Goal: Task Accomplishment & Management: Use online tool/utility

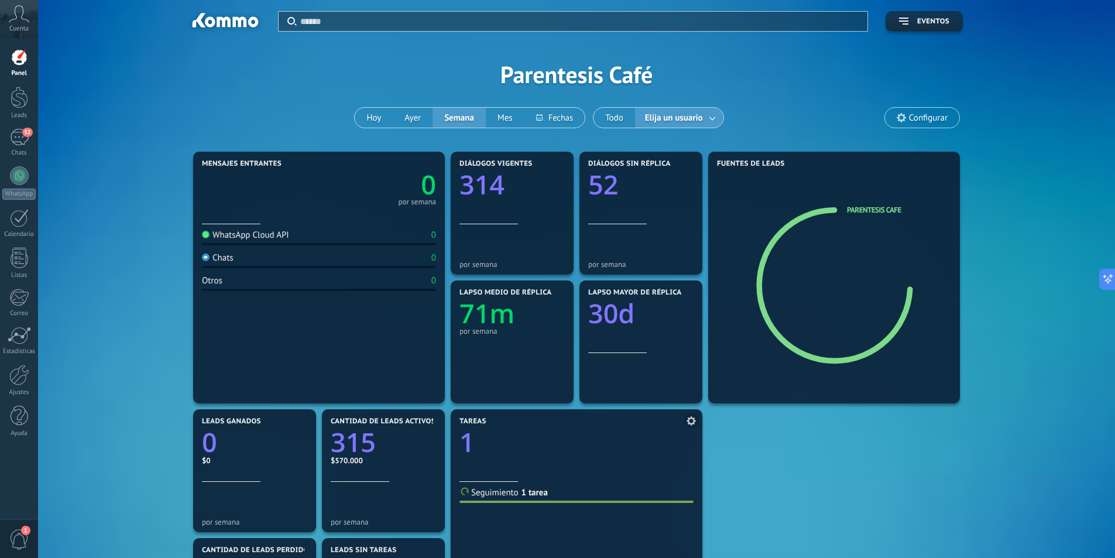
click at [535, 495] on link "1 tarea" at bounding box center [535, 492] width 26 height 11
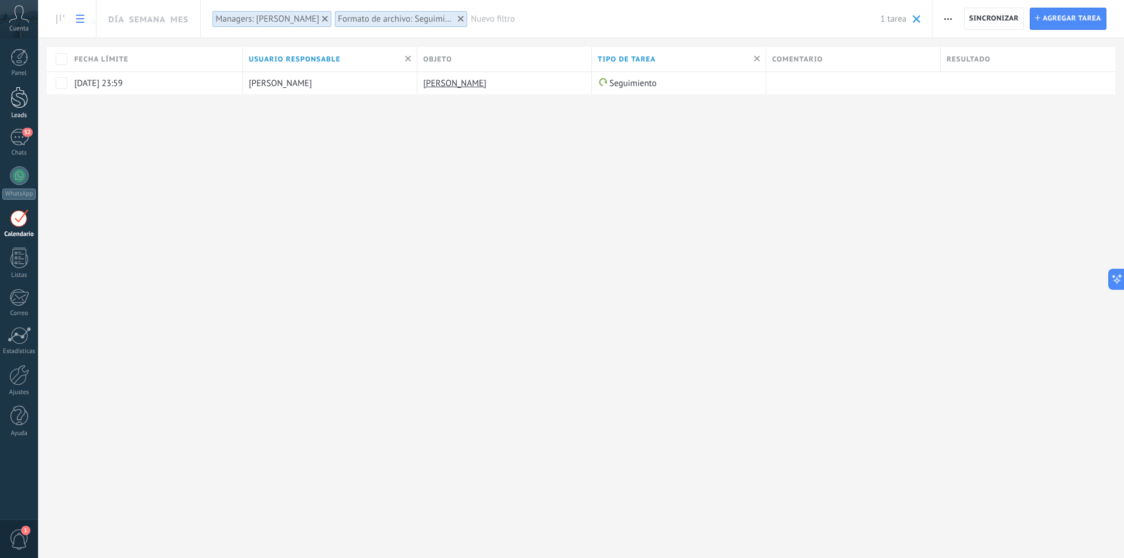
click at [23, 91] on div at bounding box center [20, 98] width 18 height 22
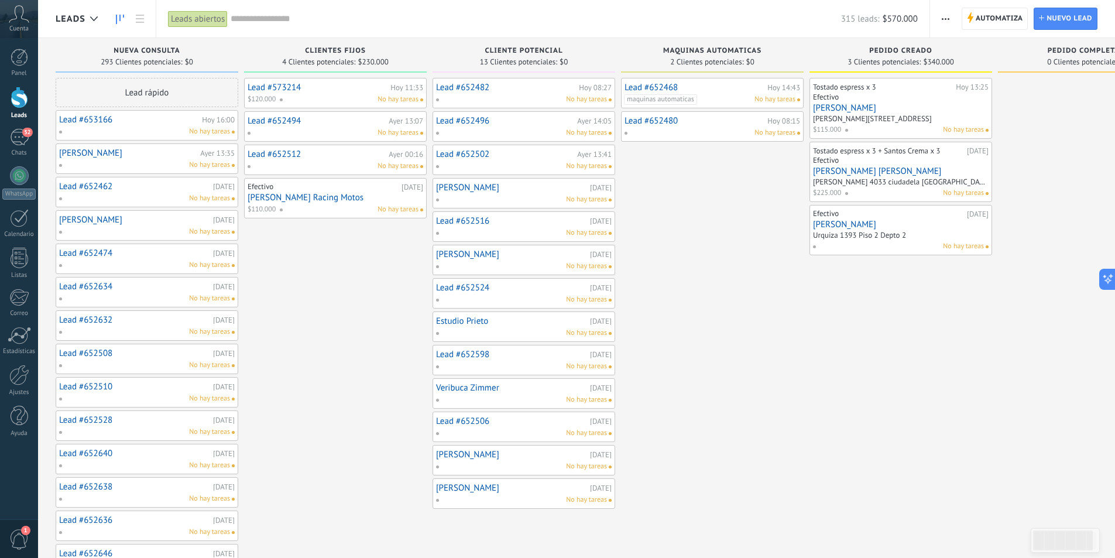
click at [201, 18] on div "Leads abiertos" at bounding box center [198, 19] width 60 height 17
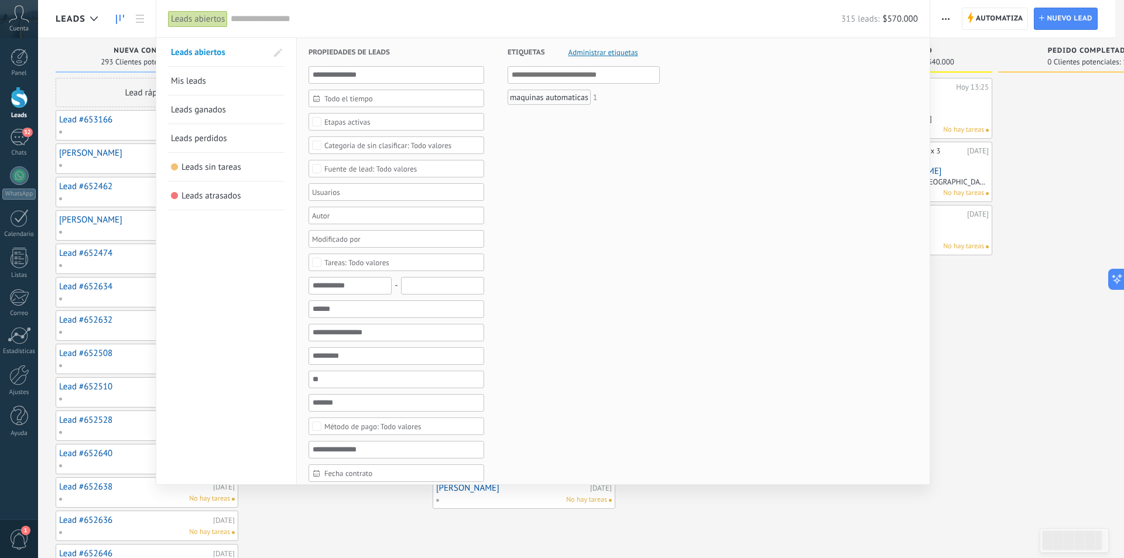
click at [264, 112] on link "Leads ganados" at bounding box center [226, 109] width 111 height 28
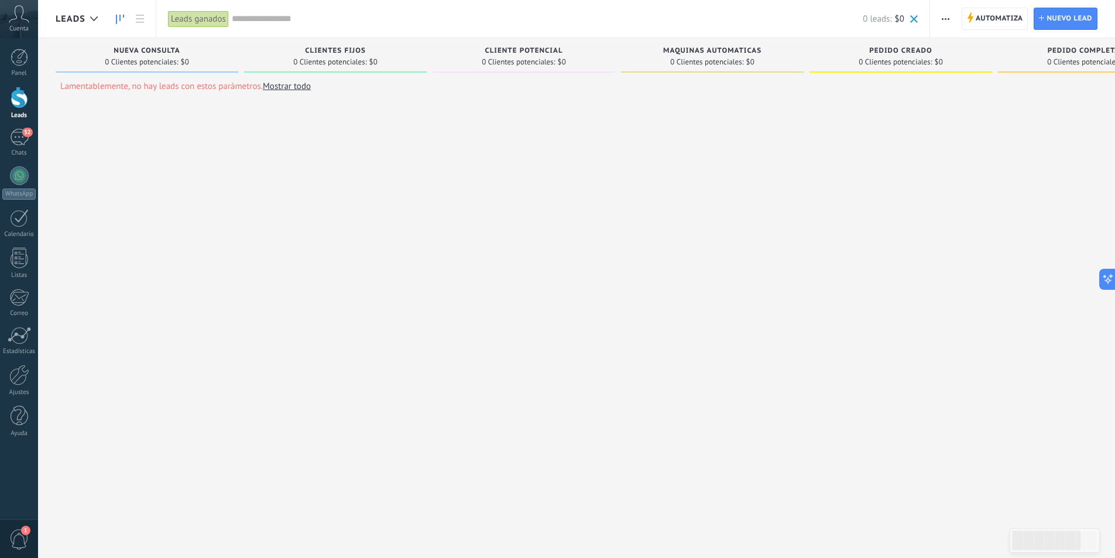
click at [283, 87] on link "Mostrar todo" at bounding box center [287, 86] width 48 height 11
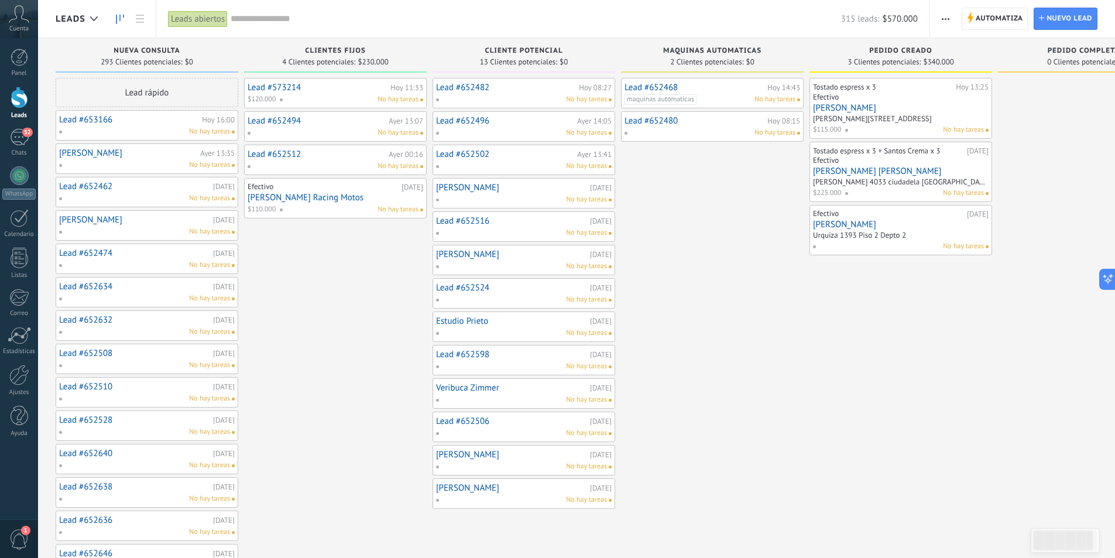
click at [30, 19] on div "Cuenta" at bounding box center [19, 19] width 38 height 38
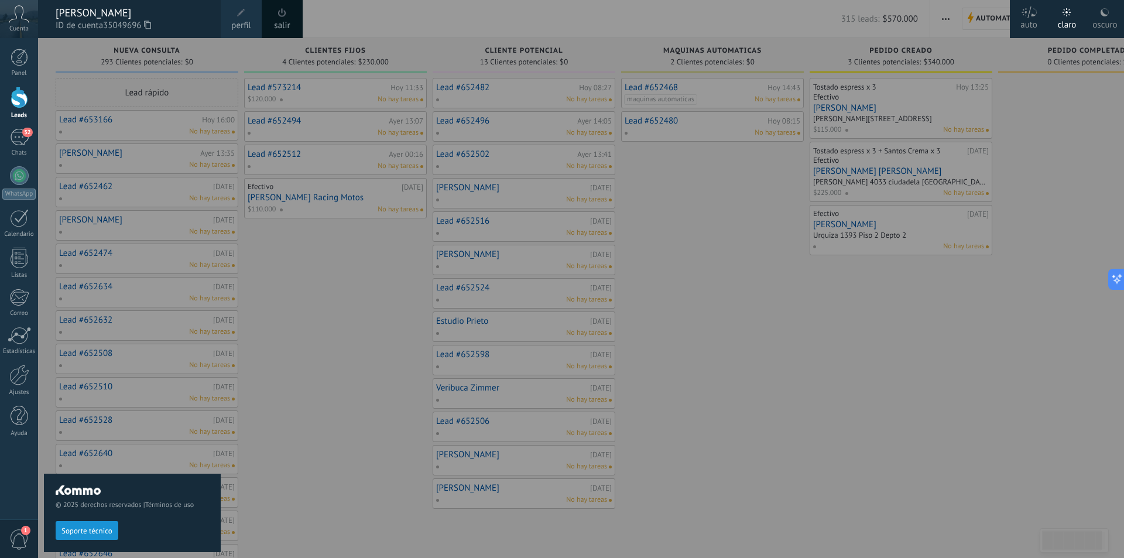
click at [247, 18] on span at bounding box center [241, 12] width 13 height 13
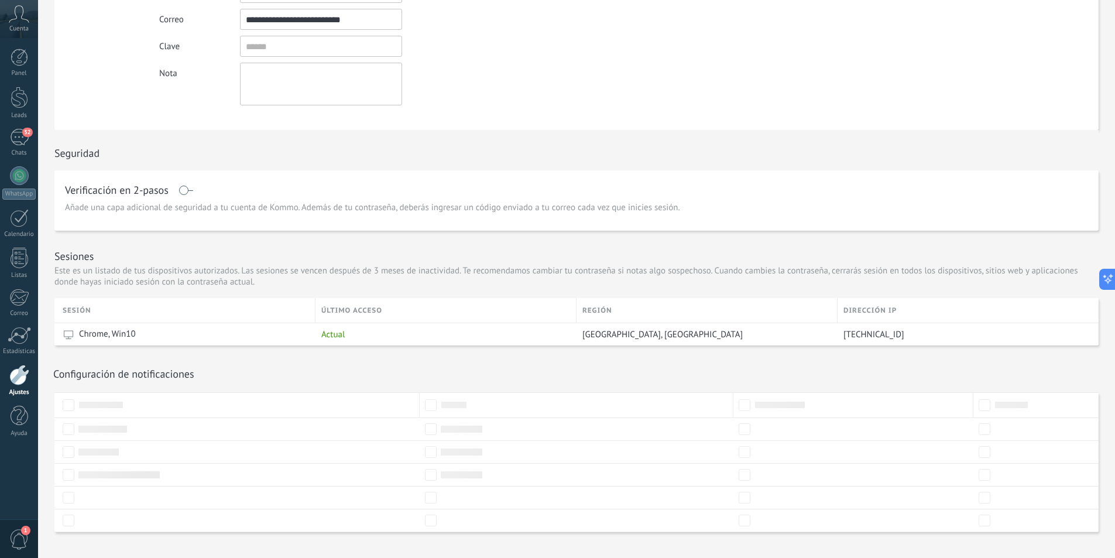
scroll to position [170, 0]
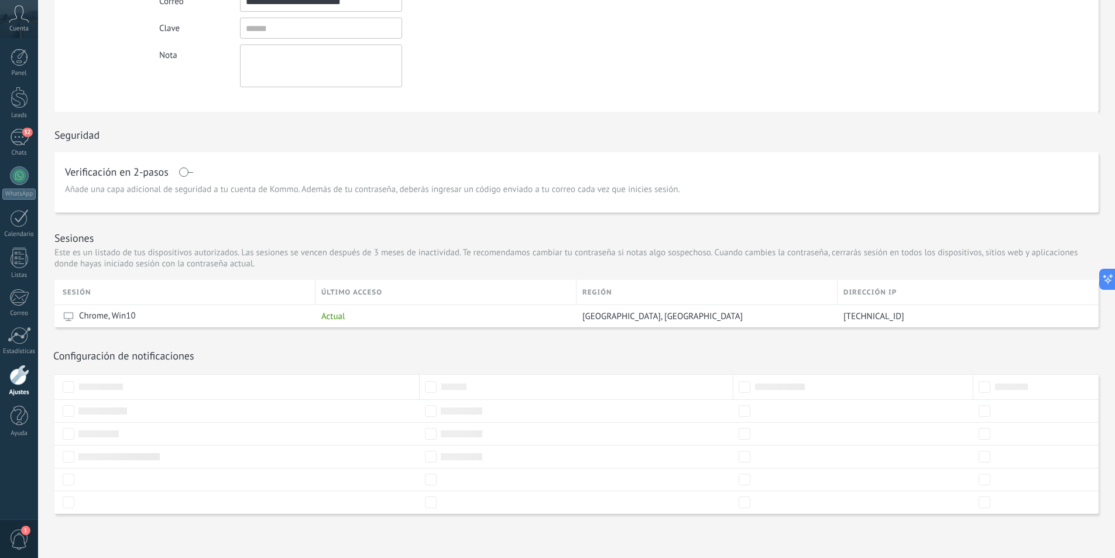
click at [21, 372] on div at bounding box center [19, 375] width 20 height 20
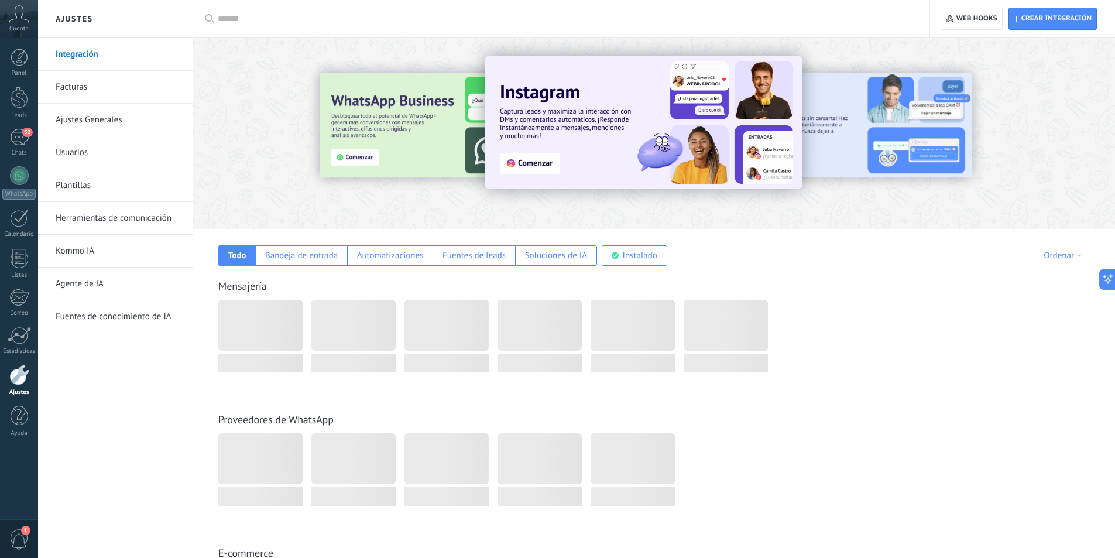
click at [107, 147] on link "Usuarios" at bounding box center [118, 152] width 125 height 33
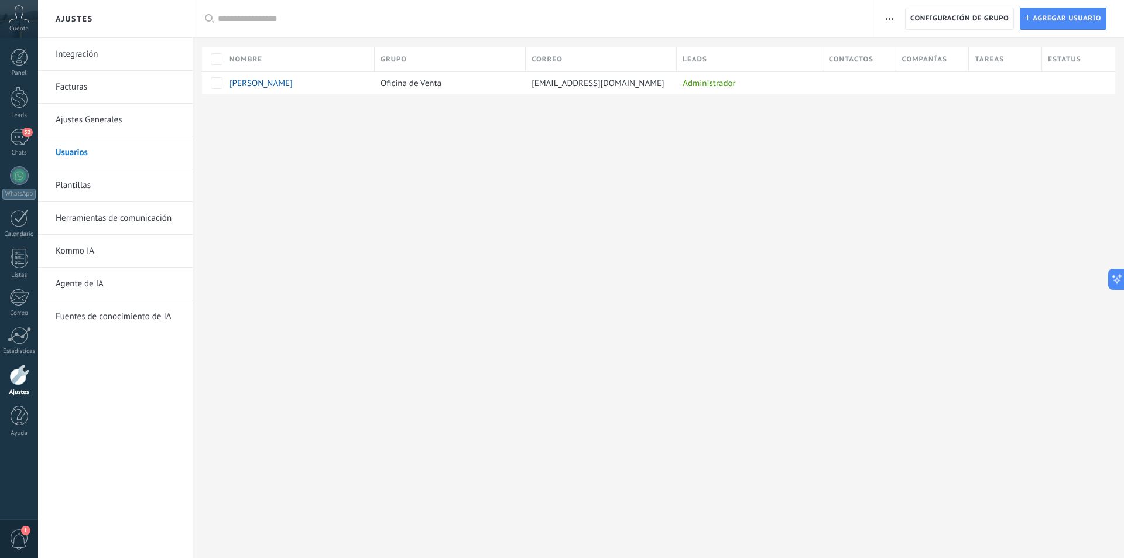
click at [887, 13] on span "button" at bounding box center [890, 19] width 8 height 22
click at [1057, 13] on span "Agregar usuario" at bounding box center [1067, 18] width 69 height 21
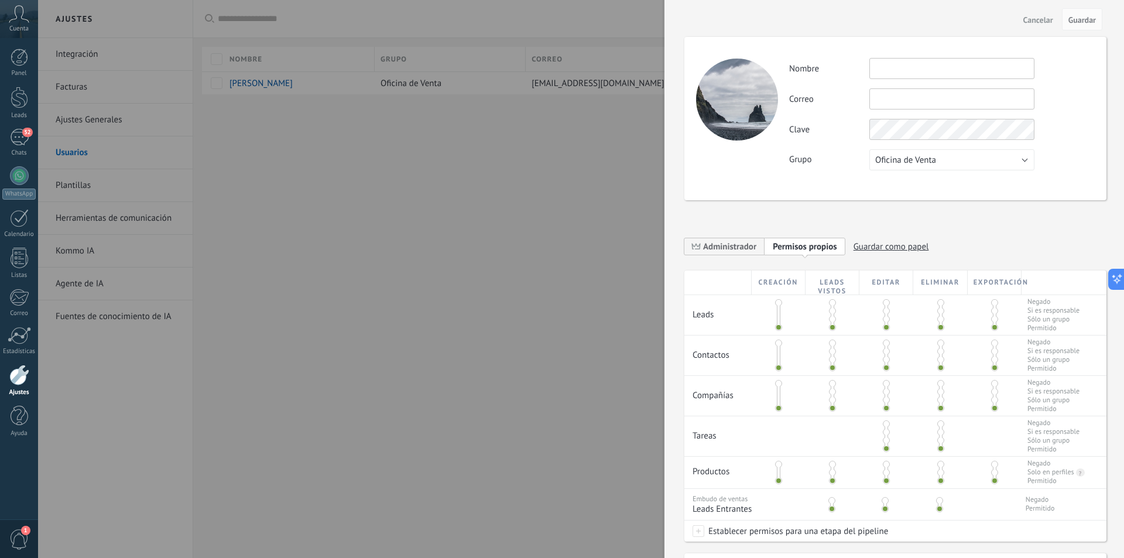
click at [882, 66] on input "text" at bounding box center [952, 68] width 165 height 21
type input "*****"
paste input "**********"
type input "**********"
click at [937, 156] on div "**********" at bounding box center [941, 114] width 305 height 112
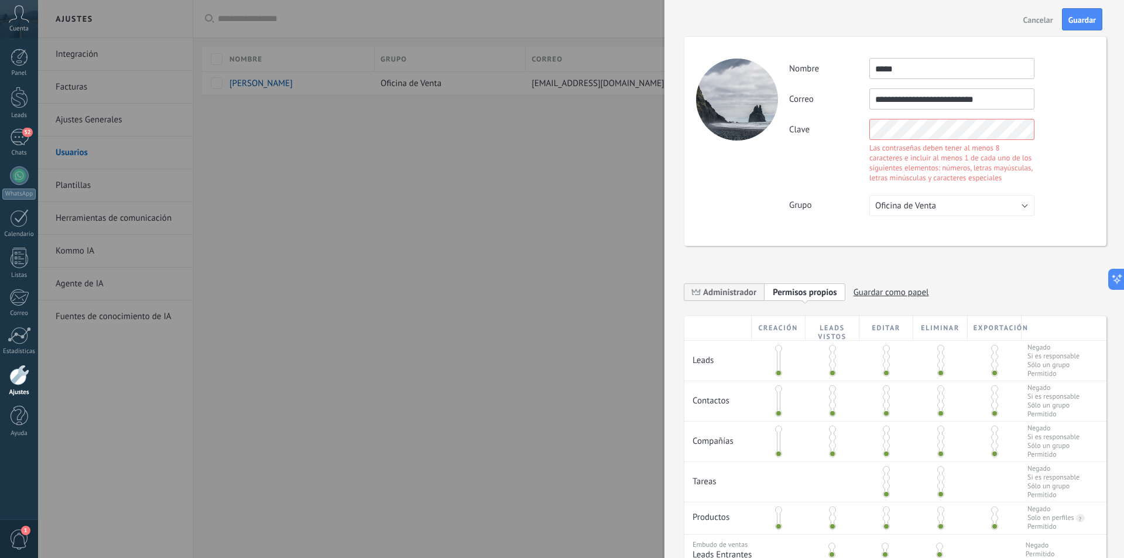
click at [945, 115] on div "**********" at bounding box center [941, 137] width 305 height 158
click at [1056, 176] on div "**********" at bounding box center [896, 141] width 422 height 209
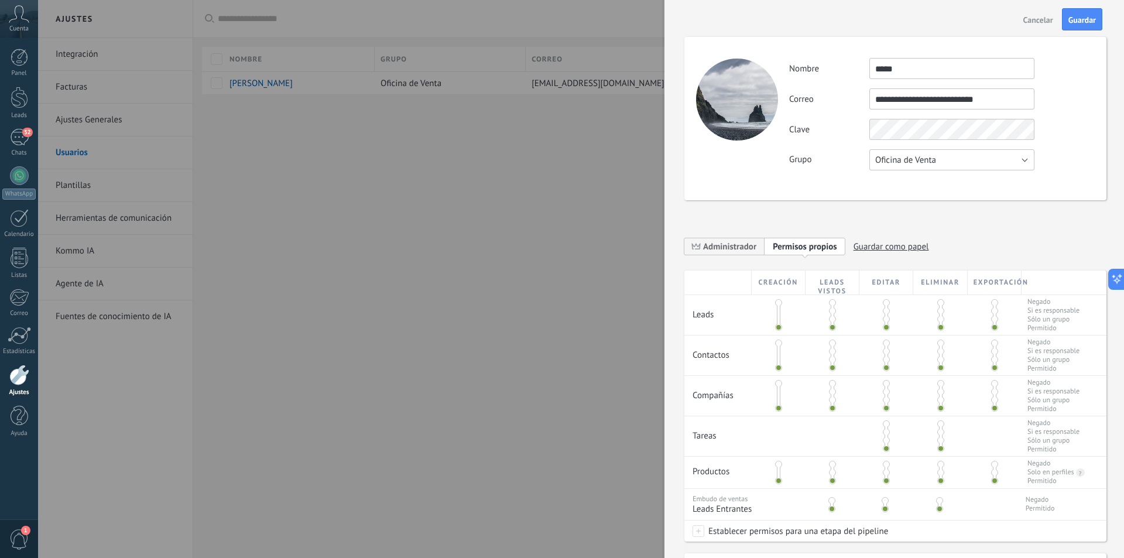
click at [977, 162] on button "Oficina de Venta" at bounding box center [952, 159] width 165 height 21
click at [977, 162] on span "Oficina de Venta" at bounding box center [947, 160] width 168 height 11
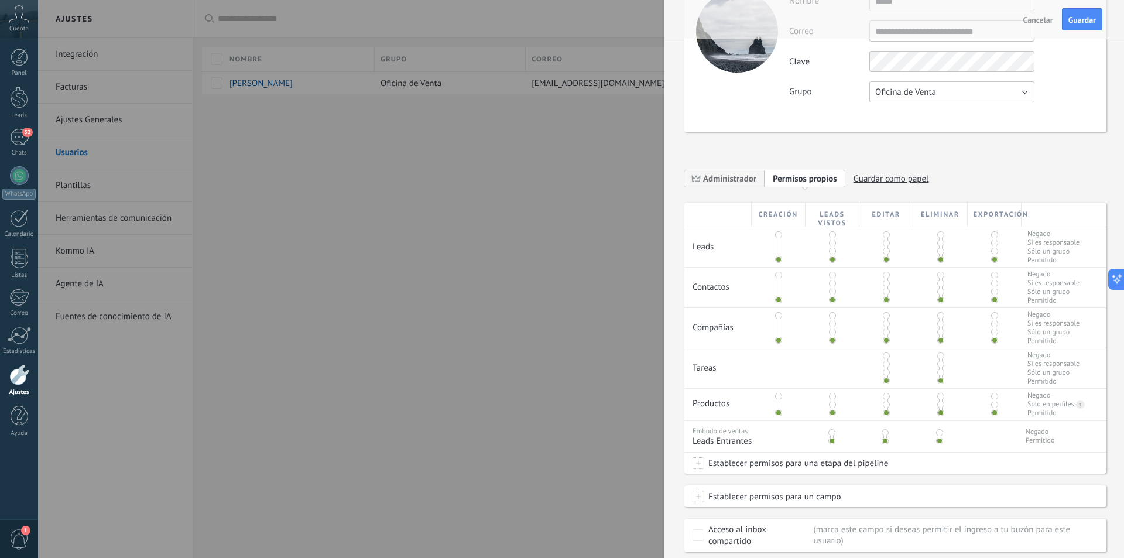
scroll to position [136, 0]
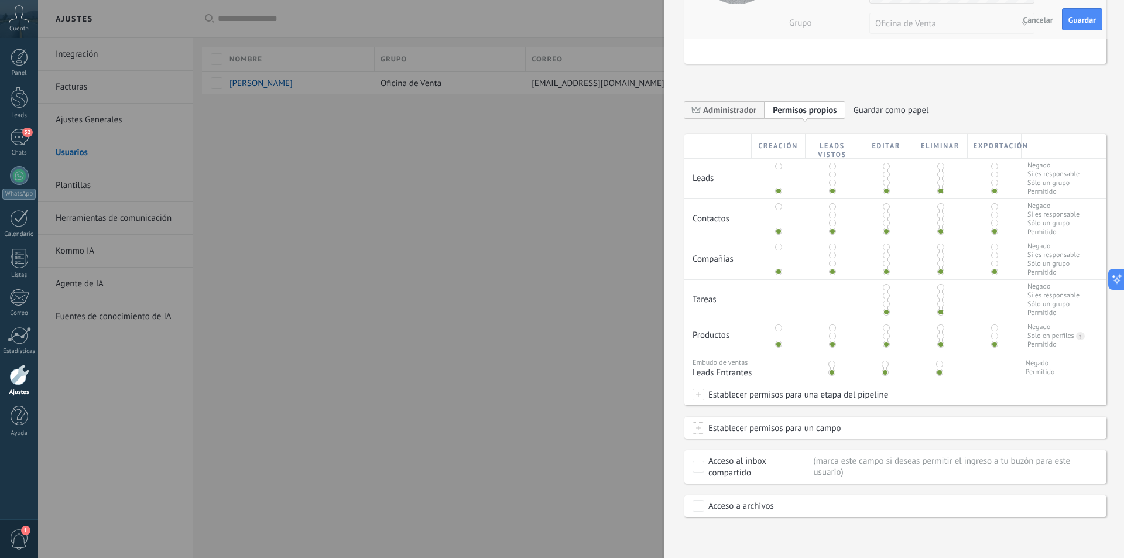
click at [832, 183] on span at bounding box center [832, 182] width 7 height 7
click at [829, 176] on span at bounding box center [832, 174] width 7 height 7
click at [831, 183] on span at bounding box center [832, 182] width 7 height 7
click at [833, 194] on span at bounding box center [832, 190] width 7 height 7
click at [939, 176] on span at bounding box center [940, 174] width 7 height 7
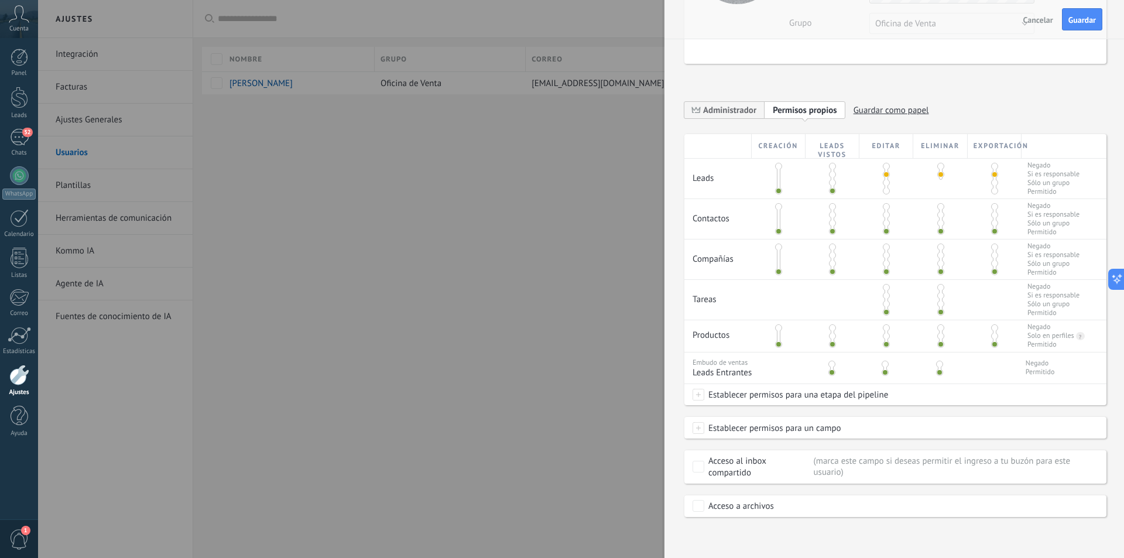
click at [939, 177] on span at bounding box center [940, 174] width 7 height 7
click at [939, 182] on div at bounding box center [940, 172] width 54 height 26
click at [832, 164] on span at bounding box center [832, 166] width 7 height 7
click at [830, 191] on span at bounding box center [832, 190] width 7 height 7
click at [885, 173] on span at bounding box center [886, 174] width 7 height 7
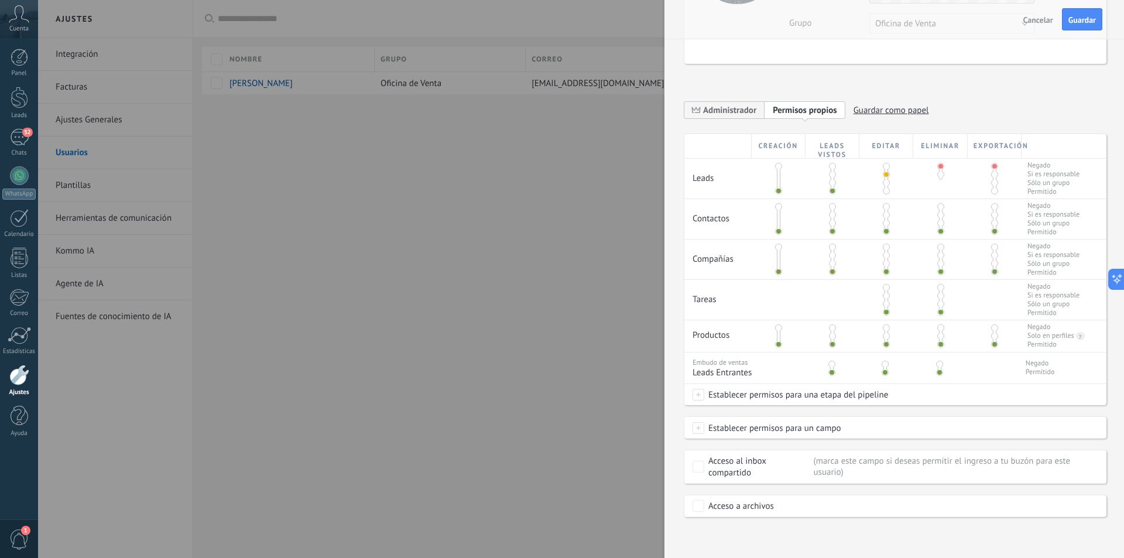
click at [885, 183] on span at bounding box center [886, 182] width 7 height 7
click at [987, 181] on div at bounding box center [995, 179] width 54 height 40
click at [993, 182] on span at bounding box center [994, 182] width 7 height 7
click at [788, 395] on span "Establecer permisos para una etapa del pipeline" at bounding box center [796, 394] width 184 height 21
click at [917, 405] on div at bounding box center [581, 279] width 1086 height 558
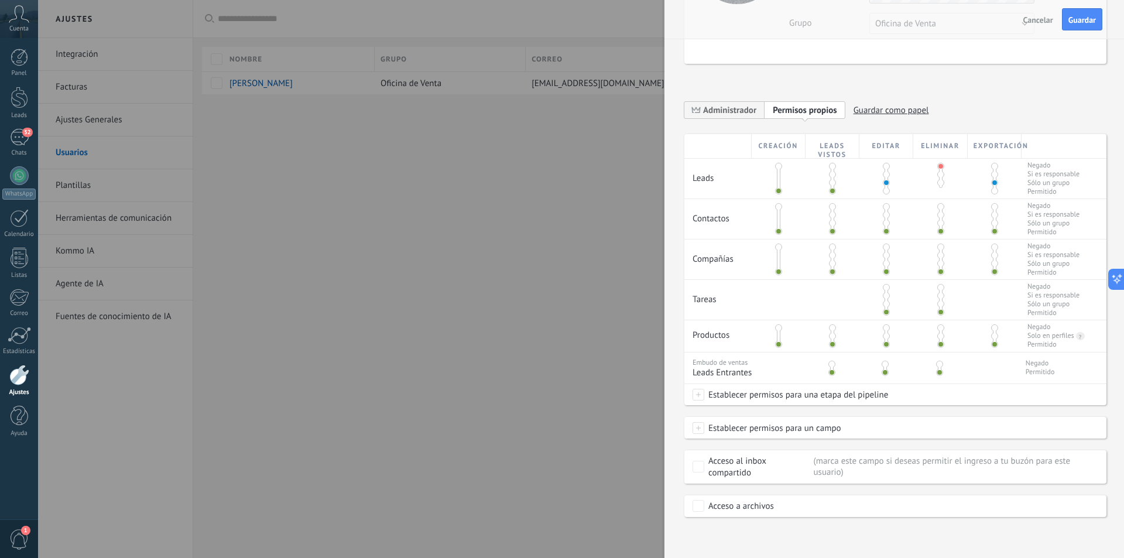
click at [875, 394] on span "Establecer permisos para una etapa del pipeline" at bounding box center [796, 394] width 184 height 21
click at [915, 412] on div at bounding box center [581, 279] width 1086 height 558
click at [829, 429] on span "Establecer permisos para un campo" at bounding box center [772, 428] width 137 height 21
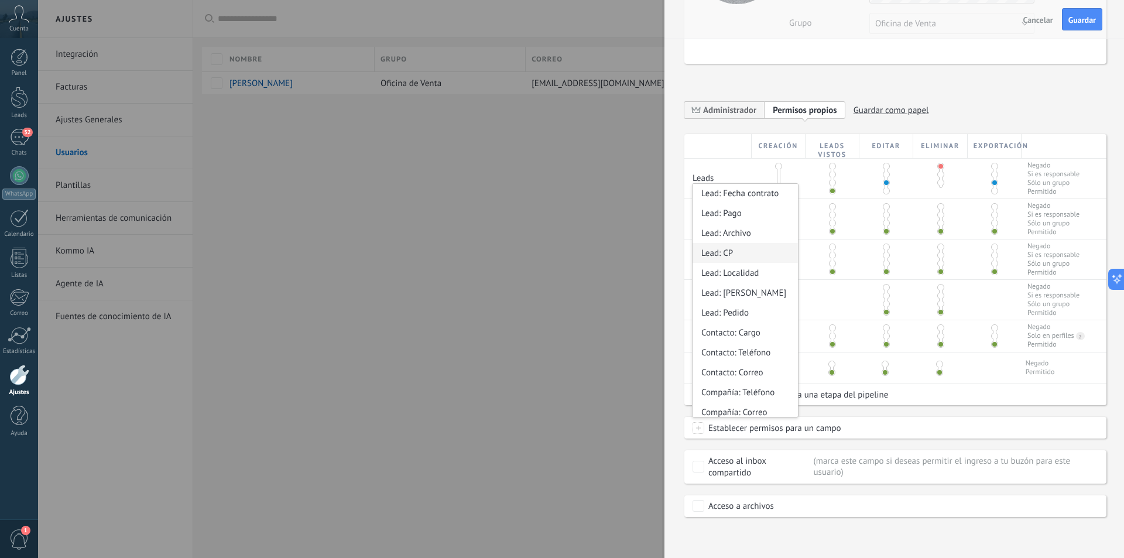
scroll to position [125, 0]
click at [907, 541] on div "**********" at bounding box center [895, 279] width 460 height 558
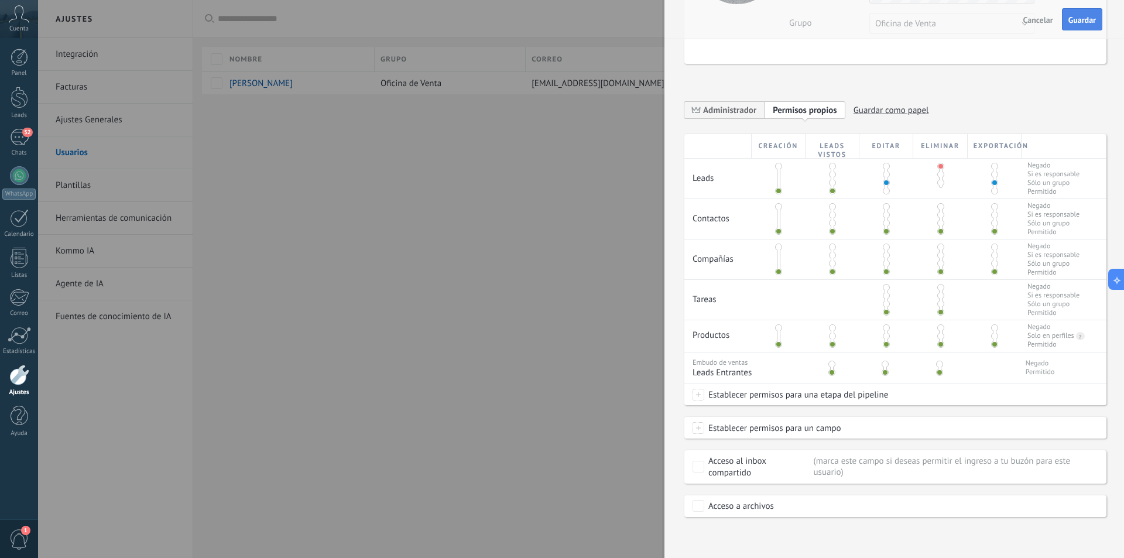
click at [1086, 13] on button "Guardar" at bounding box center [1082, 19] width 40 height 22
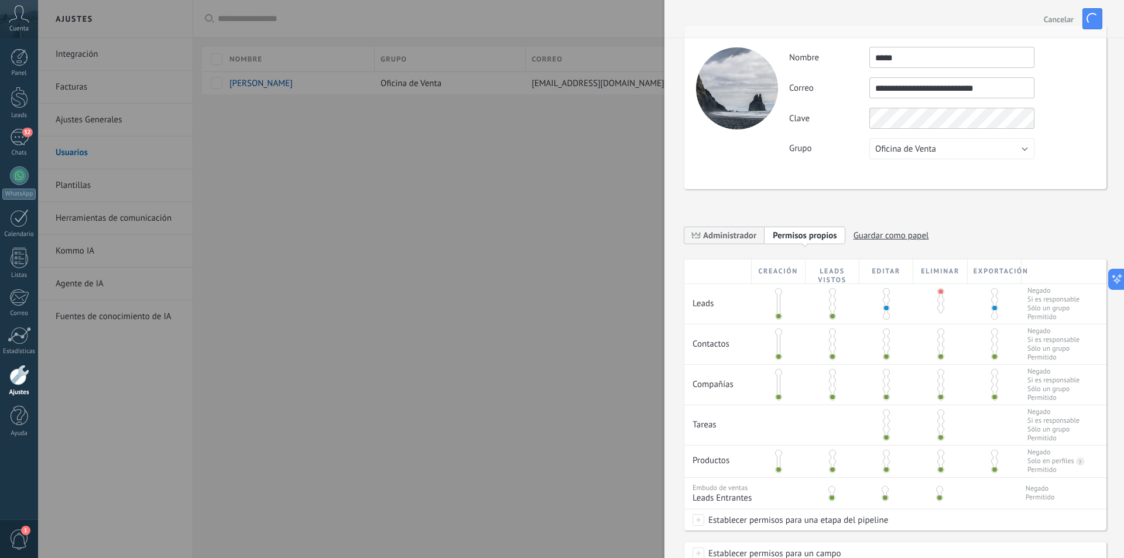
scroll to position [0, 0]
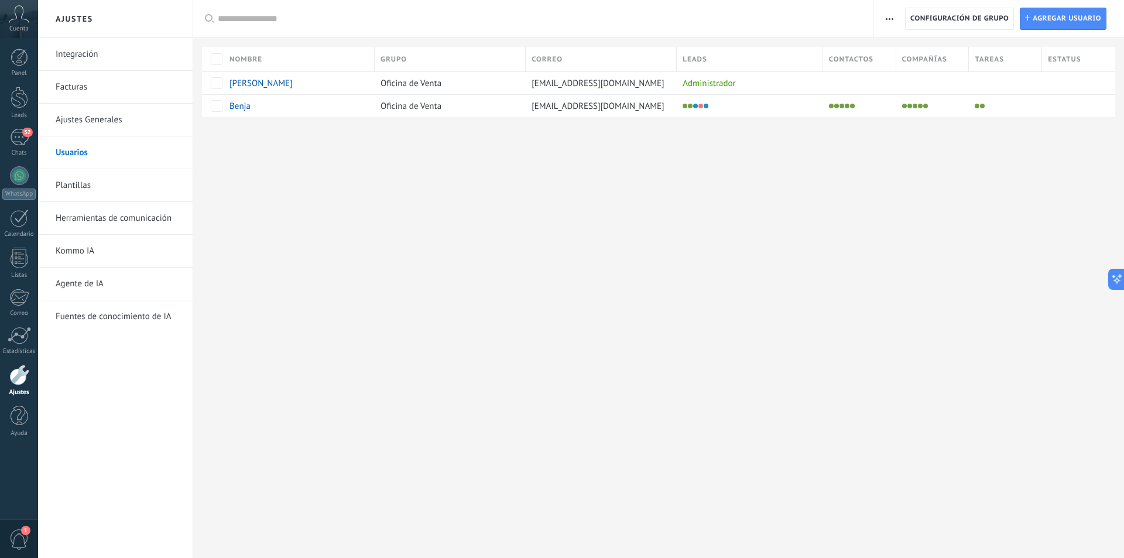
click at [614, 252] on div "Ajustes Integración Facturas Ajustes Generales Usuarios Plantillas Herramientas…" at bounding box center [581, 279] width 1086 height 558
click at [101, 127] on link "Ajustes Generales" at bounding box center [118, 120] width 125 height 33
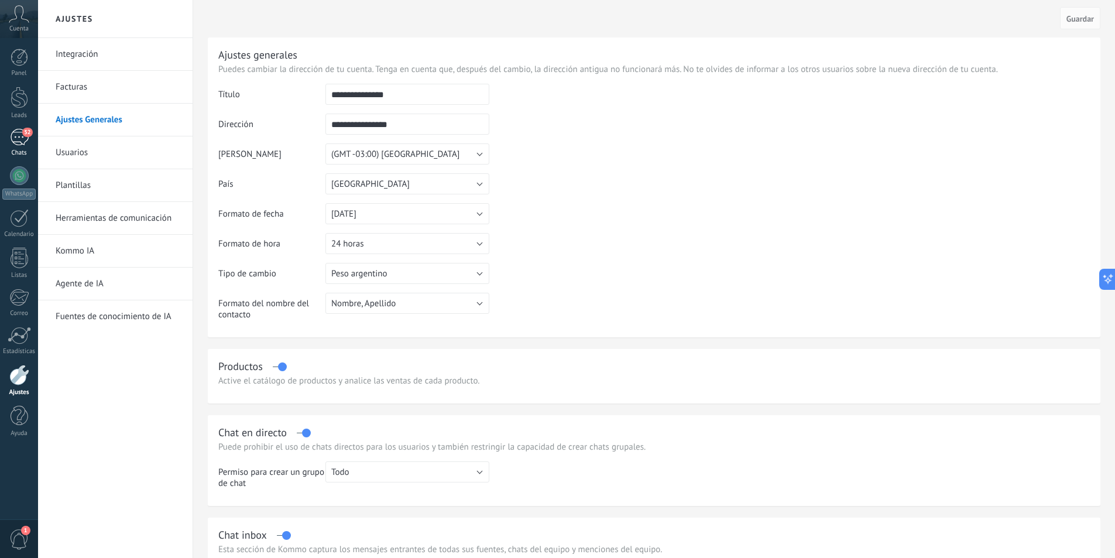
click at [20, 143] on div "52" at bounding box center [19, 137] width 19 height 17
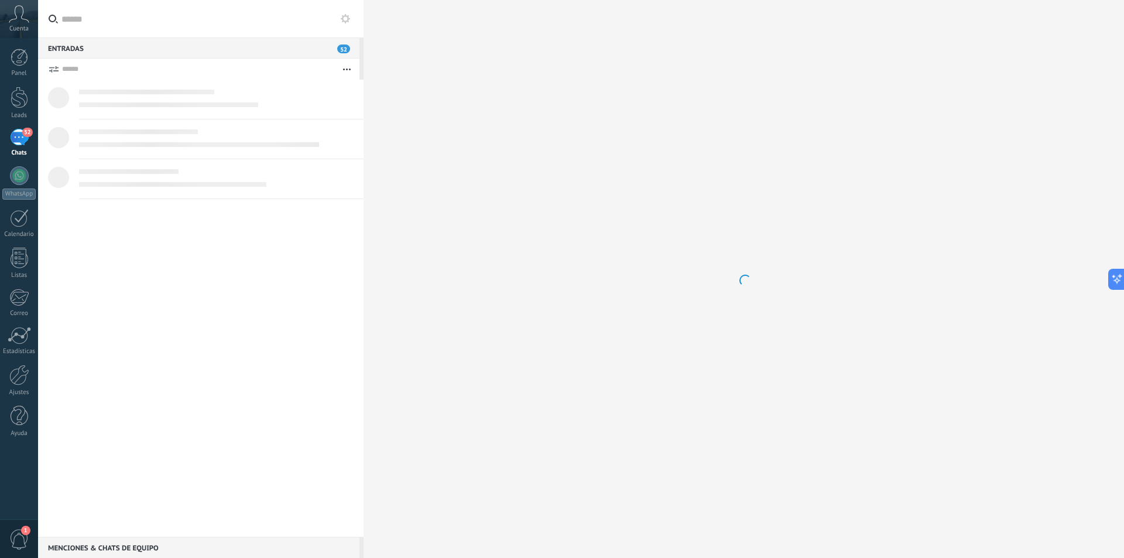
scroll to position [348, 0]
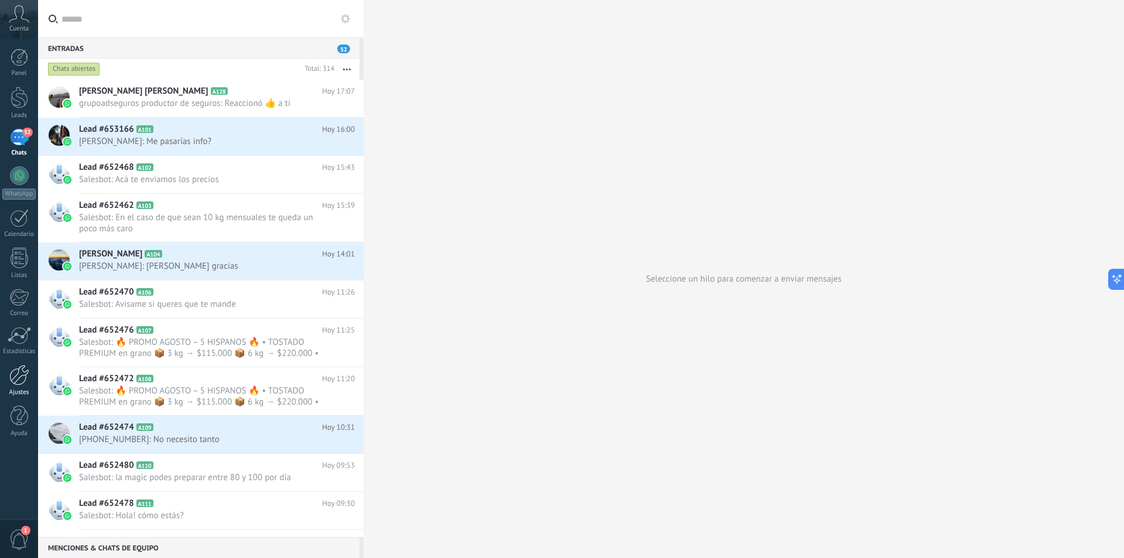
click at [18, 367] on div at bounding box center [19, 375] width 20 height 20
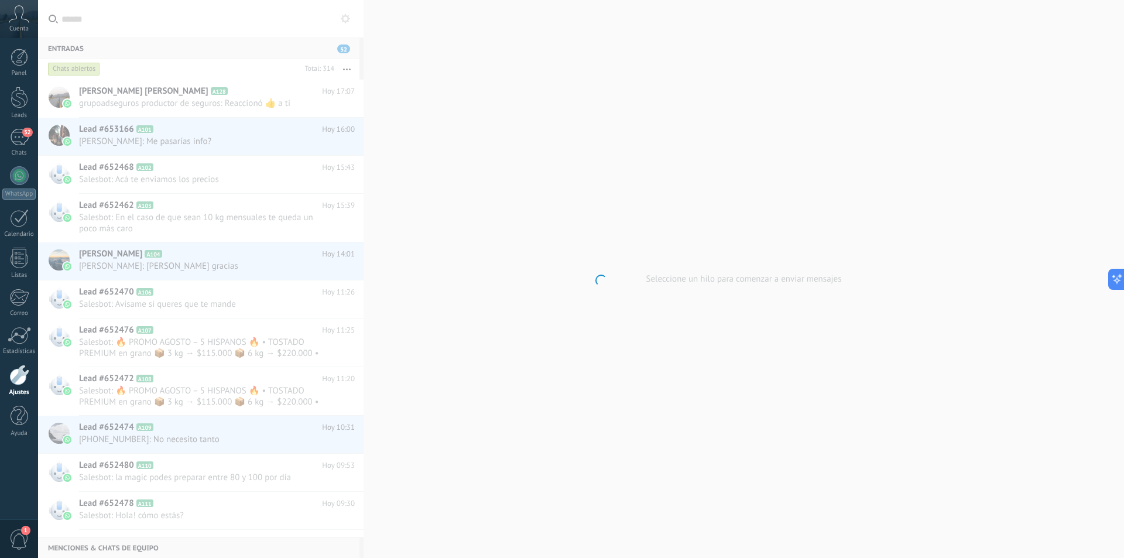
scroll to position [375, 0]
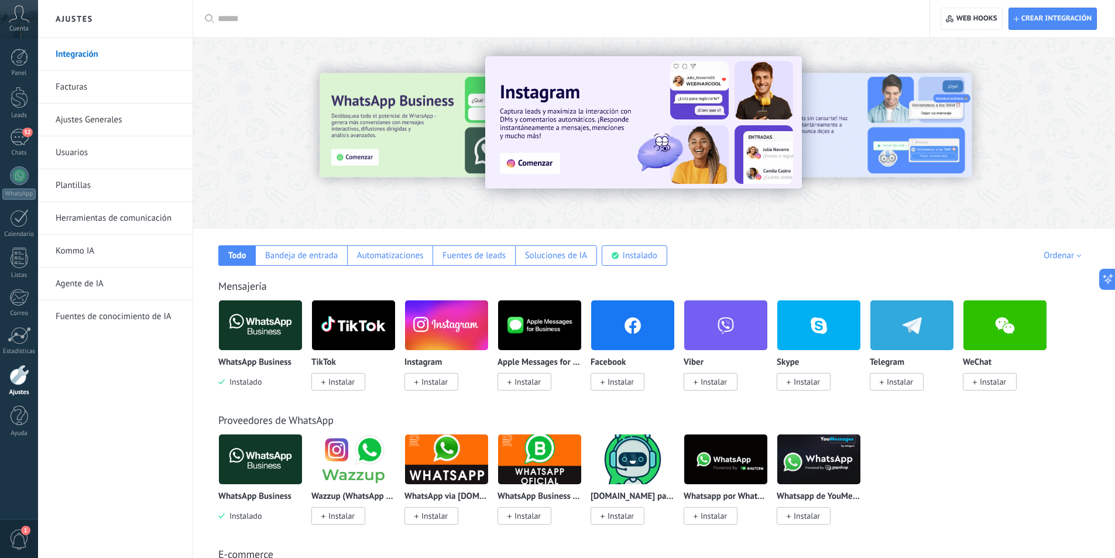
click at [108, 286] on link "Agente de IA" at bounding box center [118, 284] width 125 height 33
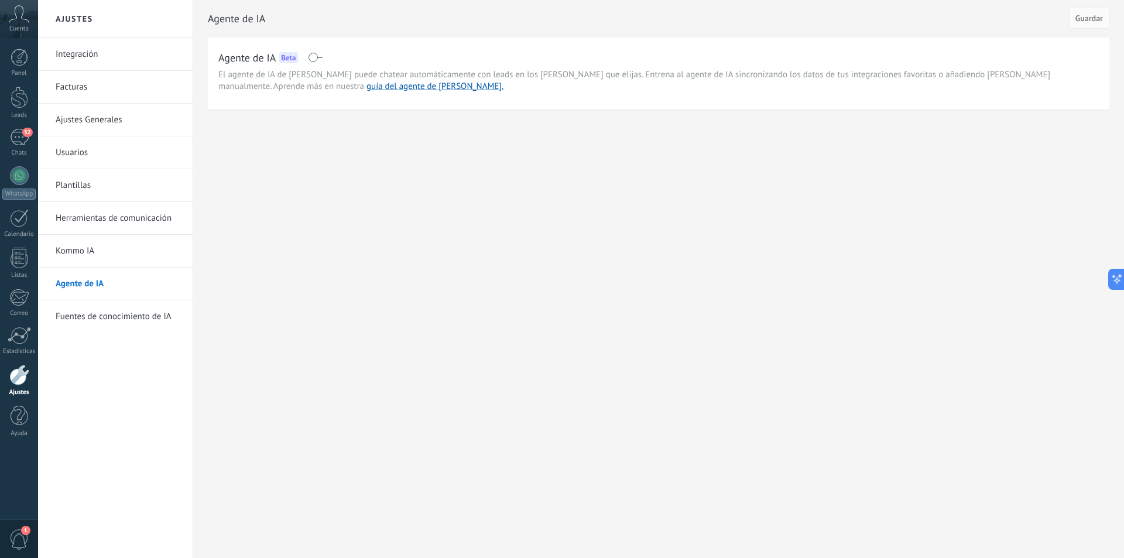
click at [102, 224] on link "Herramientas de comunicación" at bounding box center [118, 218] width 125 height 33
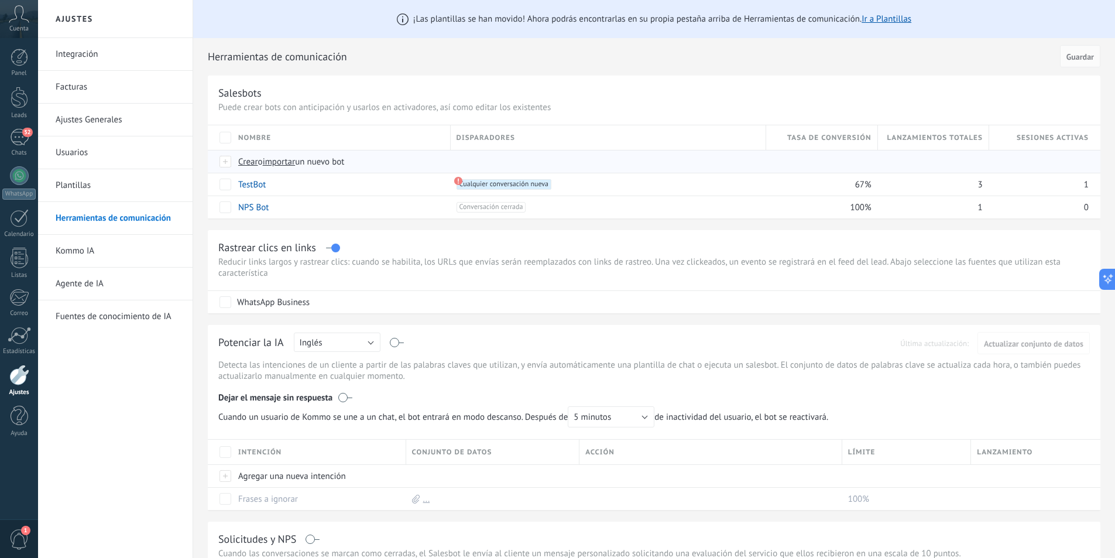
click at [249, 162] on span "Crear" at bounding box center [248, 161] width 20 height 11
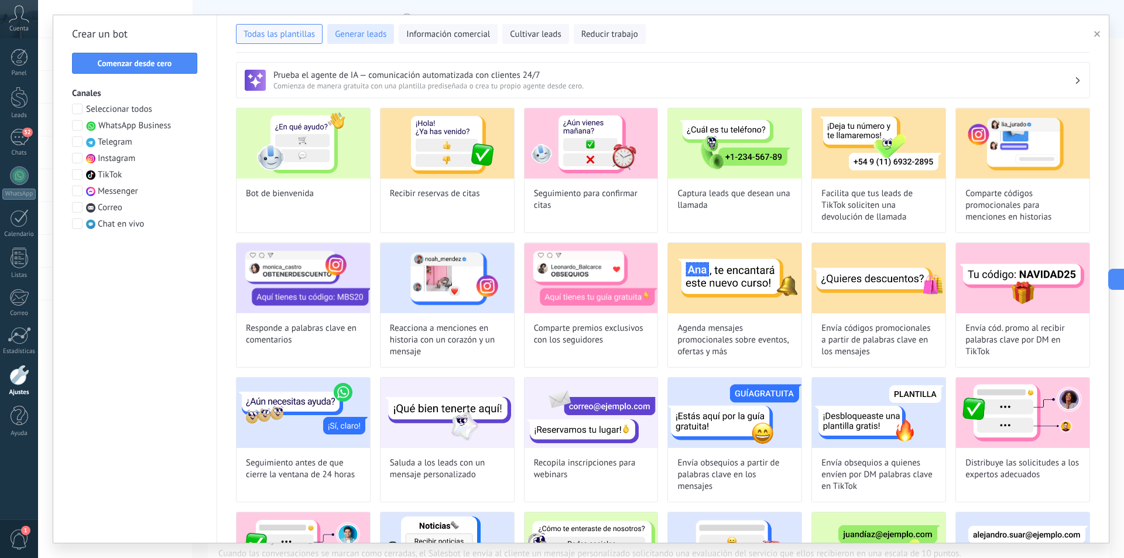
click at [362, 32] on span "Generar leads" at bounding box center [361, 35] width 52 height 12
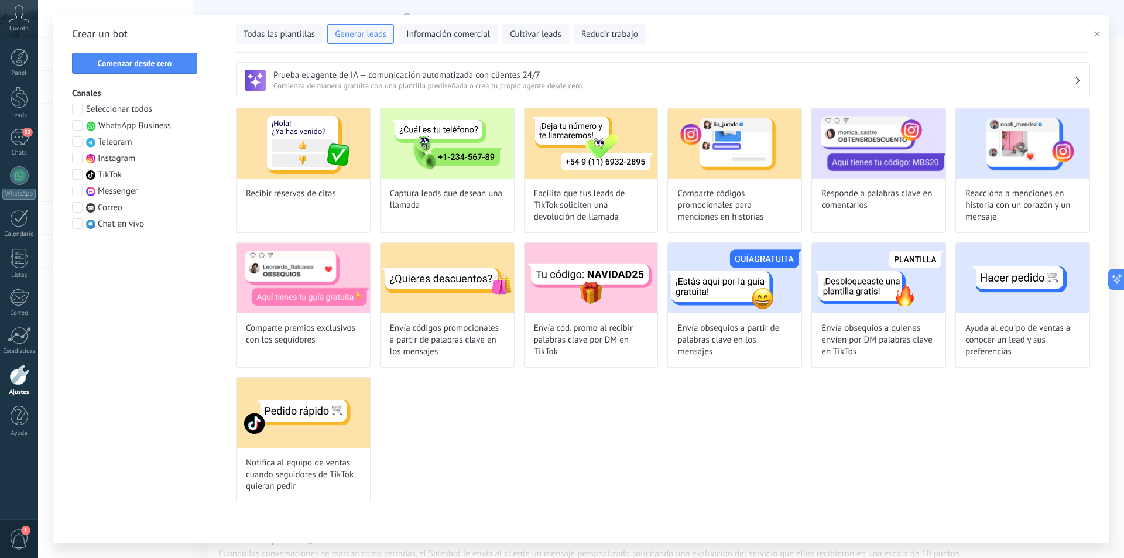
click at [78, 130] on span at bounding box center [77, 125] width 11 height 11
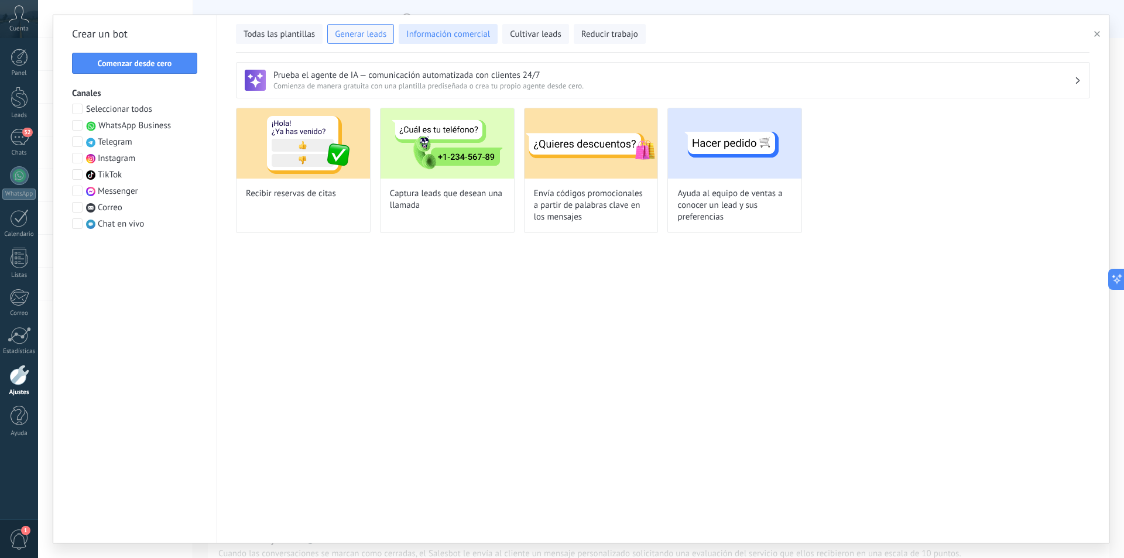
click at [455, 39] on span "Información comercial" at bounding box center [448, 35] width 84 height 12
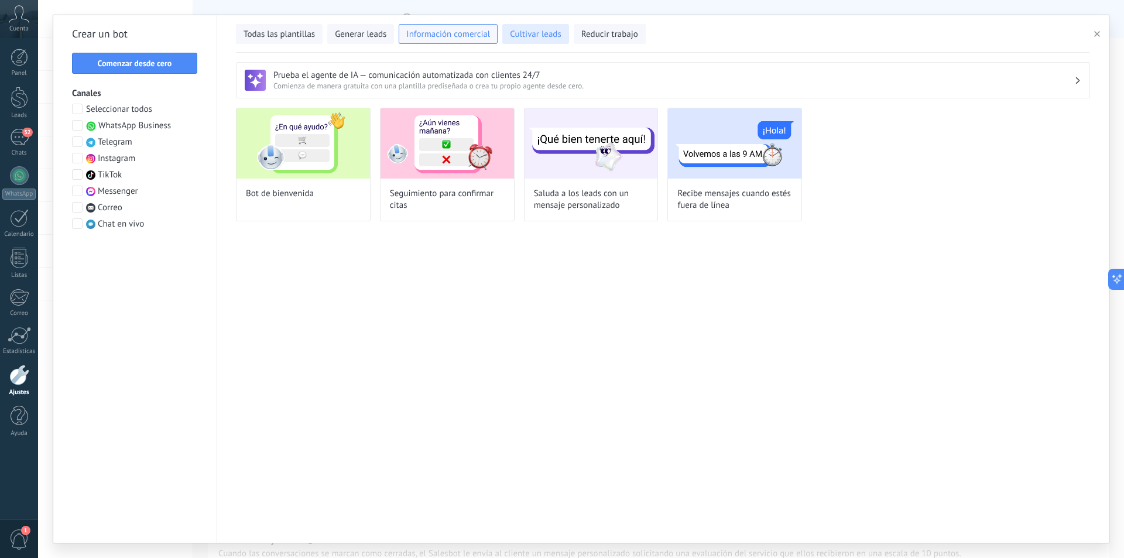
click at [515, 43] on button "Cultivar leads" at bounding box center [535, 34] width 66 height 20
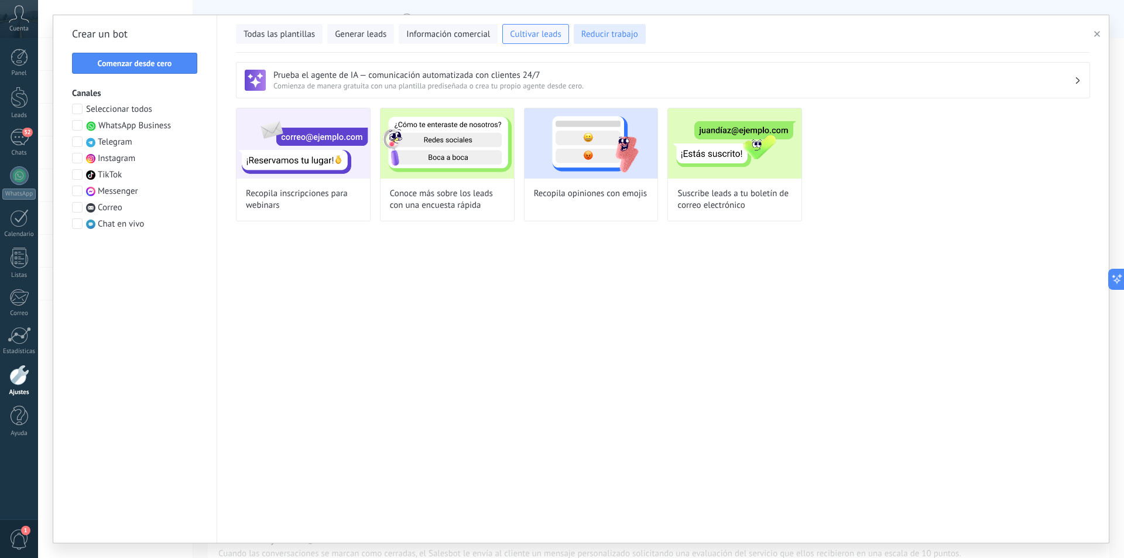
click at [599, 35] on span "Reducir trabajo" at bounding box center [609, 35] width 57 height 12
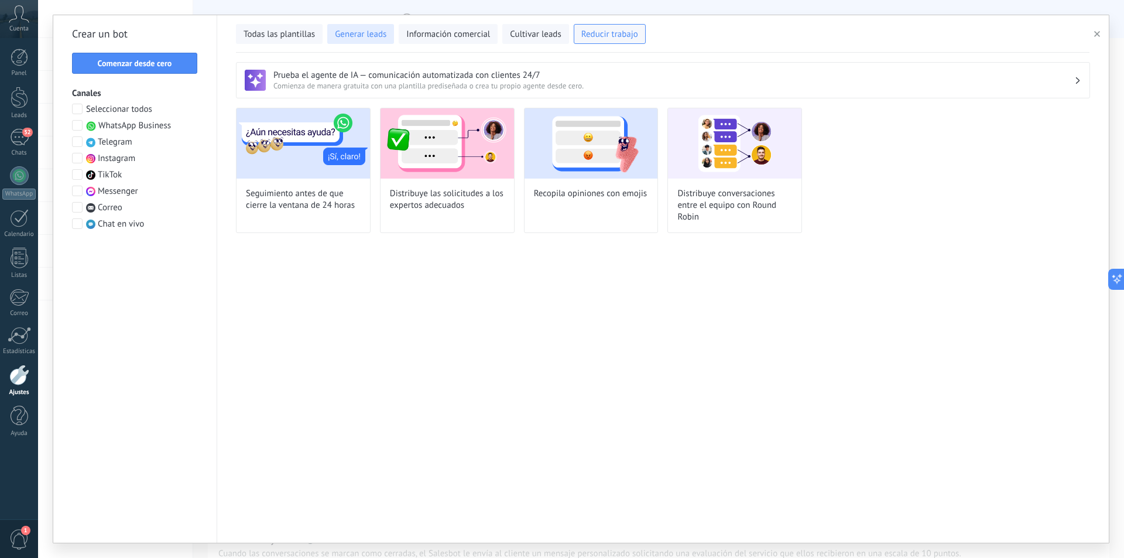
click at [378, 33] on span "Generar leads" at bounding box center [361, 35] width 52 height 12
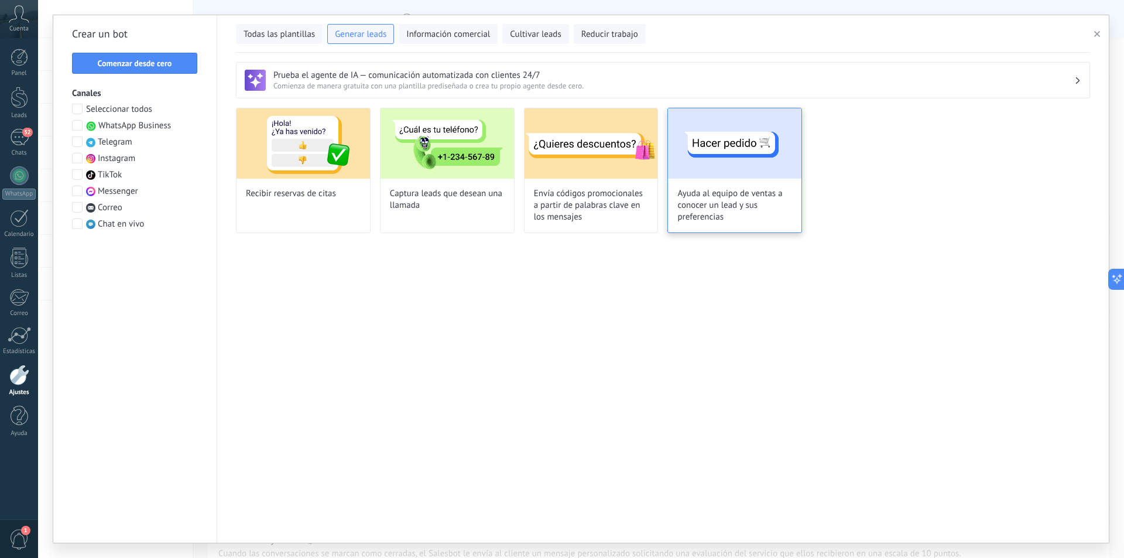
click at [758, 169] on img at bounding box center [735, 143] width 134 height 70
type input "**********"
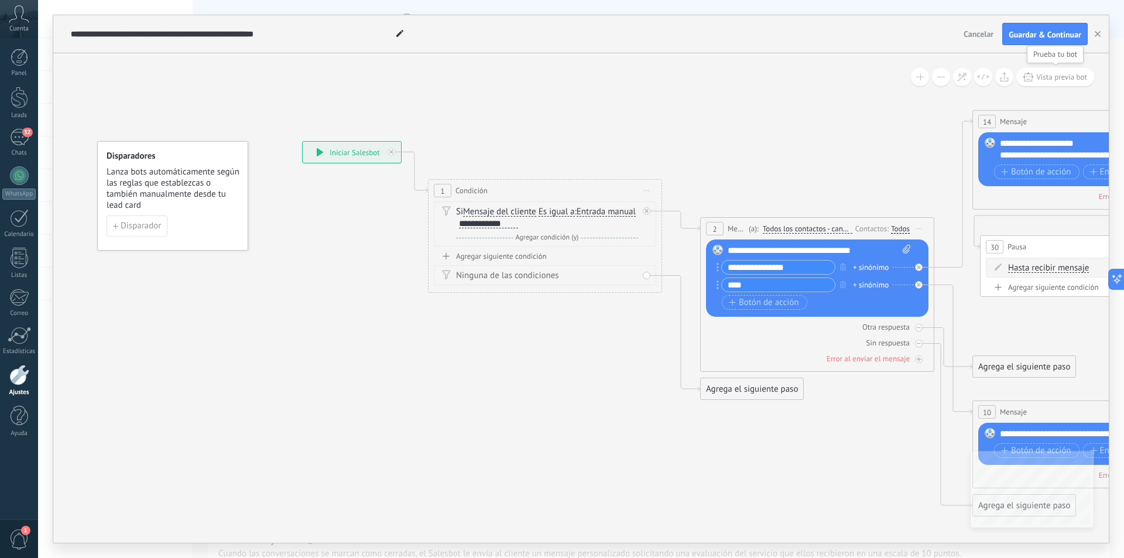
click at [1062, 78] on span "Vista previa bot" at bounding box center [1061, 77] width 51 height 10
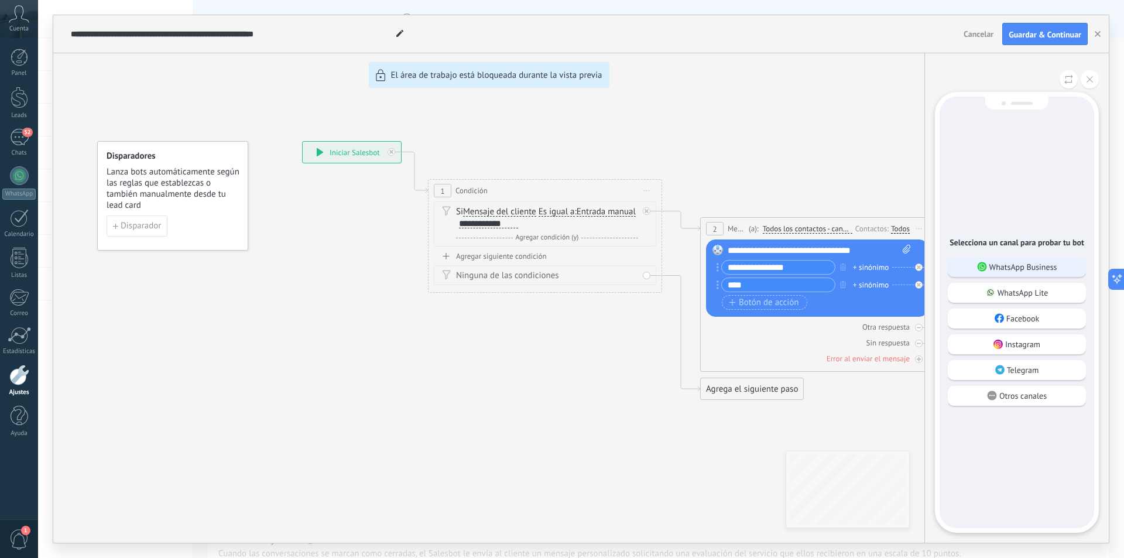
click at [993, 267] on p "WhatsApp Business" at bounding box center [1024, 267] width 68 height 11
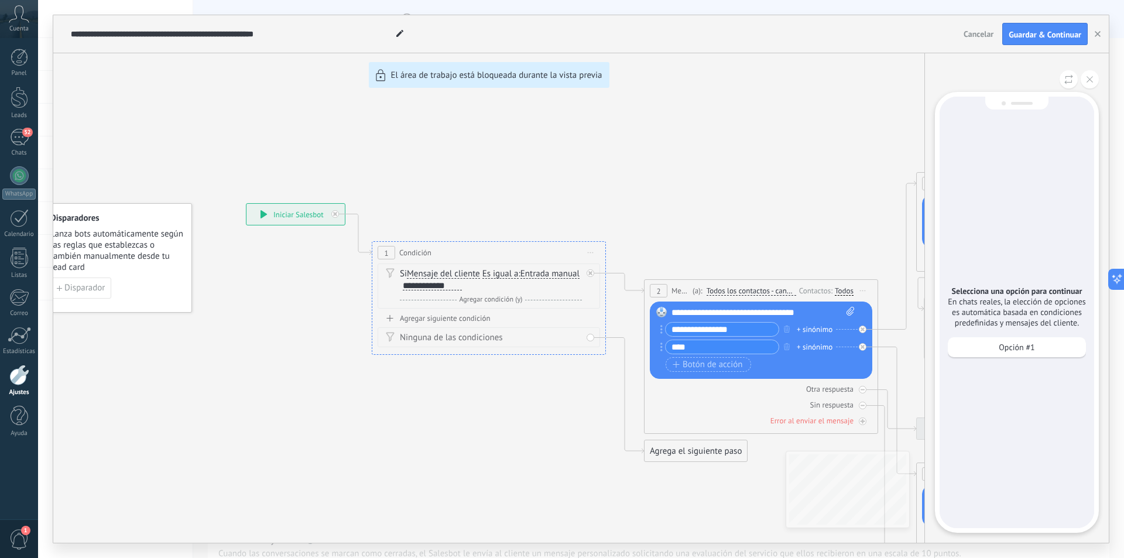
click at [463, 295] on div "**********" at bounding box center [581, 279] width 1056 height 528
click at [1004, 347] on p "Opción #1" at bounding box center [1017, 347] width 36 height 11
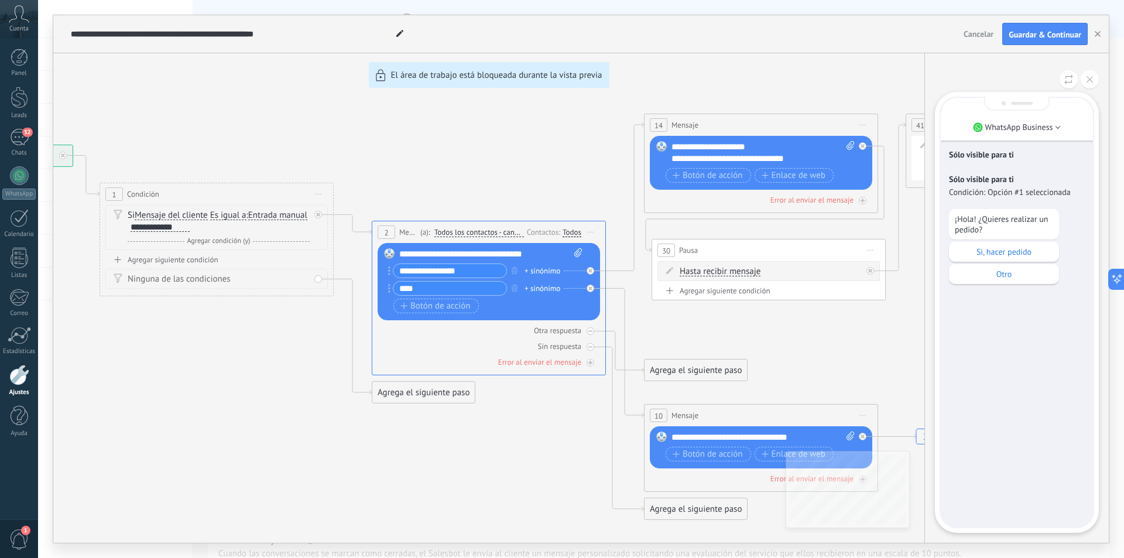
click at [458, 259] on div "**********" at bounding box center [581, 279] width 1056 height 528
click at [465, 249] on div "**********" at bounding box center [581, 279] width 1056 height 528
drag, startPoint x: 529, startPoint y: 441, endPoint x: 540, endPoint y: 439, distance: 11.4
click at [529, 441] on div "**********" at bounding box center [581, 279] width 1056 height 528
click at [1089, 84] on button at bounding box center [1090, 79] width 18 height 18
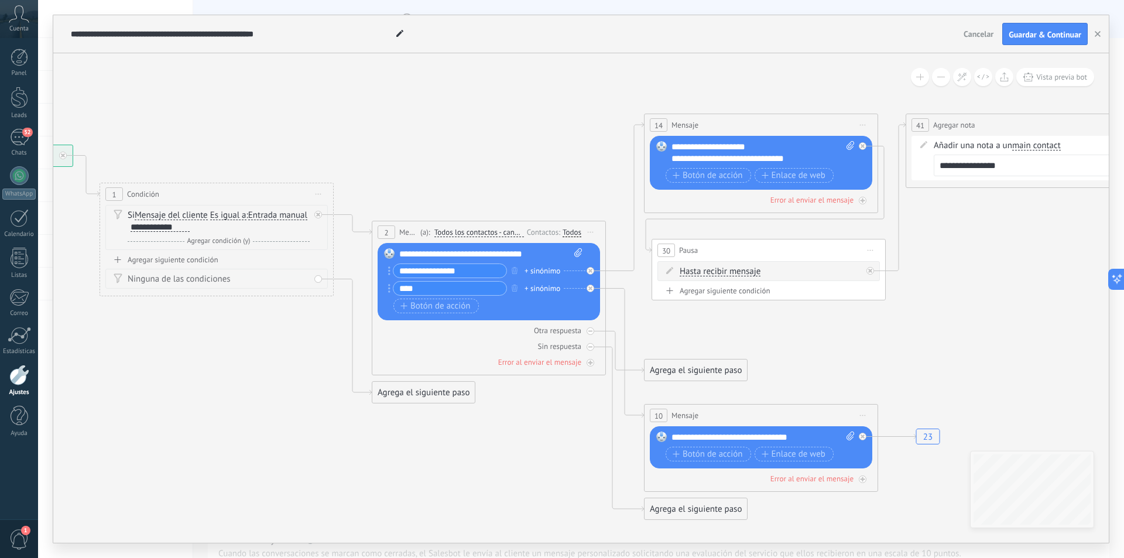
click at [443, 249] on div "**********" at bounding box center [490, 254] width 183 height 12
click at [420, 254] on div "**********" at bounding box center [490, 254] width 183 height 12
drag, startPoint x: 425, startPoint y: 252, endPoint x: 541, endPoint y: 243, distance: 116.3
click at [541, 243] on div "Reemplazar Quitar Convertir a mensaje de voz Arrastre la imagen aquí para adjun…" at bounding box center [489, 281] width 223 height 77
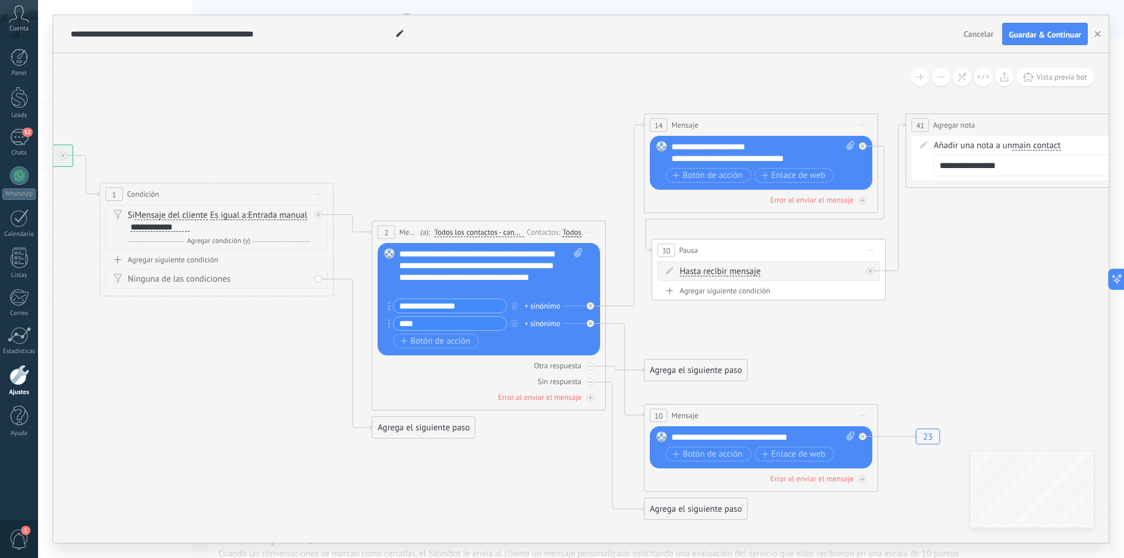
click at [440, 323] on input "****" at bounding box center [449, 323] width 113 height 13
type input "******"
click at [431, 302] on input "**********" at bounding box center [449, 305] width 113 height 13
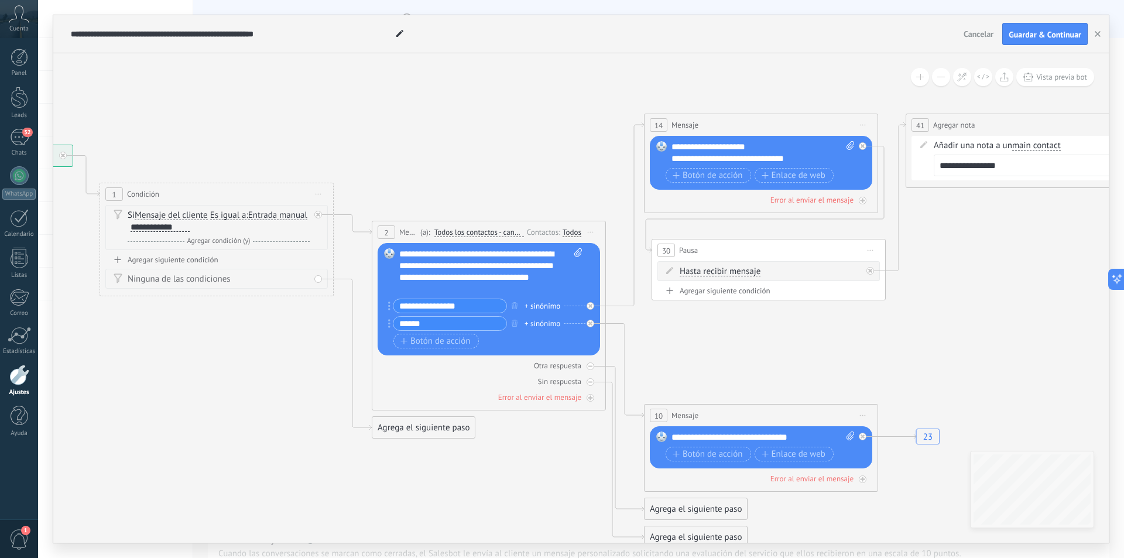
click at [430, 302] on input "**********" at bounding box center [449, 305] width 113 height 13
click at [429, 326] on input "******" at bounding box center [449, 323] width 113 height 13
click at [453, 260] on div "**********" at bounding box center [490, 271] width 183 height 47
drag, startPoint x: 463, startPoint y: 265, endPoint x: 501, endPoint y: 279, distance: 40.8
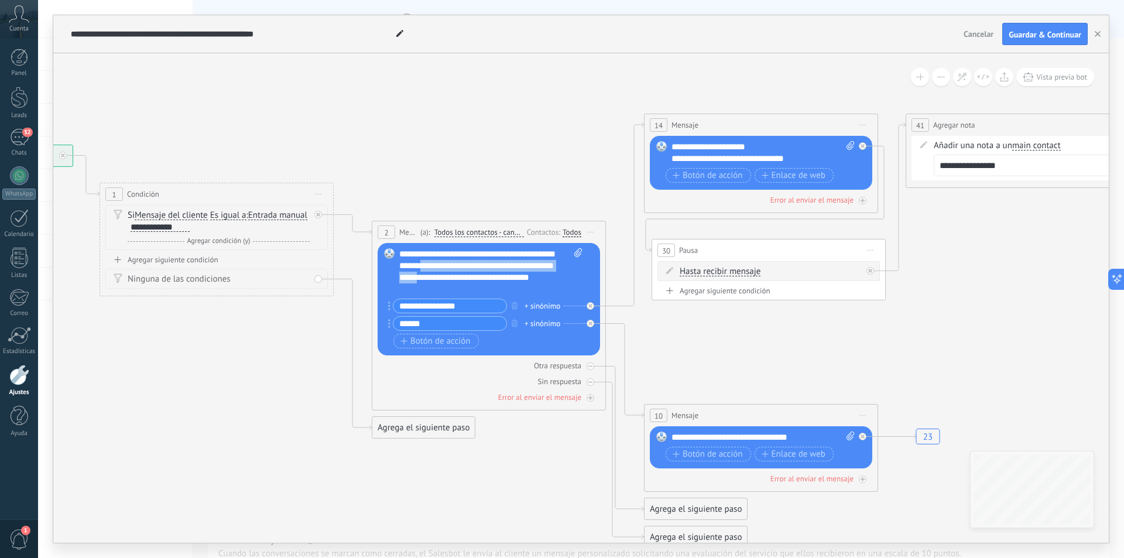
click at [501, 279] on div "**********" at bounding box center [490, 271] width 183 height 47
click at [501, 272] on div "**********" at bounding box center [490, 271] width 183 height 47
drag, startPoint x: 501, startPoint y: 265, endPoint x: 521, endPoint y: 280, distance: 25.2
click at [521, 280] on div "**********" at bounding box center [490, 271] width 183 height 47
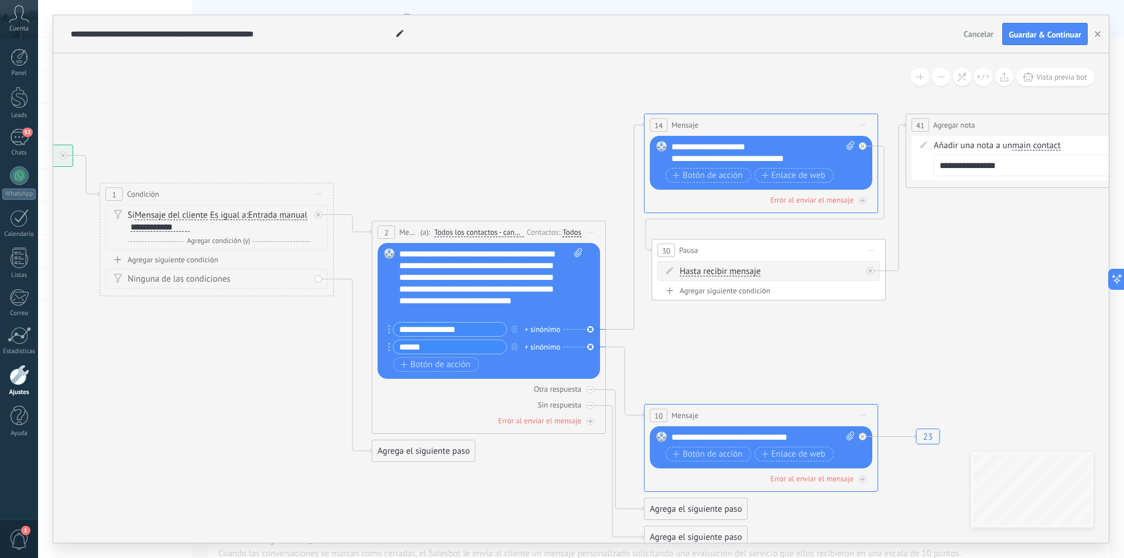
click at [714, 176] on span "Botón de acción" at bounding box center [708, 175] width 70 height 9
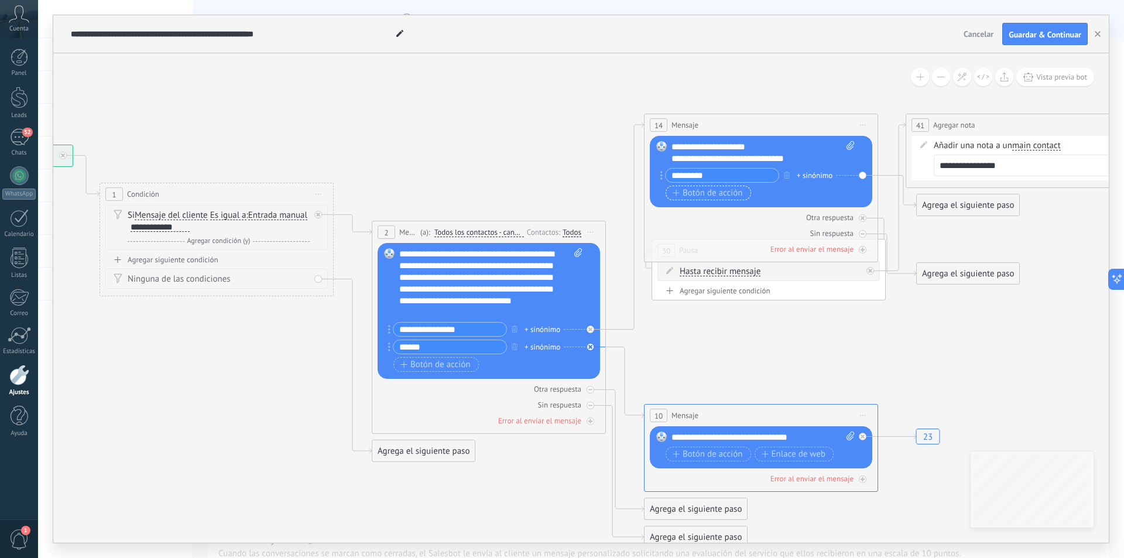
click at [709, 191] on span "Botón de acción" at bounding box center [708, 193] width 70 height 9
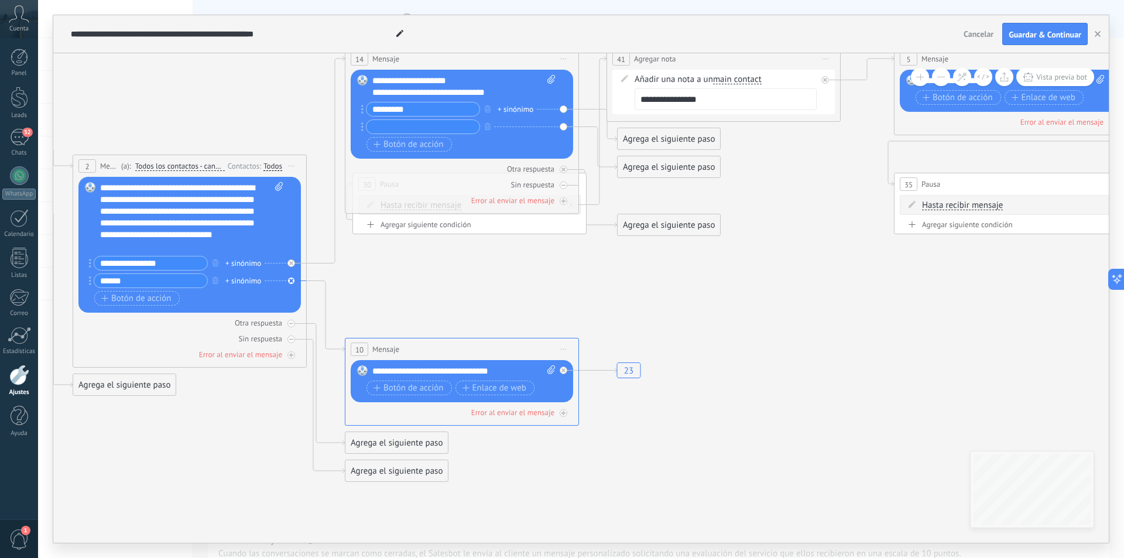
drag, startPoint x: 850, startPoint y: 492, endPoint x: 539, endPoint y: 527, distance: 313.5
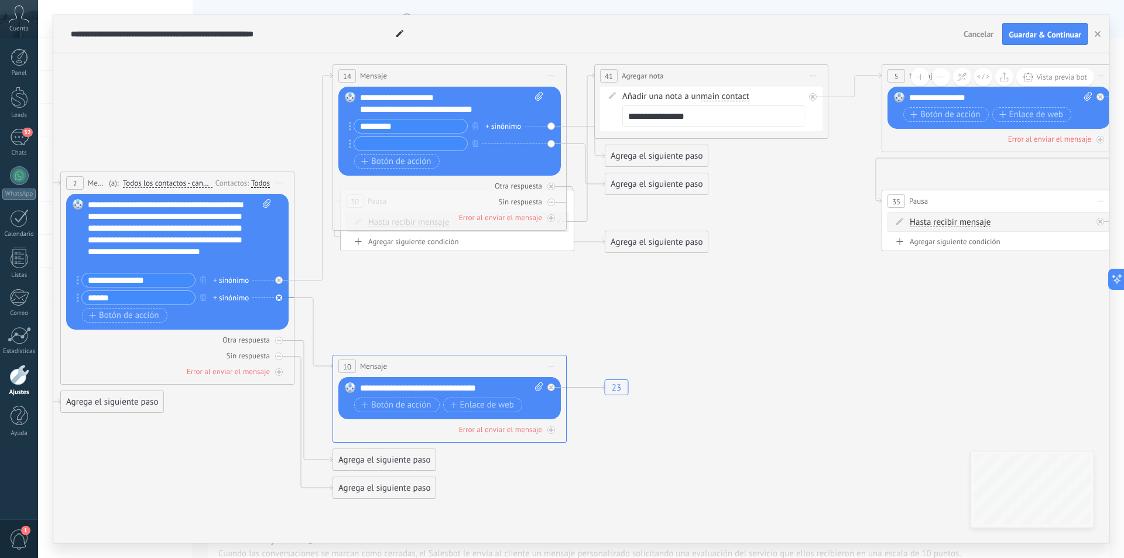
drag, startPoint x: 901, startPoint y: 248, endPoint x: 888, endPoint y: 271, distance: 26.2
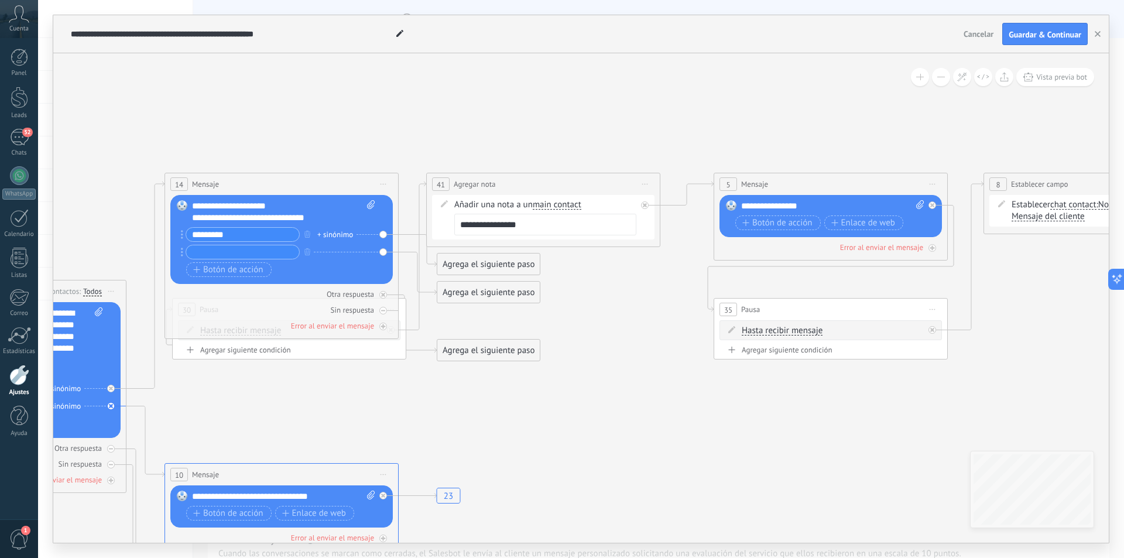
drag, startPoint x: 888, startPoint y: 271, endPoint x: 713, endPoint y: 379, distance: 206.4
click at [234, 249] on input "text" at bounding box center [243, 251] width 113 height 13
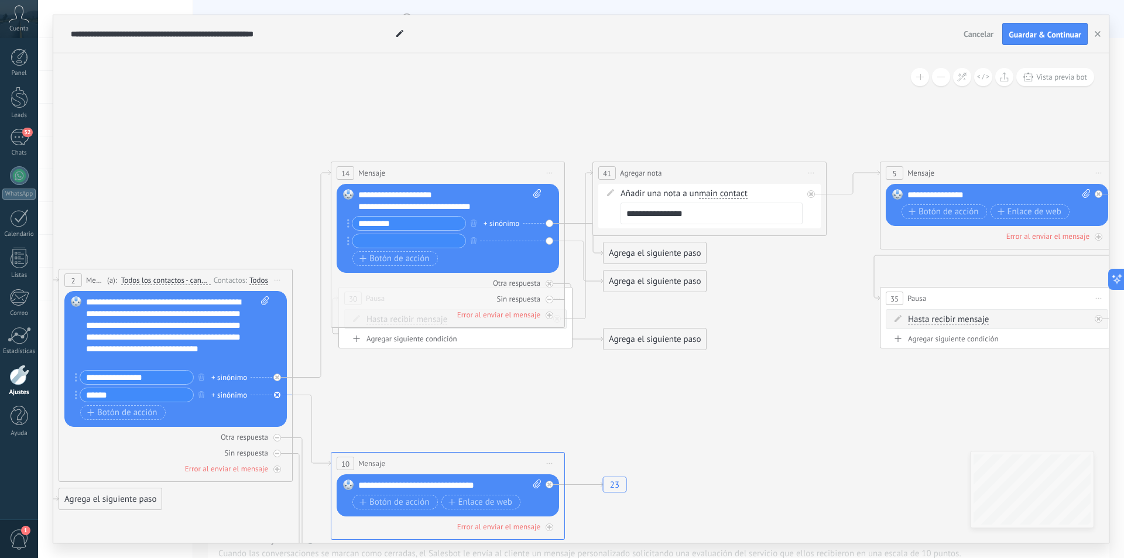
drag, startPoint x: 254, startPoint y: 415, endPoint x: 419, endPoint y: 404, distance: 166.1
click at [405, 220] on input "*********" at bounding box center [409, 223] width 113 height 13
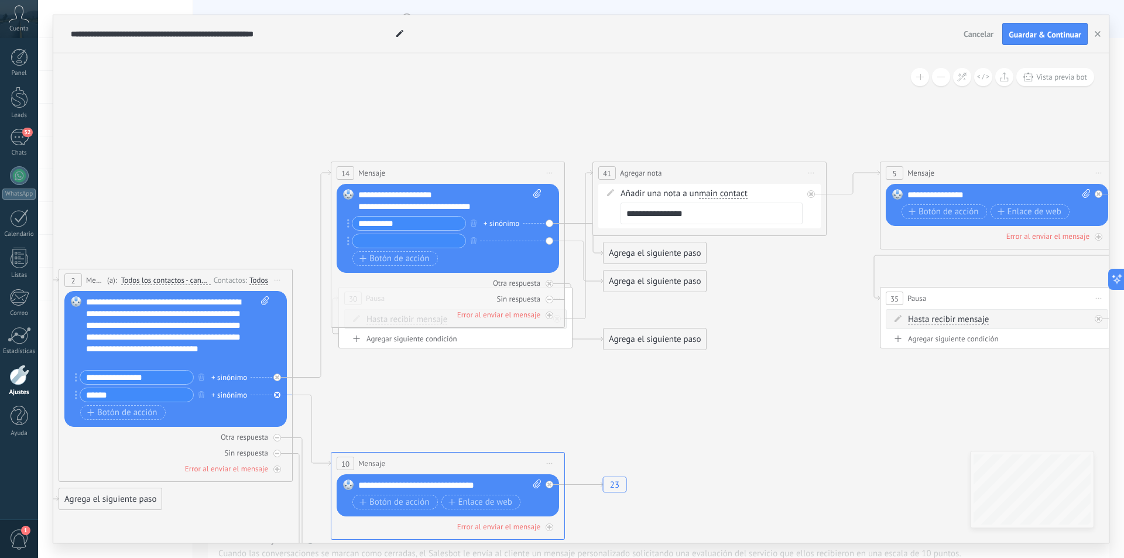
type input "**********"
click at [393, 234] on div at bounding box center [409, 241] width 114 height 15
click at [388, 239] on input "text" at bounding box center [409, 240] width 113 height 13
type input "**********"
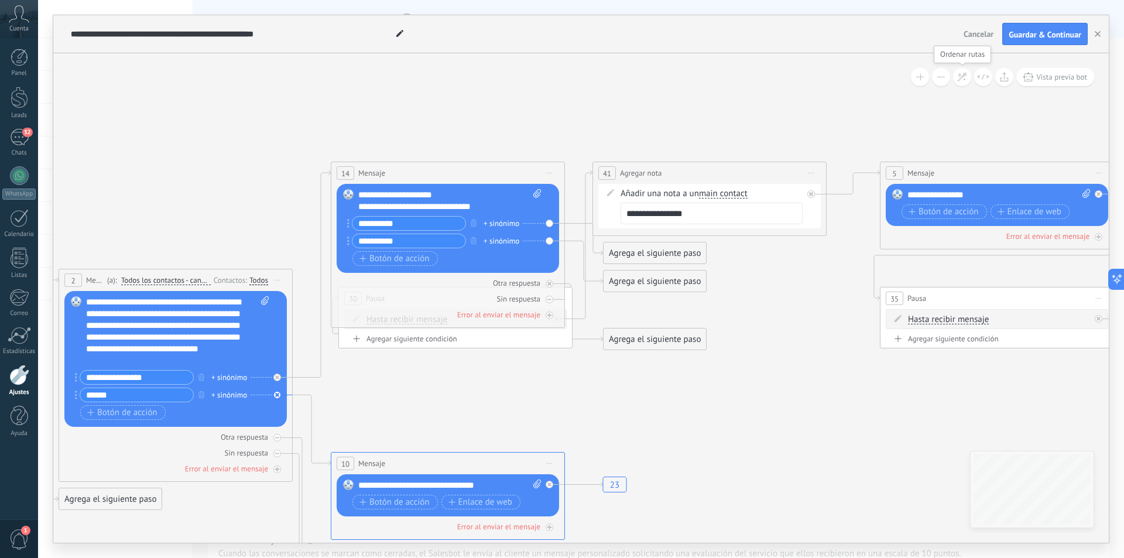
click at [960, 81] on icon at bounding box center [962, 77] width 10 height 10
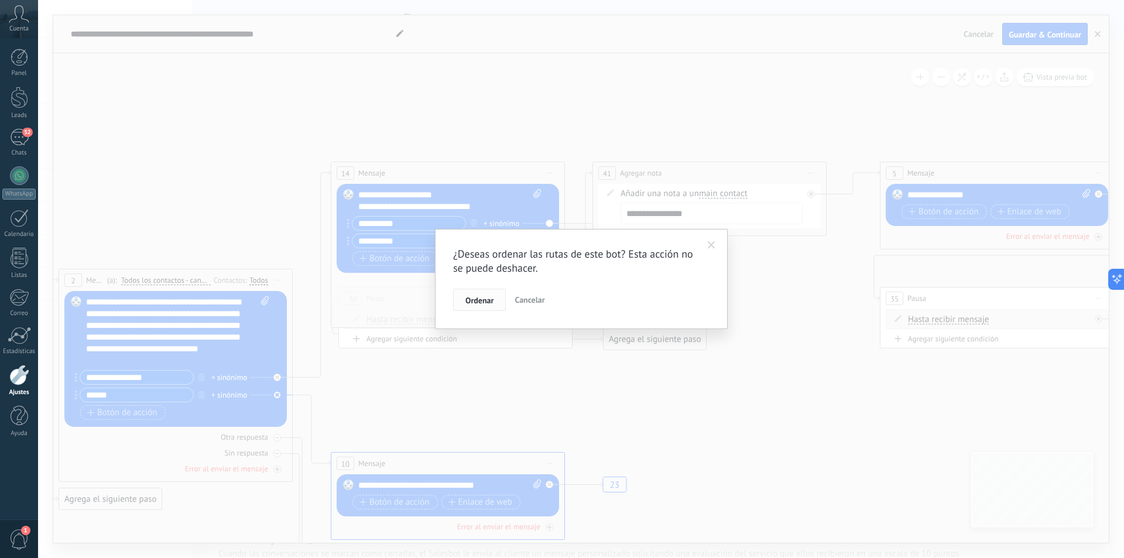
click at [481, 300] on span "Ordenar" at bounding box center [480, 300] width 28 height 8
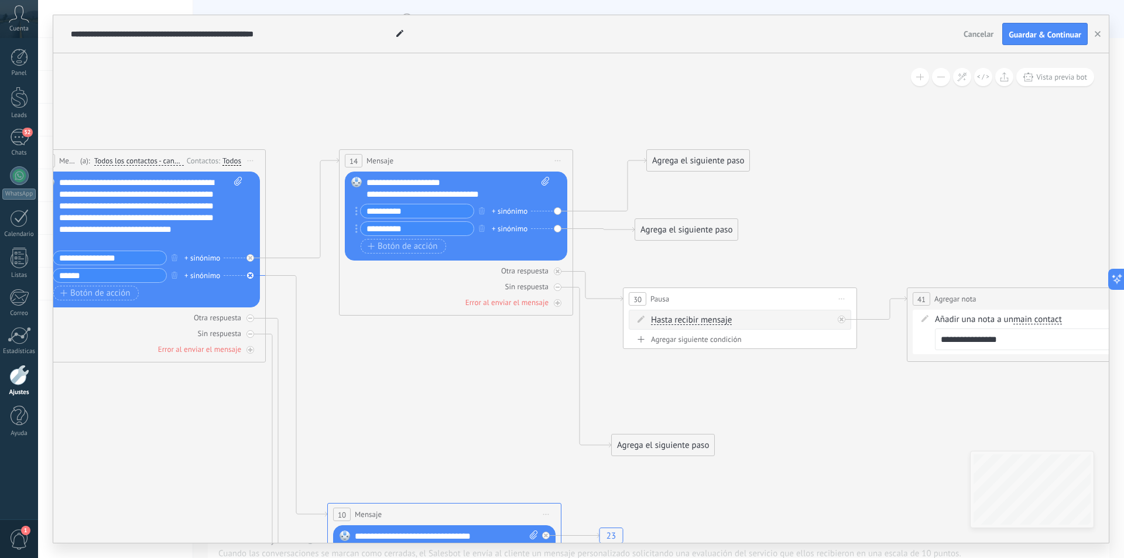
drag, startPoint x: 590, startPoint y: 467, endPoint x: 539, endPoint y: 424, distance: 66.4
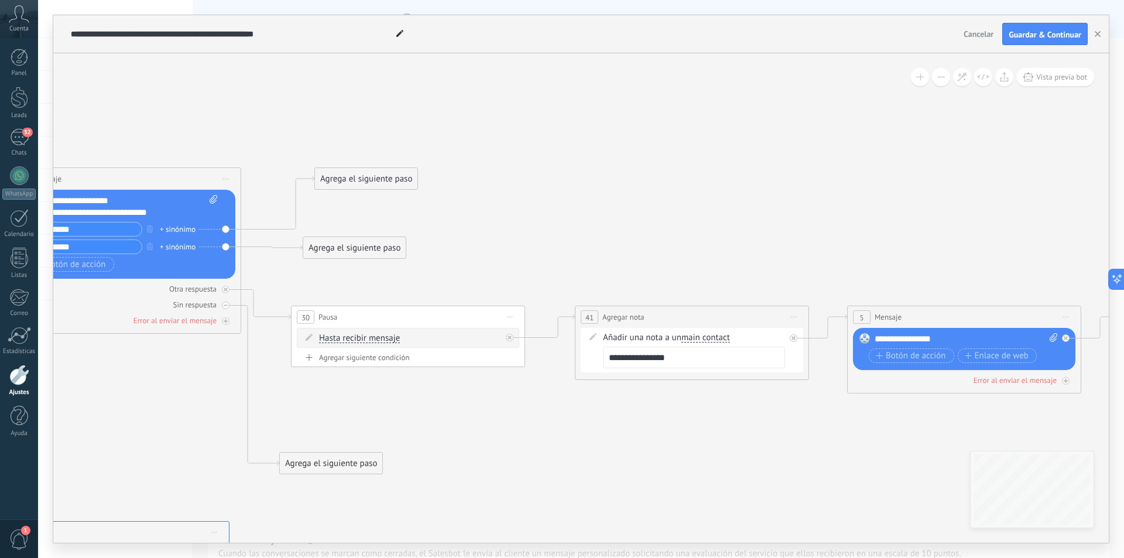
drag, startPoint x: 845, startPoint y: 442, endPoint x: 513, endPoint y: 460, distance: 332.5
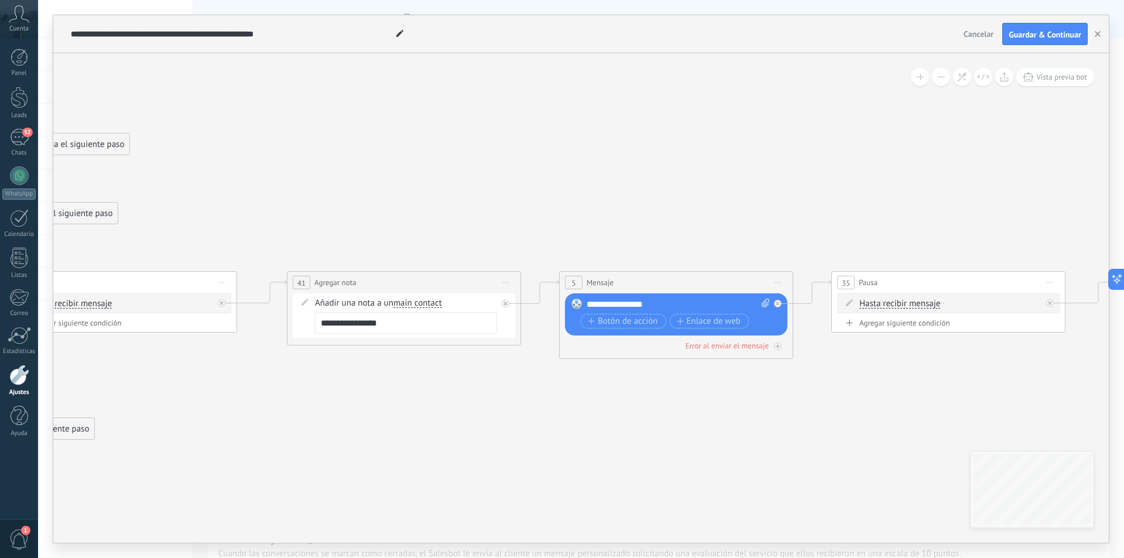
drag, startPoint x: 786, startPoint y: 455, endPoint x: 498, endPoint y: 420, distance: 290.7
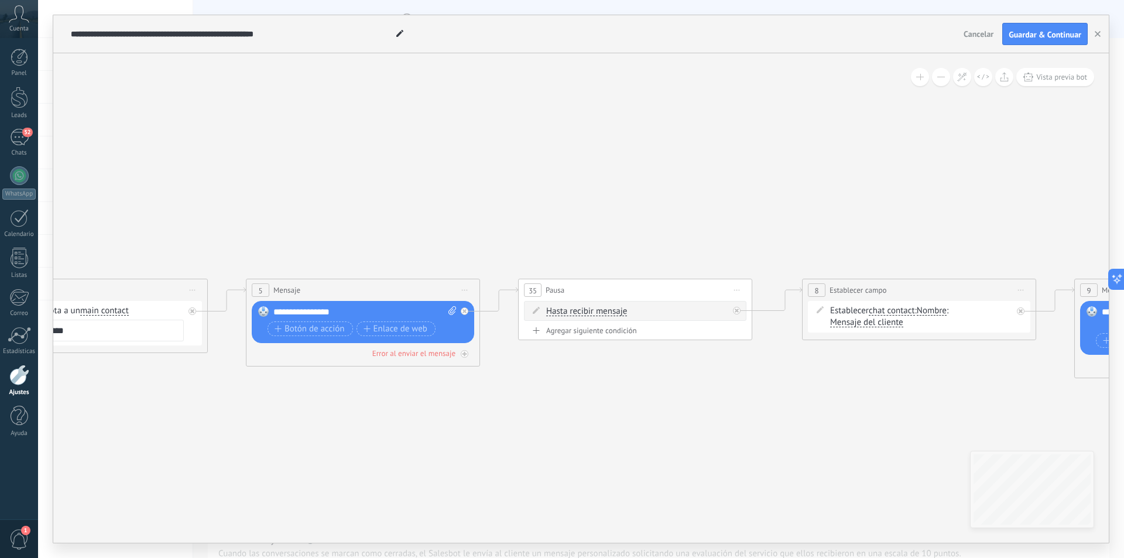
drag, startPoint x: 849, startPoint y: 414, endPoint x: 536, endPoint y: 422, distance: 312.8
click at [536, 422] on icon "23" at bounding box center [950, 465] width 5132 height 1234
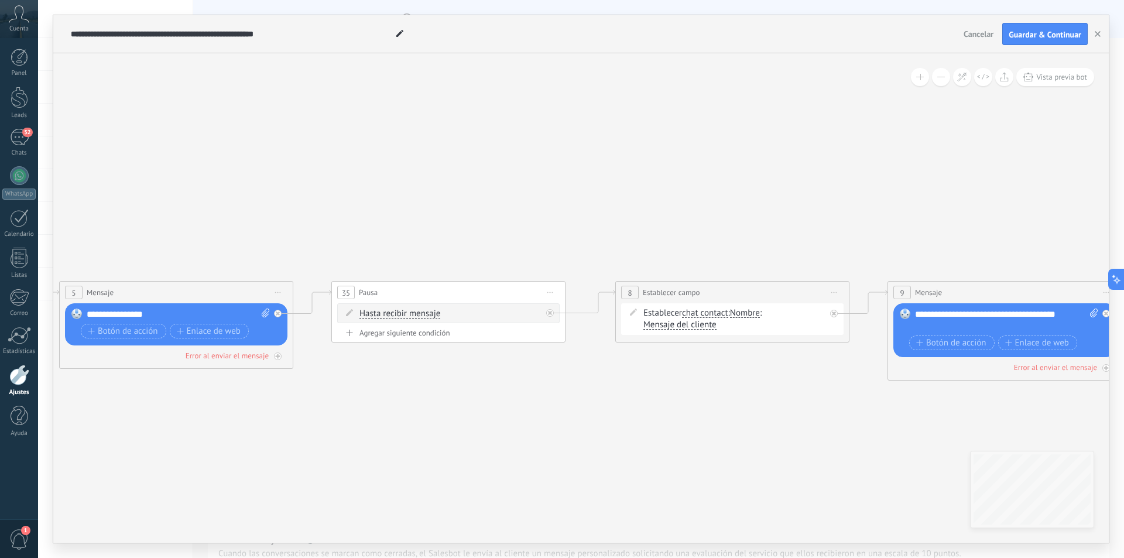
drag, startPoint x: 793, startPoint y: 419, endPoint x: 678, endPoint y: 420, distance: 114.8
click at [678, 420] on icon "23" at bounding box center [763, 467] width 5132 height 1234
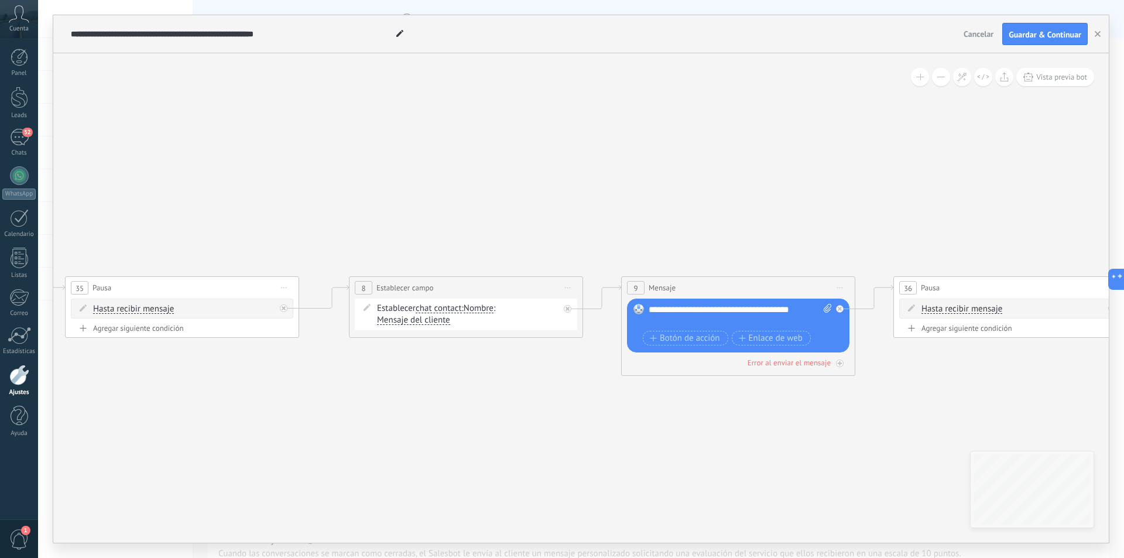
drag, startPoint x: 697, startPoint y: 426, endPoint x: 562, endPoint y: 427, distance: 135.9
click at [562, 427] on icon "23" at bounding box center [497, 462] width 5132 height 1234
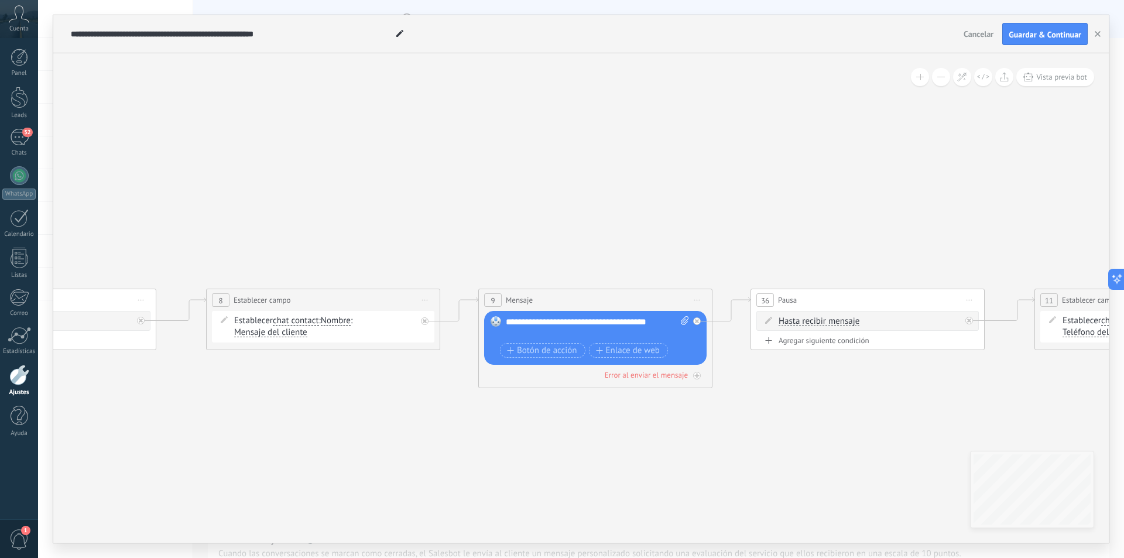
drag, startPoint x: 857, startPoint y: 432, endPoint x: 713, endPoint y: 443, distance: 144.5
click at [713, 443] on icon "23" at bounding box center [354, 475] width 5132 height 1234
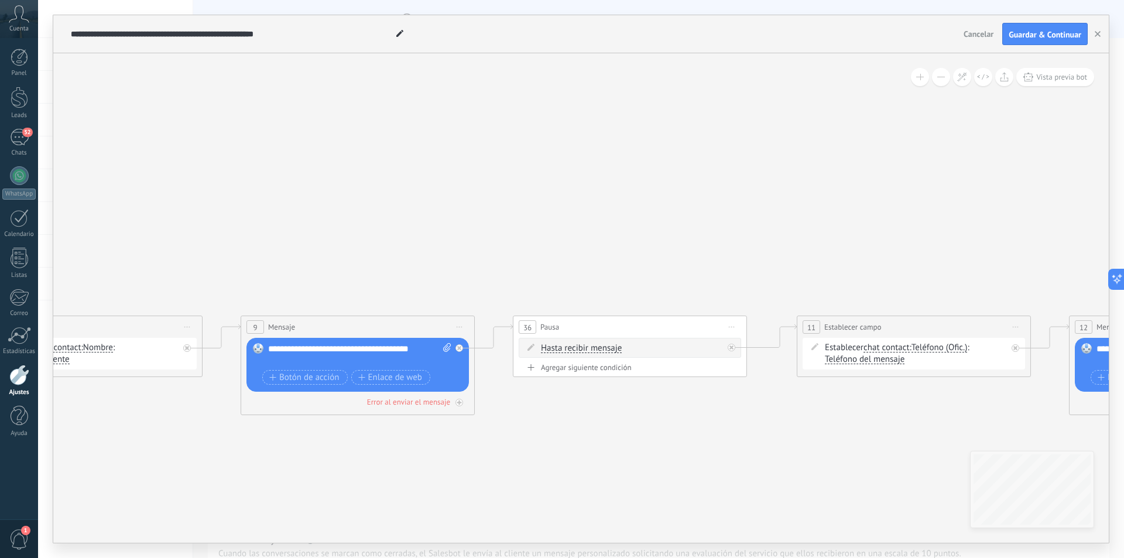
drag, startPoint x: 851, startPoint y: 420, endPoint x: 552, endPoint y: 447, distance: 299.9
click at [552, 447] on icon "23" at bounding box center [116, 502] width 5132 height 1234
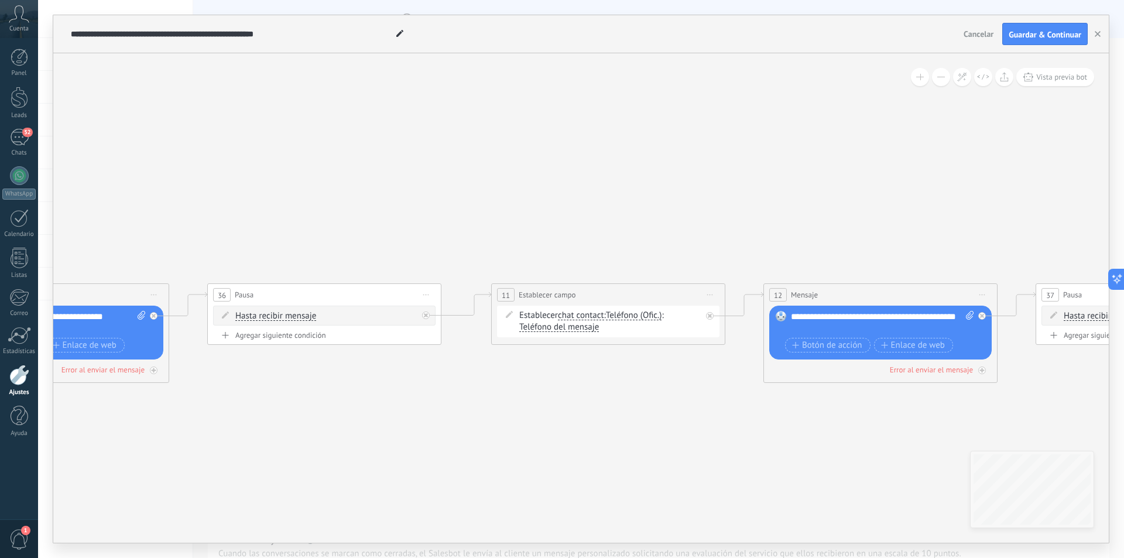
drag, startPoint x: 809, startPoint y: 462, endPoint x: 567, endPoint y: 429, distance: 244.1
drag, startPoint x: 756, startPoint y: 440, endPoint x: 474, endPoint y: 453, distance: 282.0
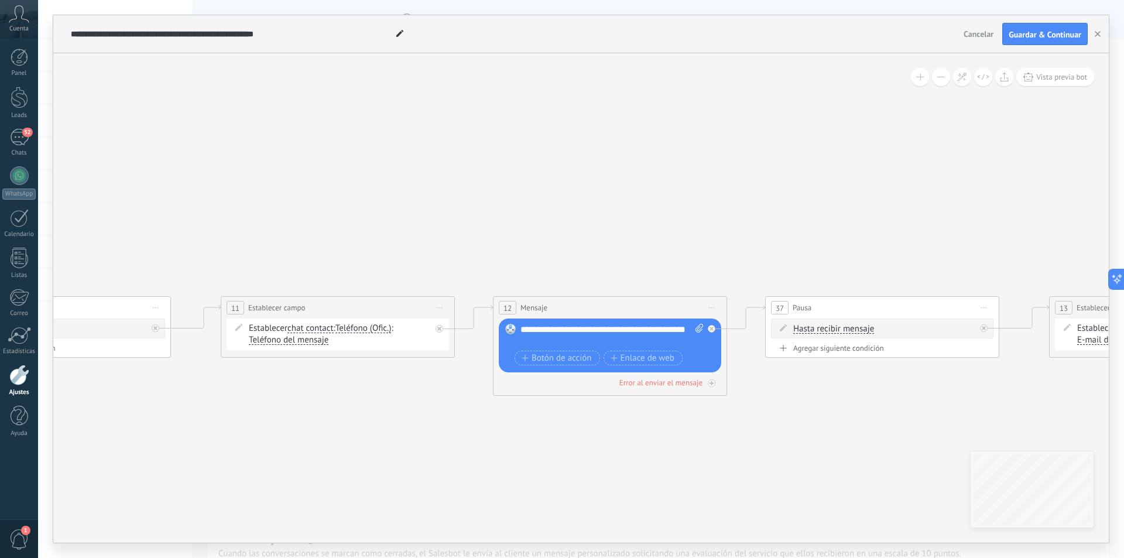
drag, startPoint x: 738, startPoint y: 452, endPoint x: 394, endPoint y: 447, distance: 344.3
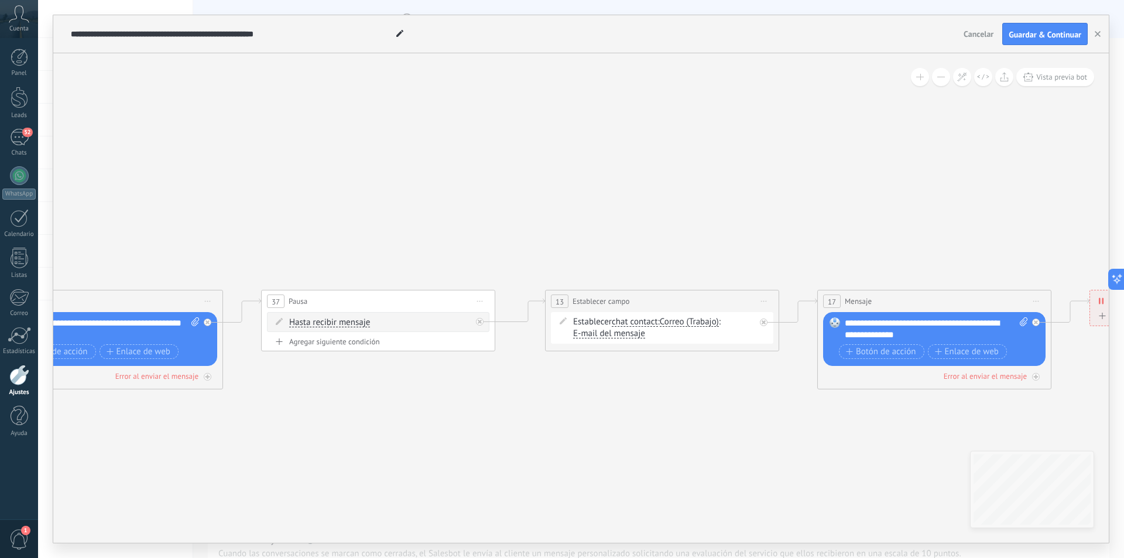
drag, startPoint x: 767, startPoint y: 452, endPoint x: 601, endPoint y: 450, distance: 165.1
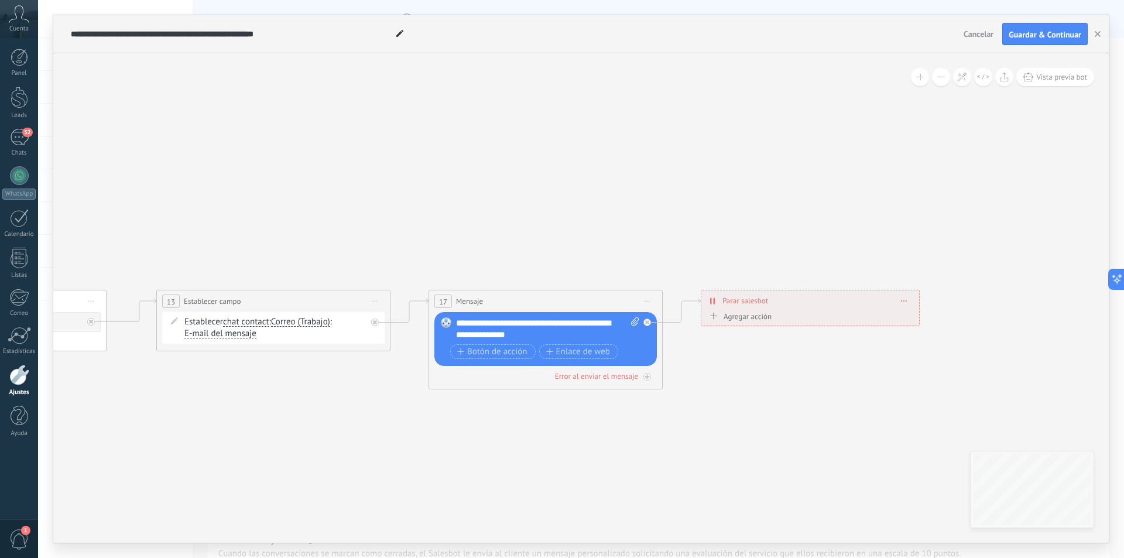
drag, startPoint x: 807, startPoint y: 451, endPoint x: 419, endPoint y: 451, distance: 388.8
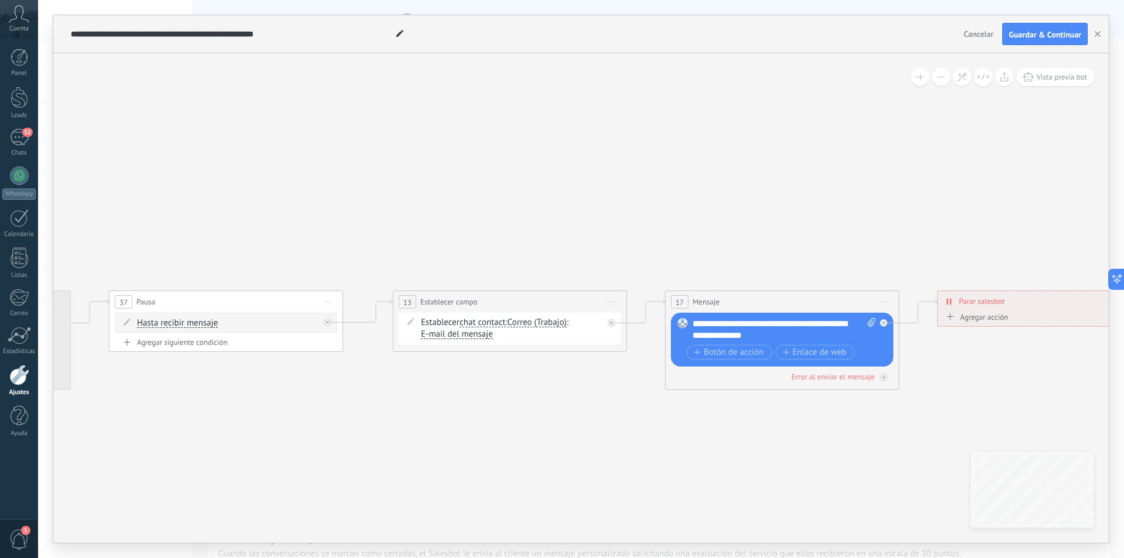
drag, startPoint x: 415, startPoint y: 450, endPoint x: 683, endPoint y: 452, distance: 268.2
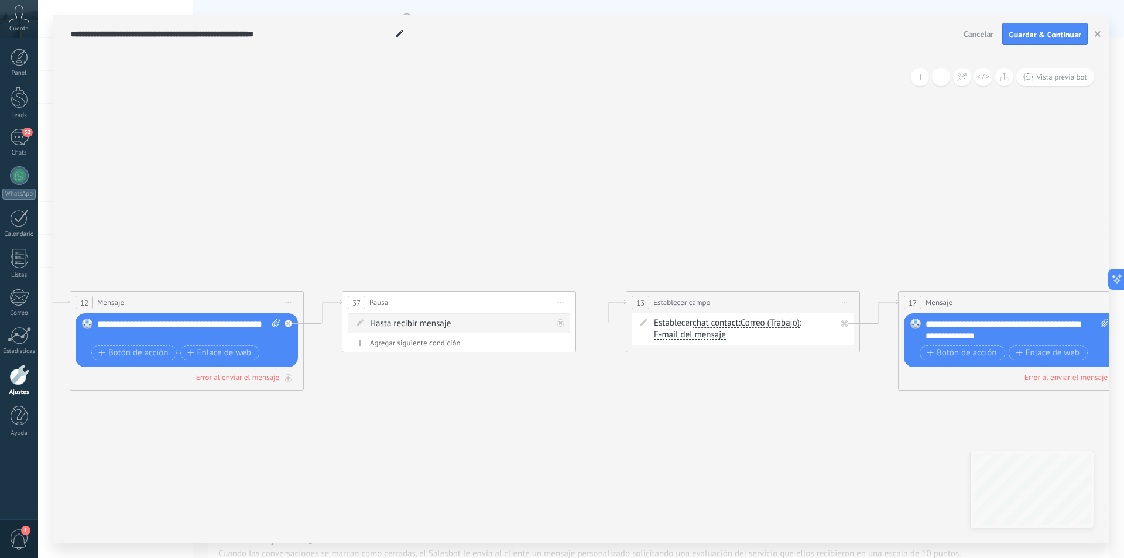
drag, startPoint x: 425, startPoint y: 443, endPoint x: 792, endPoint y: 442, distance: 367.2
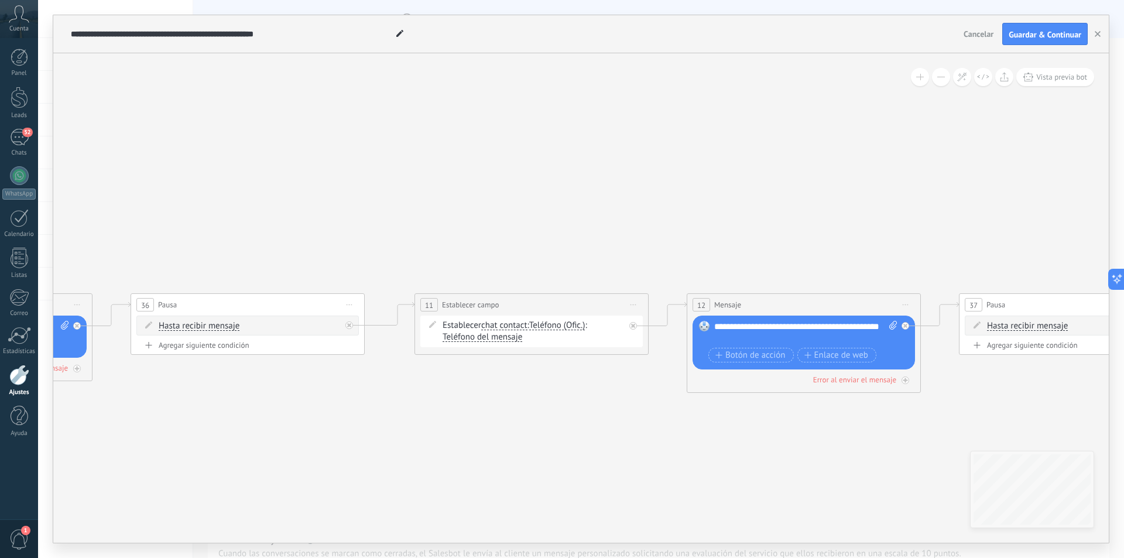
drag, startPoint x: 324, startPoint y: 442, endPoint x: 601, endPoint y: 447, distance: 277.6
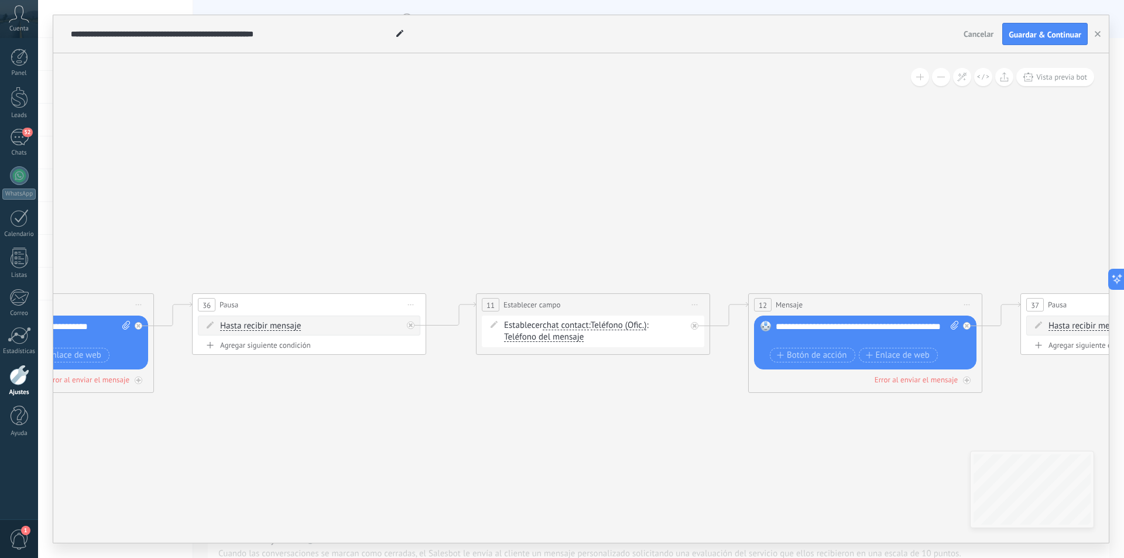
drag, startPoint x: 309, startPoint y: 448, endPoint x: 603, endPoint y: 443, distance: 294.0
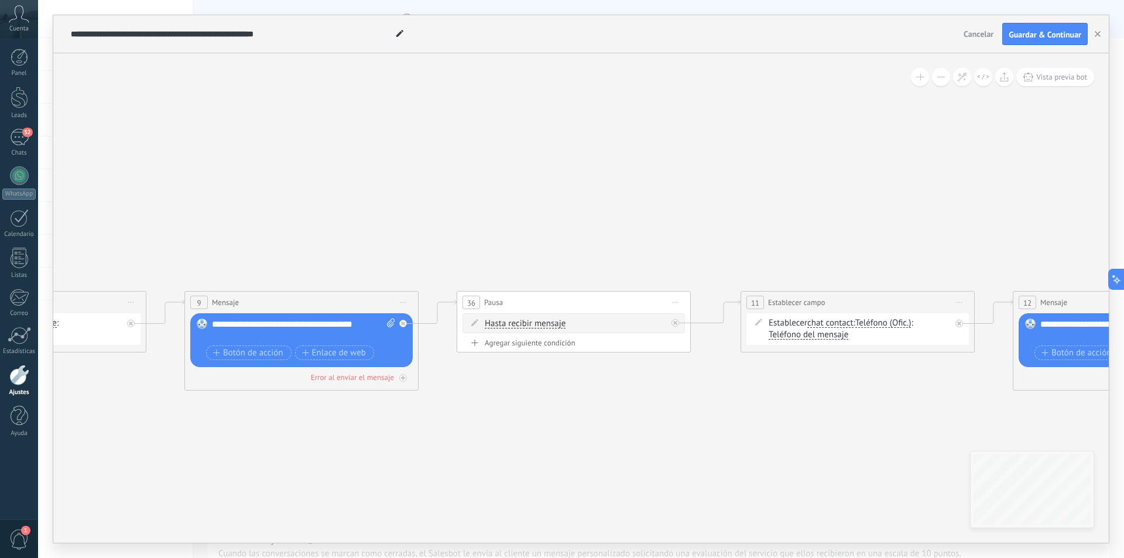
drag, startPoint x: 230, startPoint y: 450, endPoint x: 320, endPoint y: 450, distance: 90.8
click at [320, 450] on icon "23" at bounding box center [60, 442] width 5132 height 1165
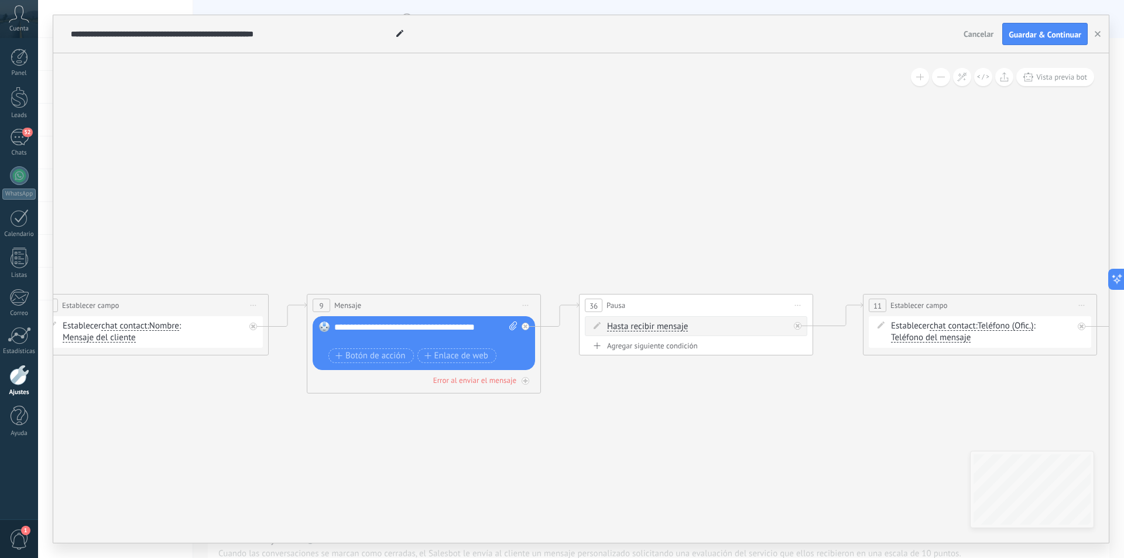
drag, startPoint x: 322, startPoint y: 453, endPoint x: 658, endPoint y: 454, distance: 335.5
click at [658, 454] on icon "23" at bounding box center [182, 445] width 5132 height 1165
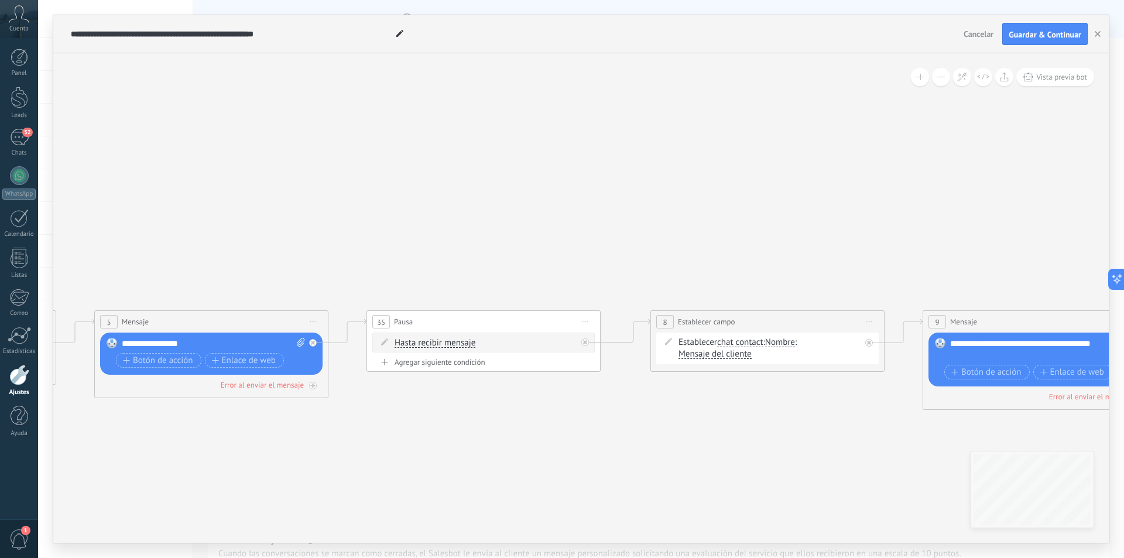
drag, startPoint x: 398, startPoint y: 447, endPoint x: 706, endPoint y: 463, distance: 308.4
click at [706, 463] on icon "23" at bounding box center [798, 461] width 5132 height 1165
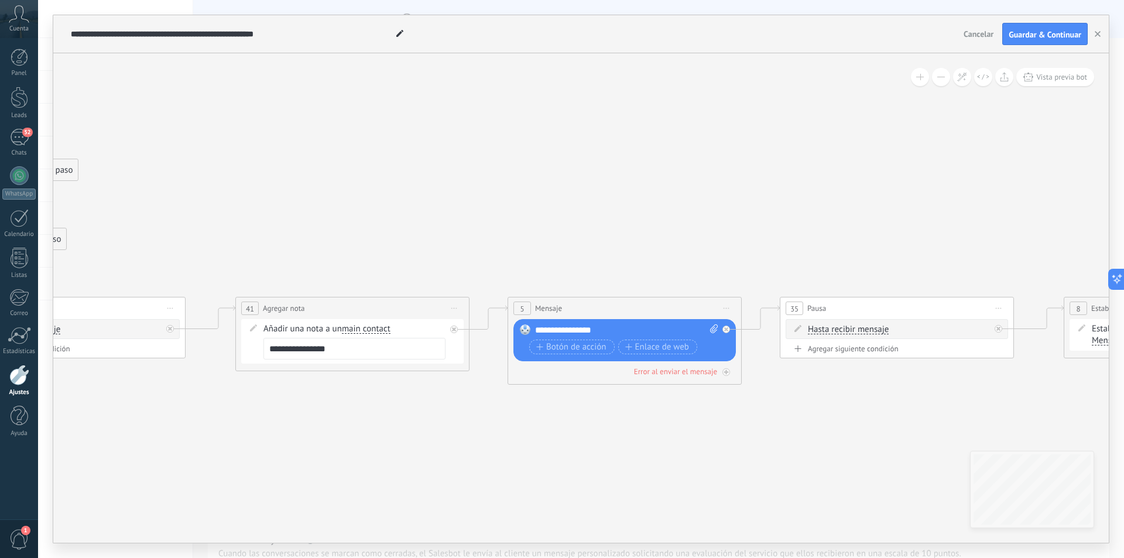
drag, startPoint x: 415, startPoint y: 466, endPoint x: 830, endPoint y: 452, distance: 415.4
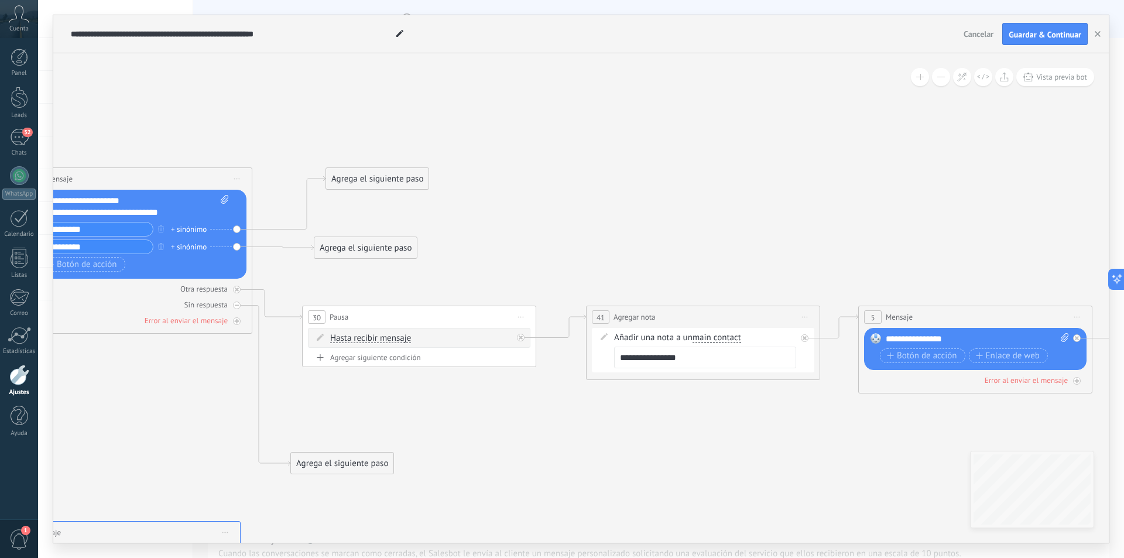
drag, startPoint x: 310, startPoint y: 455, endPoint x: 673, endPoint y: 466, distance: 363.8
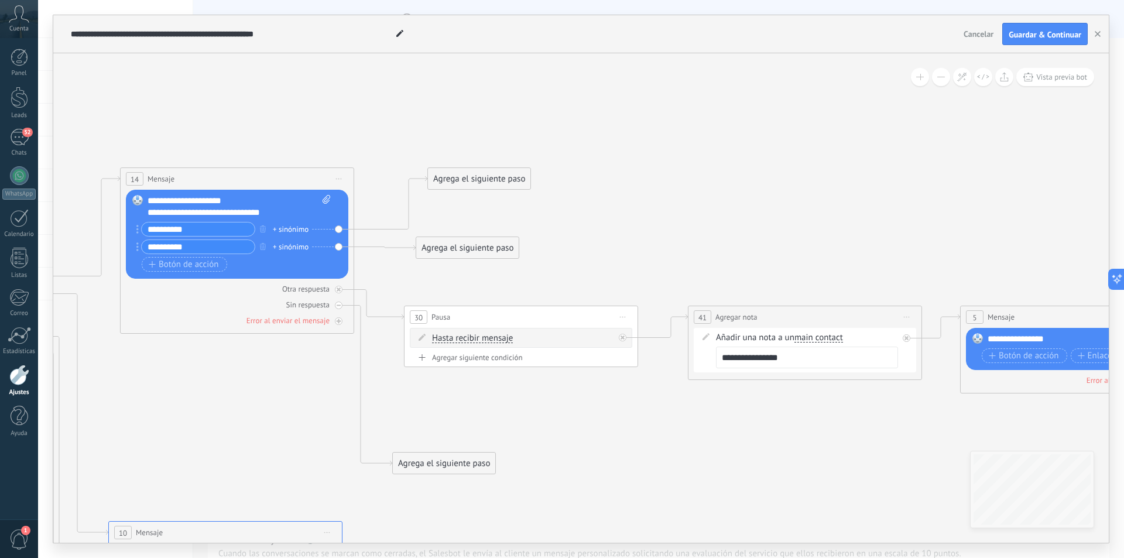
drag, startPoint x: 426, startPoint y: 459, endPoint x: 514, endPoint y: 458, distance: 87.3
click at [1051, 76] on span "Vista previa bot" at bounding box center [1061, 77] width 51 height 10
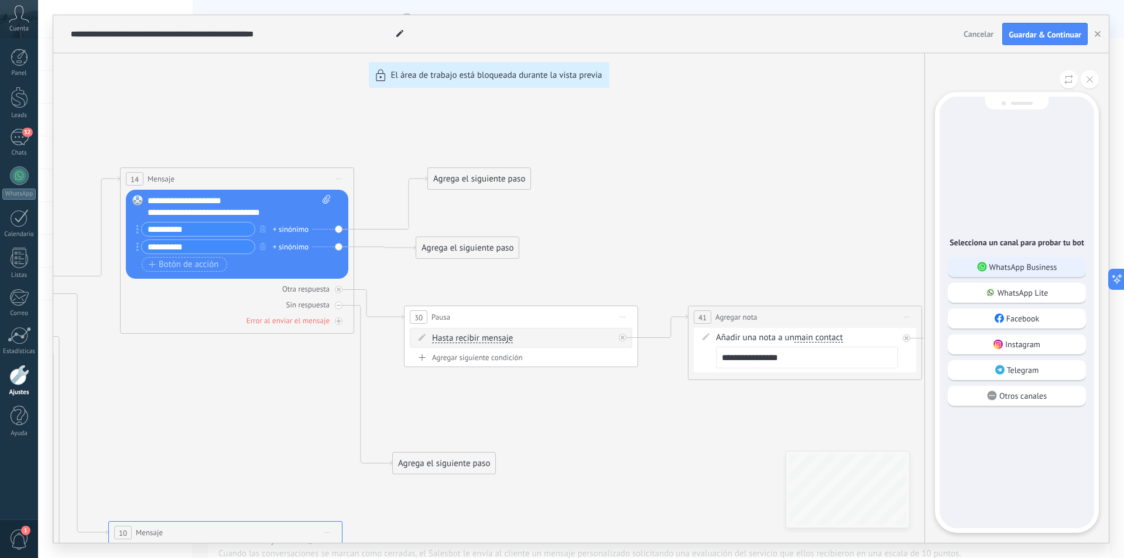
click at [1021, 262] on p "WhatsApp Business" at bounding box center [1024, 267] width 68 height 11
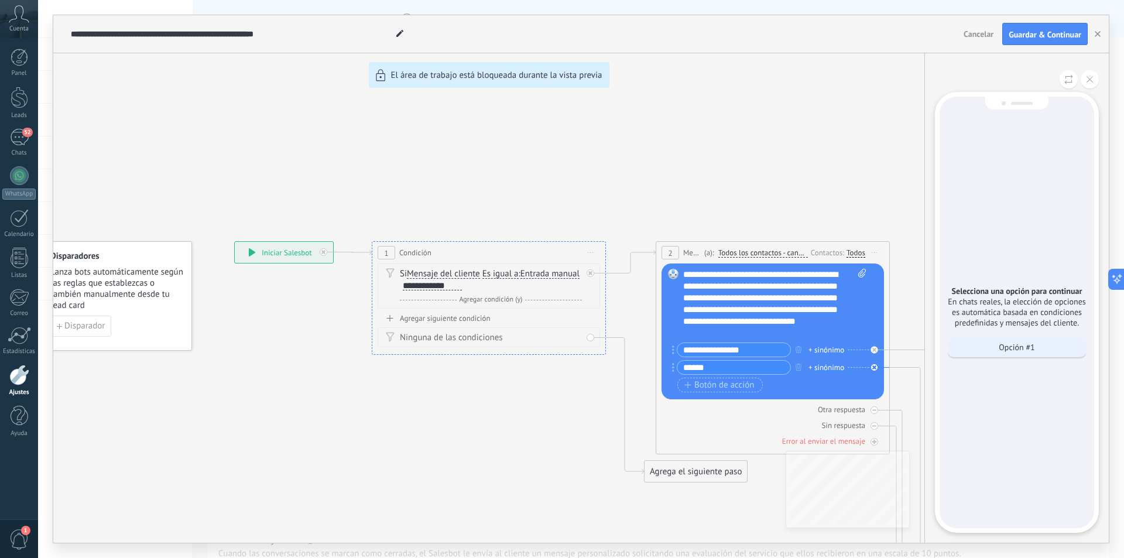
click at [995, 351] on div "Opción #1" at bounding box center [1017, 347] width 138 height 20
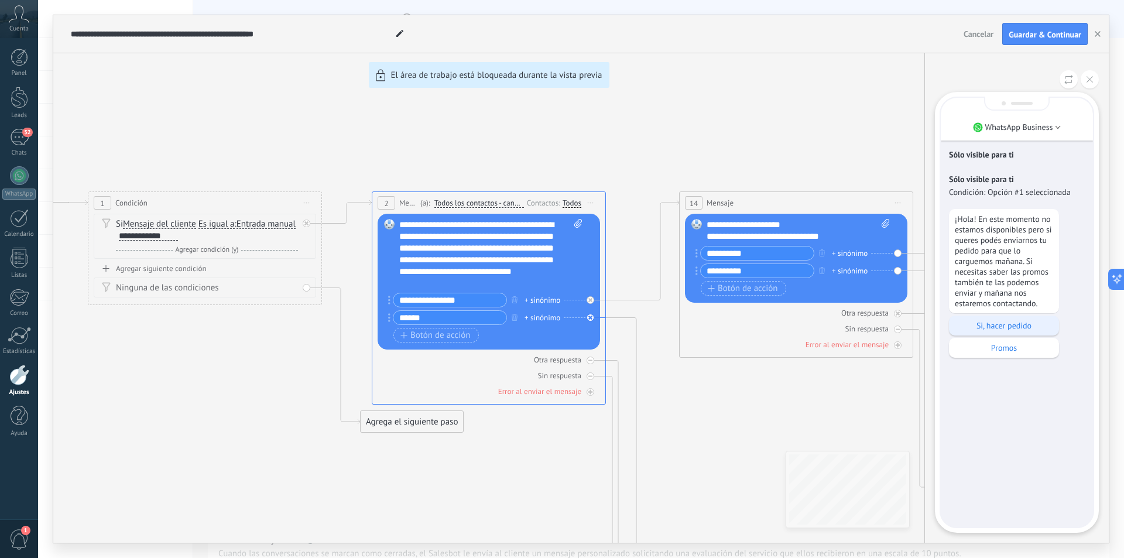
click at [986, 325] on p "Si, hacer pedido" at bounding box center [1004, 325] width 98 height 11
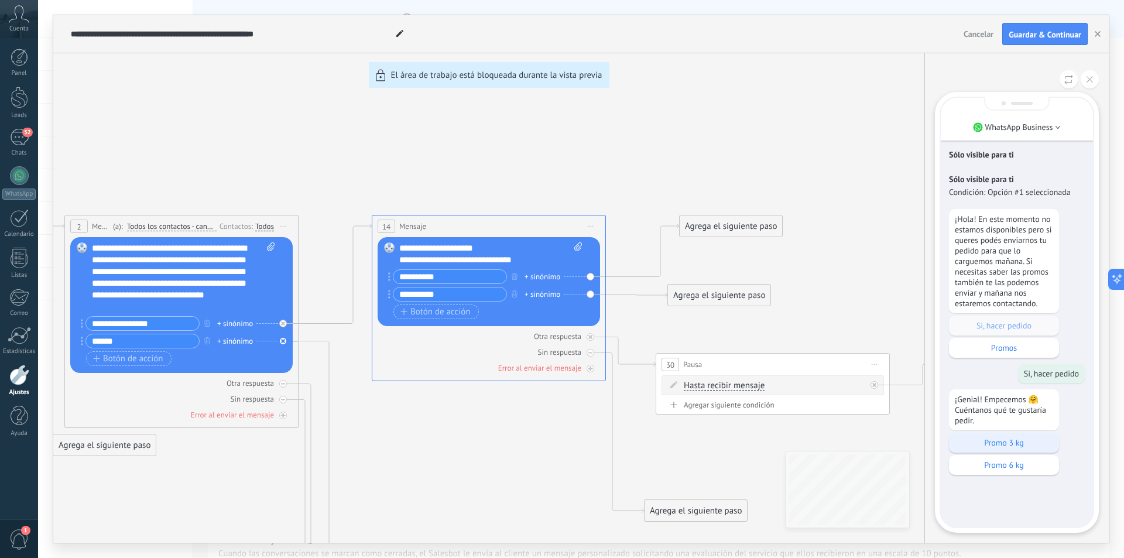
click at [1034, 434] on div "Promo 3 kg" at bounding box center [1004, 443] width 110 height 20
click at [738, 228] on div "**********" at bounding box center [581, 279] width 1056 height 528
click at [741, 230] on div "**********" at bounding box center [581, 279] width 1056 height 528
drag, startPoint x: 812, startPoint y: 308, endPoint x: 704, endPoint y: 282, distance: 110.9
click at [704, 282] on div "**********" at bounding box center [581, 279] width 1056 height 528
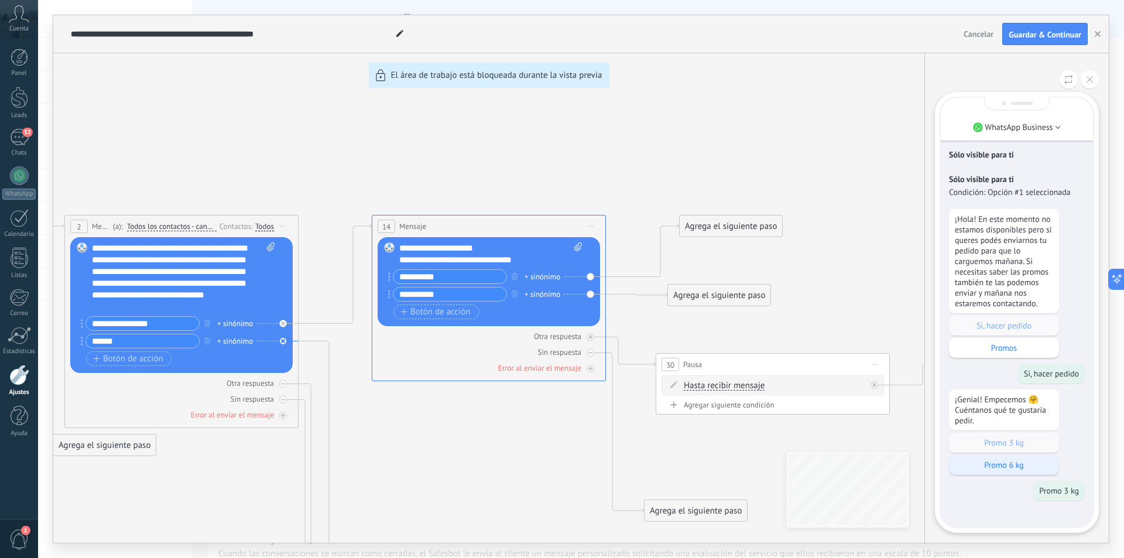
click at [998, 468] on p "Promo 6 kg" at bounding box center [1004, 465] width 98 height 11
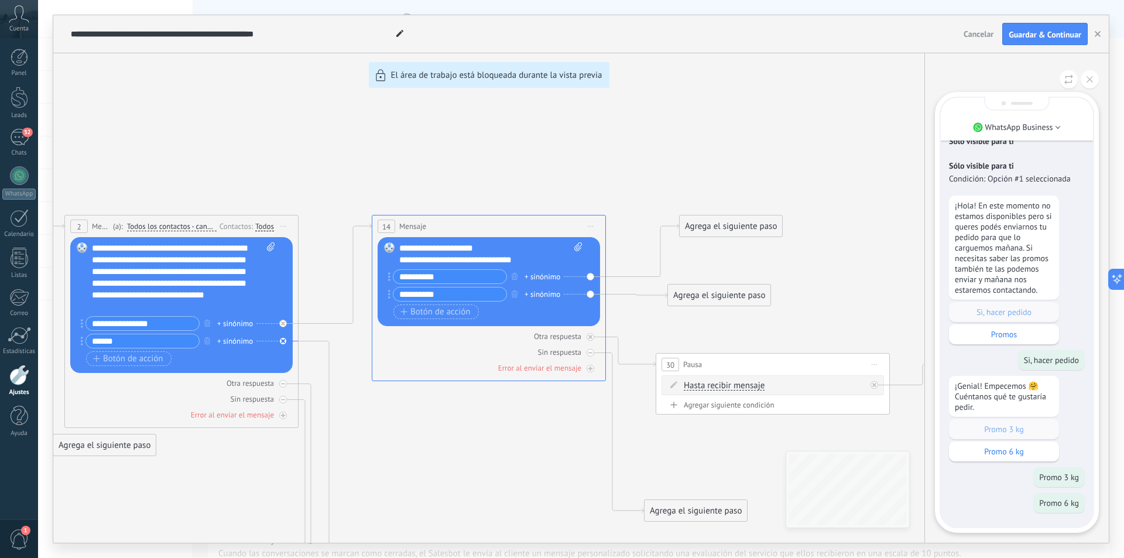
click at [1059, 499] on p "Promo 6 kg" at bounding box center [1059, 503] width 40 height 11
click at [988, 334] on p "Promos" at bounding box center [1004, 334] width 98 height 11
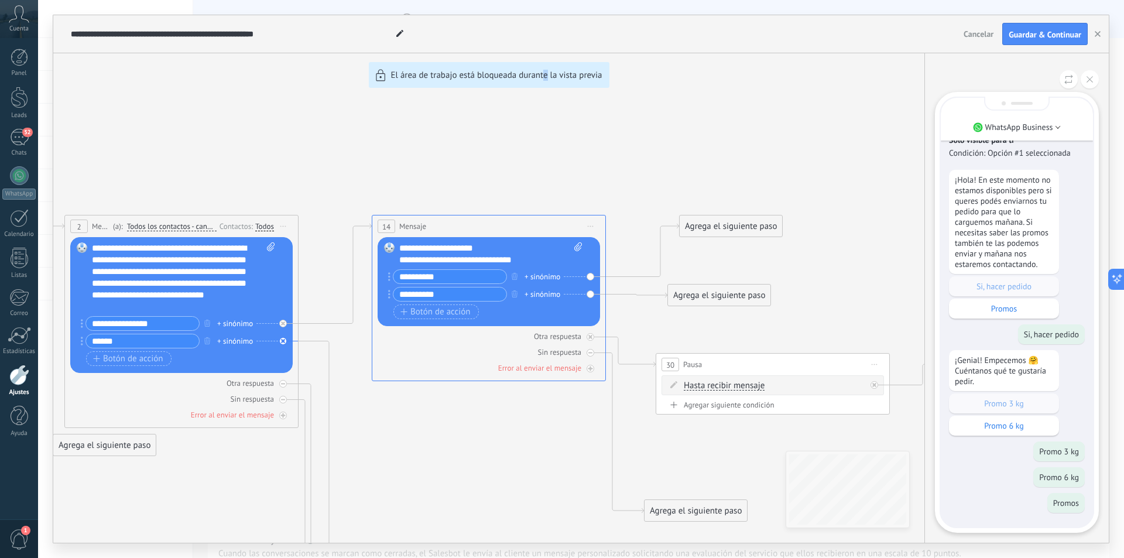
drag, startPoint x: 546, startPoint y: 477, endPoint x: 544, endPoint y: 371, distance: 106.0
click at [544, 371] on div "**********" at bounding box center [581, 279] width 1056 height 528
click at [1073, 81] on icon at bounding box center [1069, 79] width 9 height 10
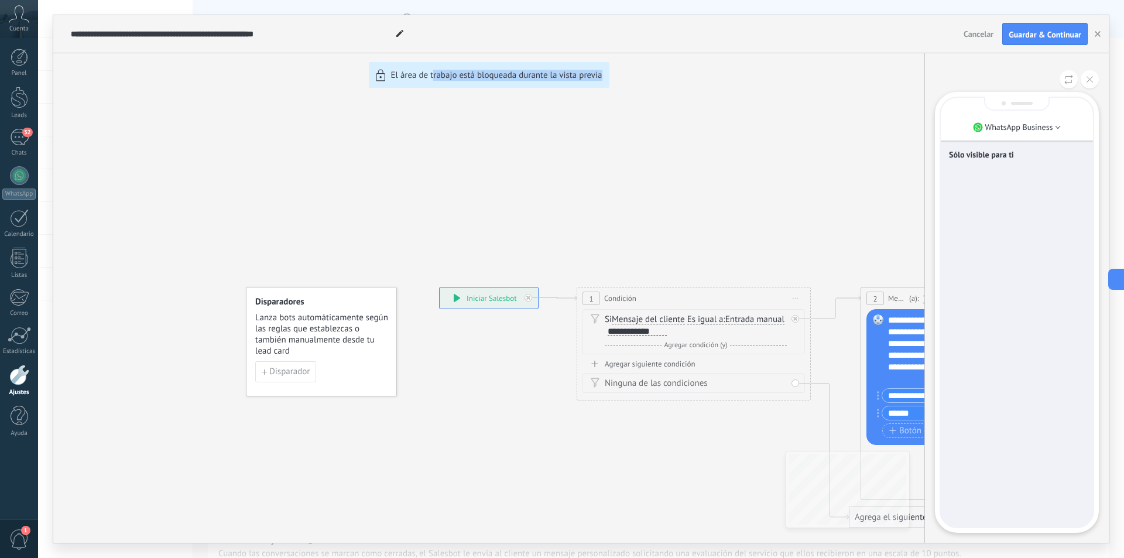
drag, startPoint x: 724, startPoint y: 473, endPoint x: 434, endPoint y: 417, distance: 295.7
click at [434, 417] on div "**********" at bounding box center [581, 279] width 1056 height 528
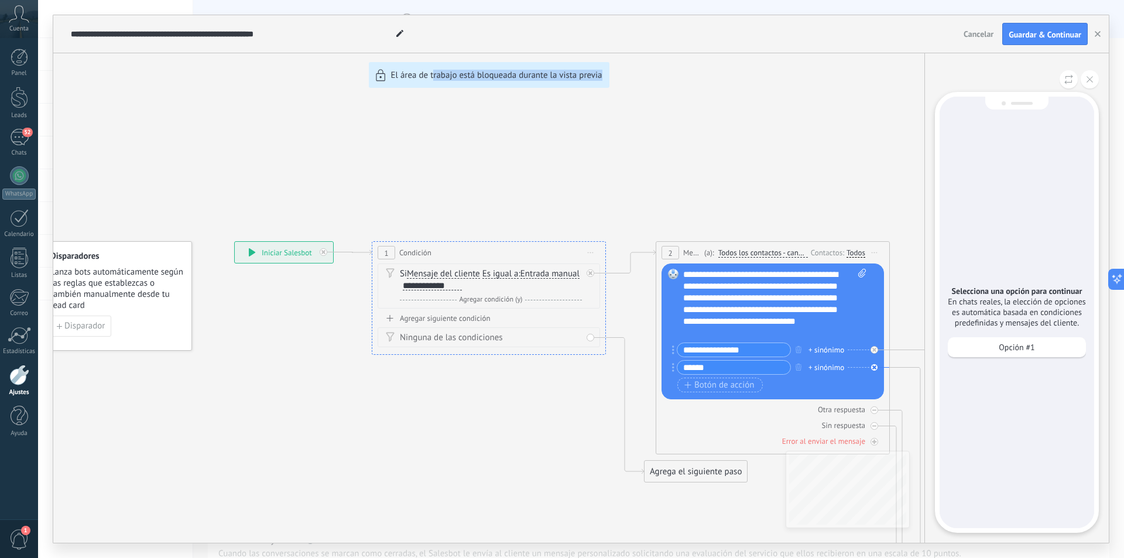
click at [634, 433] on div "**********" at bounding box center [581, 279] width 1056 height 528
click at [1091, 76] on button at bounding box center [1090, 79] width 18 height 18
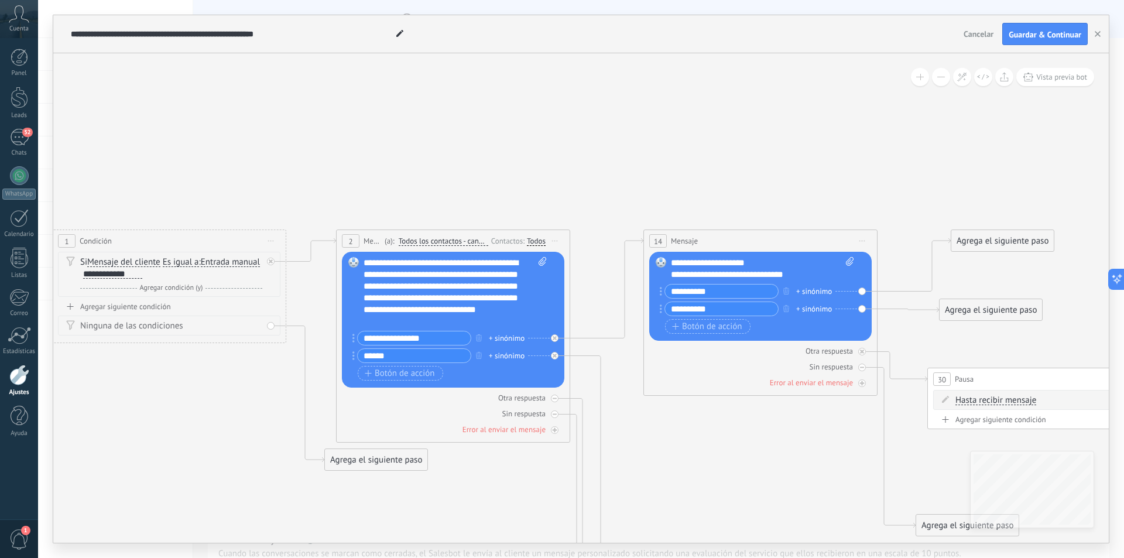
drag, startPoint x: 947, startPoint y: 201, endPoint x: 561, endPoint y: 173, distance: 386.9
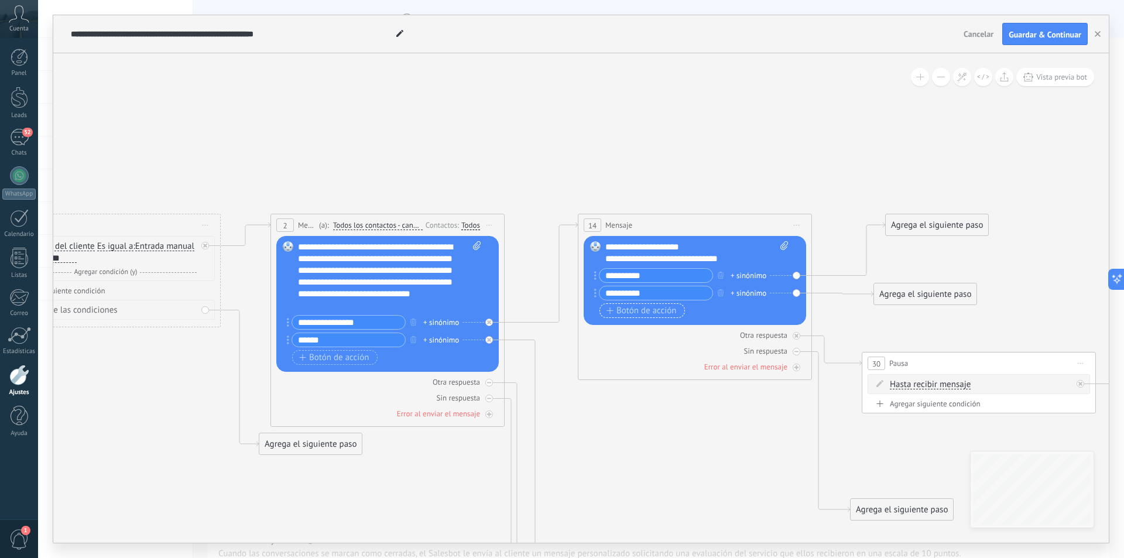
click at [629, 309] on span "Botón de acción" at bounding box center [642, 310] width 70 height 9
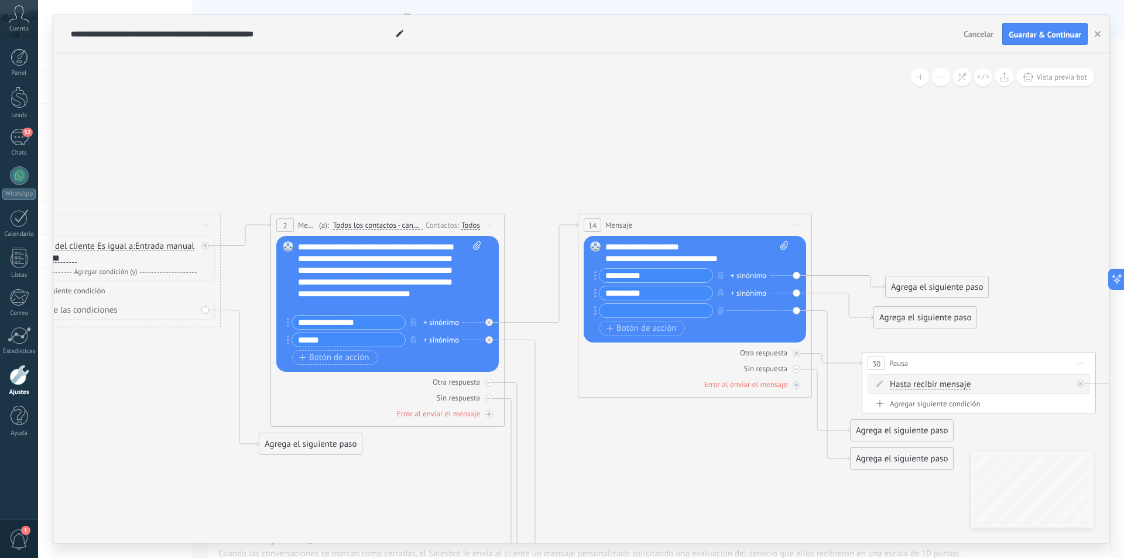
click at [611, 309] on input "text" at bounding box center [656, 310] width 113 height 13
click at [632, 249] on div "**********" at bounding box center [696, 252] width 183 height 23
click at [728, 256] on div "**********" at bounding box center [696, 252] width 183 height 23
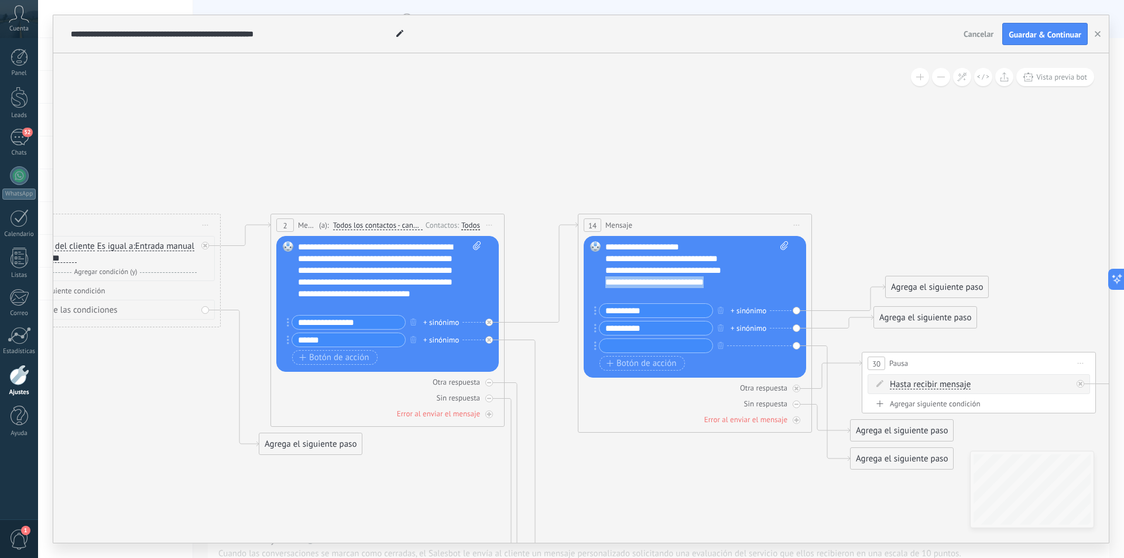
drag, startPoint x: 723, startPoint y: 282, endPoint x: 529, endPoint y: 276, distance: 193.9
copy div "**********"
click at [720, 347] on icon "button" at bounding box center [721, 345] width 6 height 7
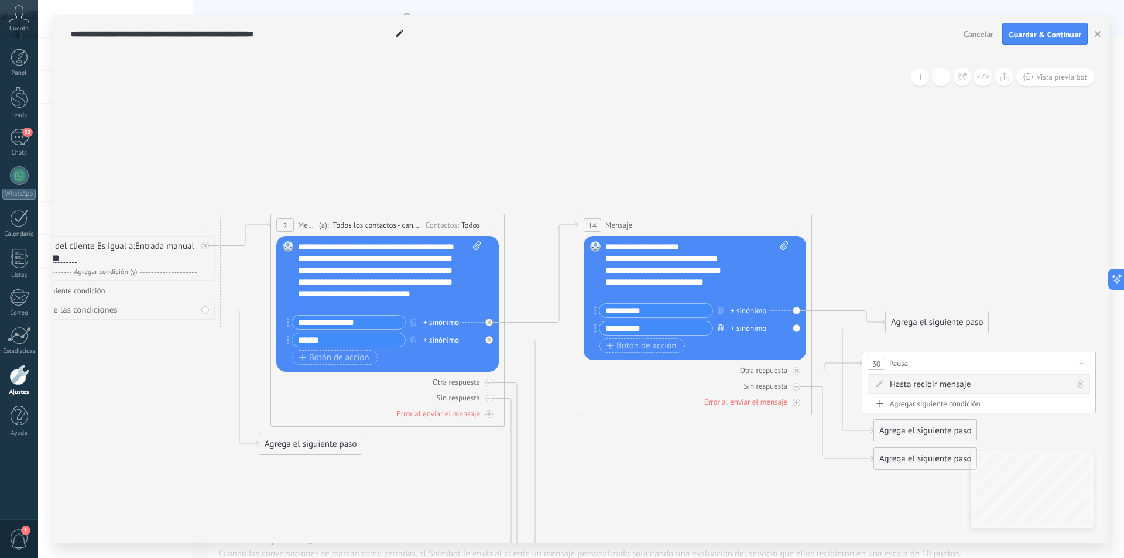
click at [721, 328] on icon "button" at bounding box center [721, 327] width 6 height 7
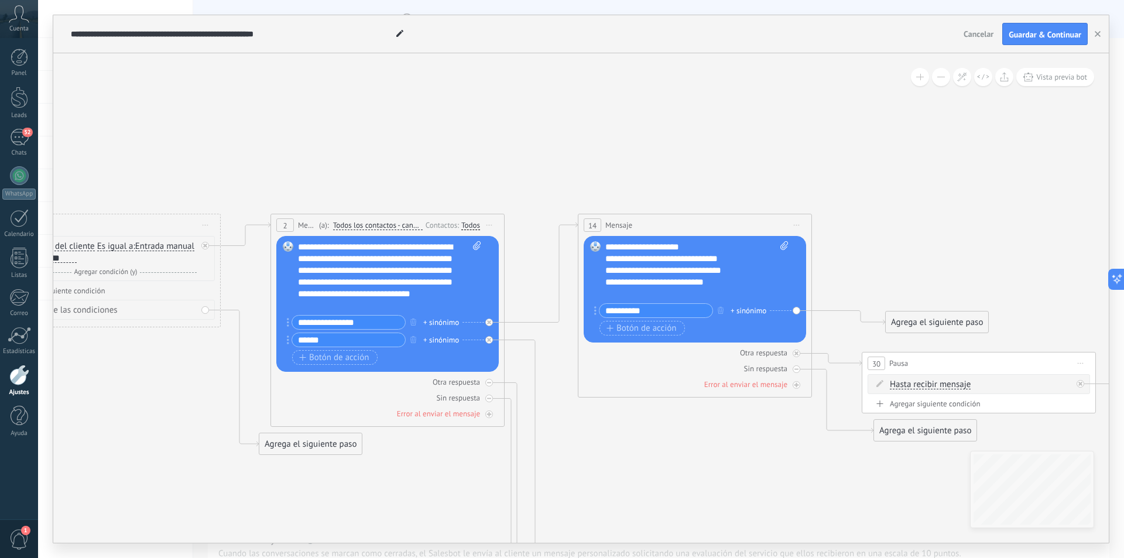
click at [607, 272] on div "**********" at bounding box center [686, 271] width 163 height 12
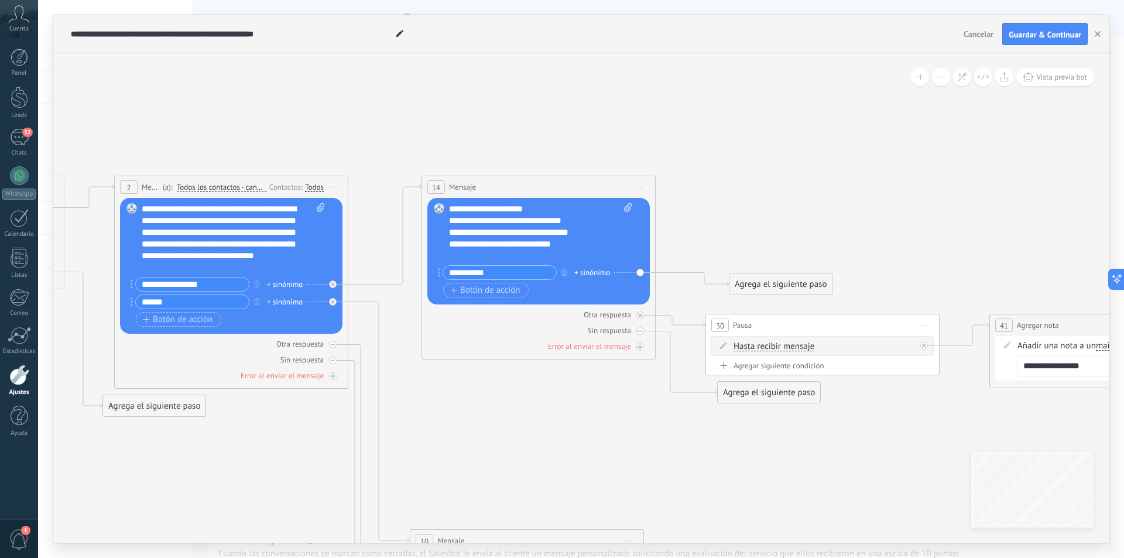
drag, startPoint x: 719, startPoint y: 494, endPoint x: 563, endPoint y: 456, distance: 160.9
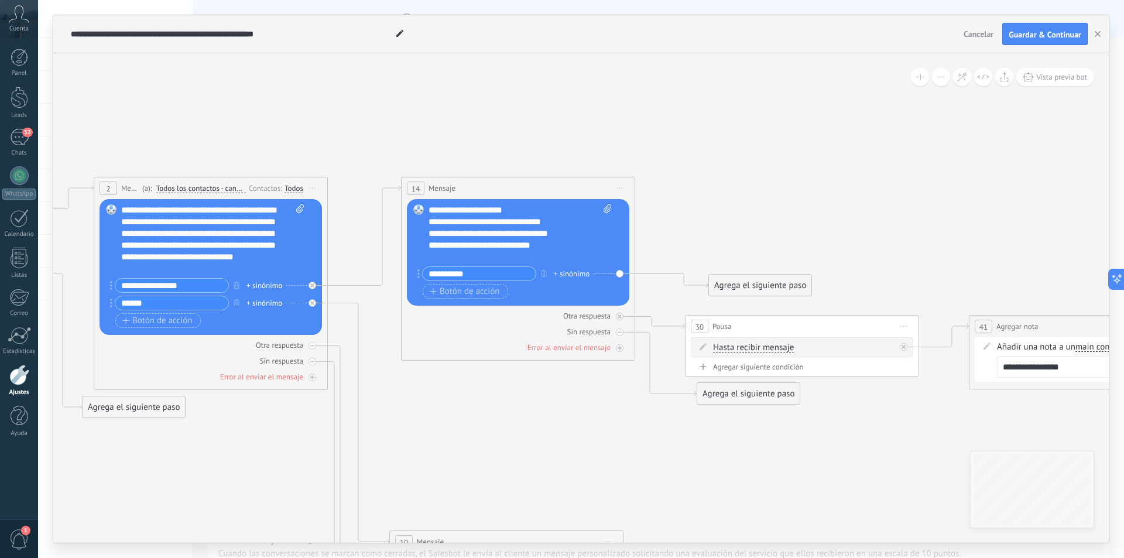
drag, startPoint x: 835, startPoint y: 478, endPoint x: 803, endPoint y: 481, distance: 31.8
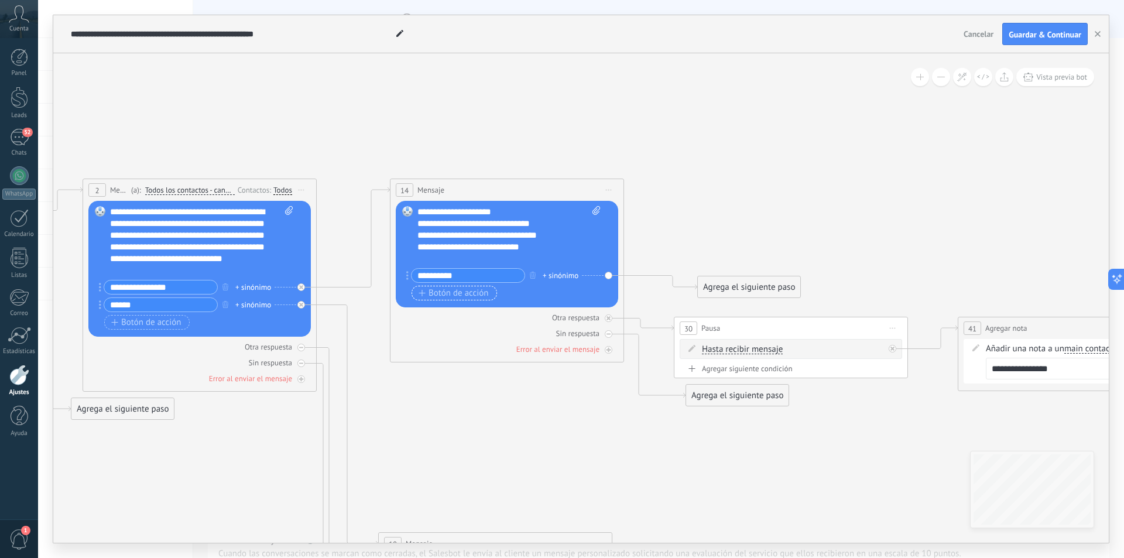
click at [468, 293] on span "Botón de acción" at bounding box center [454, 293] width 70 height 9
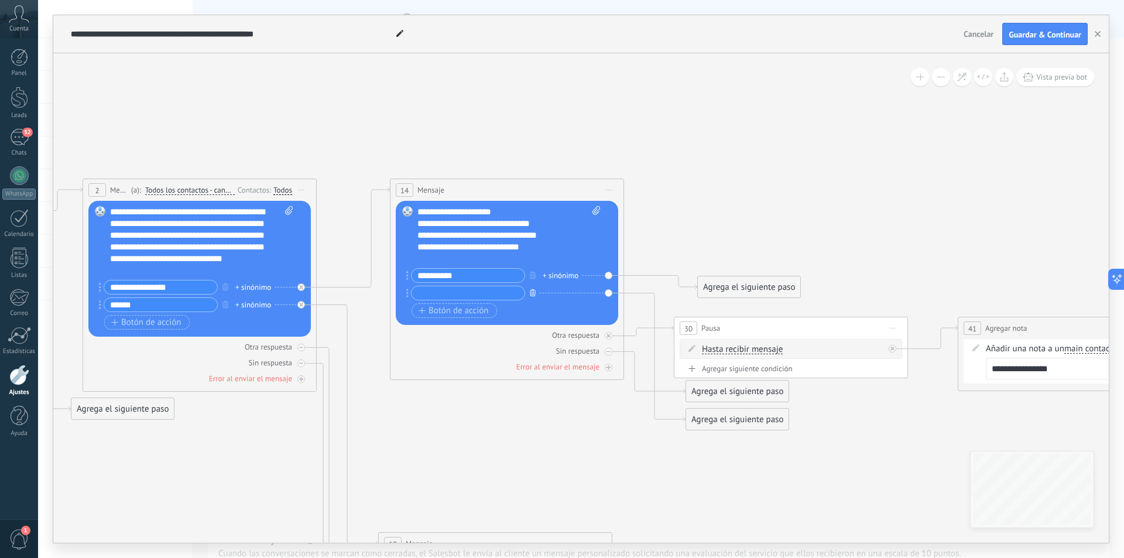
click at [533, 293] on icon "button" at bounding box center [533, 292] width 6 height 7
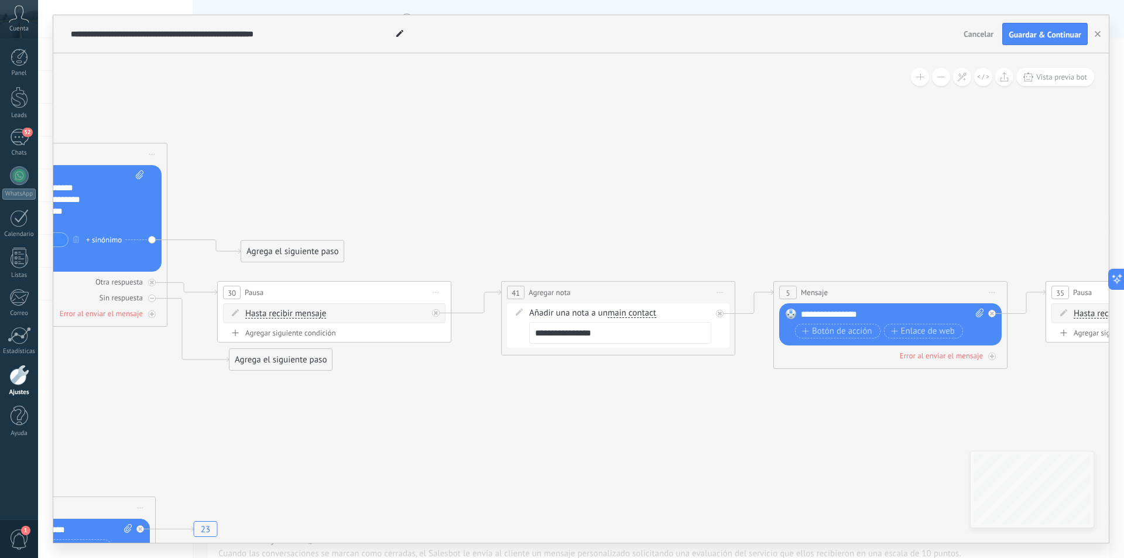
drag, startPoint x: 823, startPoint y: 504, endPoint x: 355, endPoint y: 468, distance: 469.2
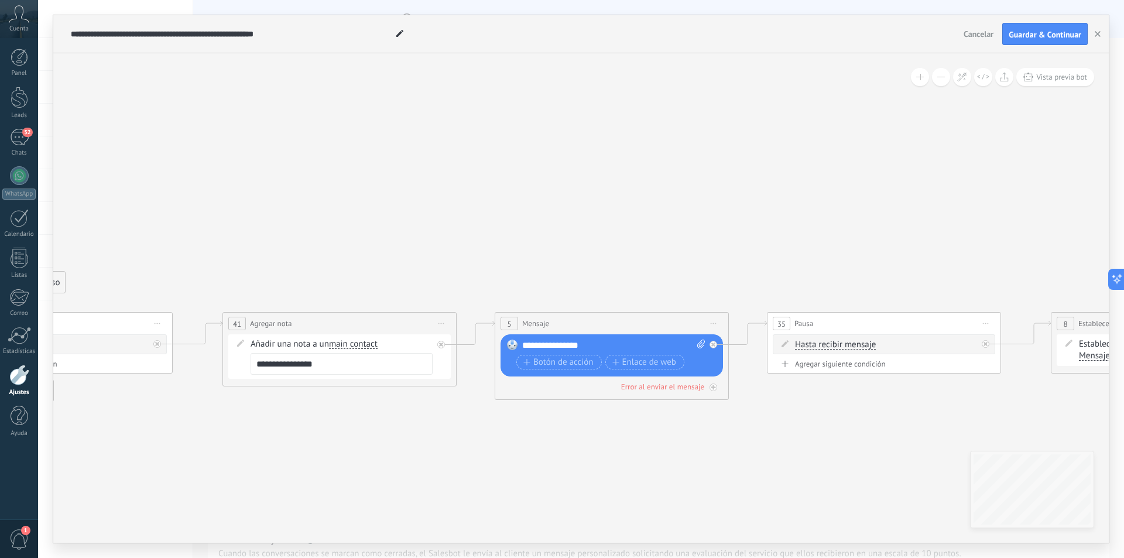
drag, startPoint x: 756, startPoint y: 427, endPoint x: 563, endPoint y: 441, distance: 193.7
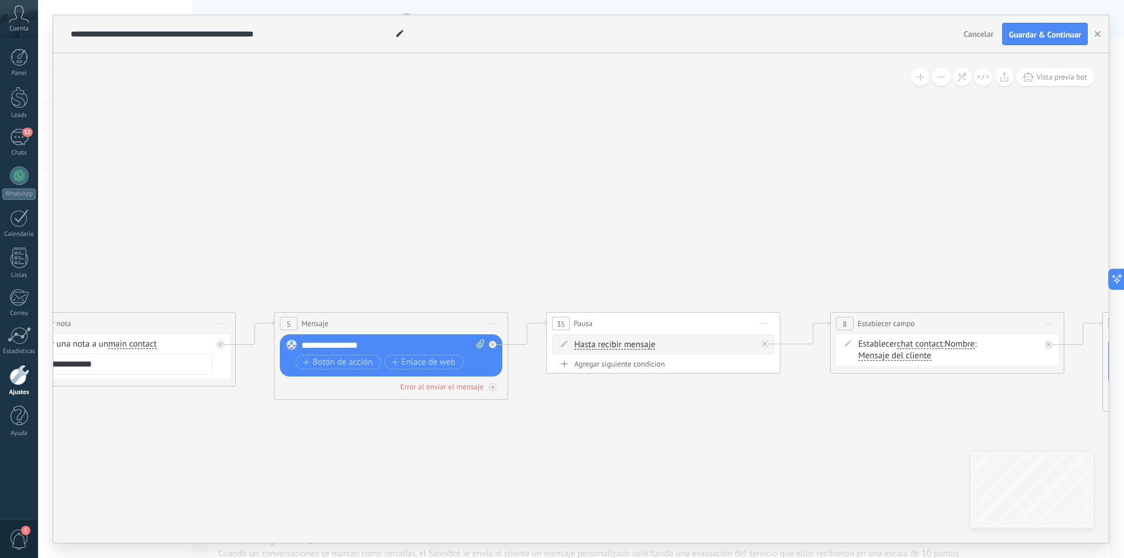
drag, startPoint x: 825, startPoint y: 478, endPoint x: 576, endPoint y: 480, distance: 249.5
click at [576, 480] on icon "23" at bounding box center [978, 452] width 5132 height 1143
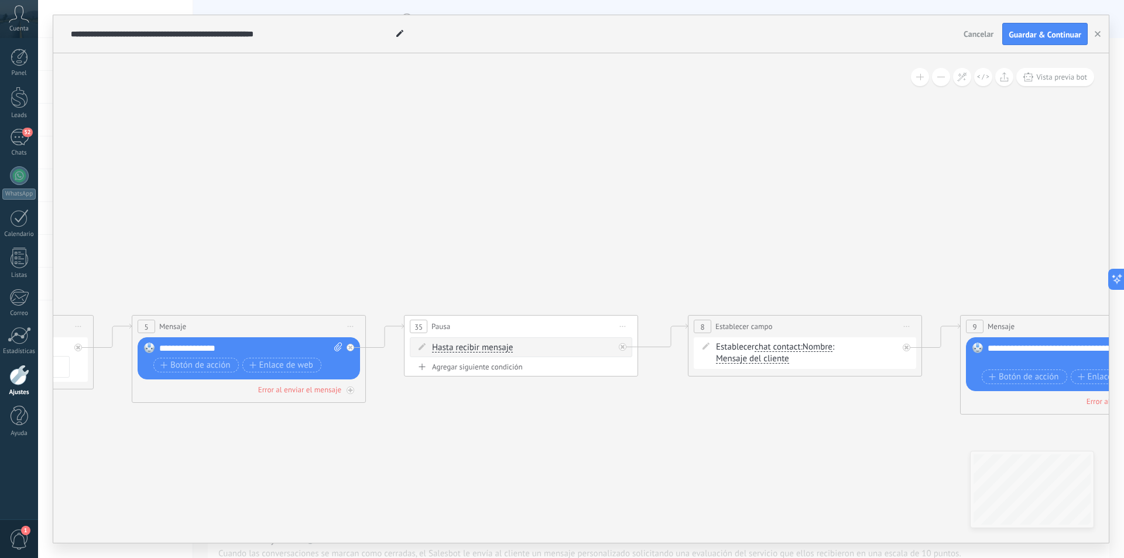
drag, startPoint x: 799, startPoint y: 464, endPoint x: 483, endPoint y: 453, distance: 315.8
click at [483, 453] on icon "23" at bounding box center [836, 455] width 5132 height 1143
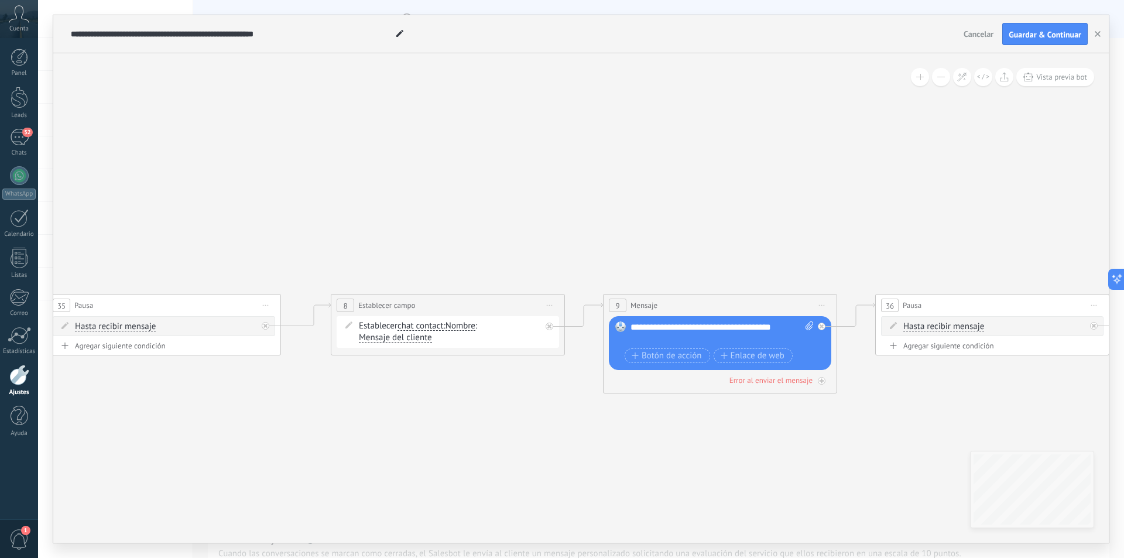
drag, startPoint x: 791, startPoint y: 457, endPoint x: 634, endPoint y: 447, distance: 157.2
click at [634, 447] on icon "23" at bounding box center [478, 434] width 5132 height 1143
click at [680, 326] on div "**********" at bounding box center [721, 332] width 183 height 23
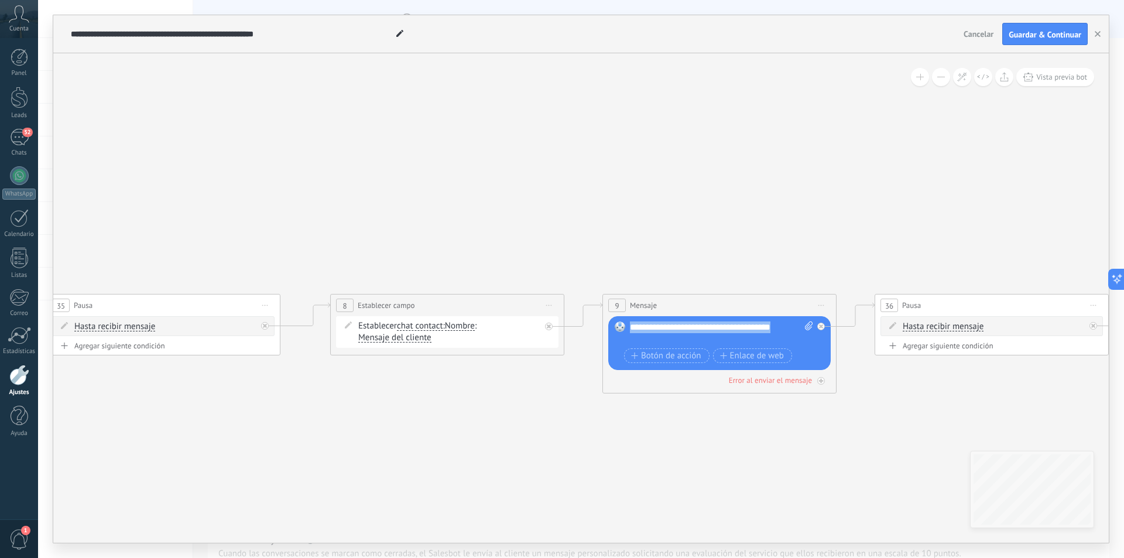
click at [680, 326] on div "**********" at bounding box center [721, 332] width 183 height 23
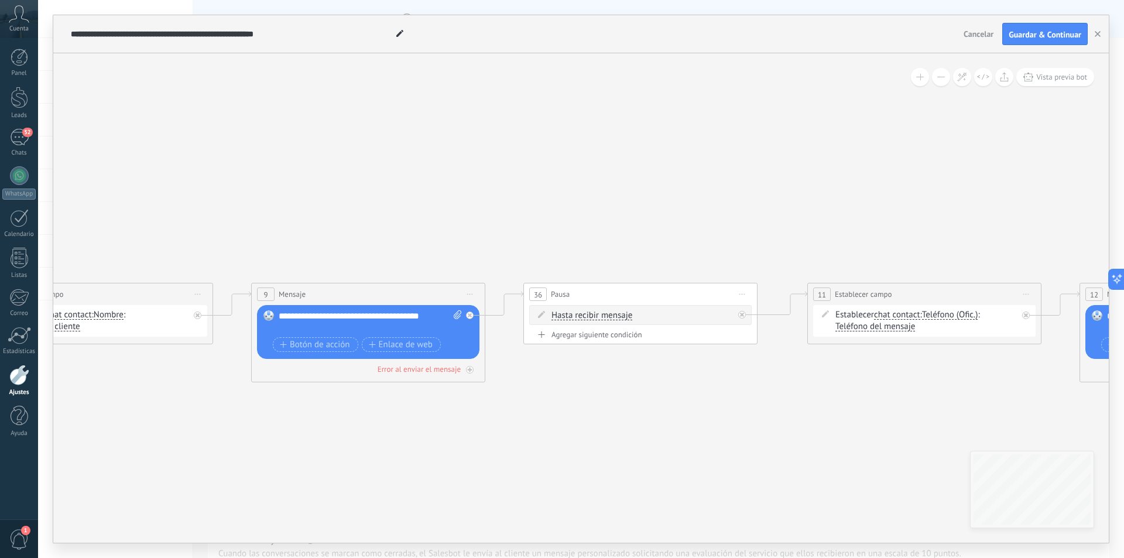
drag, startPoint x: 766, startPoint y: 469, endPoint x: 415, endPoint y: 458, distance: 351.5
click at [415, 458] on icon "23" at bounding box center [127, 423] width 5132 height 1143
click at [579, 456] on icon "23" at bounding box center [127, 423] width 5132 height 1143
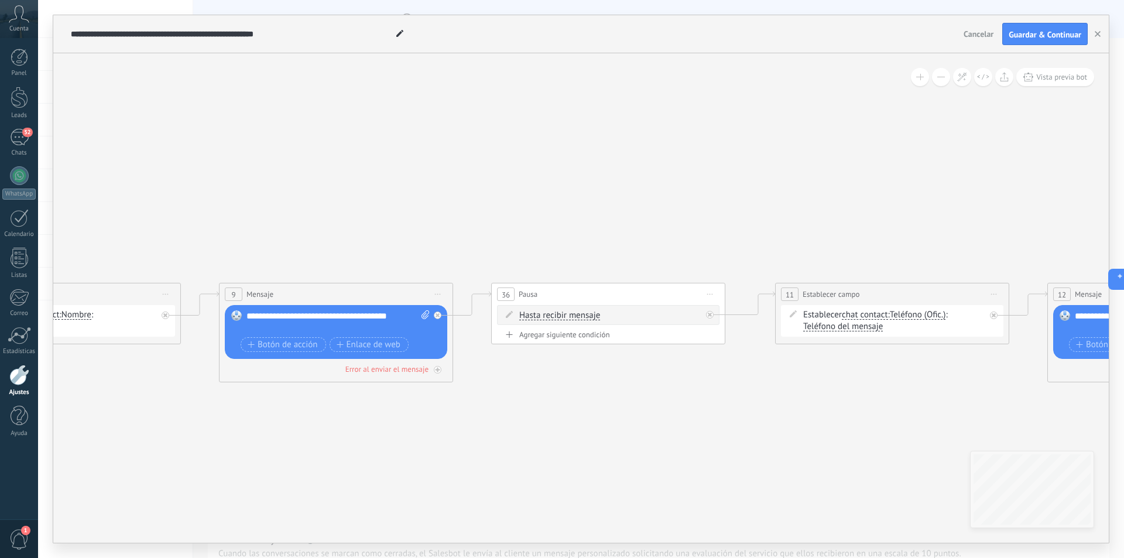
drag, startPoint x: 822, startPoint y: 464, endPoint x: 790, endPoint y: 464, distance: 32.2
click at [790, 464] on icon "23" at bounding box center [94, 423] width 5132 height 1143
click at [330, 314] on div "**********" at bounding box center [338, 321] width 183 height 23
drag, startPoint x: 321, startPoint y: 317, endPoint x: 395, endPoint y: 320, distance: 73.3
click at [395, 320] on div "**********" at bounding box center [338, 321] width 183 height 23
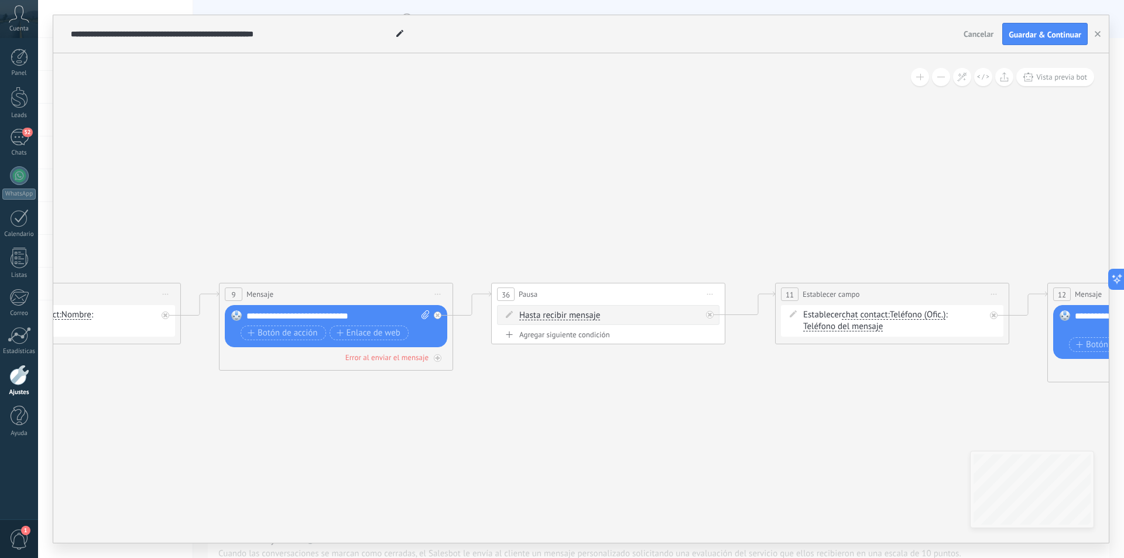
click at [299, 313] on div "**********" at bounding box center [338, 316] width 183 height 12
click at [549, 394] on icon "23" at bounding box center [94, 423] width 5132 height 1143
click at [314, 312] on div "**********" at bounding box center [338, 316] width 183 height 12
click at [327, 317] on div "**********" at bounding box center [338, 316] width 183 height 12
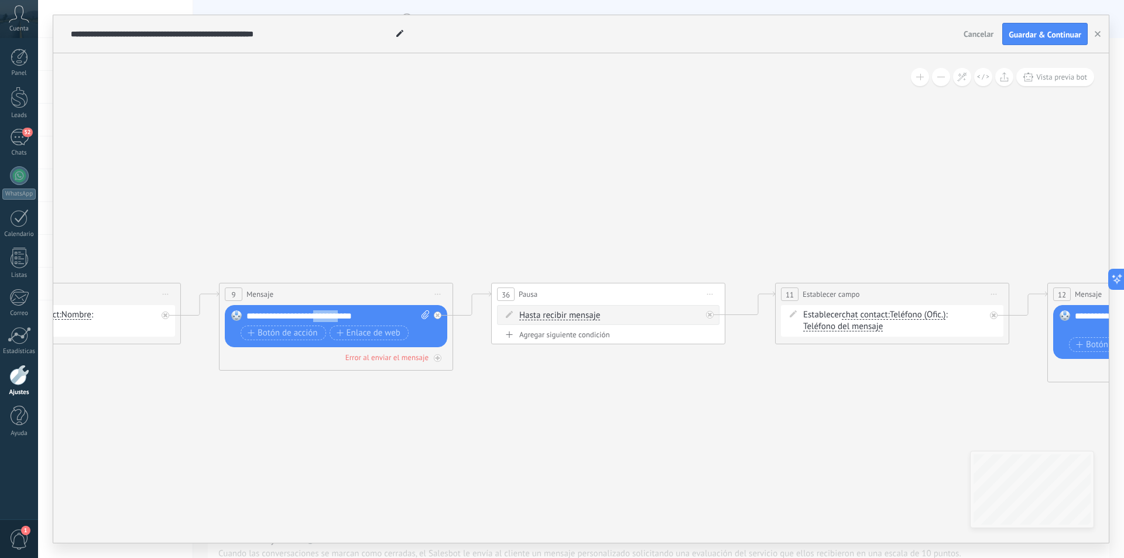
click at [327, 317] on div "**********" at bounding box center [338, 316] width 183 height 12
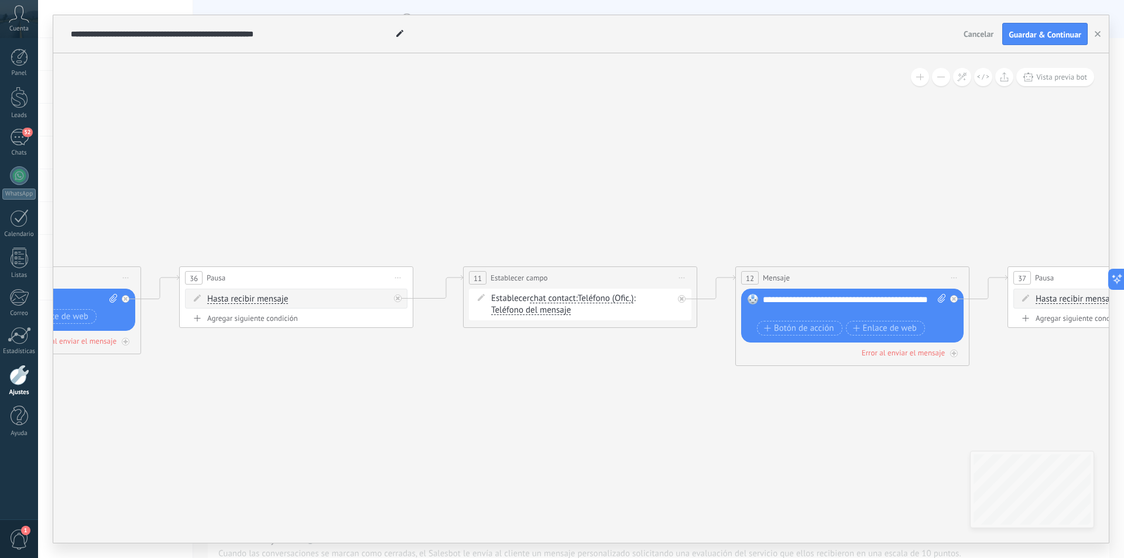
drag, startPoint x: 762, startPoint y: 461, endPoint x: 444, endPoint y: 444, distance: 319.0
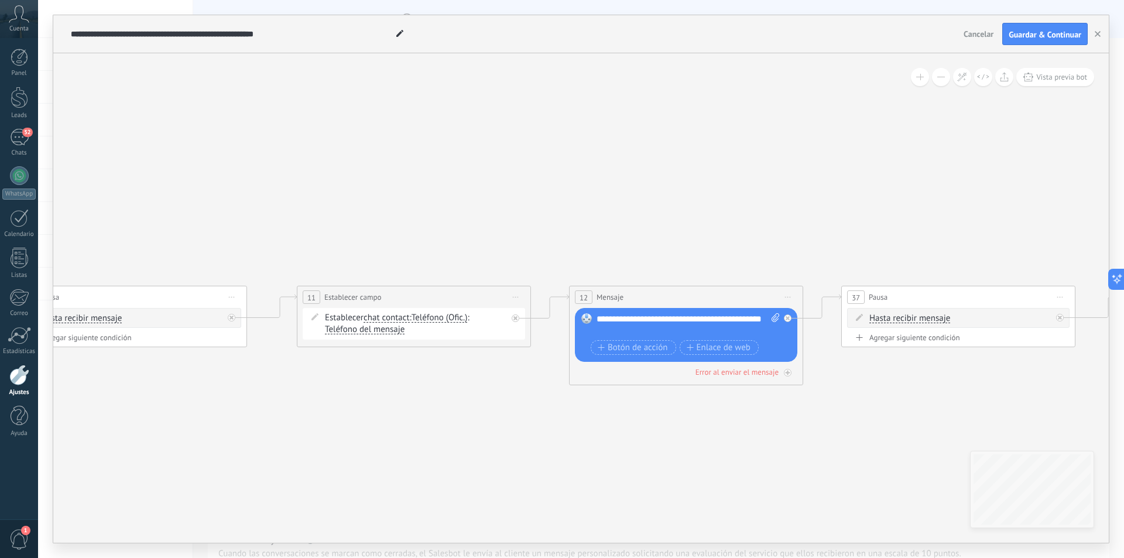
drag, startPoint x: 881, startPoint y: 393, endPoint x: 706, endPoint y: 413, distance: 176.1
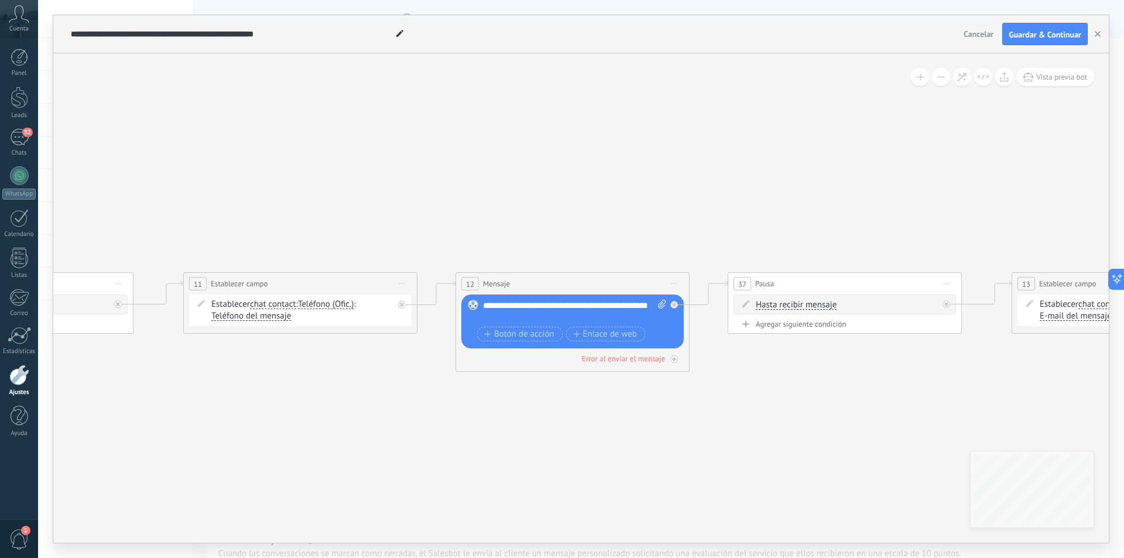
drag, startPoint x: 772, startPoint y: 459, endPoint x: 727, endPoint y: 449, distance: 46.7
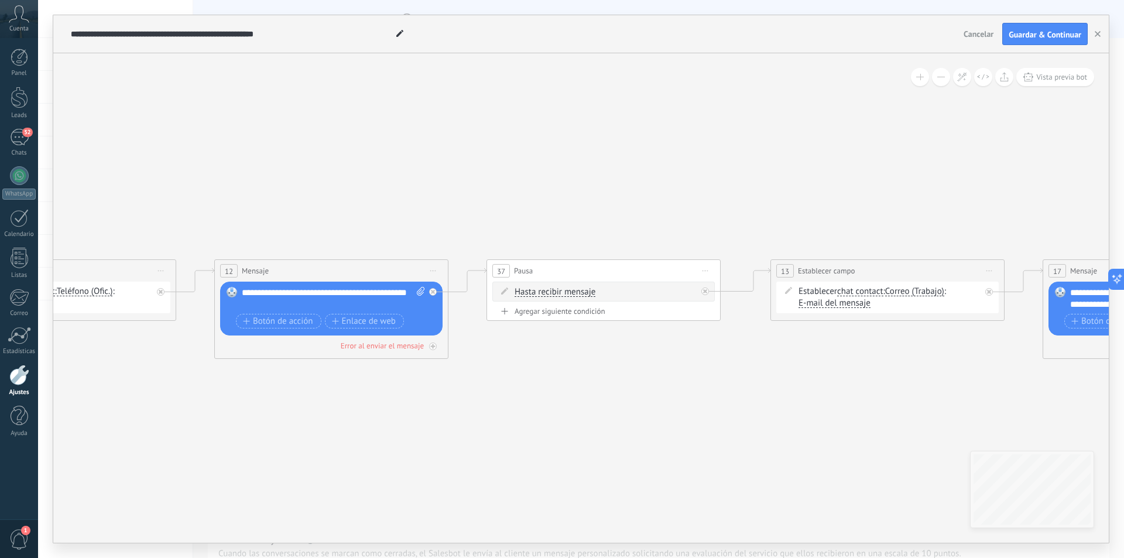
drag, startPoint x: 805, startPoint y: 472, endPoint x: 562, endPoint y: 459, distance: 243.3
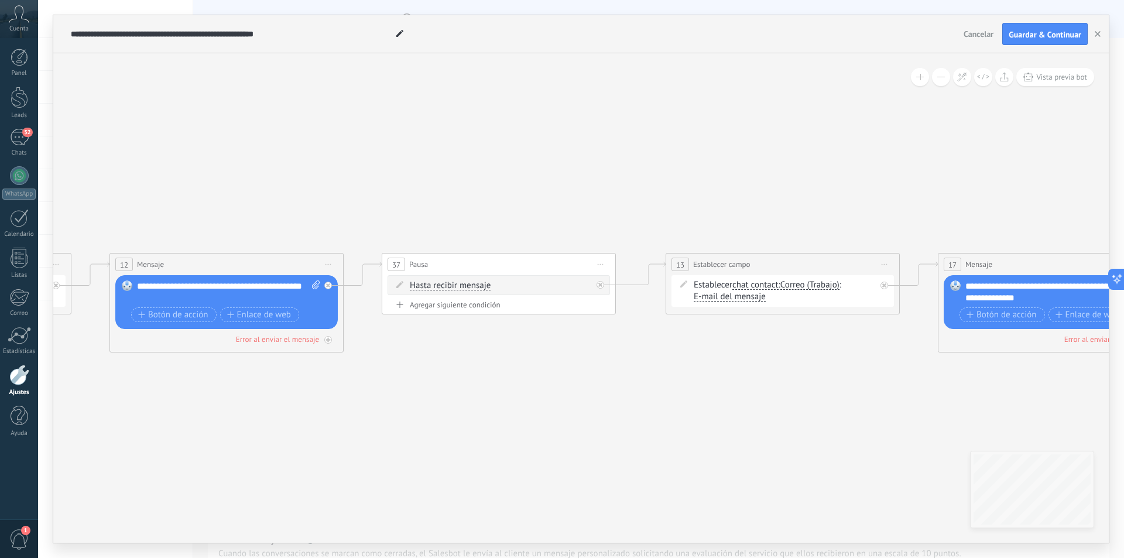
drag, startPoint x: 759, startPoint y: 477, endPoint x: 546, endPoint y: 467, distance: 212.8
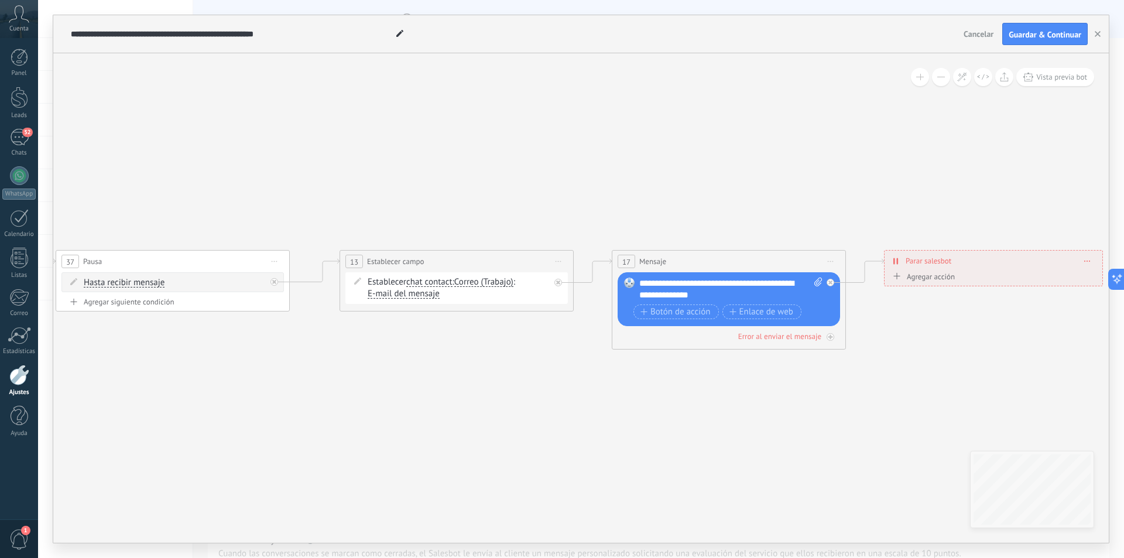
drag, startPoint x: 786, startPoint y: 469, endPoint x: 549, endPoint y: 469, distance: 236.6
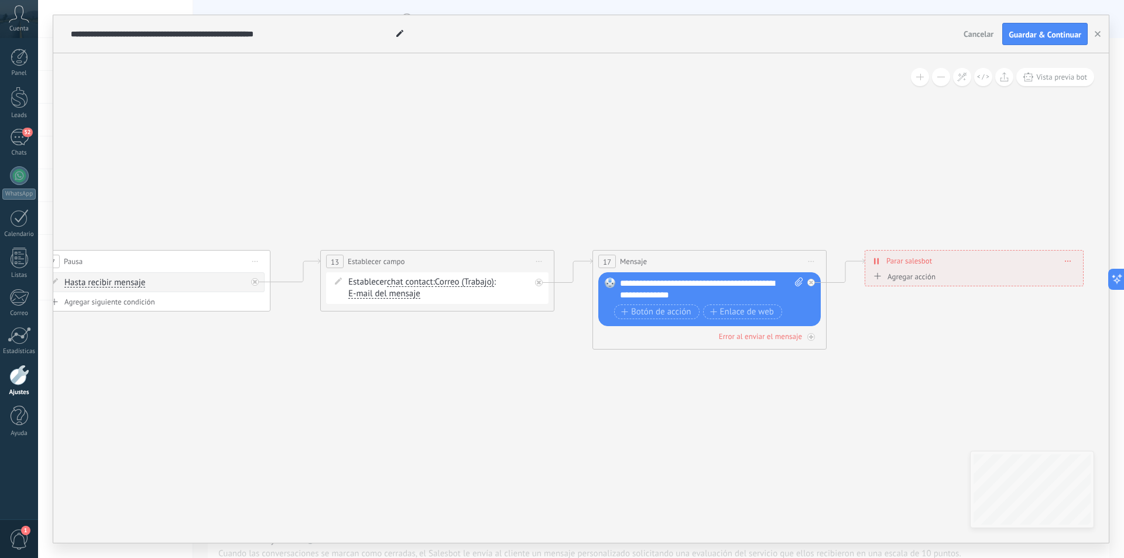
click at [541, 261] on icon at bounding box center [539, 261] width 6 height 1
click at [565, 337] on div "Borrar" at bounding box center [593, 338] width 116 height 20
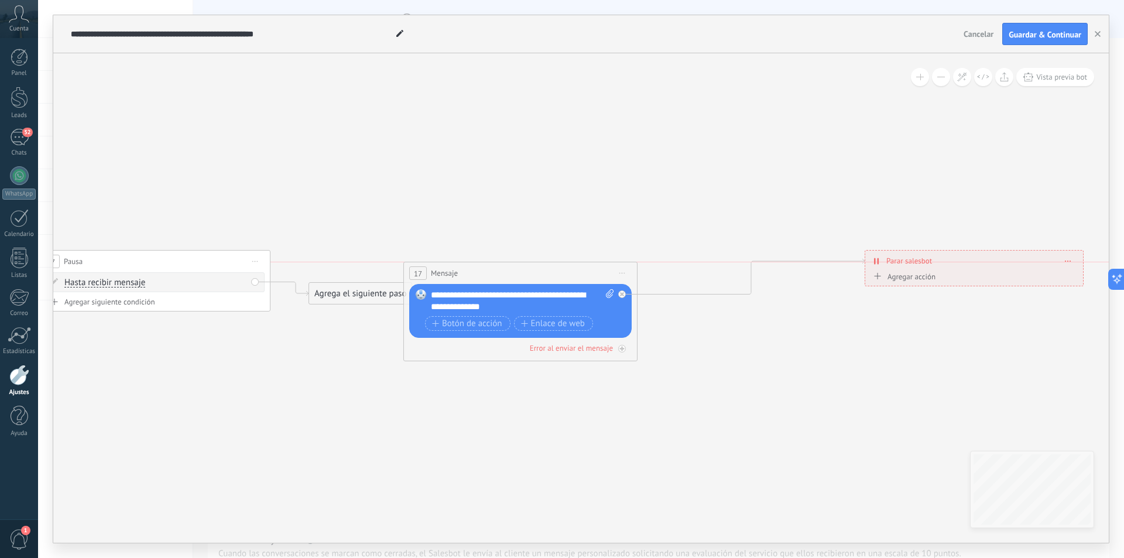
drag, startPoint x: 670, startPoint y: 254, endPoint x: 482, endPoint y: 264, distance: 188.2
click at [482, 264] on div "17 Mensaje ******* (a): Todos los contactos - canales seleccionados Todos los c…" at bounding box center [520, 273] width 233 height 22
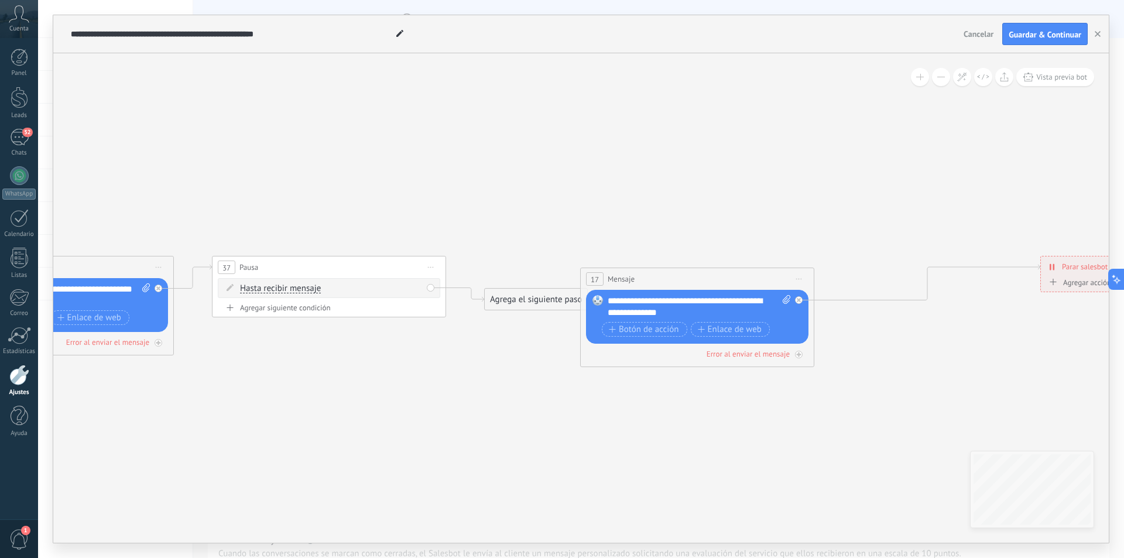
drag, startPoint x: 538, startPoint y: 437, endPoint x: 618, endPoint y: 378, distance: 98.8
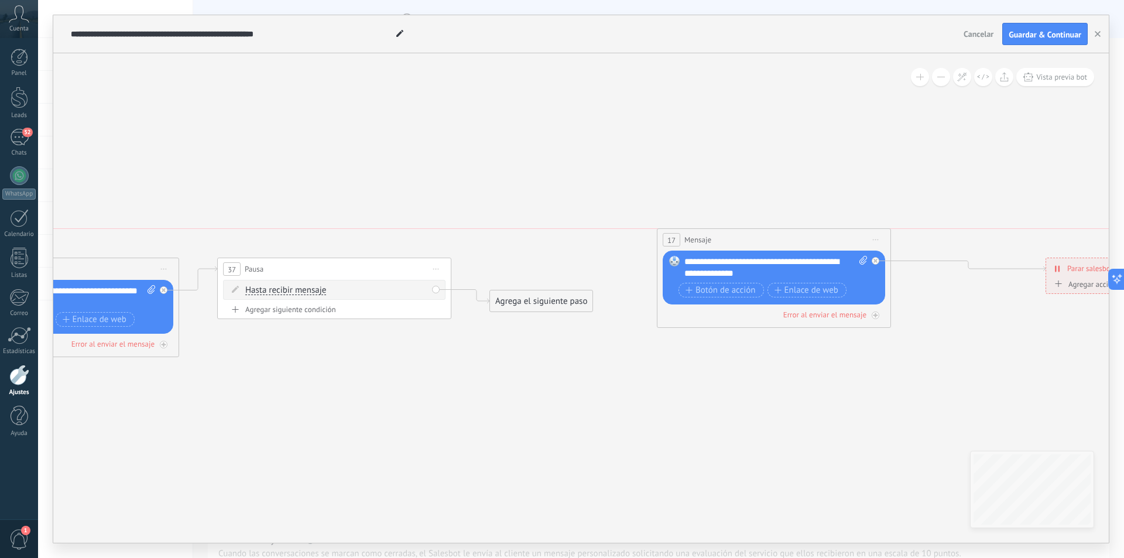
drag, startPoint x: 642, startPoint y: 282, endPoint x: 716, endPoint y: 258, distance: 77.4
click at [716, 251] on div "17 Mensaje ******* (a): Todos los contactos - canales seleccionados Todos los c…" at bounding box center [774, 240] width 233 height 22
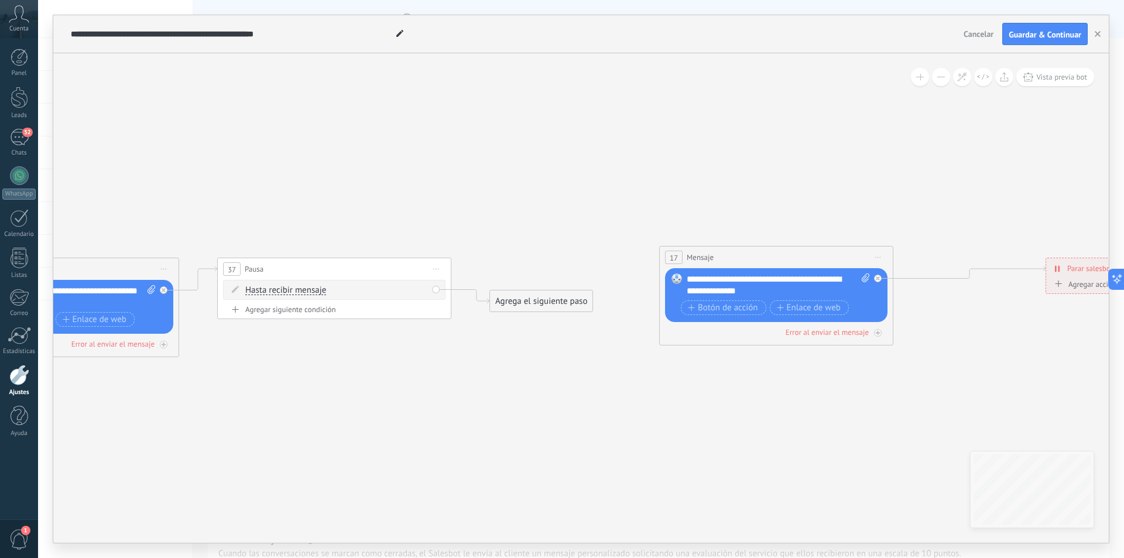
click at [706, 265] on div "17 Mensaje ******* (a): Todos los contactos - canales seleccionados Todos los c…" at bounding box center [776, 258] width 233 height 22
click at [874, 252] on span "Iniciar vista previa aquí Cambiar nombre Duplicar [GEOGRAPHIC_DATA]" at bounding box center [878, 257] width 19 height 17
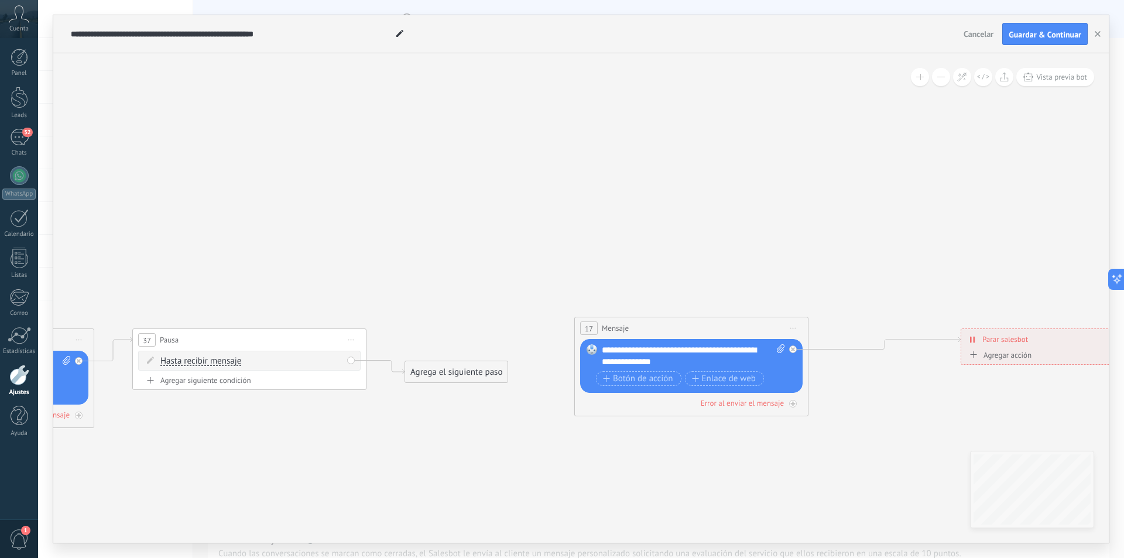
drag, startPoint x: 492, startPoint y: 405, endPoint x: 491, endPoint y: 449, distance: 43.9
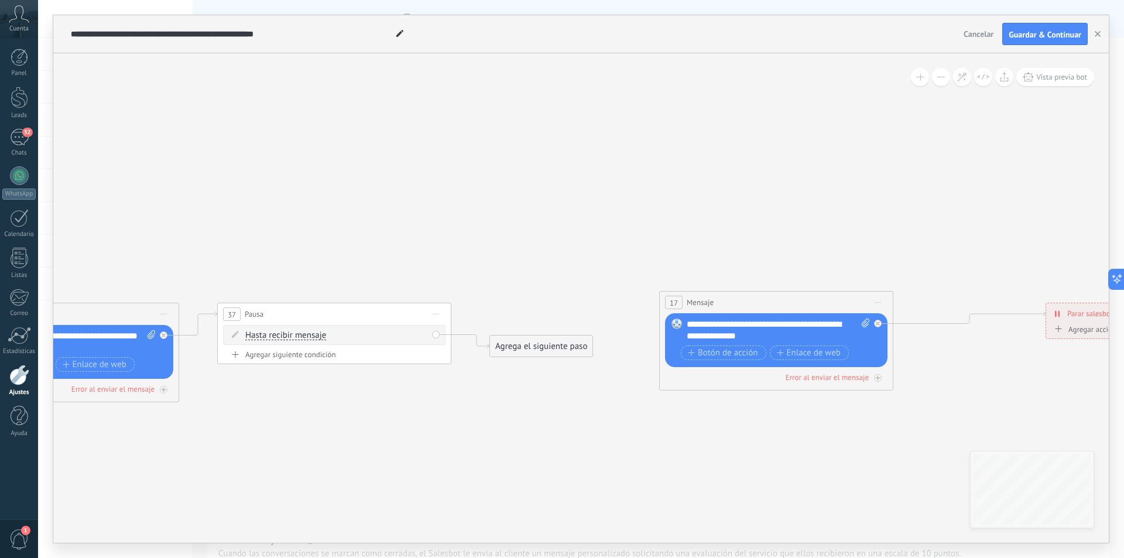
click at [726, 318] on div "Reemplazar Quitar Convertir a mensaje de voz Arrastre la imagen aquí para adjun…" at bounding box center [776, 340] width 223 height 54
click at [725, 320] on div "**********" at bounding box center [778, 330] width 183 height 23
copy div "**********"
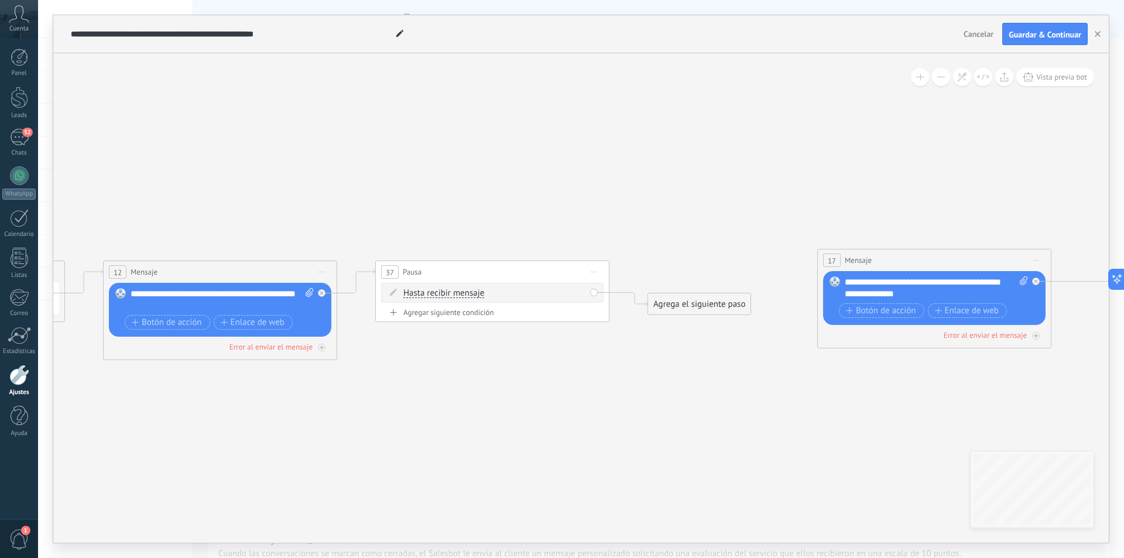
drag, startPoint x: 465, startPoint y: 430, endPoint x: 719, endPoint y: 393, distance: 256.7
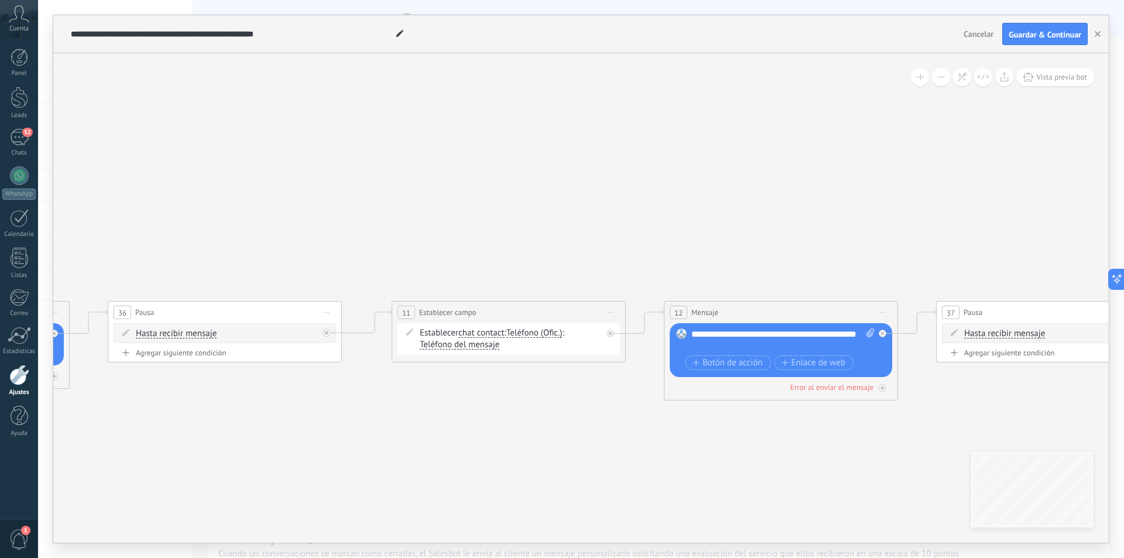
drag, startPoint x: 420, startPoint y: 436, endPoint x: 870, endPoint y: 471, distance: 451.1
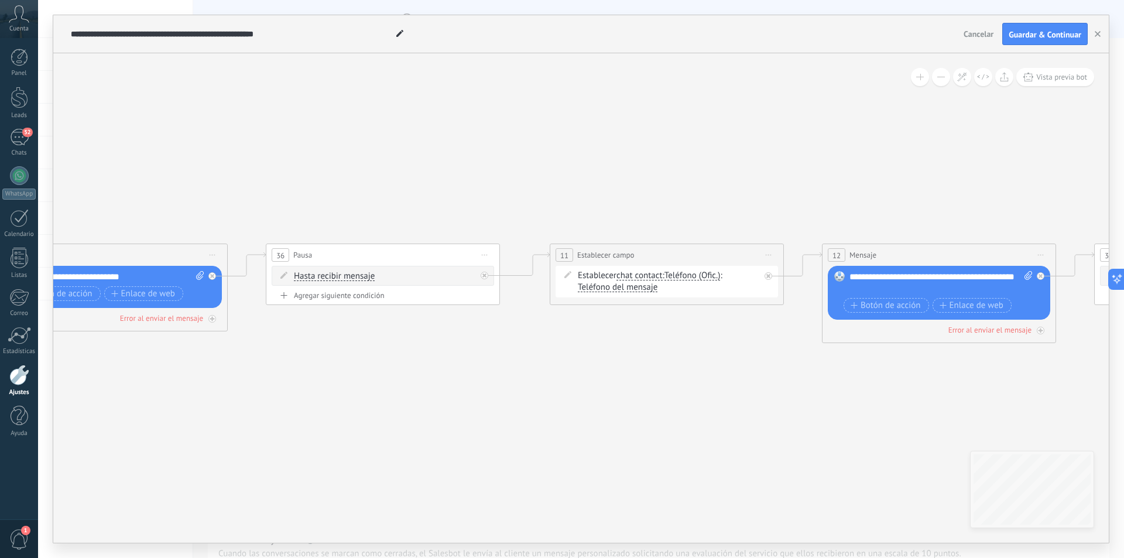
drag, startPoint x: 490, startPoint y: 486, endPoint x: 599, endPoint y: 442, distance: 118.2
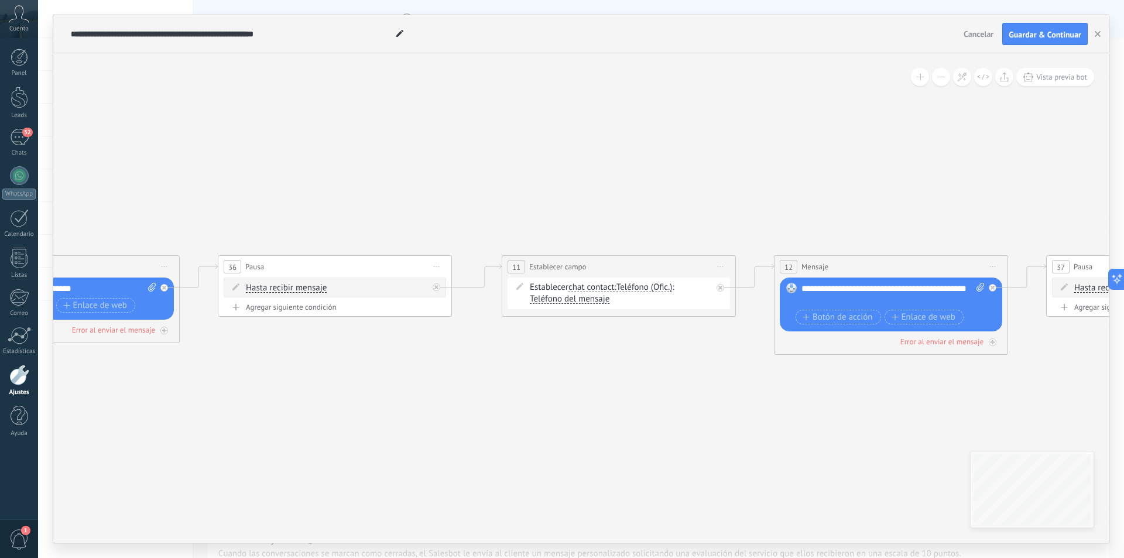
click at [551, 289] on div "Establecer chat contact chat contact all contacts main contact lead empresa con…" at bounding box center [621, 293] width 182 height 23
click at [521, 284] on icon at bounding box center [519, 286] width 7 height 7
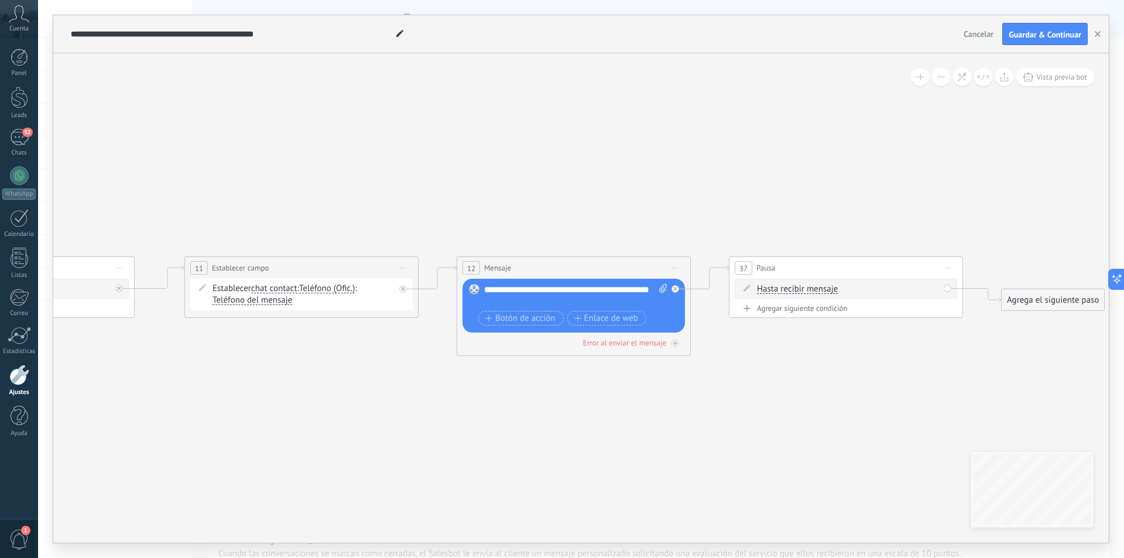
drag, startPoint x: 698, startPoint y: 403, endPoint x: 381, endPoint y: 404, distance: 317.4
click at [202, 286] on icon at bounding box center [202, 287] width 7 height 7
click at [673, 289] on icon at bounding box center [675, 289] width 4 height 4
click at [252, 295] on span "Teléfono del mensaje ... Mensaje del cliente Teléfono del mensaje Contacto: Tel…" at bounding box center [253, 300] width 80 height 11
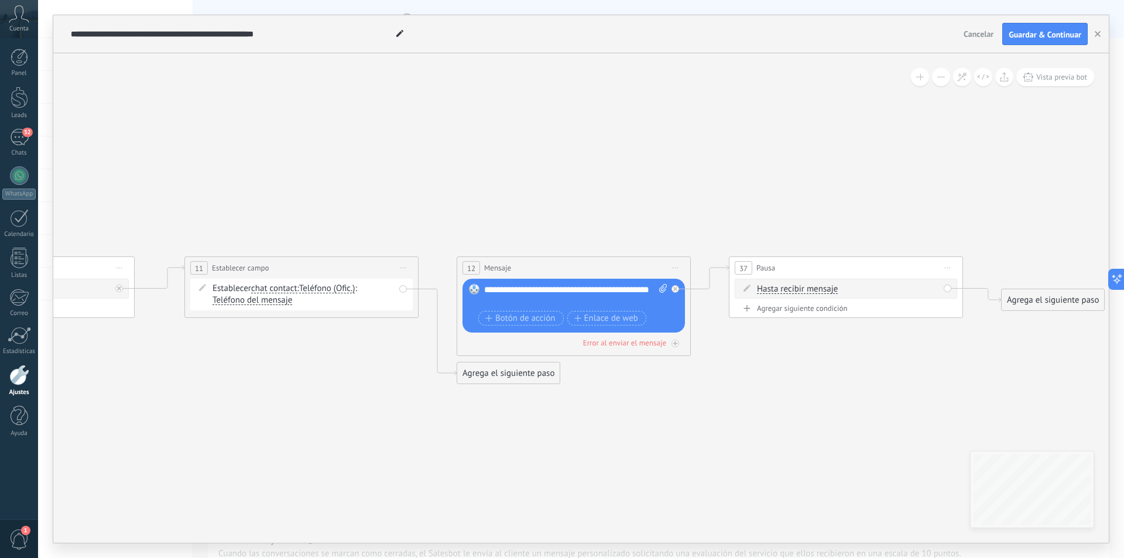
click at [306, 288] on span "Teléfono (Ofic.)" at bounding box center [327, 288] width 56 height 9
click at [306, 288] on button "Teléfono (Ofic.)" at bounding box center [366, 288] width 146 height 21
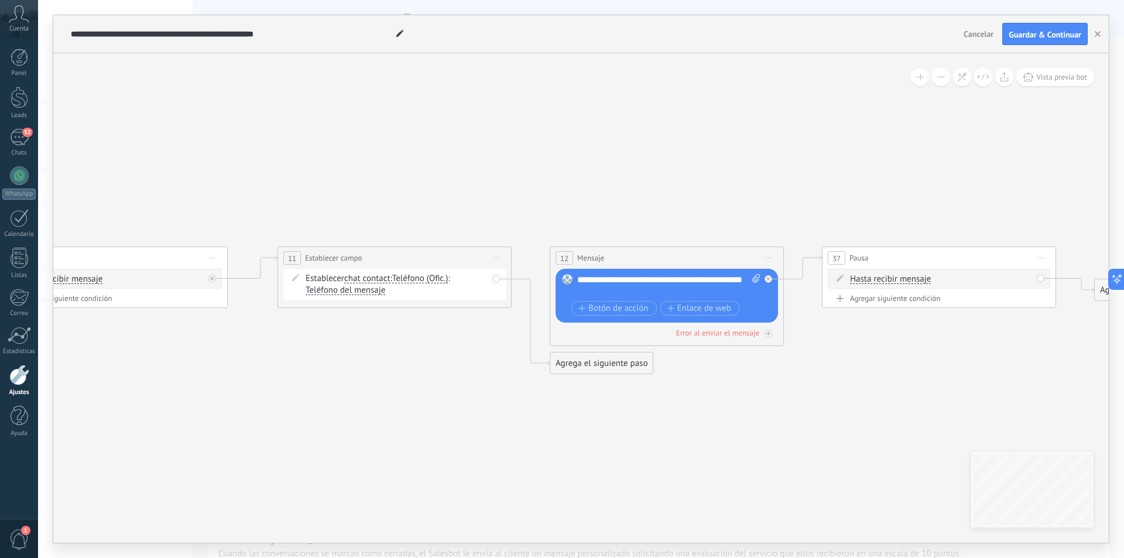
drag, startPoint x: 836, startPoint y: 443, endPoint x: 901, endPoint y: 417, distance: 69.9
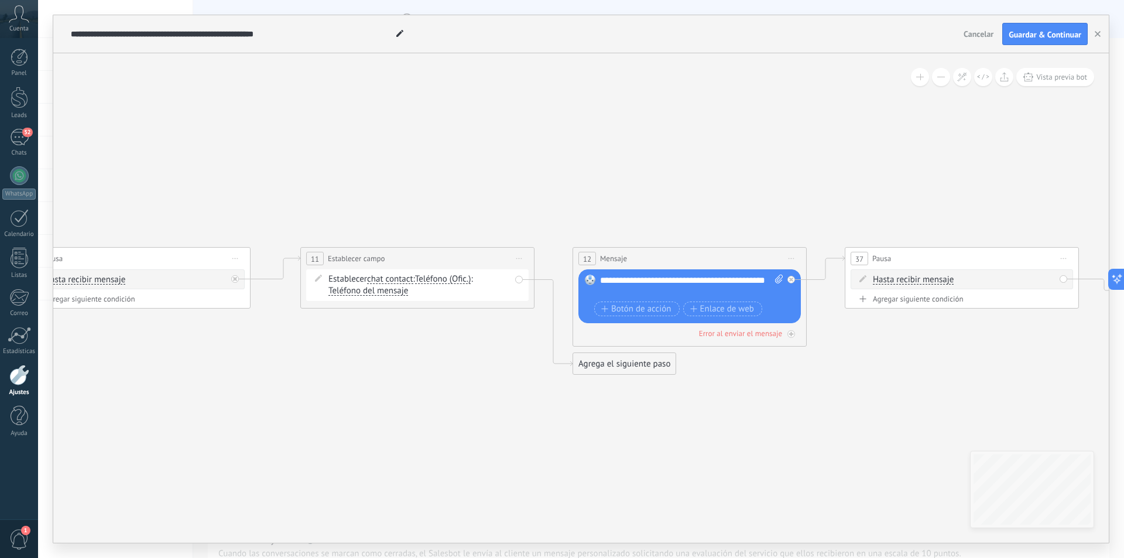
drag, startPoint x: 394, startPoint y: 394, endPoint x: 417, endPoint y: 395, distance: 22.8
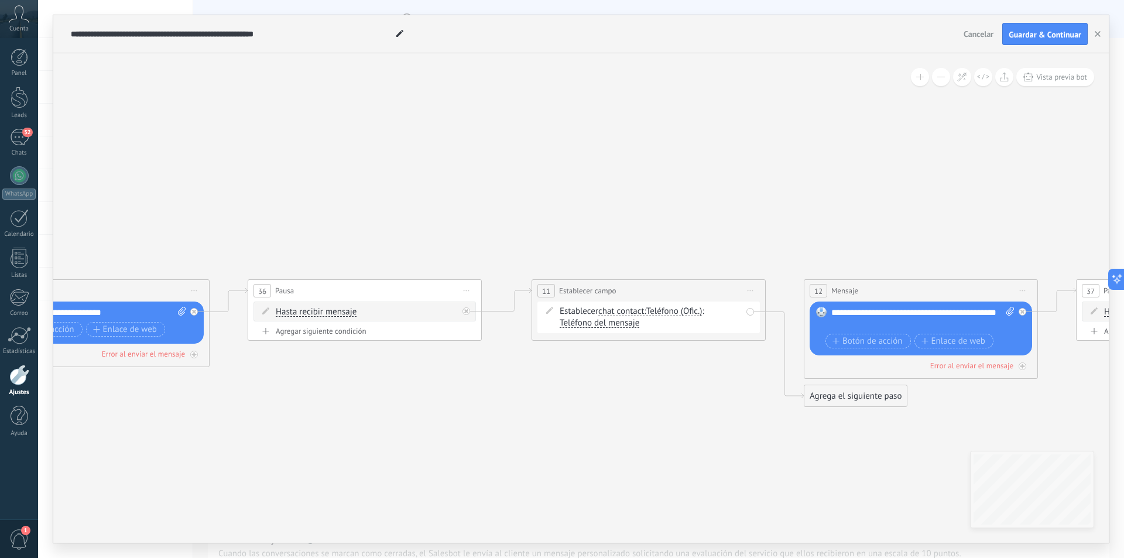
drag, startPoint x: 348, startPoint y: 360, endPoint x: 579, endPoint y: 392, distance: 232.9
click at [551, 310] on icon at bounding box center [549, 310] width 7 height 7
click at [598, 316] on div "Establecer chat contact chat contact all contacts main contact lead empresa con…" at bounding box center [651, 317] width 182 height 23
click at [593, 315] on div "Establecer chat contact chat contact all contacts main contact lead empresa con…" at bounding box center [651, 317] width 182 height 23
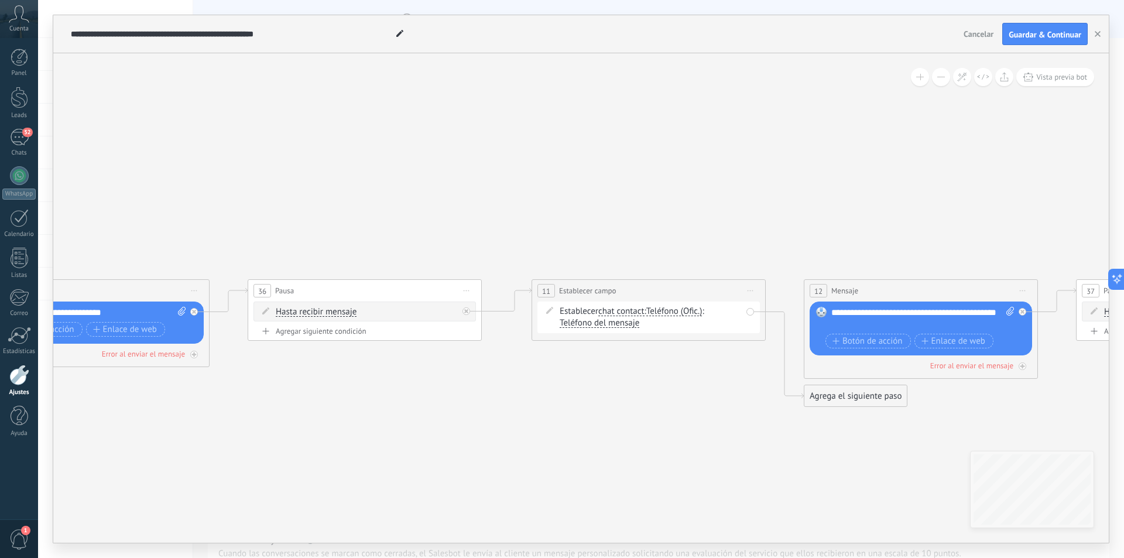
click at [623, 316] on span "chat contact" at bounding box center [621, 311] width 46 height 9
click at [623, 316] on button "chat contact" at bounding box center [666, 311] width 146 height 21
click at [638, 414] on span "conversation" at bounding box center [657, 415] width 142 height 12
click at [612, 314] on span "conversation" at bounding box center [622, 311] width 48 height 9
click at [612, 314] on button "conversation" at bounding box center [666, 311] width 146 height 21
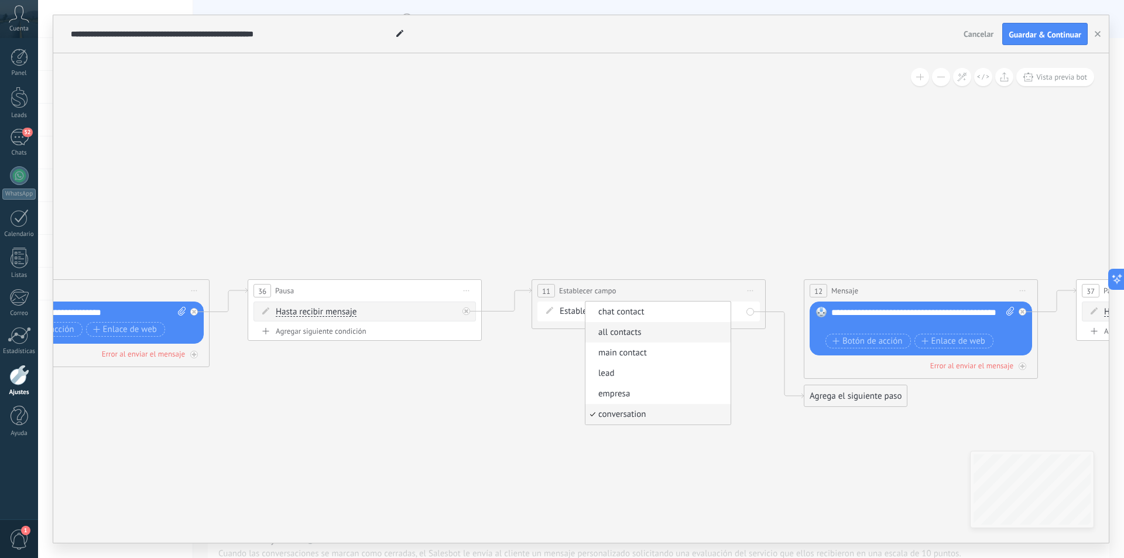
click at [668, 340] on li "all contacts" at bounding box center [658, 332] width 145 height 20
click at [659, 312] on span "Nombre" at bounding box center [659, 311] width 30 height 9
click at [659, 312] on button "Nombre" at bounding box center [711, 311] width 146 height 21
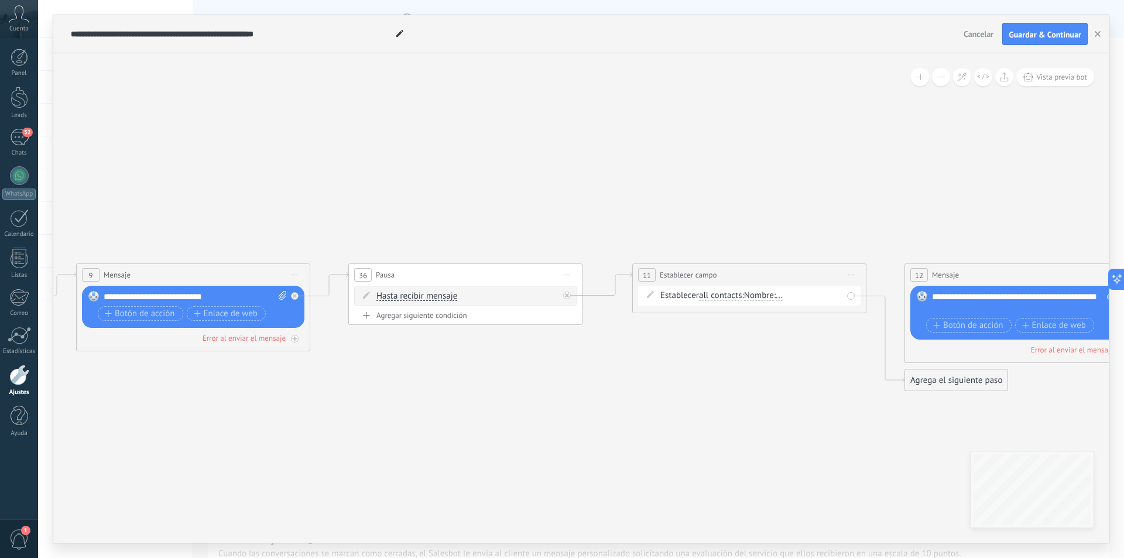
drag, startPoint x: 622, startPoint y: 453, endPoint x: 723, endPoint y: 437, distance: 102.0
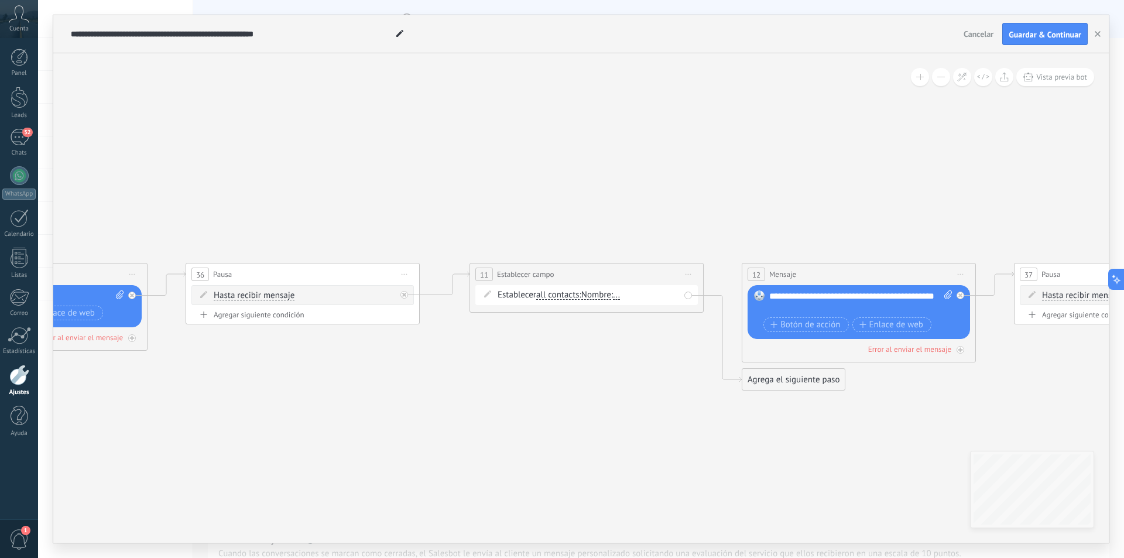
drag, startPoint x: 828, startPoint y: 480, endPoint x: 491, endPoint y: 478, distance: 337.3
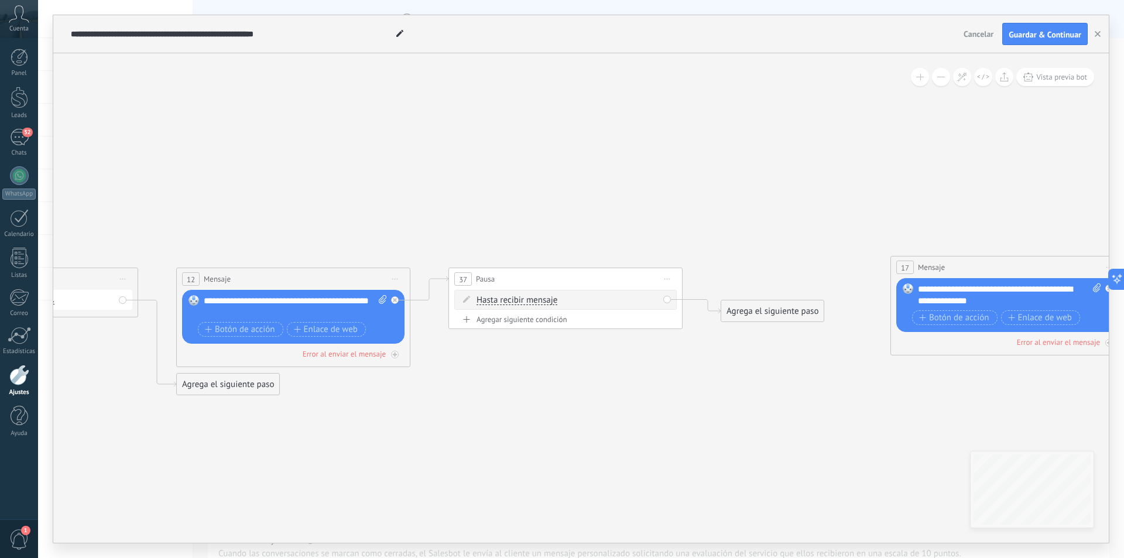
drag, startPoint x: 895, startPoint y: 472, endPoint x: 335, endPoint y: 447, distance: 560.9
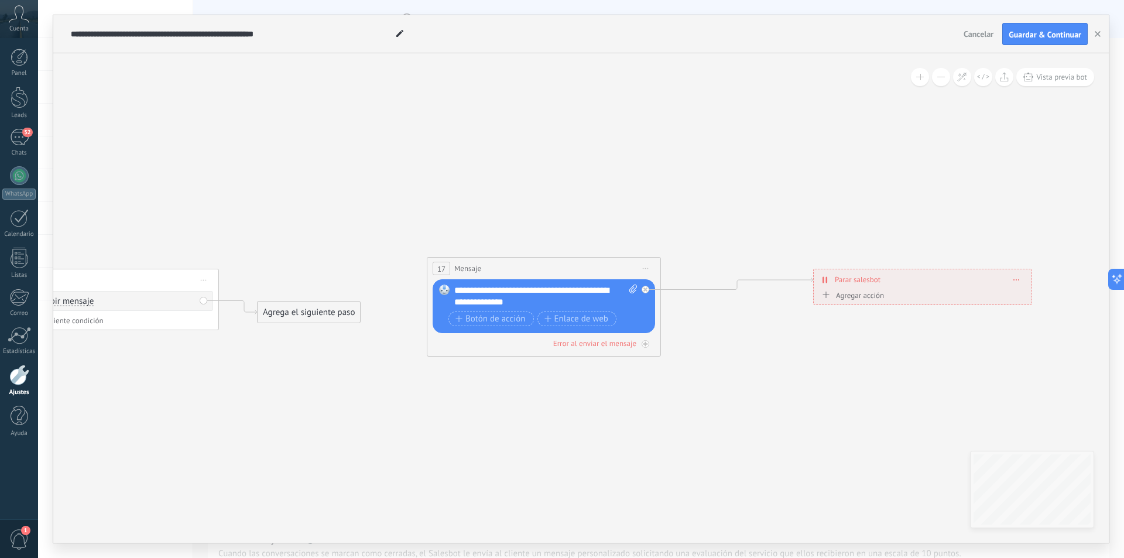
drag, startPoint x: 680, startPoint y: 462, endPoint x: 347, endPoint y: 492, distance: 334.5
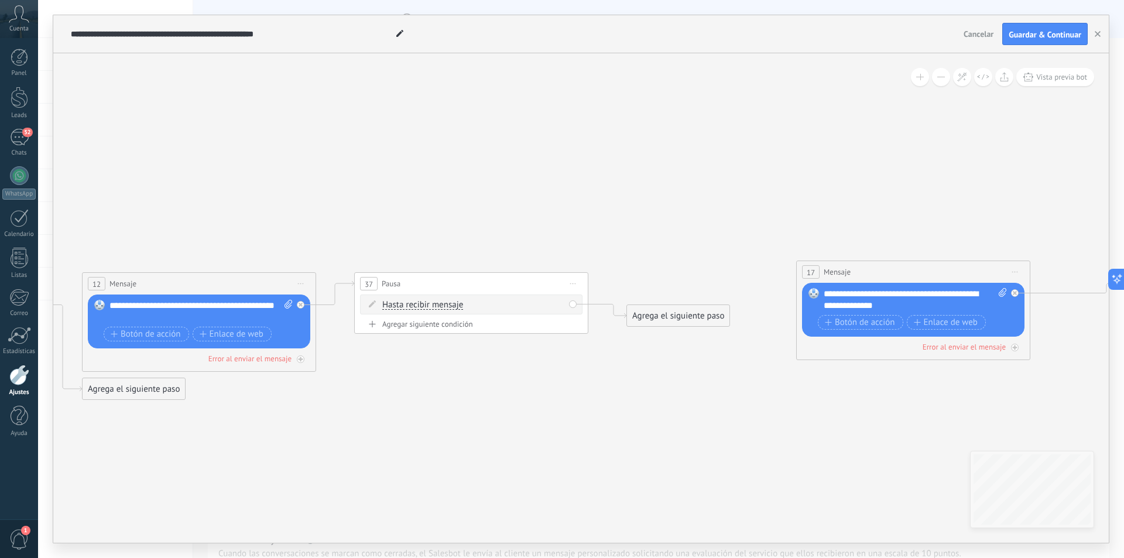
drag, startPoint x: 281, startPoint y: 407, endPoint x: 683, endPoint y: 398, distance: 402.4
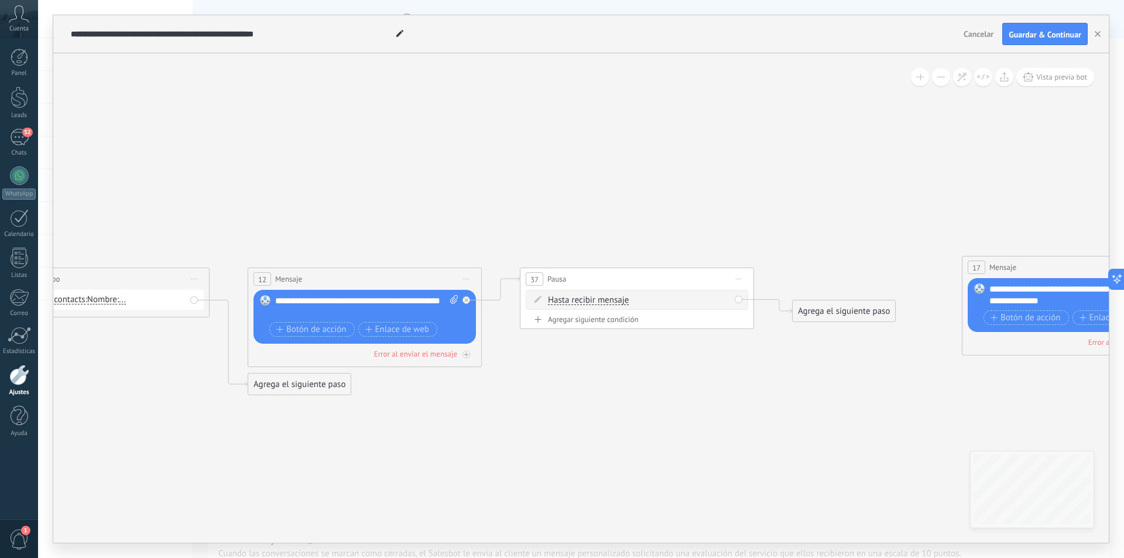
drag, startPoint x: 483, startPoint y: 444, endPoint x: 719, endPoint y: 443, distance: 236.6
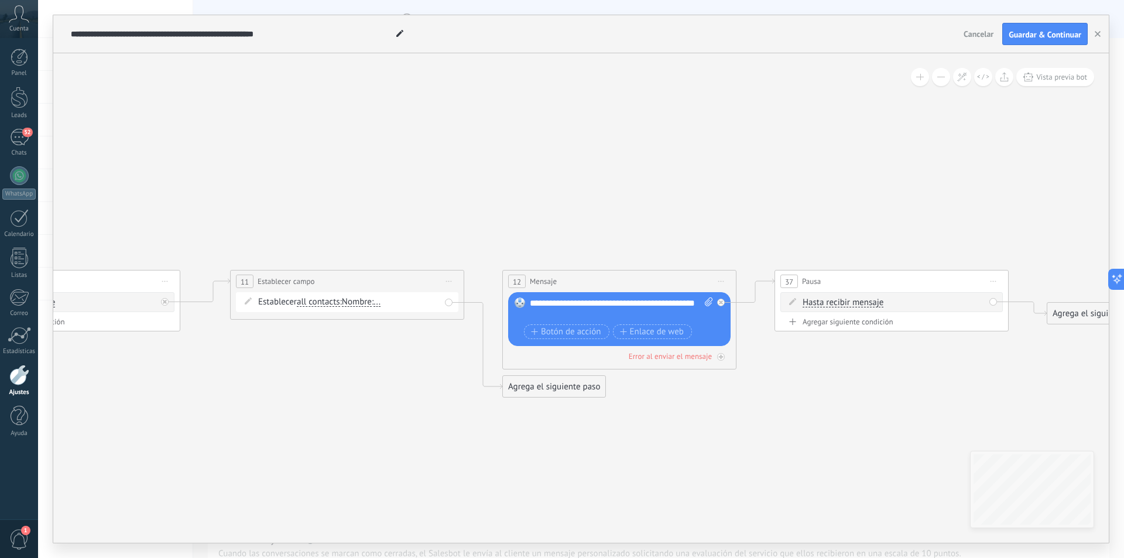
drag, startPoint x: 307, startPoint y: 457, endPoint x: 316, endPoint y: 460, distance: 8.5
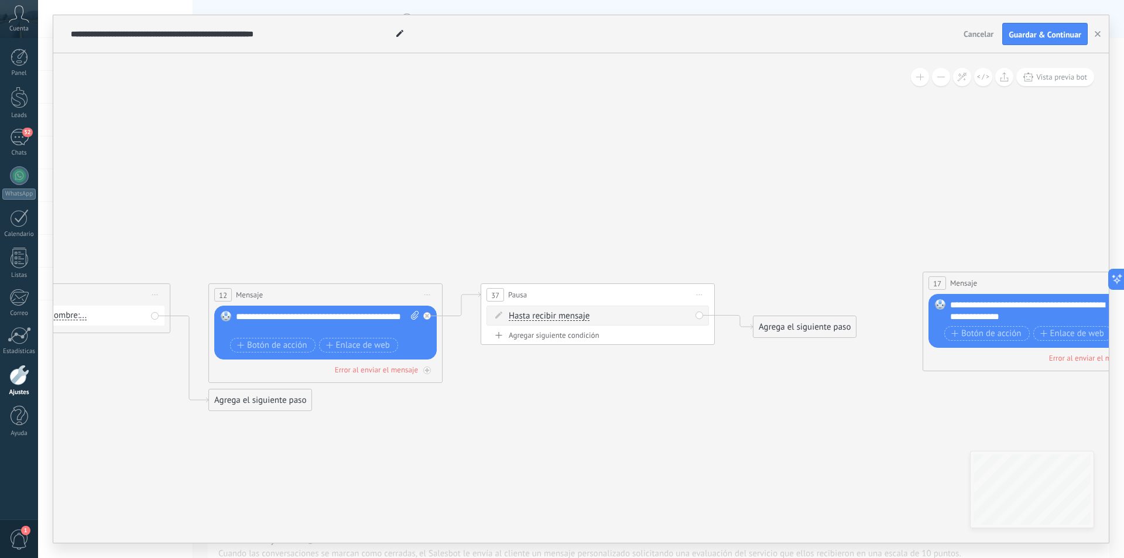
drag, startPoint x: 823, startPoint y: 470, endPoint x: 512, endPoint y: 484, distance: 311.9
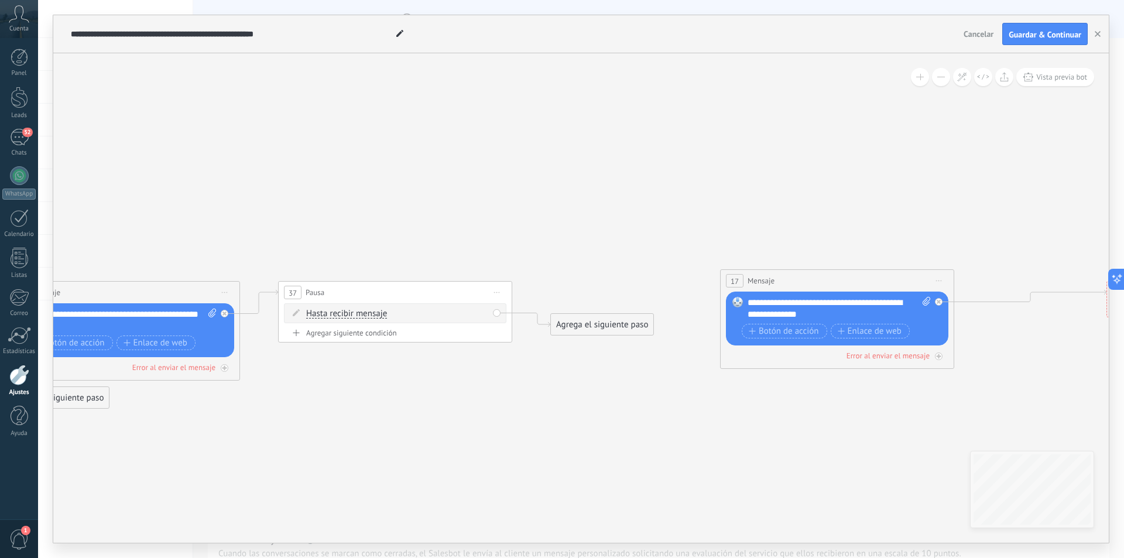
drag, startPoint x: 853, startPoint y: 415, endPoint x: 669, endPoint y: 411, distance: 184.5
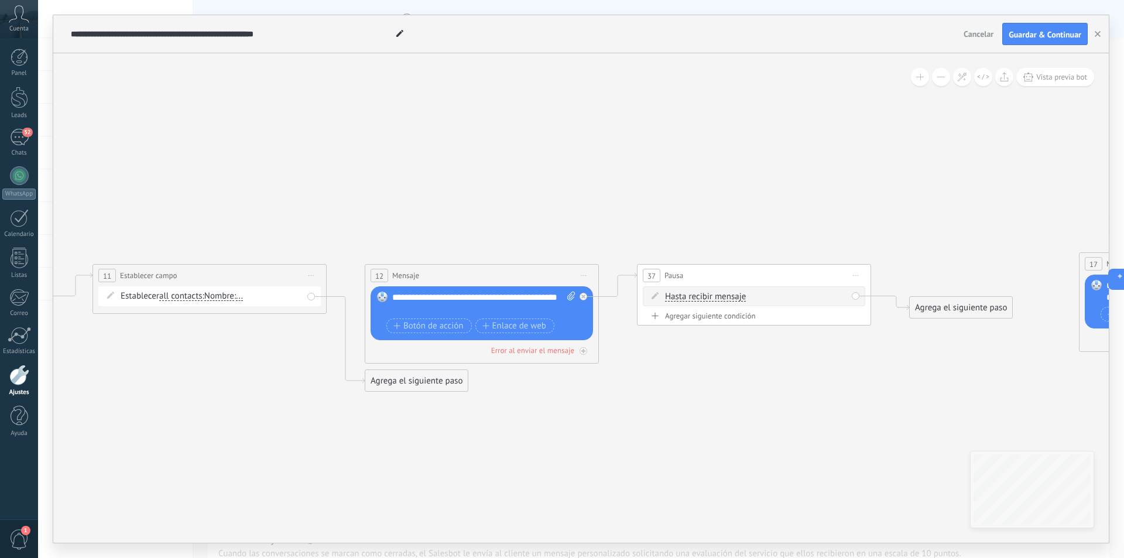
drag, startPoint x: 439, startPoint y: 442, endPoint x: 798, endPoint y: 425, distance: 359.4
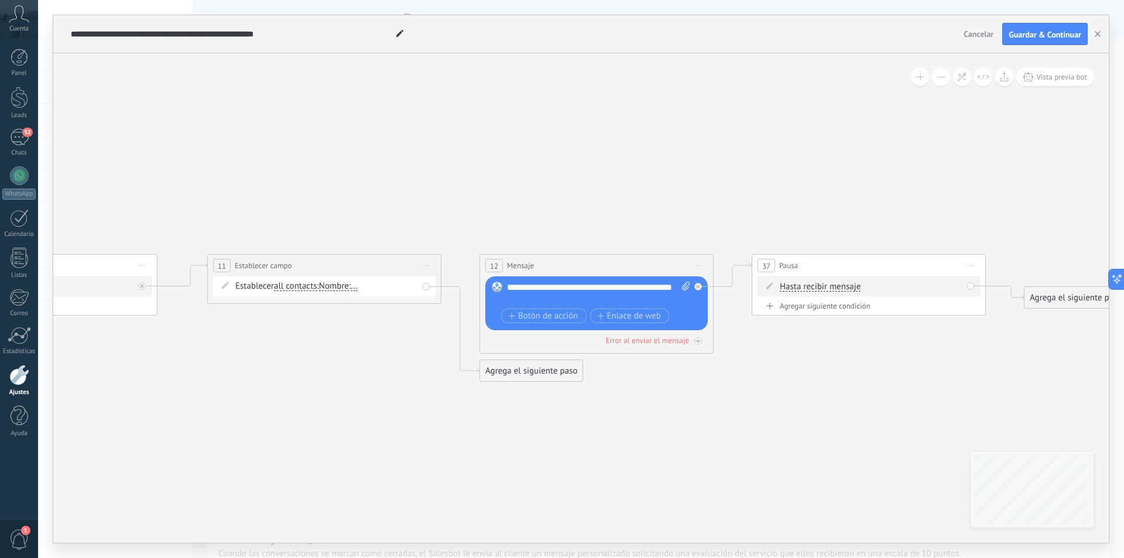
drag, startPoint x: 579, startPoint y: 473, endPoint x: 693, endPoint y: 463, distance: 115.2
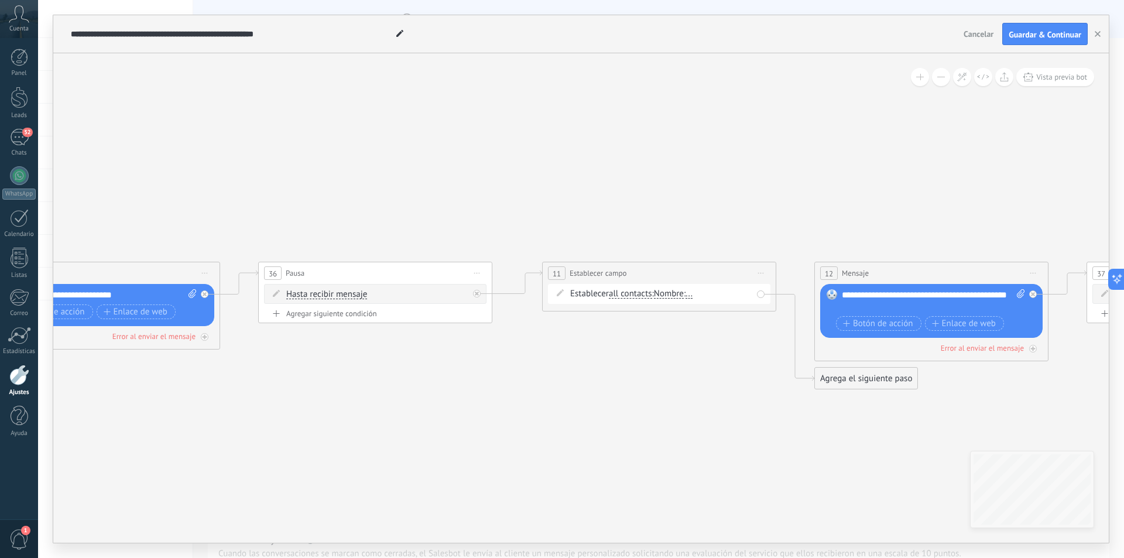
drag, startPoint x: 534, startPoint y: 457, endPoint x: 827, endPoint y: 457, distance: 292.8
click at [601, 273] on span "Establecer campo" at bounding box center [598, 273] width 57 height 11
click at [562, 270] on div "11" at bounding box center [557, 272] width 18 height 13
click at [560, 270] on span "11" at bounding box center [557, 274] width 8 height 10
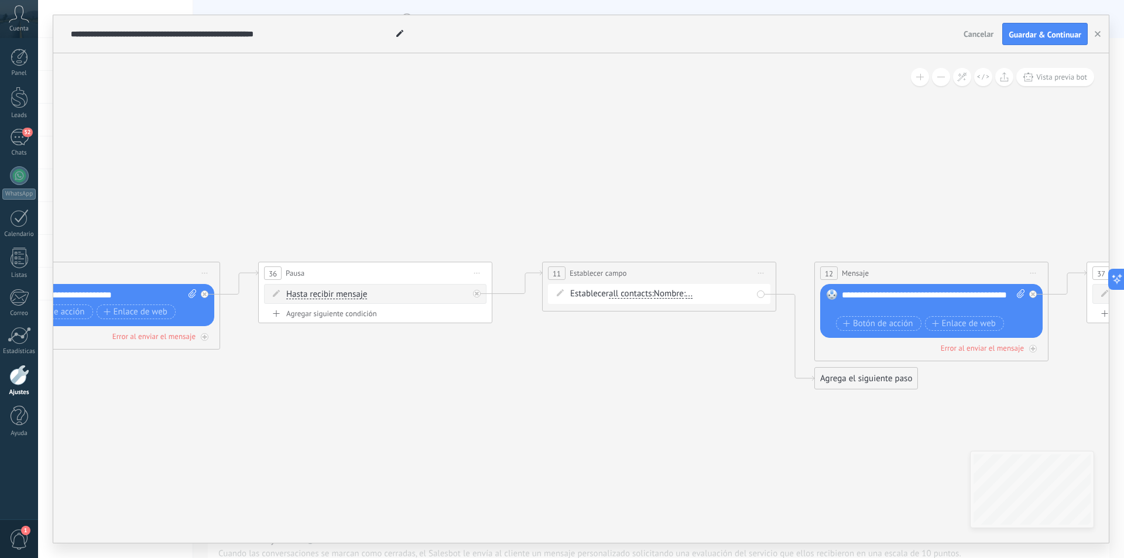
click at [560, 270] on span "11" at bounding box center [557, 274] width 8 height 10
click at [605, 271] on span "Establecer campo" at bounding box center [598, 273] width 57 height 11
click at [338, 316] on div "Agregar siguiente condición" at bounding box center [375, 314] width 223 height 10
click at [763, 274] on span "Iniciar vista previa aquí Cambiar nombre Duplicar [GEOGRAPHIC_DATA]" at bounding box center [761, 273] width 19 height 17
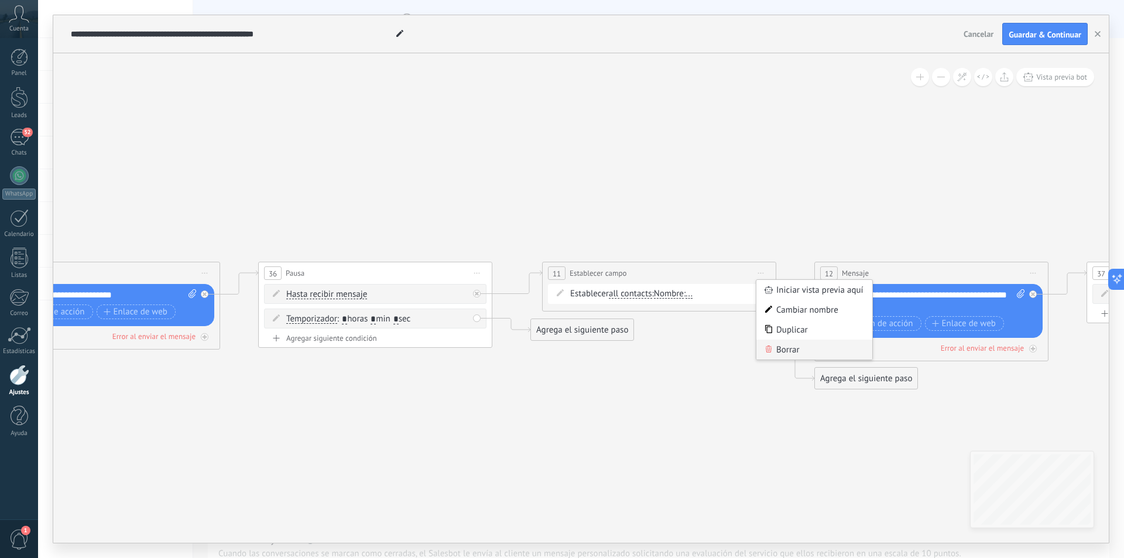
click at [789, 343] on div "Borrar" at bounding box center [815, 350] width 116 height 20
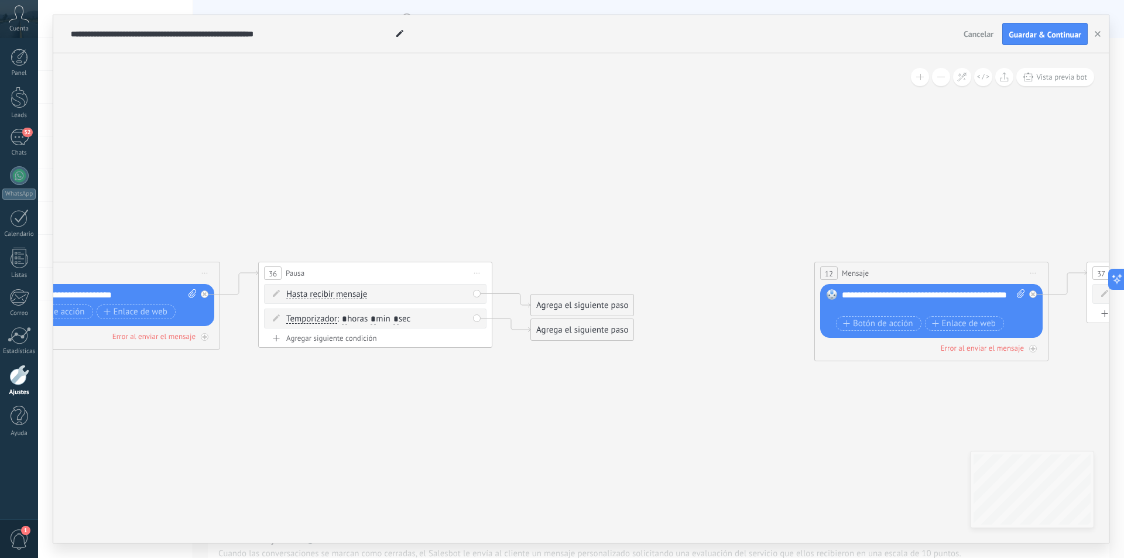
click at [337, 338] on div "Agregar siguiente condición" at bounding box center [375, 338] width 223 height 10
click at [465, 341] on div "Borrar" at bounding box center [464, 342] width 13 height 17
click at [481, 363] on div "Borrar" at bounding box center [483, 360] width 52 height 20
click at [463, 318] on icon at bounding box center [464, 318] width 6 height 1
click at [471, 333] on icon at bounding box center [469, 334] width 7 height 7
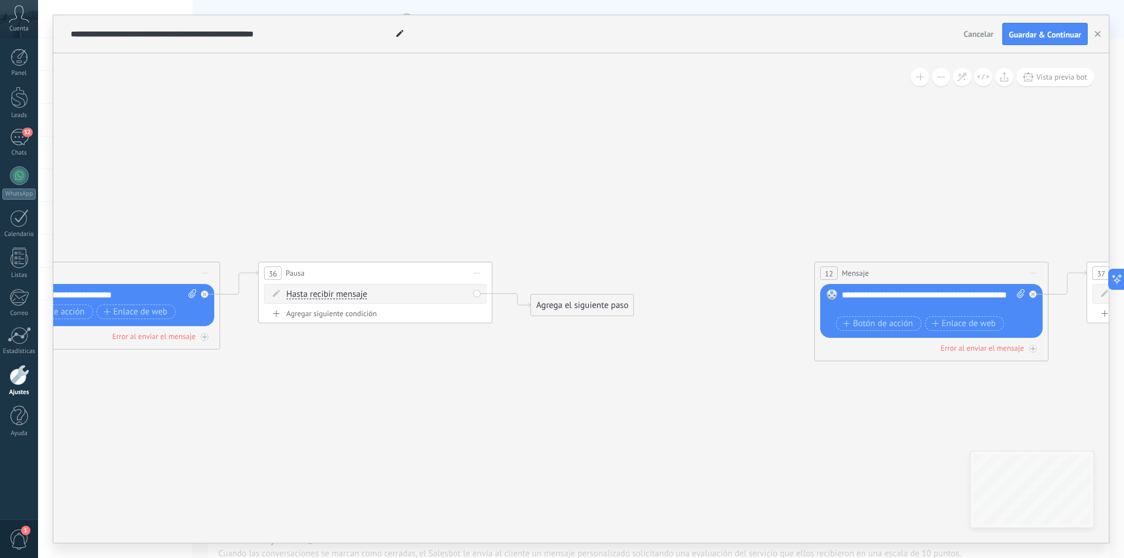
click at [576, 304] on div "Agrega el siguiente paso" at bounding box center [582, 305] width 102 height 19
click at [617, 327] on div "Mensaje" at bounding box center [611, 326] width 98 height 12
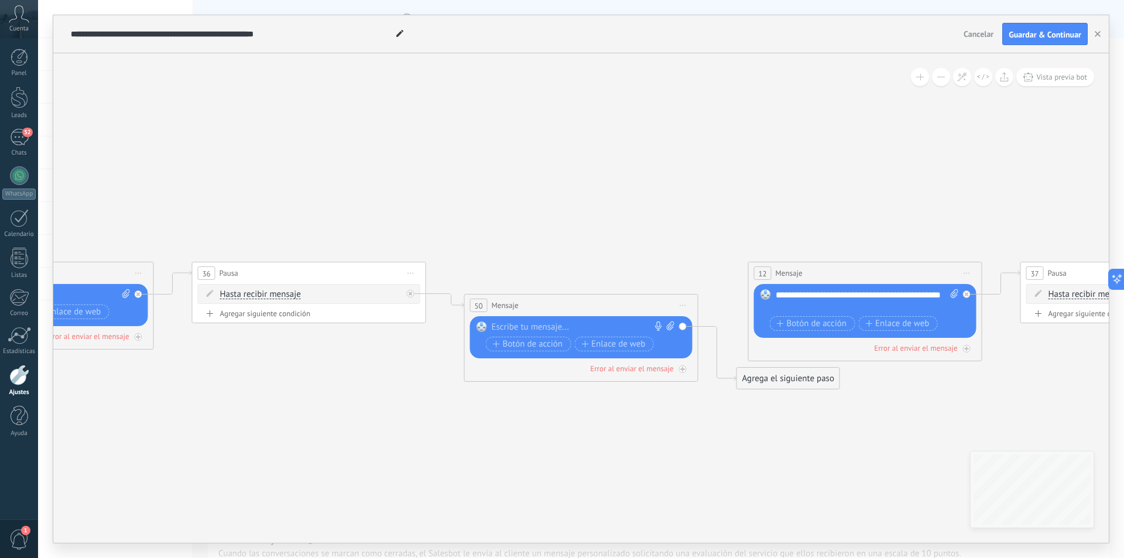
click at [547, 330] on div at bounding box center [579, 327] width 174 height 12
paste div
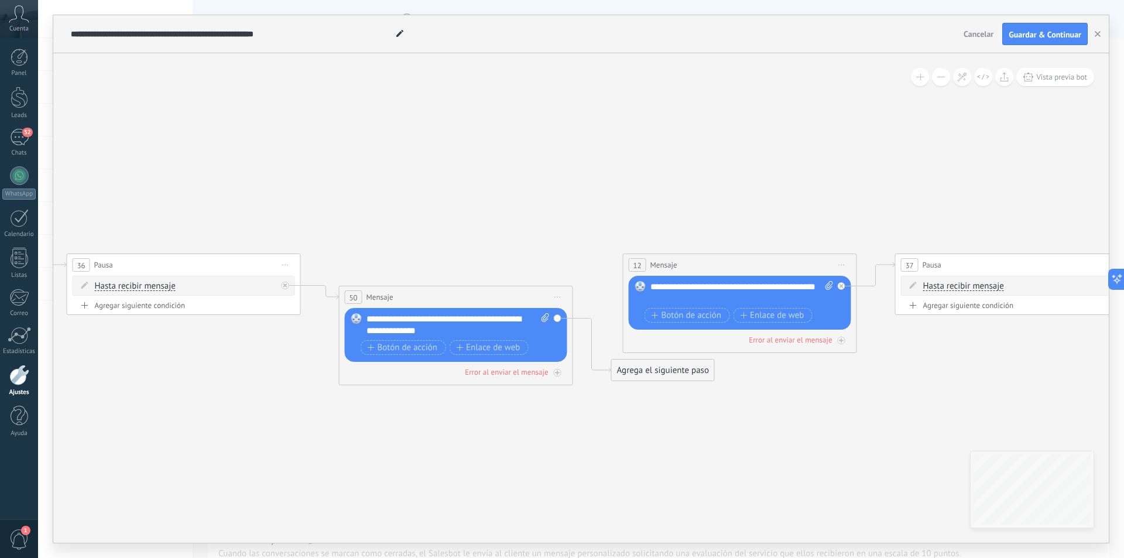
drag, startPoint x: 734, startPoint y: 440, endPoint x: 533, endPoint y: 421, distance: 201.8
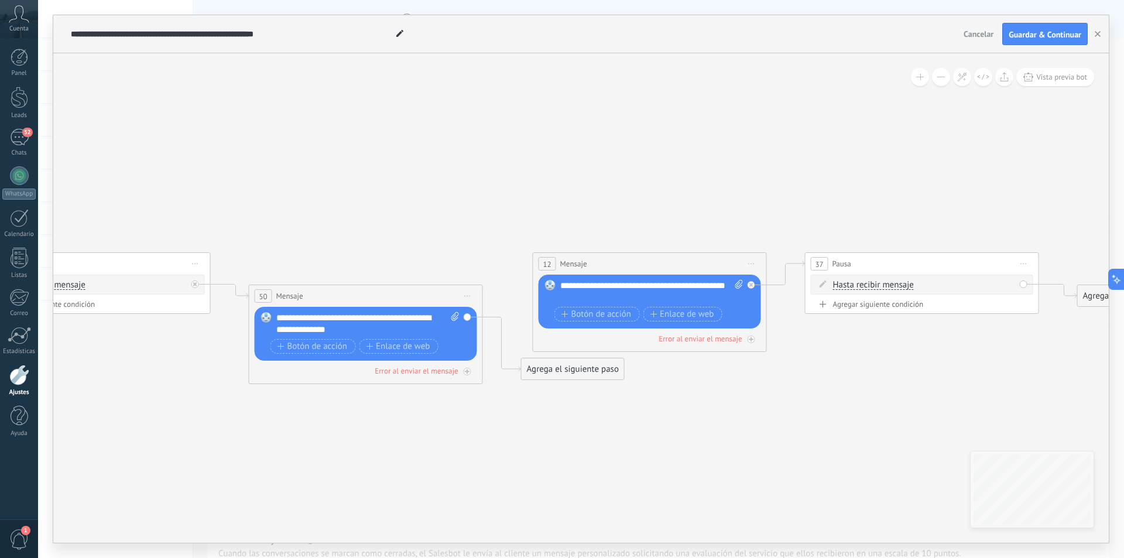
click at [581, 358] on div "Agrega el siguiente paso Mensaje Mensaje Mensaje Reacción Comentario Enviar men…" at bounding box center [573, 369] width 104 height 22
click at [581, 363] on div "Agrega el siguiente paso" at bounding box center [573, 369] width 102 height 19
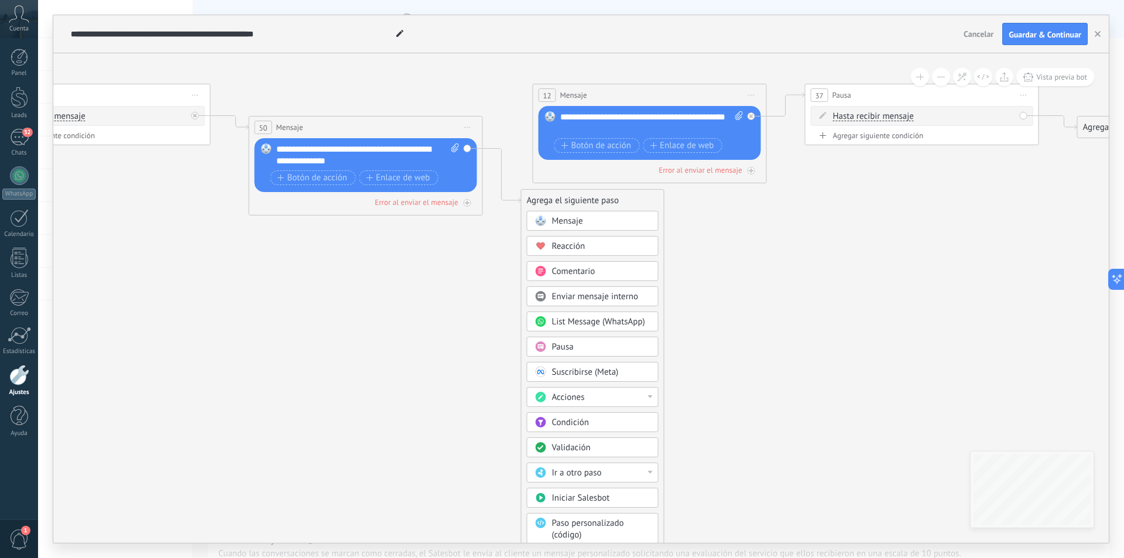
click at [587, 349] on div "Pausa" at bounding box center [601, 347] width 98 height 12
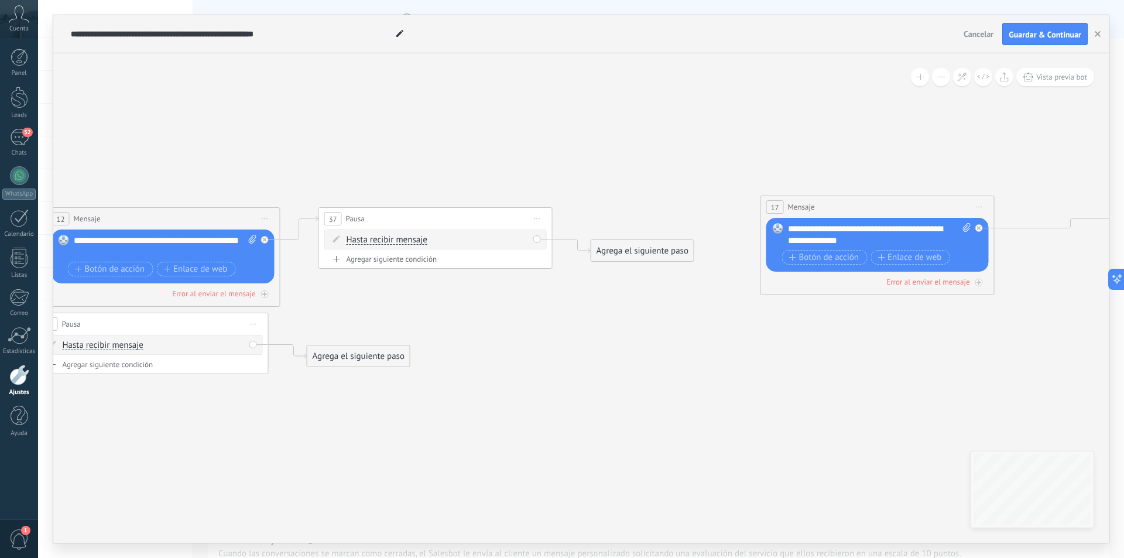
drag, startPoint x: 884, startPoint y: 402, endPoint x: 165, endPoint y: 551, distance: 734.9
click at [163, 553] on div "**********" at bounding box center [581, 279] width 1086 height 558
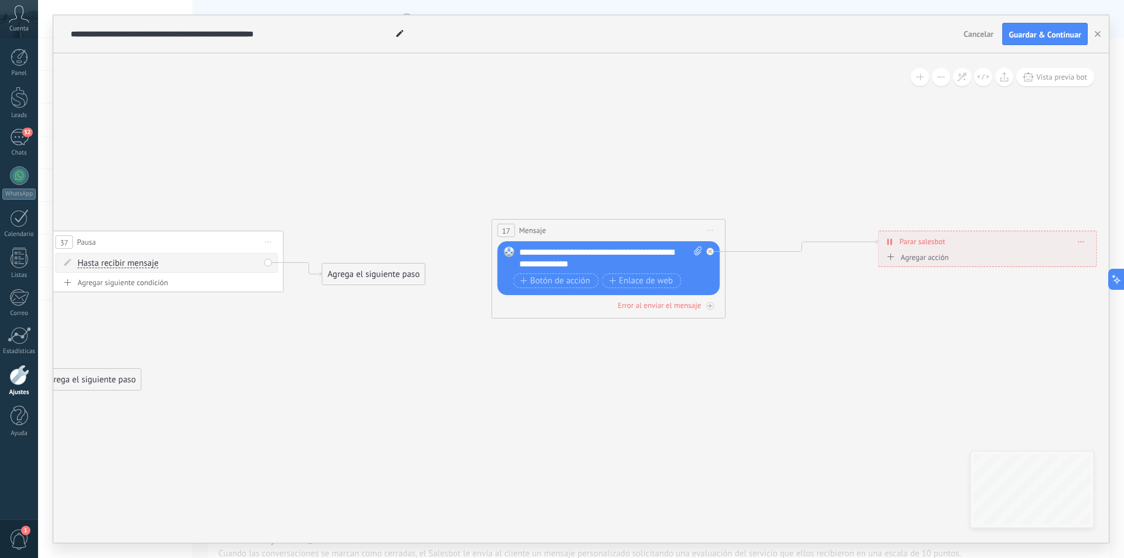
drag, startPoint x: 573, startPoint y: 498, endPoint x: 1067, endPoint y: 408, distance: 502.3
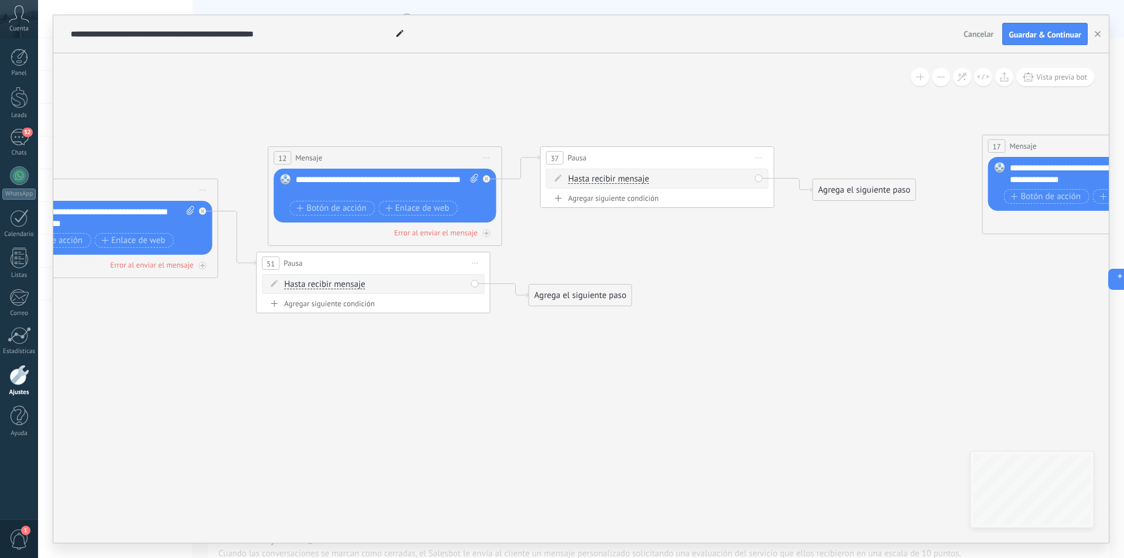
drag, startPoint x: 499, startPoint y: 416, endPoint x: 677, endPoint y: 419, distance: 178.0
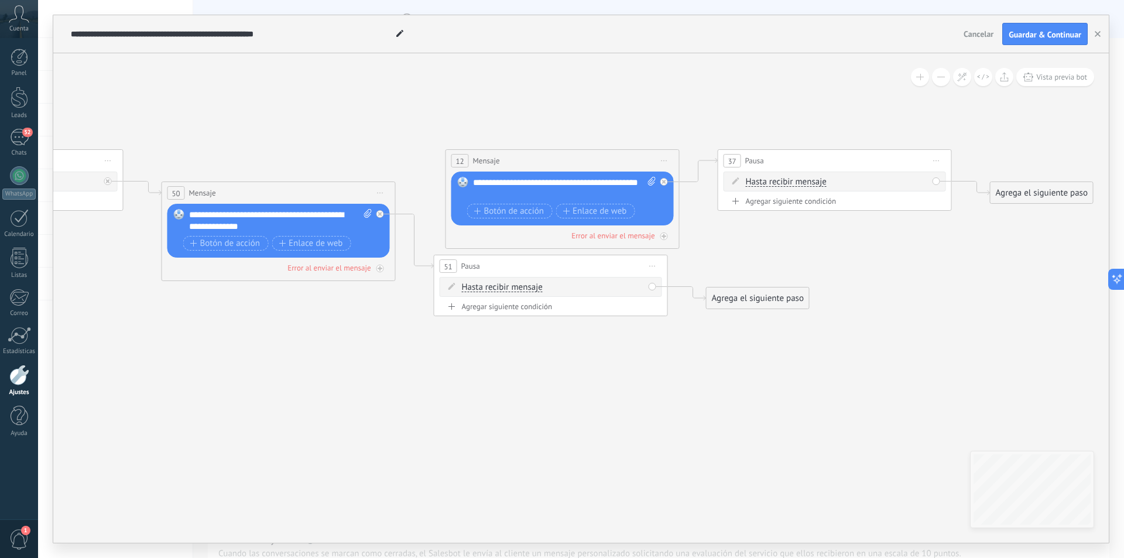
click at [501, 288] on span "Hasta recibir mensaje" at bounding box center [502, 287] width 81 height 9
click at [501, 288] on button "Hasta recibir mensaje" at bounding box center [529, 287] width 146 height 21
click at [650, 268] on span "Iniciar vista previa aquí Cambiar nombre Duplicar [GEOGRAPHIC_DATA]" at bounding box center [653, 266] width 19 height 17
click at [672, 345] on div "Borrar" at bounding box center [706, 343] width 116 height 20
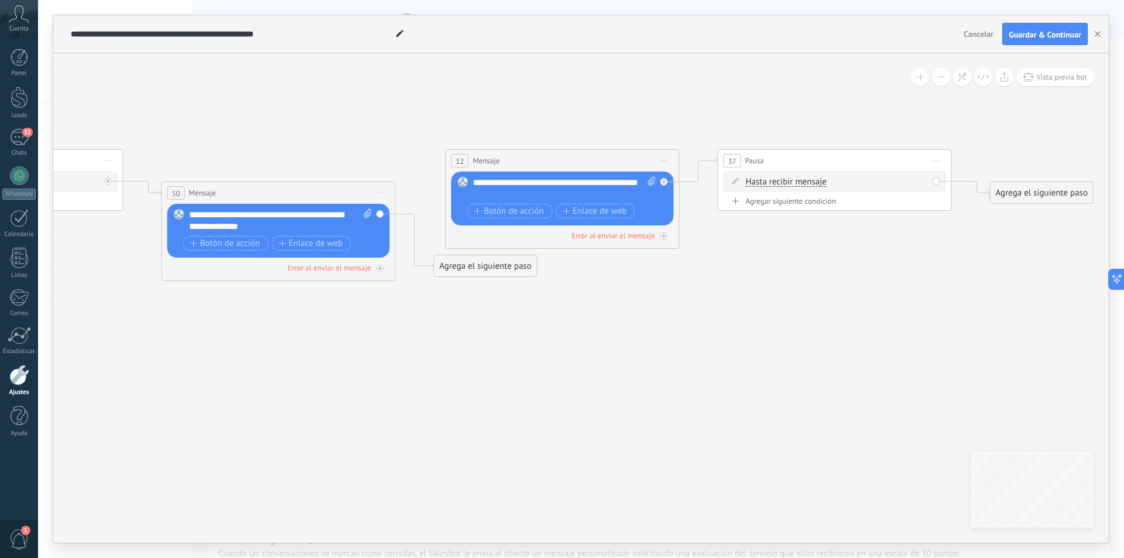
click at [468, 259] on div "Agrega el siguiente paso" at bounding box center [485, 265] width 102 height 19
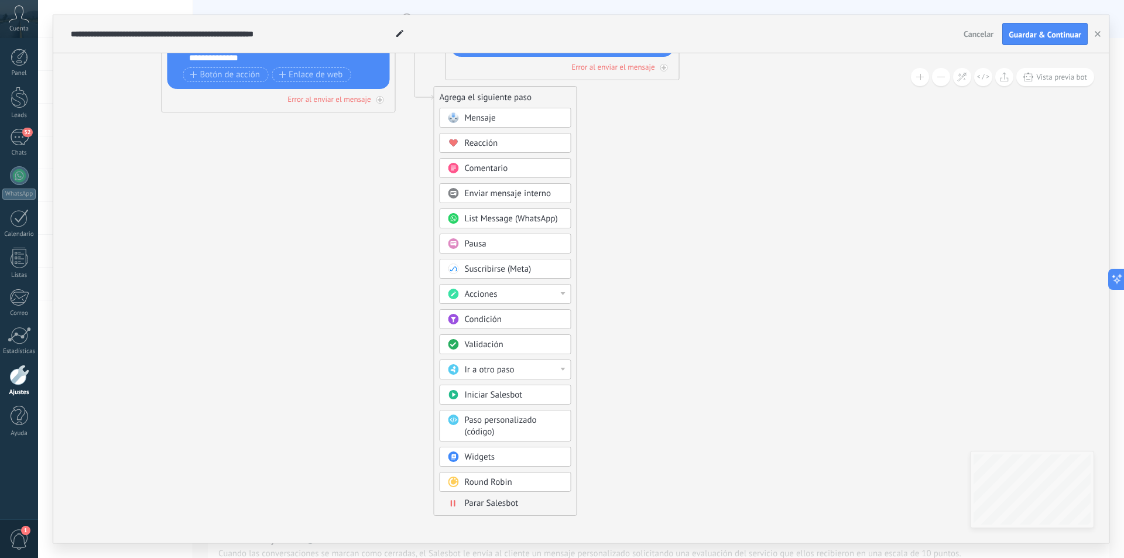
click at [502, 504] on span "Parar Salesbot" at bounding box center [492, 503] width 54 height 11
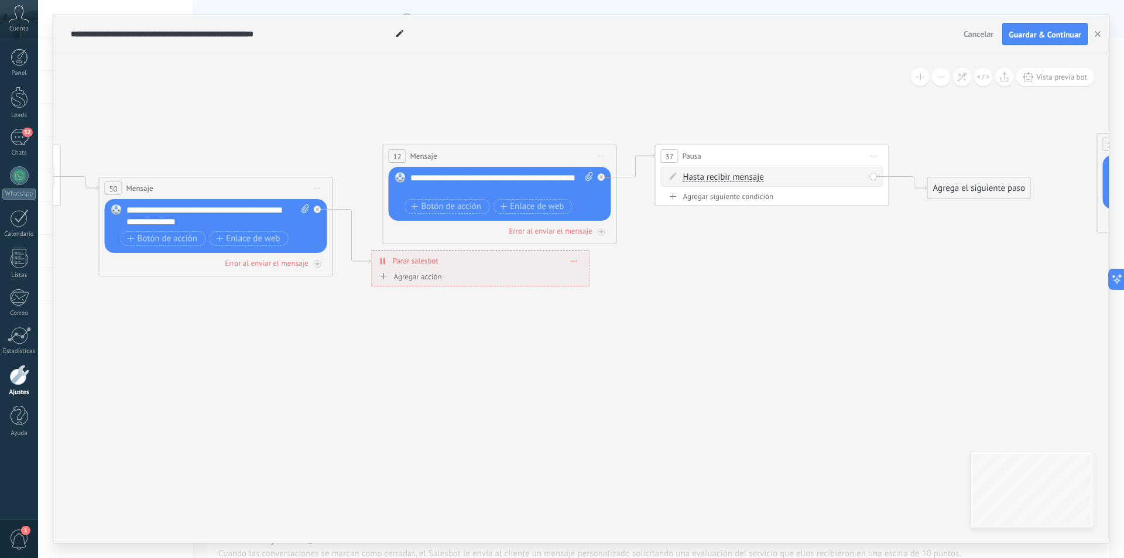
drag, startPoint x: 632, startPoint y: 231, endPoint x: 511, endPoint y: 415, distance: 220.2
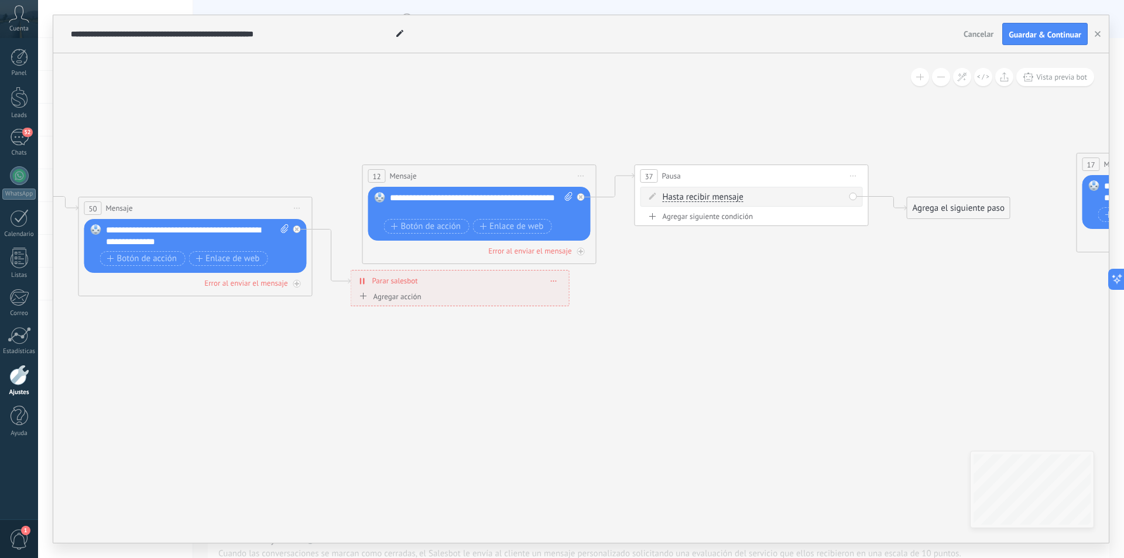
click at [580, 176] on icon at bounding box center [582, 176] width 6 height 1
click at [617, 253] on div "Borrar" at bounding box center [635, 252] width 116 height 20
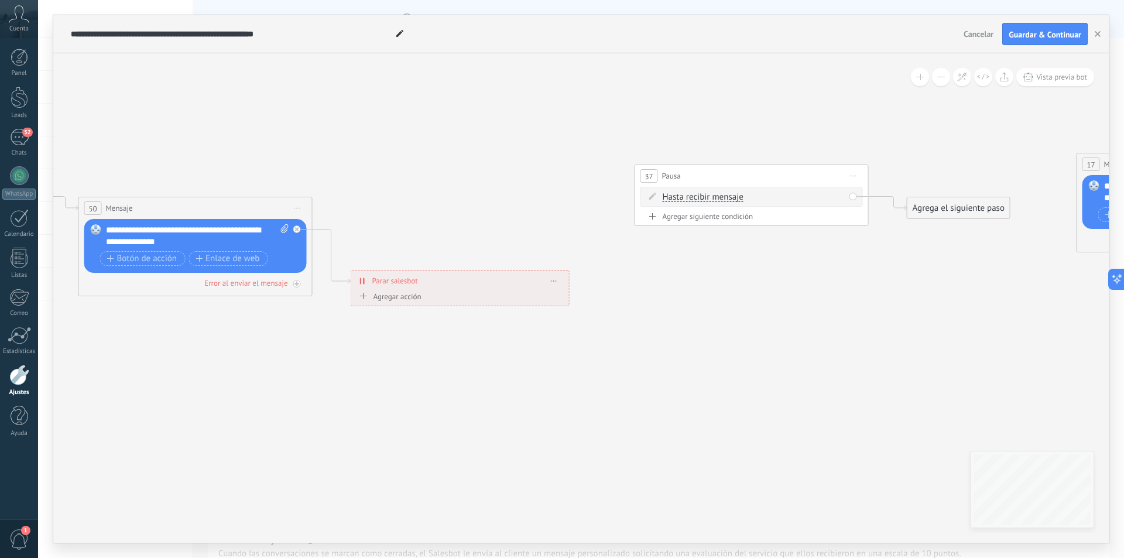
click at [858, 173] on span "Iniciar vista previa aquí Cambiar nombre Duplicar [GEOGRAPHIC_DATA]" at bounding box center [853, 175] width 19 height 17
click at [874, 252] on div "Borrar" at bounding box center [907, 252] width 116 height 20
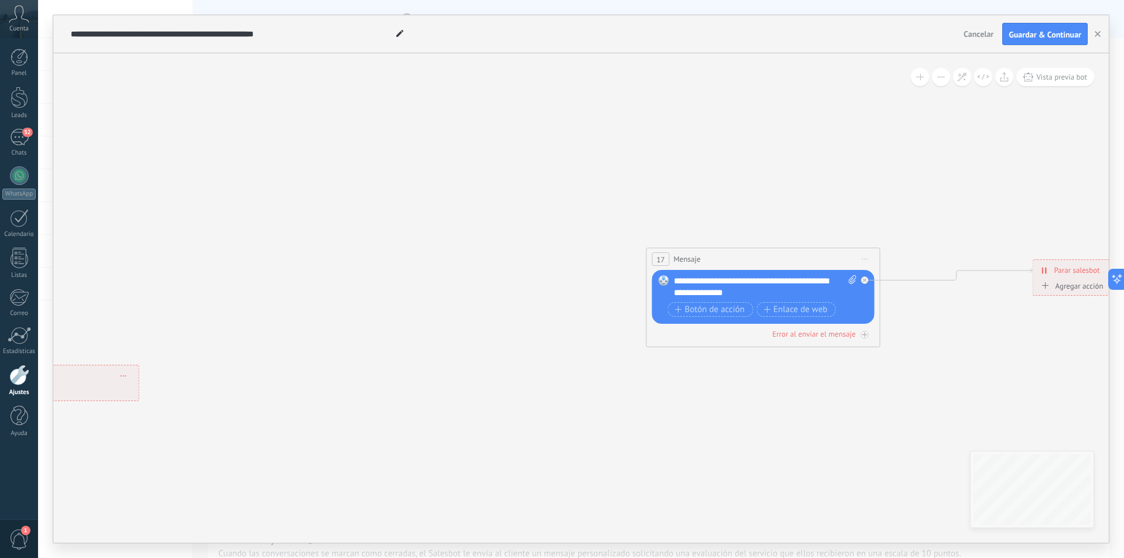
drag, startPoint x: 1015, startPoint y: 259, endPoint x: 555, endPoint y: 345, distance: 468.1
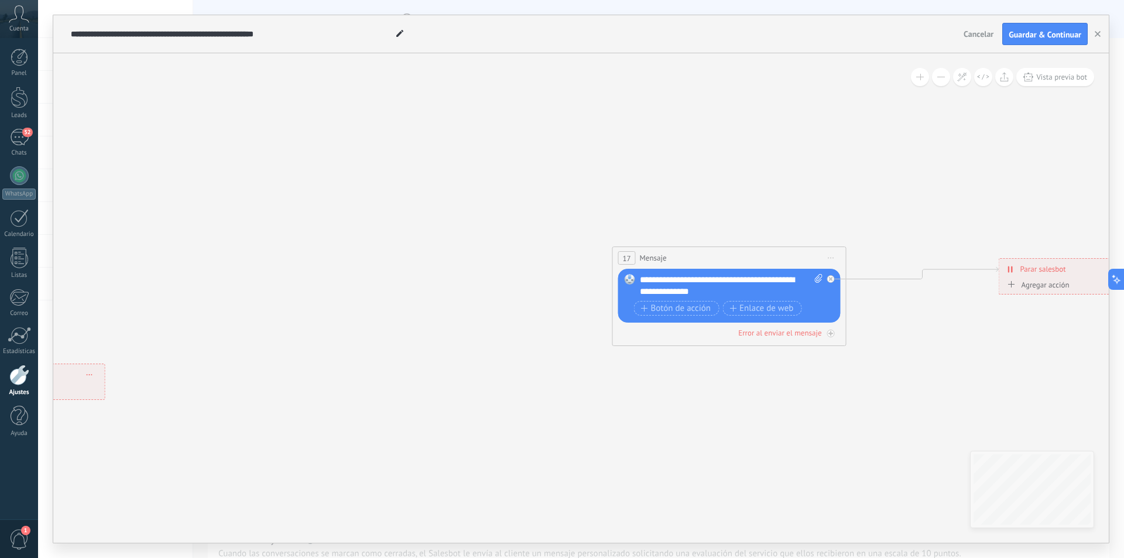
click at [834, 260] on span "Iniciar vista previa aquí Cambiar nombre Duplicar [GEOGRAPHIC_DATA]" at bounding box center [831, 257] width 19 height 17
click at [880, 333] on div "Borrar" at bounding box center [885, 334] width 116 height 20
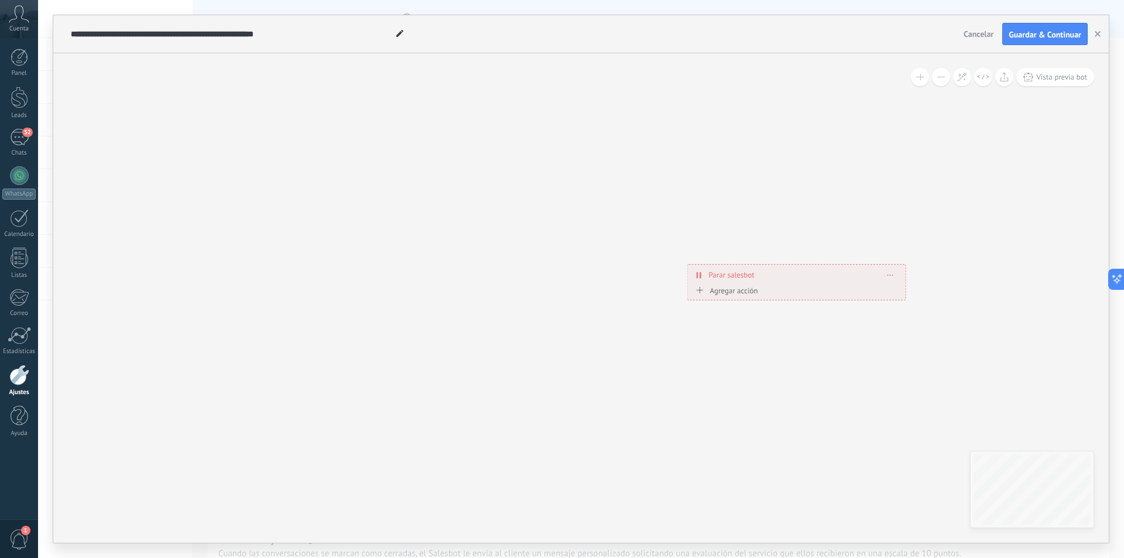
drag, startPoint x: 823, startPoint y: 410, endPoint x: 716, endPoint y: 410, distance: 107.7
click at [887, 276] on div "**********" at bounding box center [790, 275] width 218 height 20
click at [881, 272] on span "Borrar" at bounding box center [884, 274] width 6 height 5
click at [908, 286] on div "Borrar" at bounding box center [906, 292] width 52 height 20
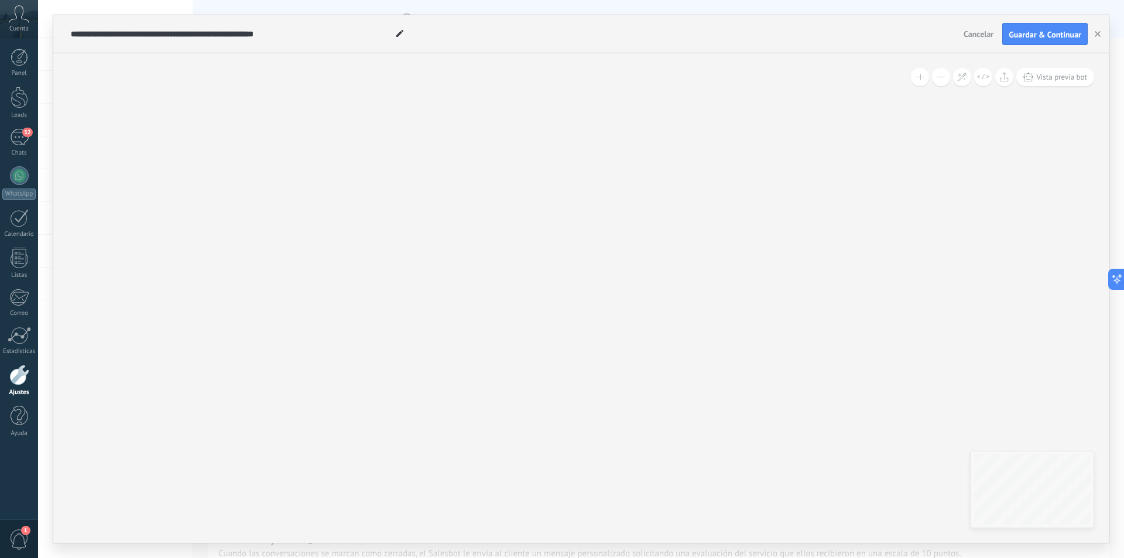
drag, startPoint x: 475, startPoint y: 374, endPoint x: 822, endPoint y: 326, distance: 350.5
click at [856, 324] on div "**********" at bounding box center [581, 298] width 1056 height 490
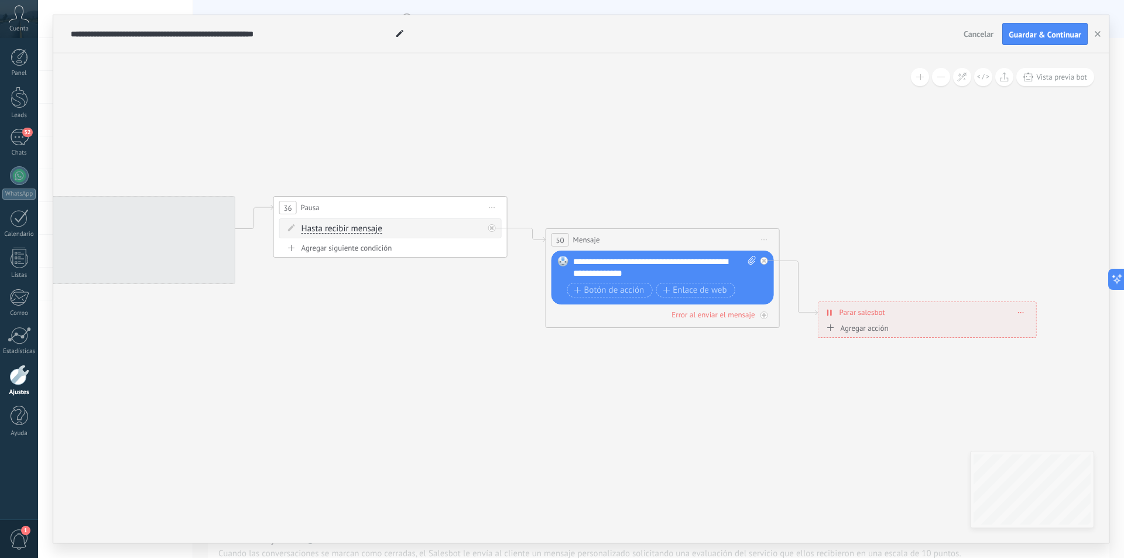
drag, startPoint x: 312, startPoint y: 310, endPoint x: 1104, endPoint y: 458, distance: 806.6
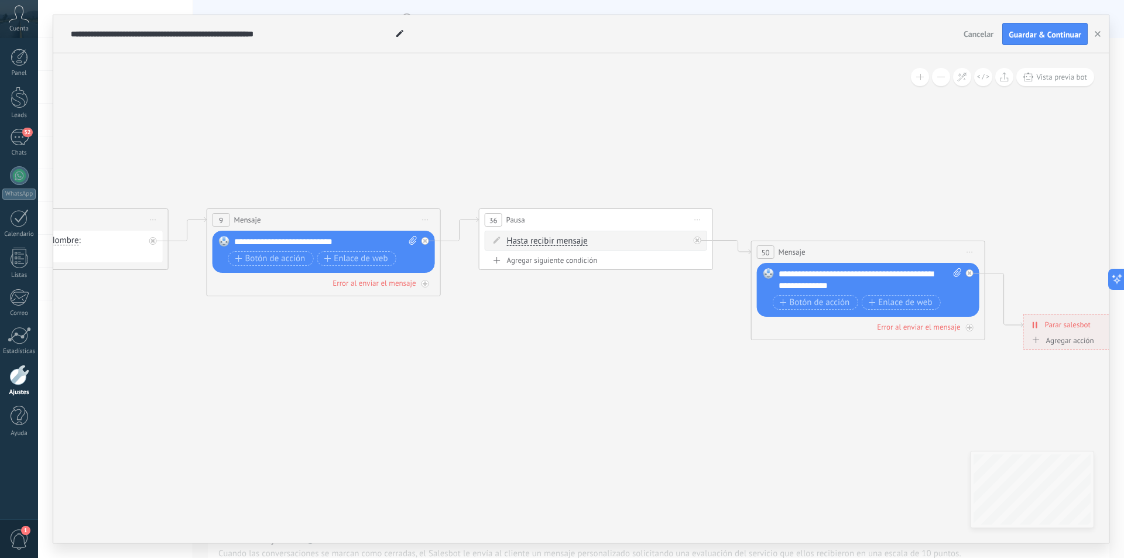
drag, startPoint x: 338, startPoint y: 433, endPoint x: 920, endPoint y: 449, distance: 582.3
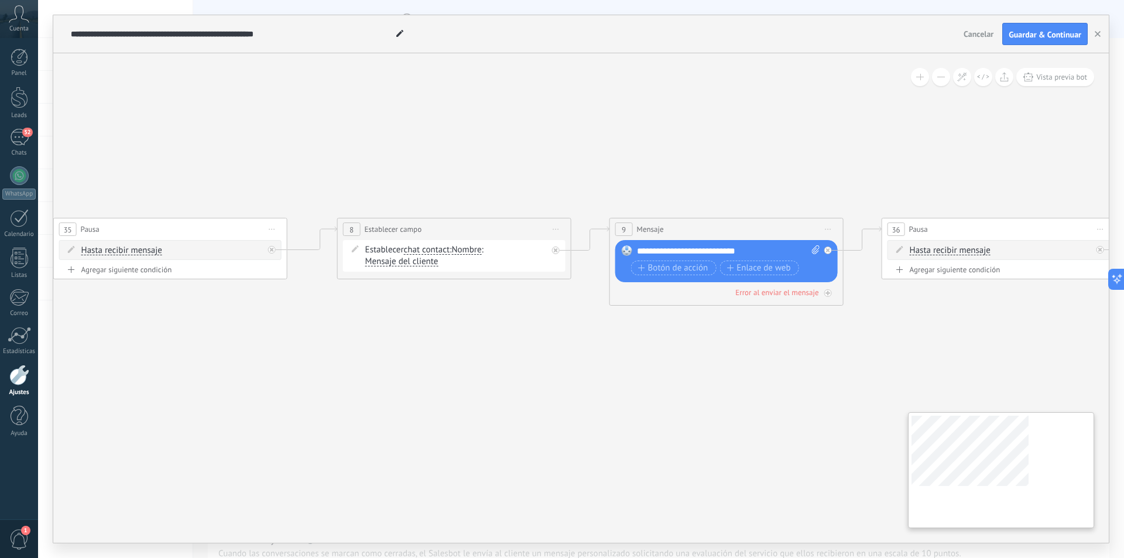
drag, startPoint x: 482, startPoint y: 437, endPoint x: 1032, endPoint y: 525, distance: 557.3
click at [1032, 525] on div "**********" at bounding box center [581, 298] width 1056 height 490
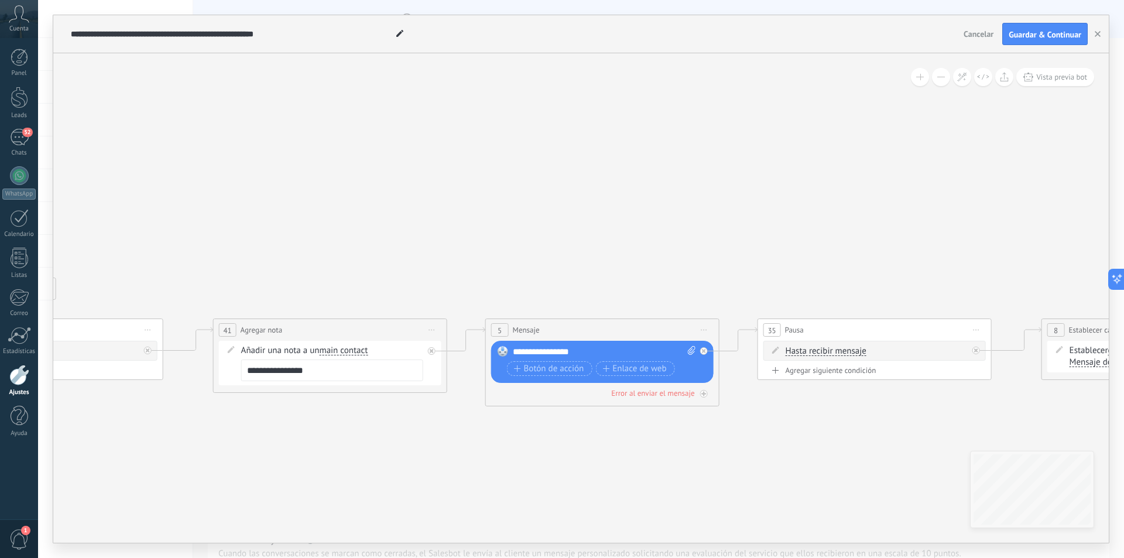
drag, startPoint x: 273, startPoint y: 488, endPoint x: 410, endPoint y: 496, distance: 137.8
click at [410, 496] on icon at bounding box center [632, 459] width 4019 height 1143
click at [425, 479] on icon at bounding box center [632, 459] width 4019 height 1143
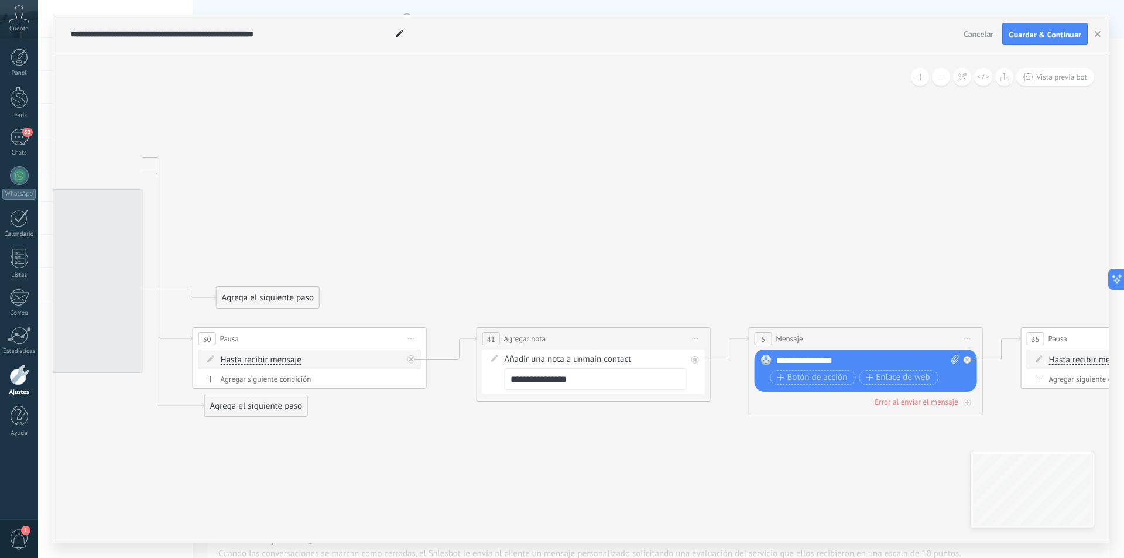
drag, startPoint x: 272, startPoint y: 443, endPoint x: 608, endPoint y: 447, distance: 336.1
click at [611, 447] on icon at bounding box center [896, 467] width 4019 height 1143
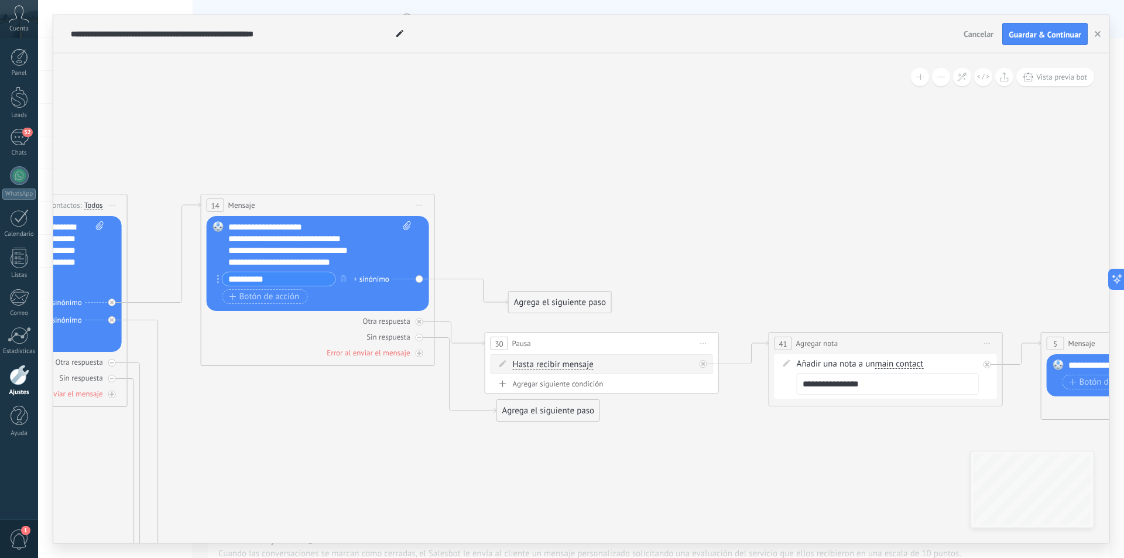
drag, startPoint x: 435, startPoint y: 481, endPoint x: 687, endPoint y: 468, distance: 252.1
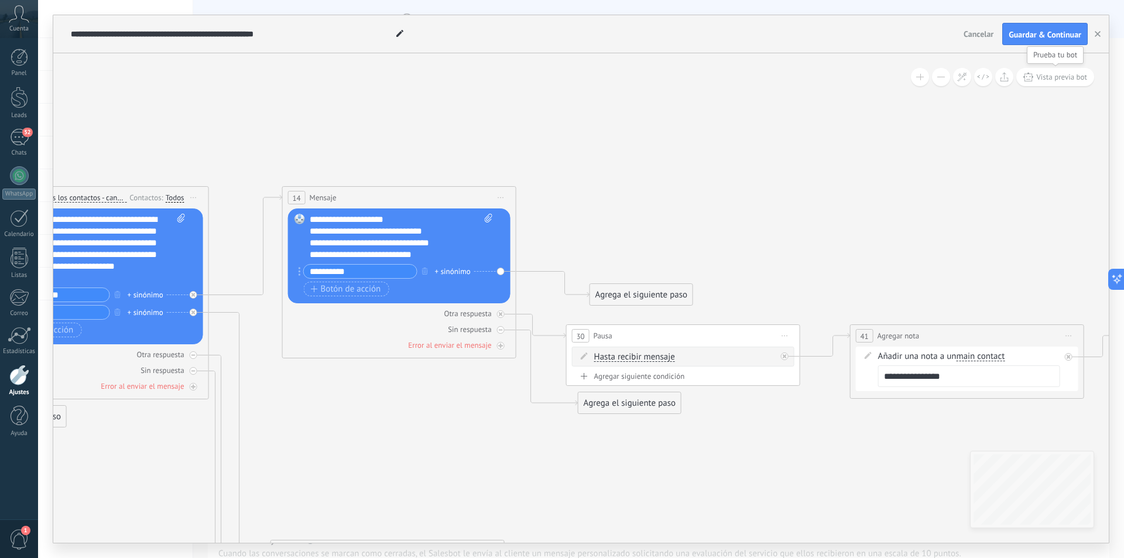
click at [1061, 77] on span "Vista previa bot" at bounding box center [1061, 77] width 51 height 10
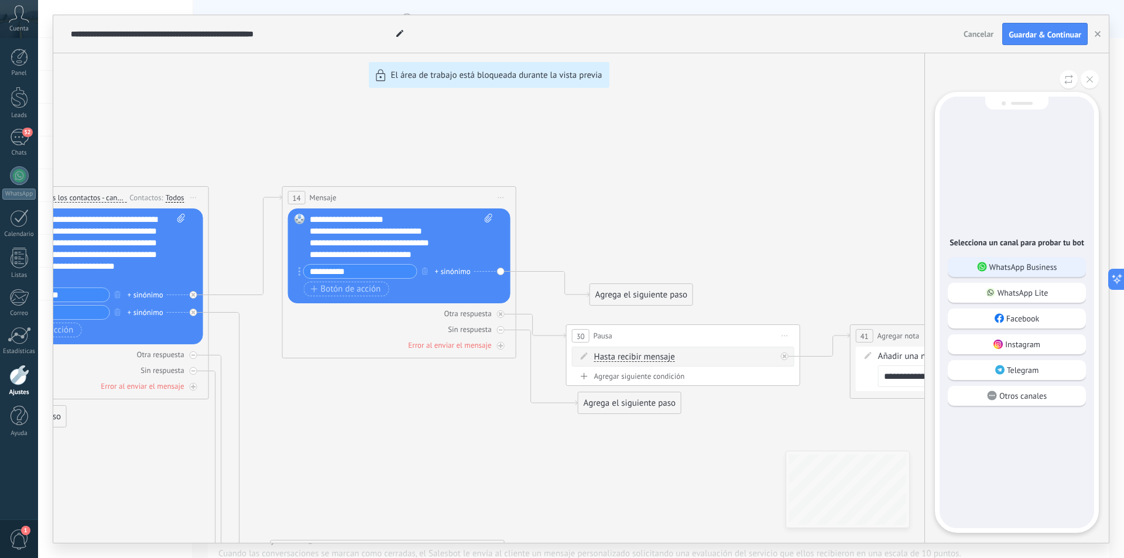
click at [993, 271] on p "WhatsApp Business" at bounding box center [1024, 267] width 68 height 11
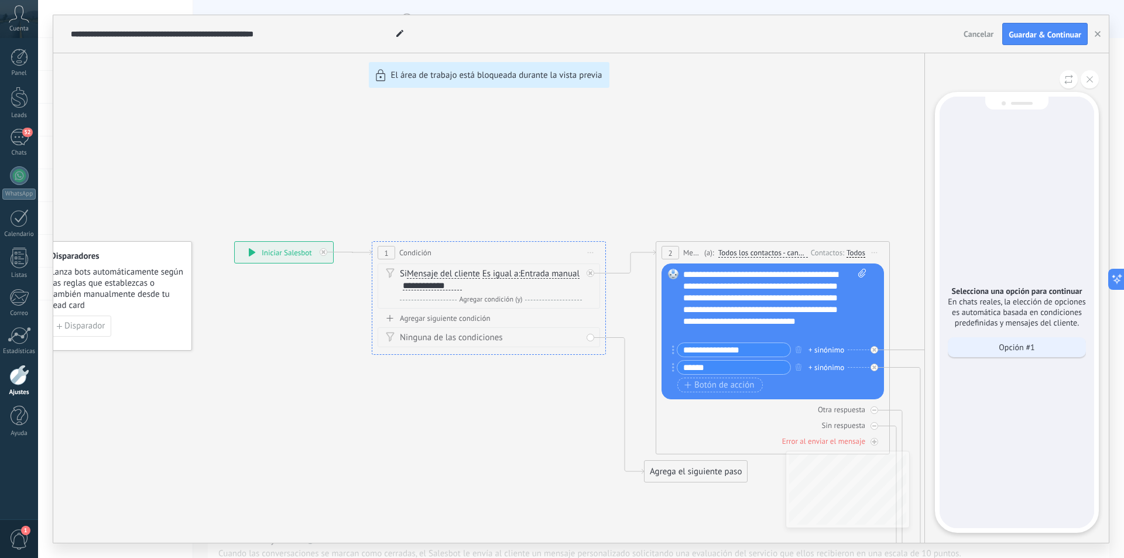
click at [1030, 340] on div "Opción #1" at bounding box center [1017, 347] width 138 height 20
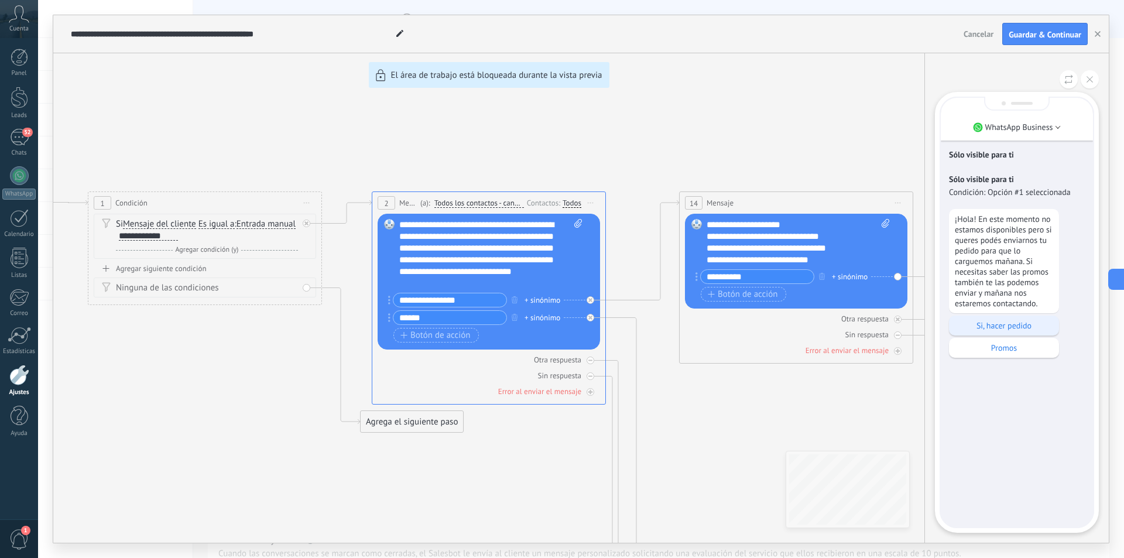
click at [1019, 331] on div "Si, hacer pedido" at bounding box center [1004, 326] width 110 height 20
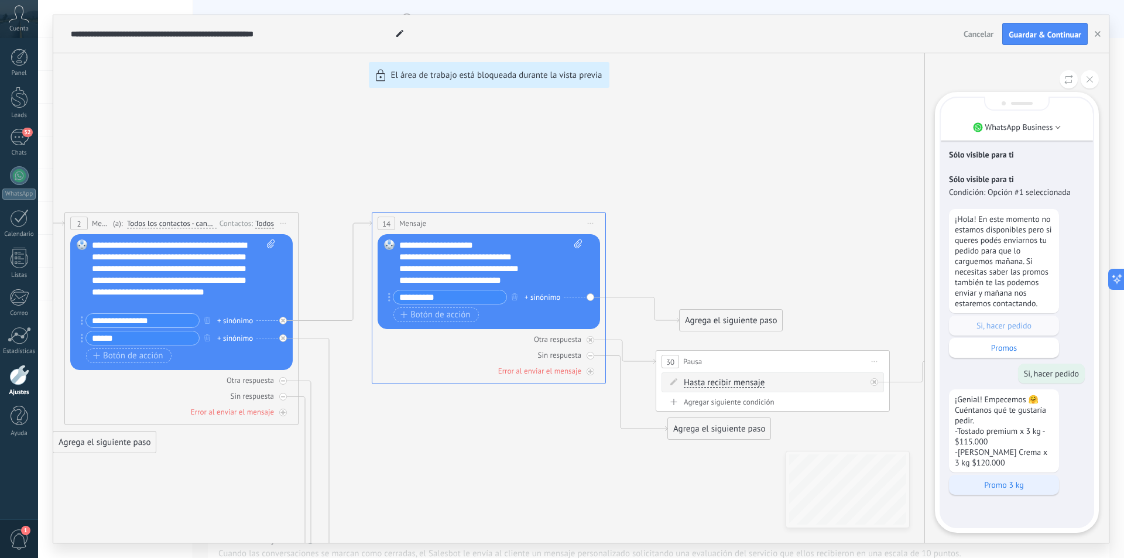
click at [1022, 489] on p "Promo 3 kg" at bounding box center [1004, 485] width 98 height 11
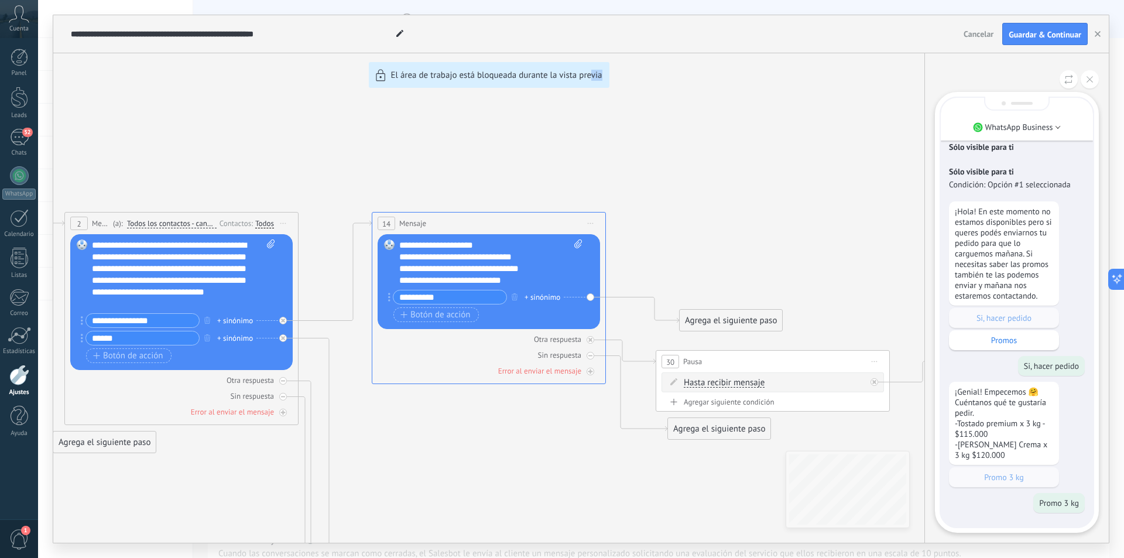
drag, startPoint x: 710, startPoint y: 520, endPoint x: 590, endPoint y: 479, distance: 126.8
click at [590, 479] on div "**********" at bounding box center [581, 279] width 1056 height 528
click at [751, 242] on div "**********" at bounding box center [581, 279] width 1056 height 528
drag, startPoint x: 687, startPoint y: 482, endPoint x: 605, endPoint y: 475, distance: 82.2
click at [624, 475] on div "**********" at bounding box center [581, 279] width 1056 height 528
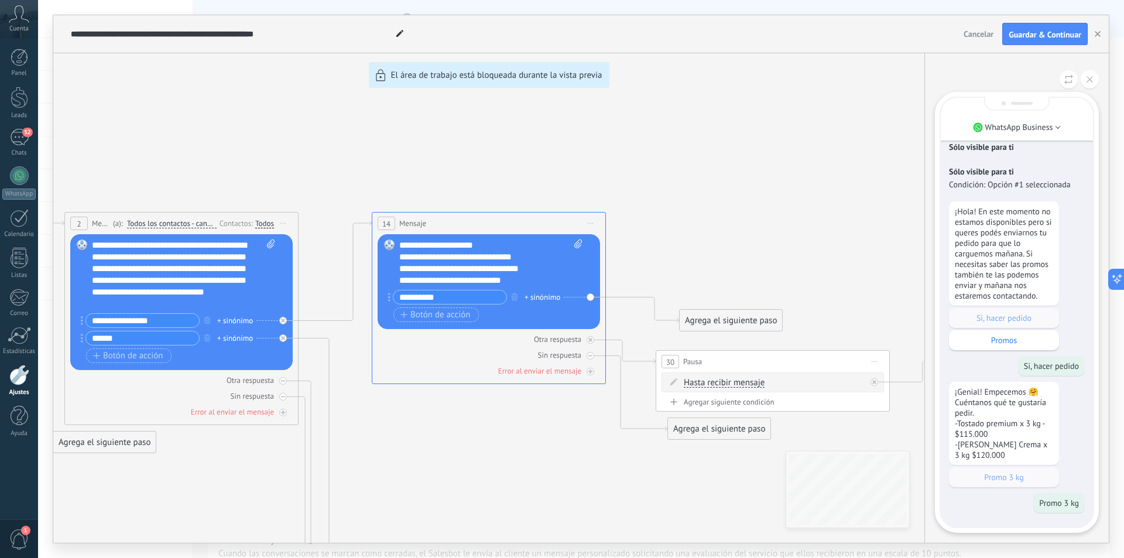
drag, startPoint x: 894, startPoint y: 276, endPoint x: 792, endPoint y: 255, distance: 104.7
click at [799, 256] on div "**********" at bounding box center [581, 279] width 1056 height 528
click at [722, 203] on div "**********" at bounding box center [581, 279] width 1056 height 528
click at [875, 382] on div "**********" at bounding box center [581, 279] width 1056 height 528
click at [1067, 500] on p "Promo 3 kg" at bounding box center [1059, 503] width 40 height 11
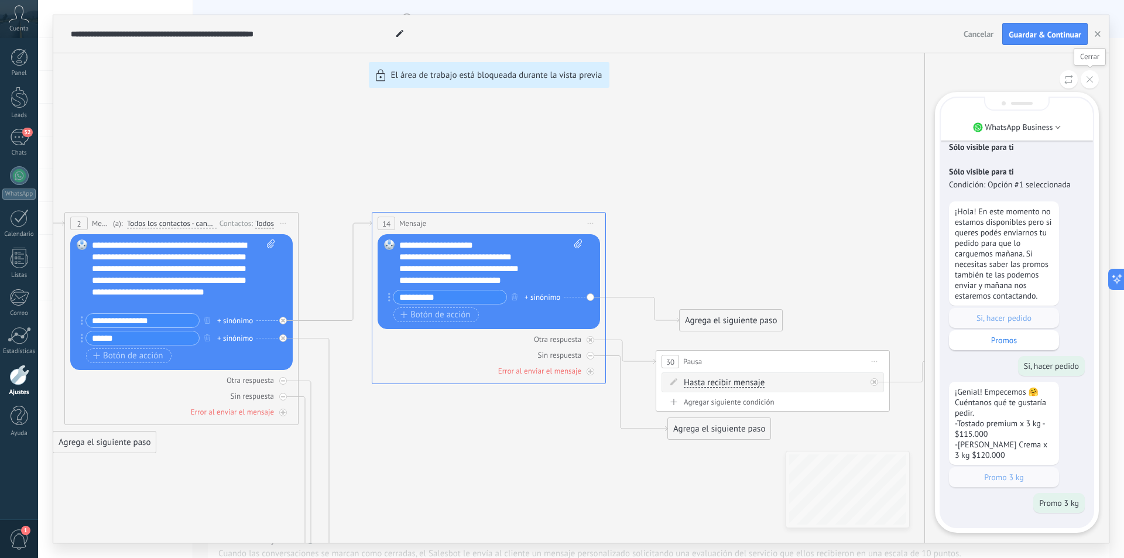
click at [1091, 83] on button at bounding box center [1090, 79] width 18 height 18
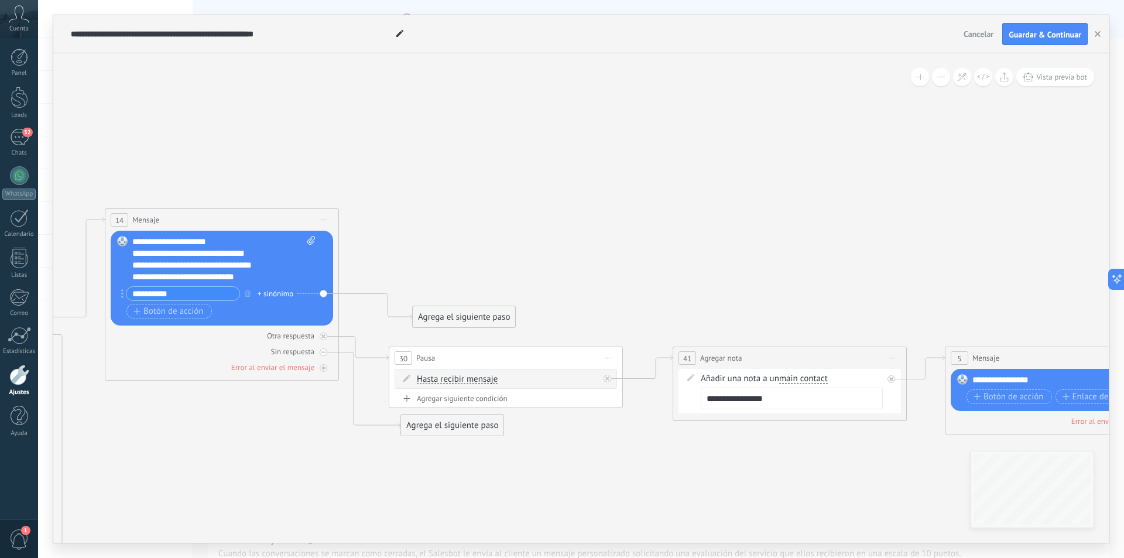
drag, startPoint x: 889, startPoint y: 478, endPoint x: 622, endPoint y: 475, distance: 267.0
click at [622, 475] on icon at bounding box center [1092, 487] width 4019 height 1143
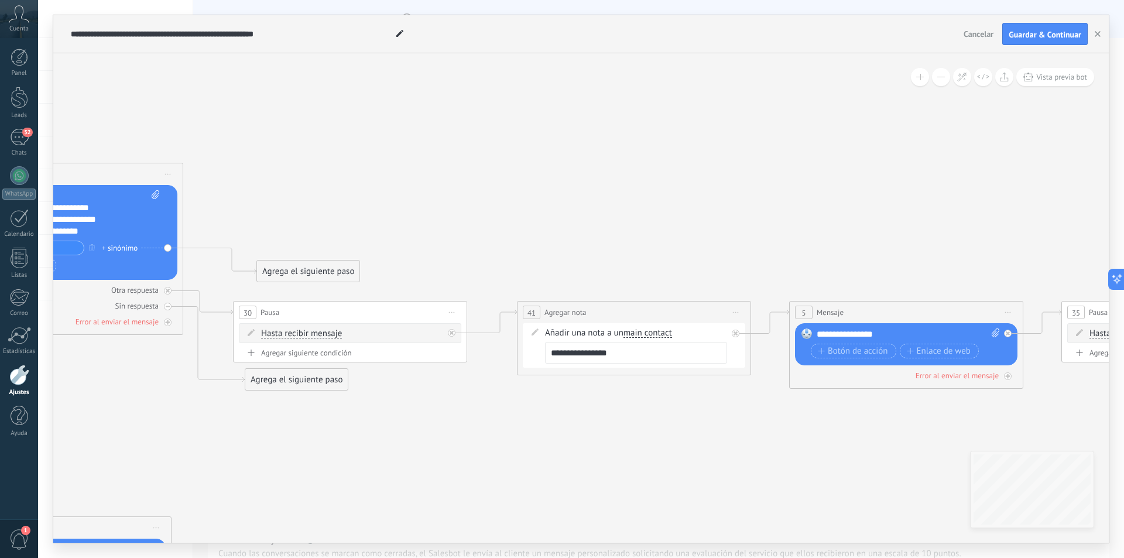
drag, startPoint x: 713, startPoint y: 481, endPoint x: 557, endPoint y: 435, distance: 162.3
click at [557, 435] on icon at bounding box center [936, 441] width 4019 height 1143
click at [973, 378] on div "Error al enviar el mensaje" at bounding box center [957, 376] width 83 height 10
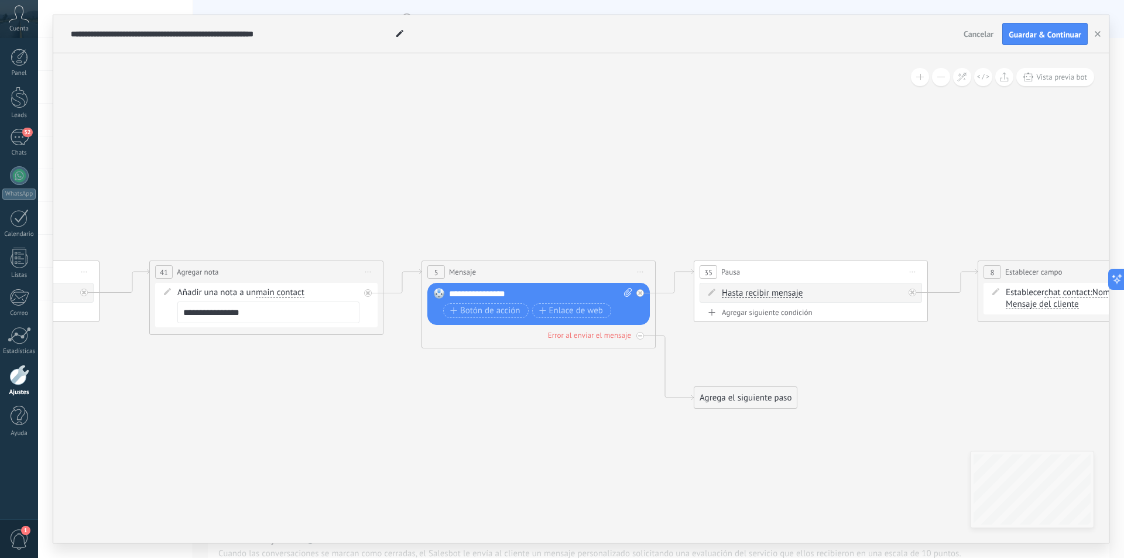
drag, startPoint x: 936, startPoint y: 439, endPoint x: 568, endPoint y: 399, distance: 369.9
click at [568, 399] on icon at bounding box center [569, 401] width 4019 height 1143
click at [0, 0] on icon at bounding box center [0, 0] width 0 height 0
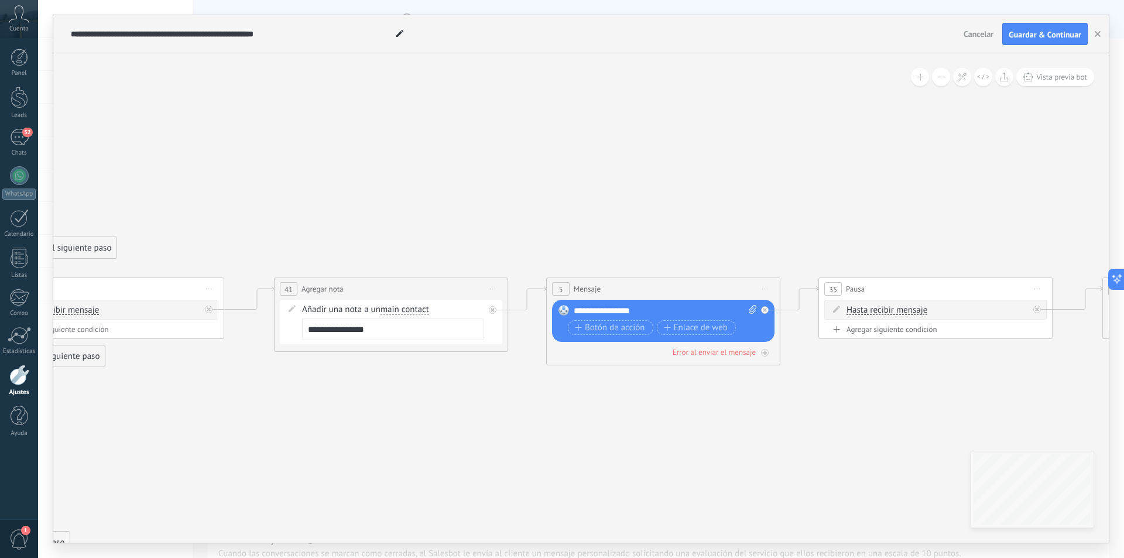
drag, startPoint x: 409, startPoint y: 412, endPoint x: 533, endPoint y: 429, distance: 125.9
click at [533, 429] on icon at bounding box center [693, 418] width 4019 height 1143
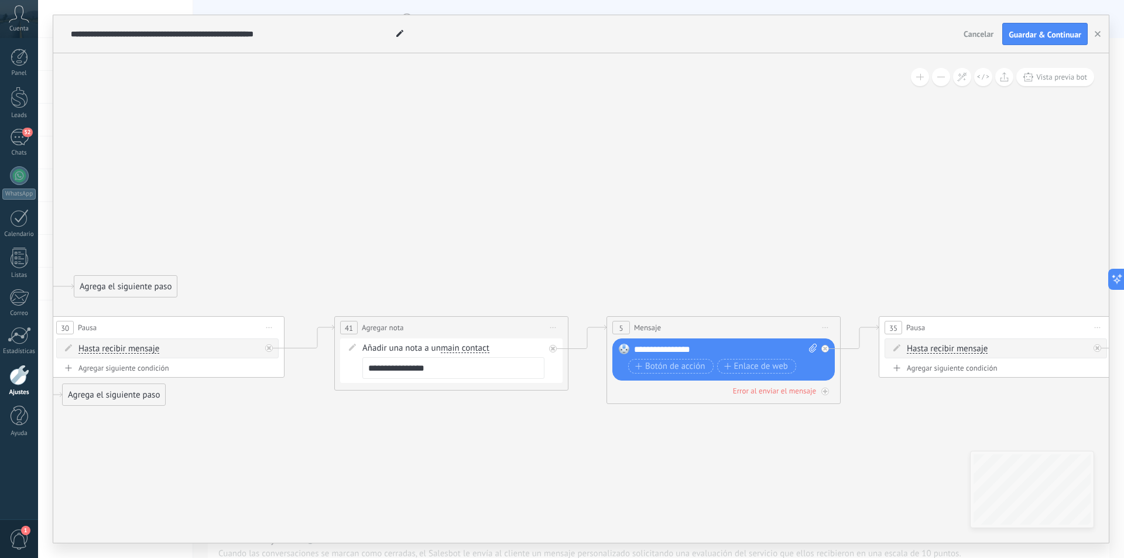
drag, startPoint x: 324, startPoint y: 420, endPoint x: 385, endPoint y: 456, distance: 69.8
click at [382, 455] on icon at bounding box center [754, 456] width 4019 height 1143
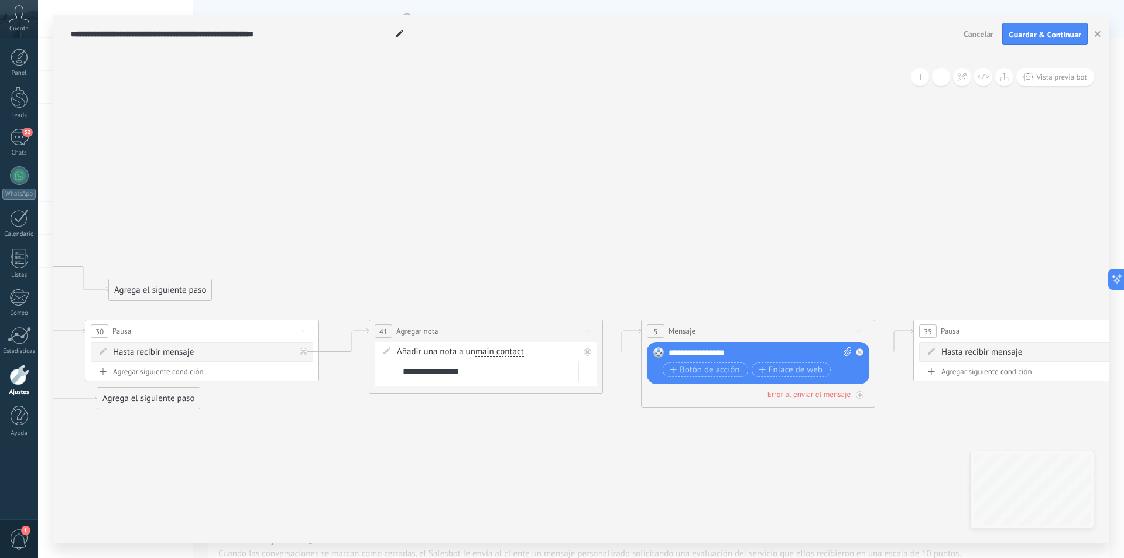
drag, startPoint x: 383, startPoint y: 453, endPoint x: 413, endPoint y: 454, distance: 29.9
click at [413, 454] on icon at bounding box center [788, 460] width 4019 height 1143
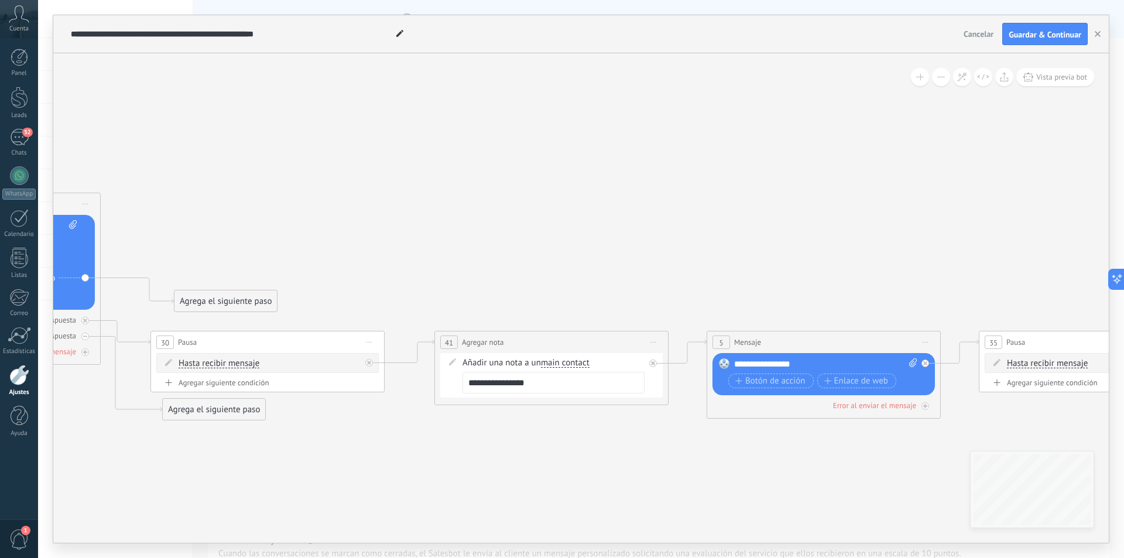
drag, startPoint x: 396, startPoint y: 456, endPoint x: 656, endPoint y: 475, distance: 260.7
click at [656, 475] on icon at bounding box center [854, 471] width 4019 height 1143
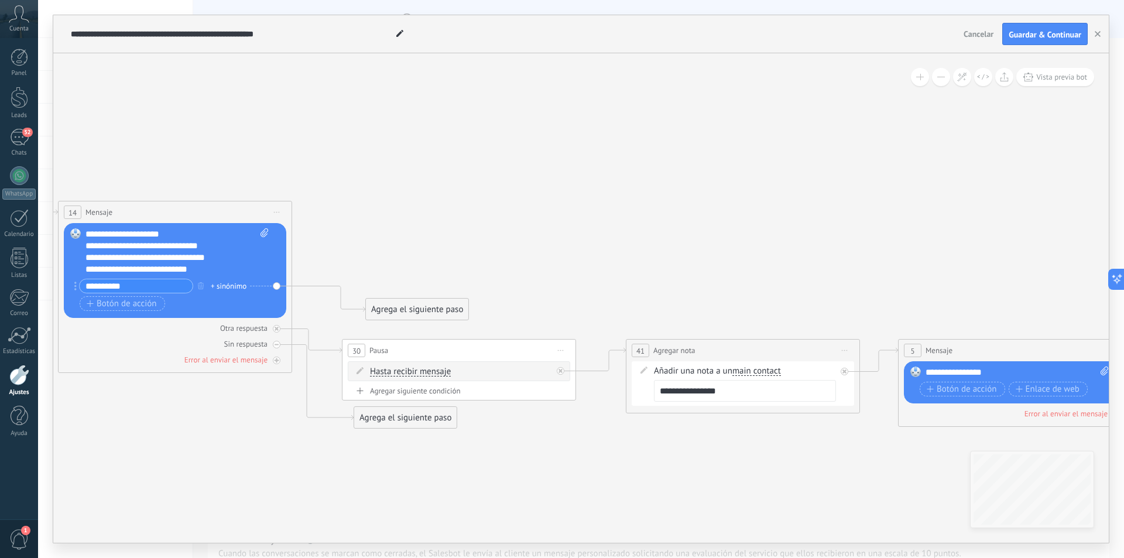
click at [359, 354] on span "30" at bounding box center [357, 351] width 8 height 10
click at [355, 349] on span "30" at bounding box center [357, 351] width 8 height 10
click at [495, 345] on div "30 Pausa ***** Iniciar vista previa aquí Cambiar nombre Duplicar Borrar" at bounding box center [459, 351] width 233 height 22
click at [474, 355] on div "30 Pausa ***** Iniciar vista previa aquí Cambiar nombre Duplicar Borrar" at bounding box center [459, 351] width 233 height 22
click at [560, 350] on icon at bounding box center [561, 350] width 6 height 1
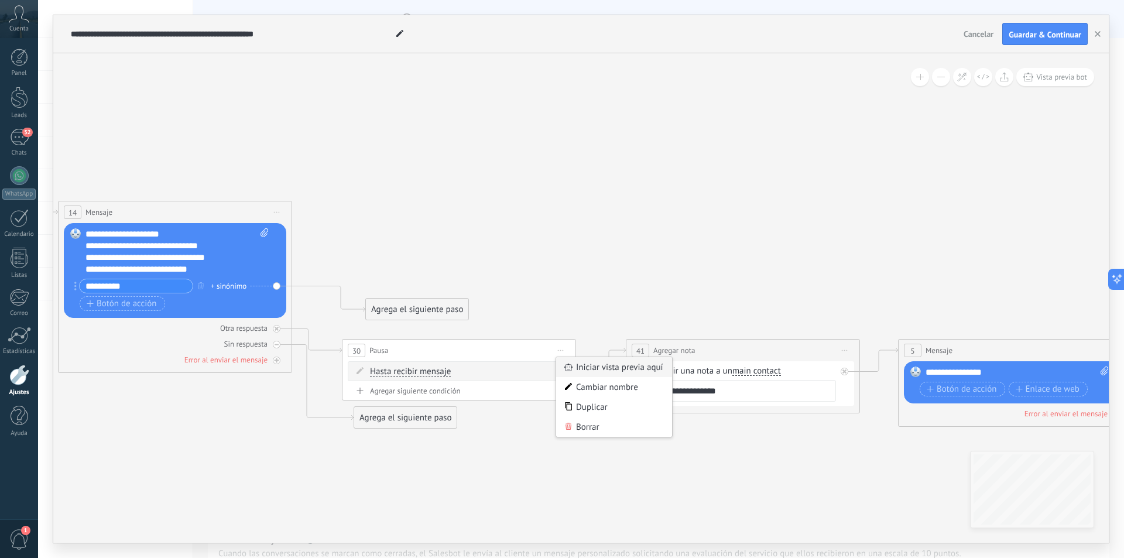
click at [579, 361] on div "Iniciar vista previa aquí" at bounding box center [614, 367] width 116 height 20
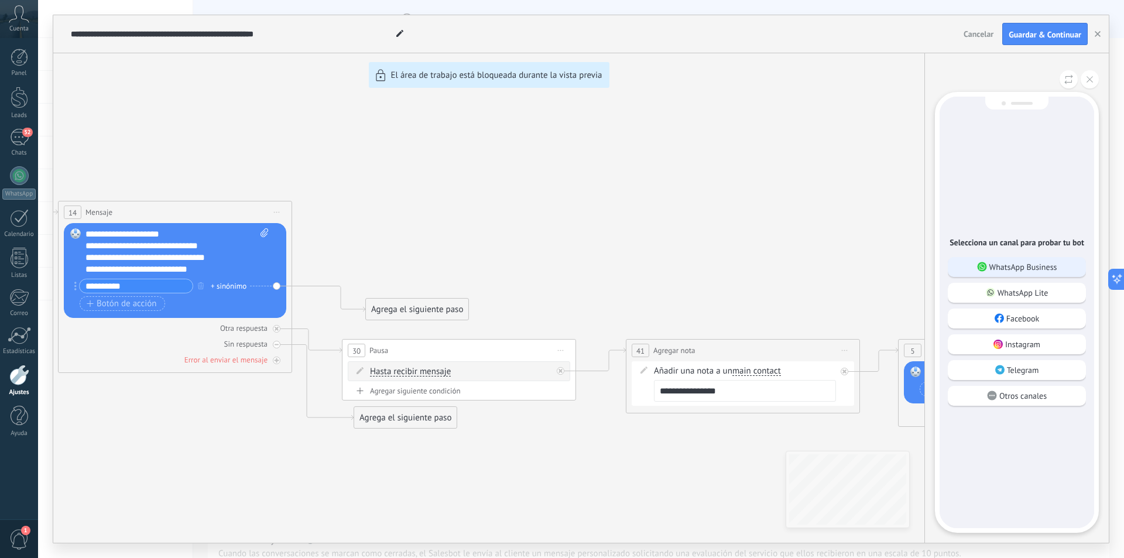
click at [1032, 265] on p "WhatsApp Business" at bounding box center [1024, 267] width 68 height 11
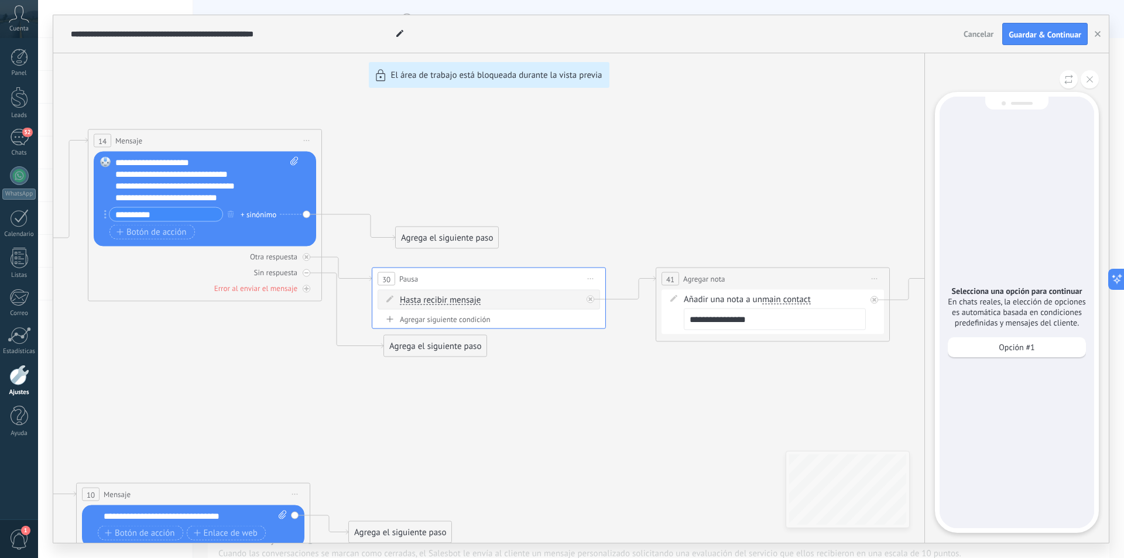
click at [1032, 360] on div "Opción #1" at bounding box center [1017, 350] width 138 height 26
click at [1030, 350] on p "Opción #1" at bounding box center [1017, 347] width 36 height 11
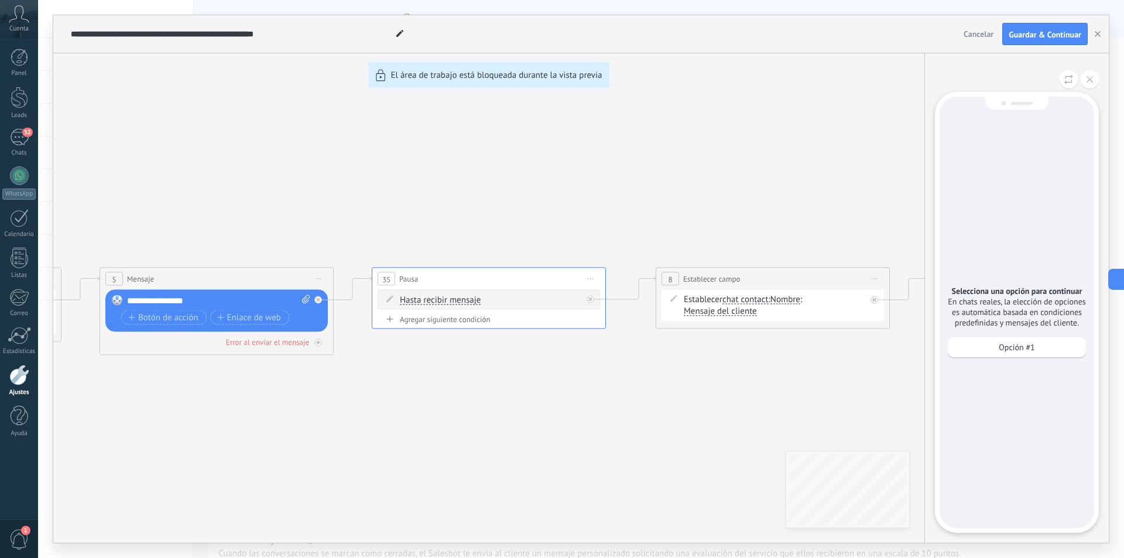
click at [464, 420] on div "**********" at bounding box center [581, 279] width 1056 height 528
click at [1061, 355] on div "Opción #1" at bounding box center [1017, 347] width 138 height 20
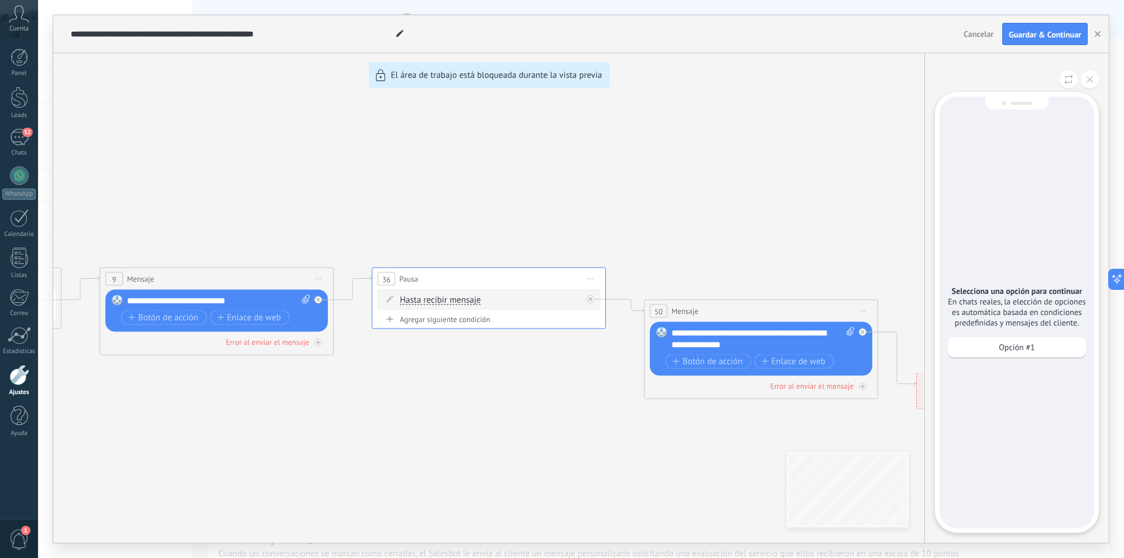
click at [650, 452] on div "**********" at bounding box center [581, 279] width 1056 height 528
click at [1059, 32] on span "Guardar & Continuar" at bounding box center [1045, 34] width 73 height 8
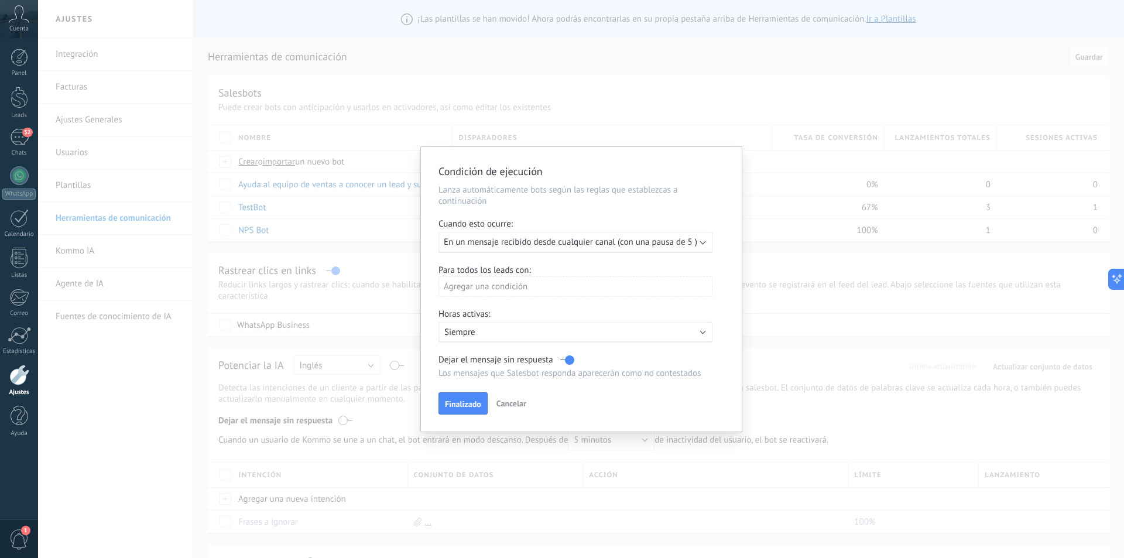
click at [469, 400] on span "Finalizado" at bounding box center [463, 404] width 36 height 8
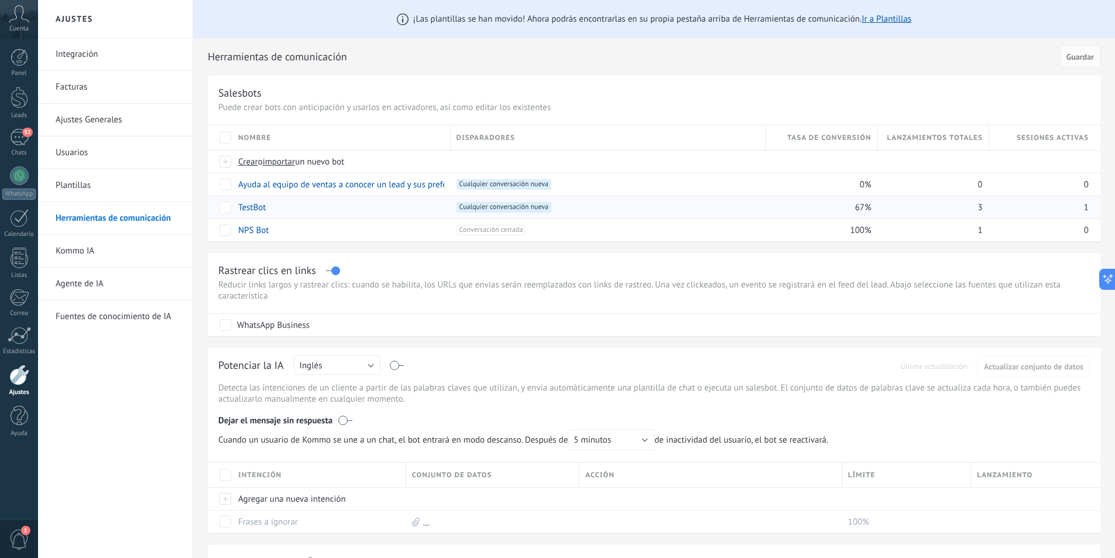
click at [480, 206] on span "Cualquier conversación nueva +0" at bounding box center [504, 207] width 95 height 11
click at [492, 213] on div "+1 Cualquier conversación nueva +0" at bounding box center [505, 216] width 93 height 28
click at [616, 212] on div "+1 Cualquier conversación nueva +0" at bounding box center [609, 207] width 304 height 11
click at [558, 207] on div "+1 Cualquier conversación nueva +0" at bounding box center [609, 207] width 304 height 11
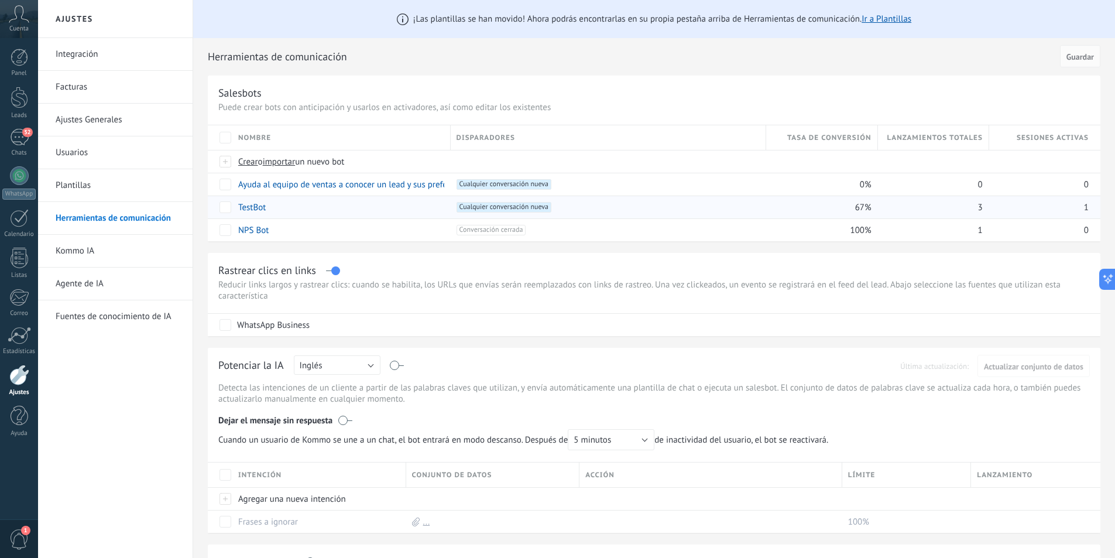
click at [516, 207] on span "Cualquier conversación nueva +0" at bounding box center [504, 207] width 95 height 11
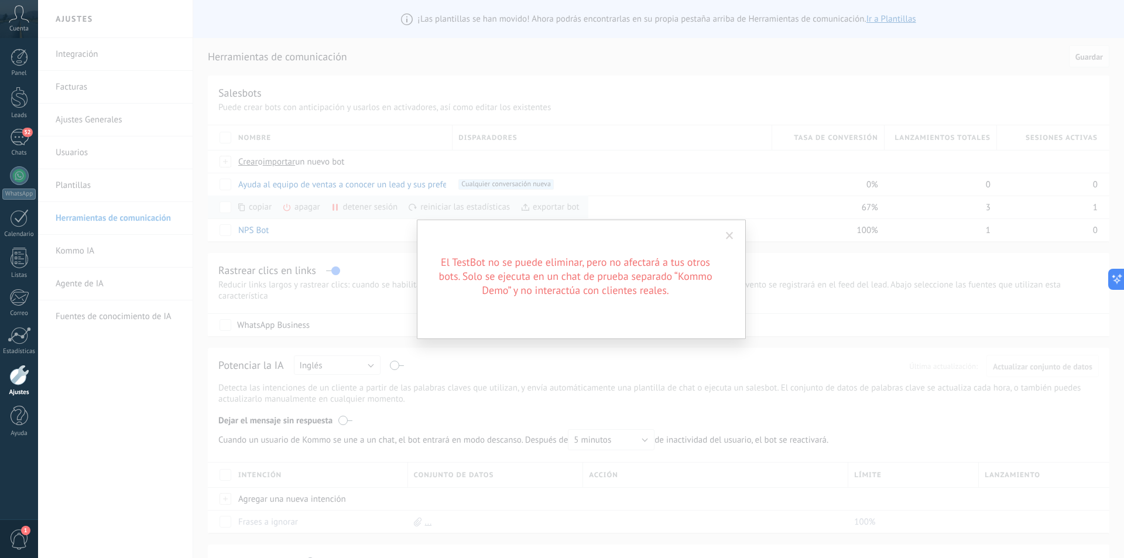
click at [731, 238] on span at bounding box center [730, 236] width 8 height 8
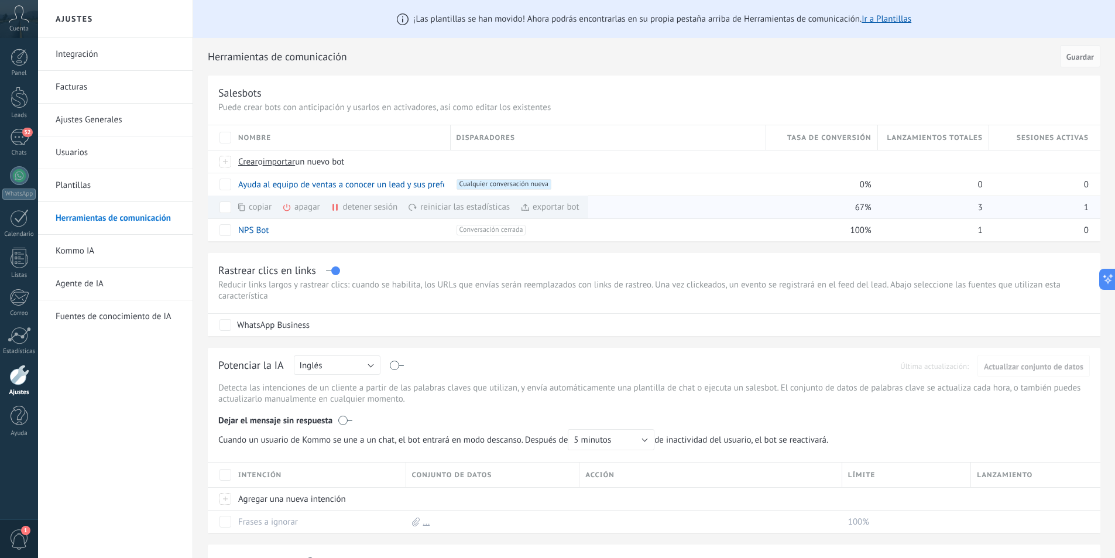
click at [355, 207] on div "detener sesión màs" at bounding box center [384, 207] width 107 height 23
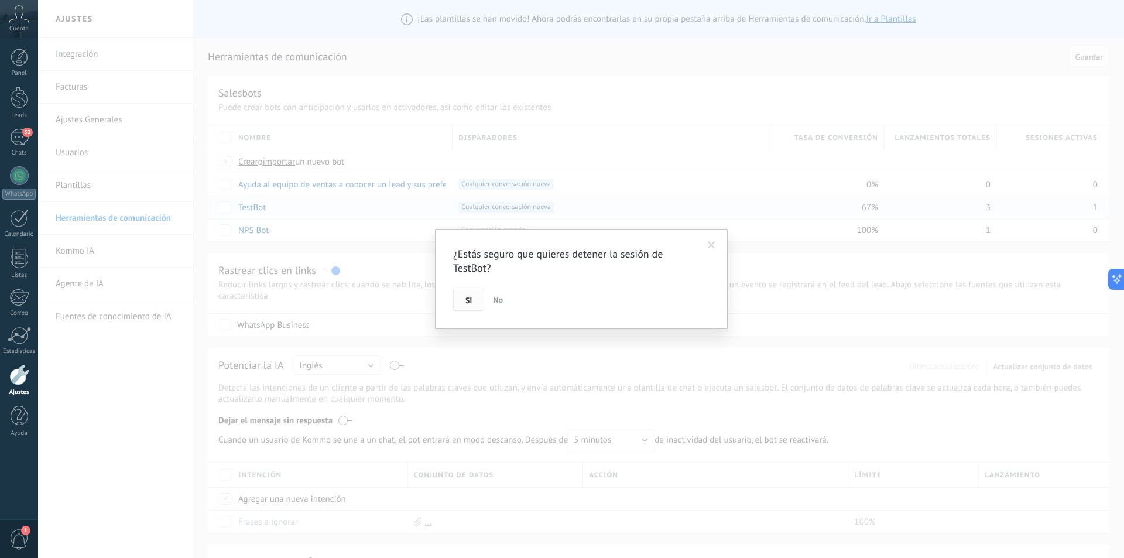
click at [462, 300] on button "Si" at bounding box center [468, 300] width 31 height 22
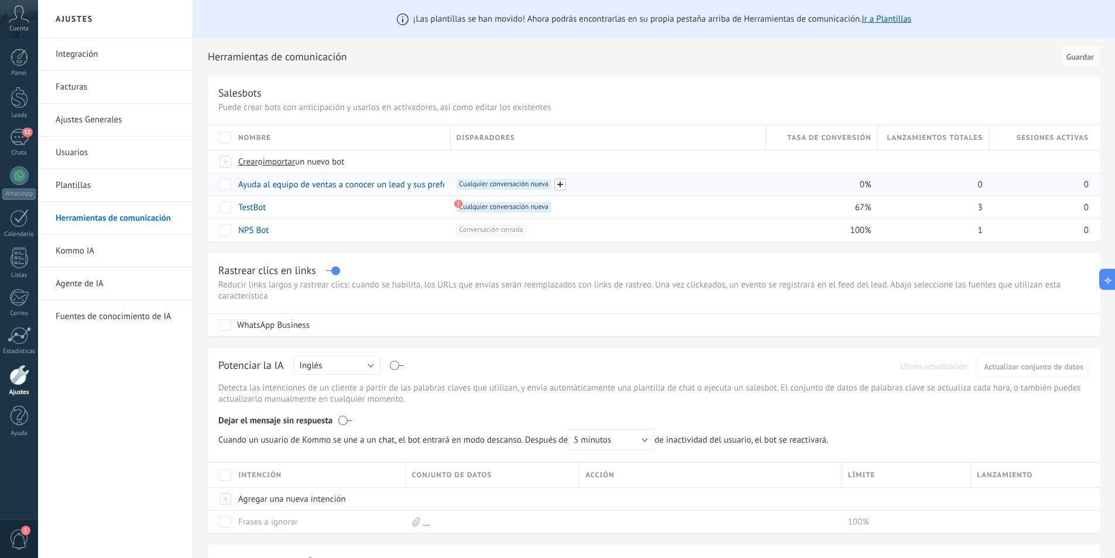
click at [562, 184] on span at bounding box center [561, 185] width 12 height 12
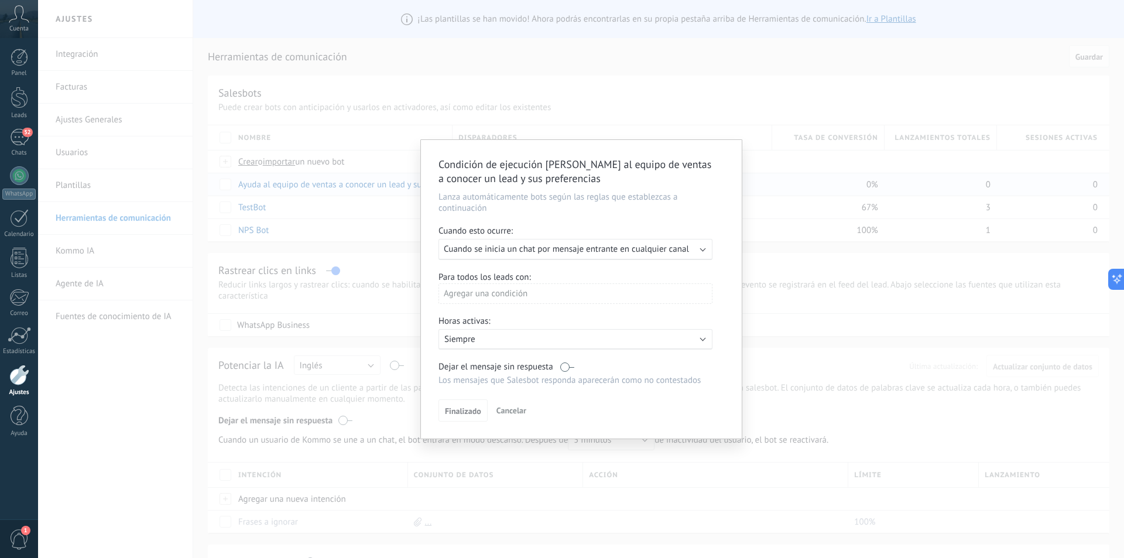
click at [518, 414] on span "Cancelar" at bounding box center [512, 410] width 30 height 11
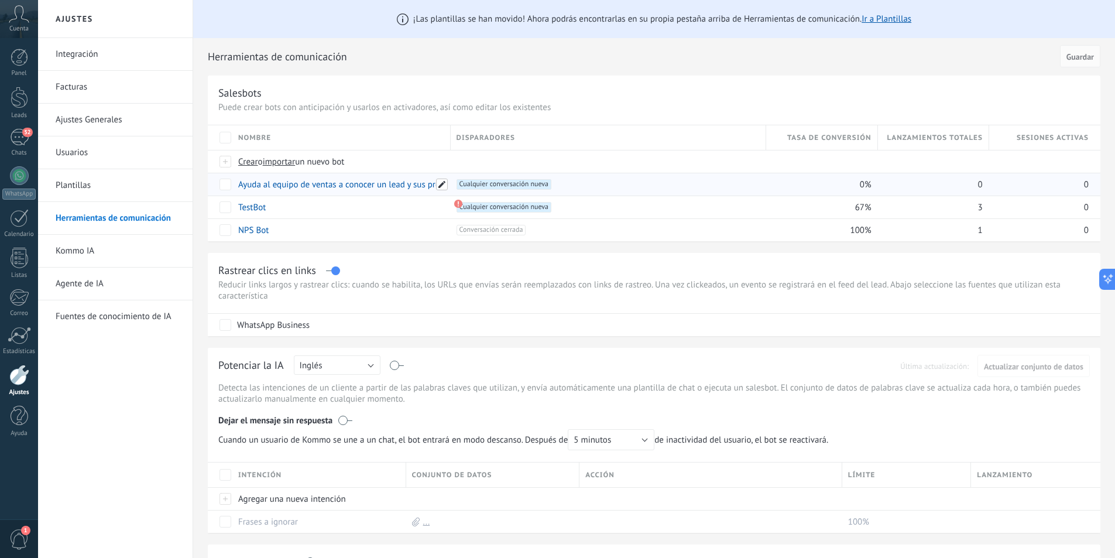
click at [444, 184] on span at bounding box center [442, 185] width 12 height 12
click at [551, 160] on span "Crear o importar un nuevo bot" at bounding box center [443, 161] width 410 height 11
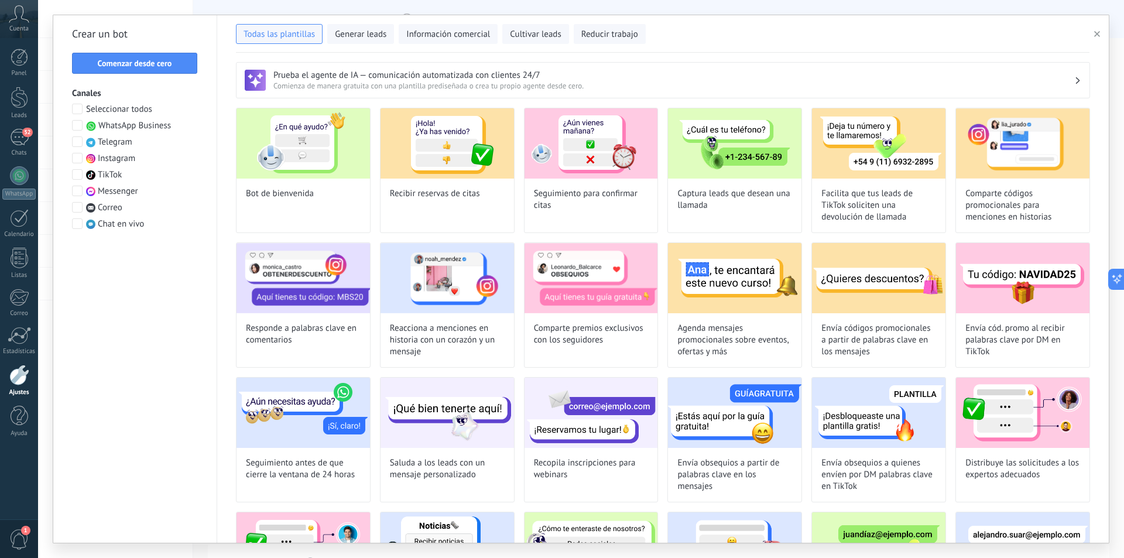
click at [1097, 29] on button "button" at bounding box center [1099, 34] width 19 height 14
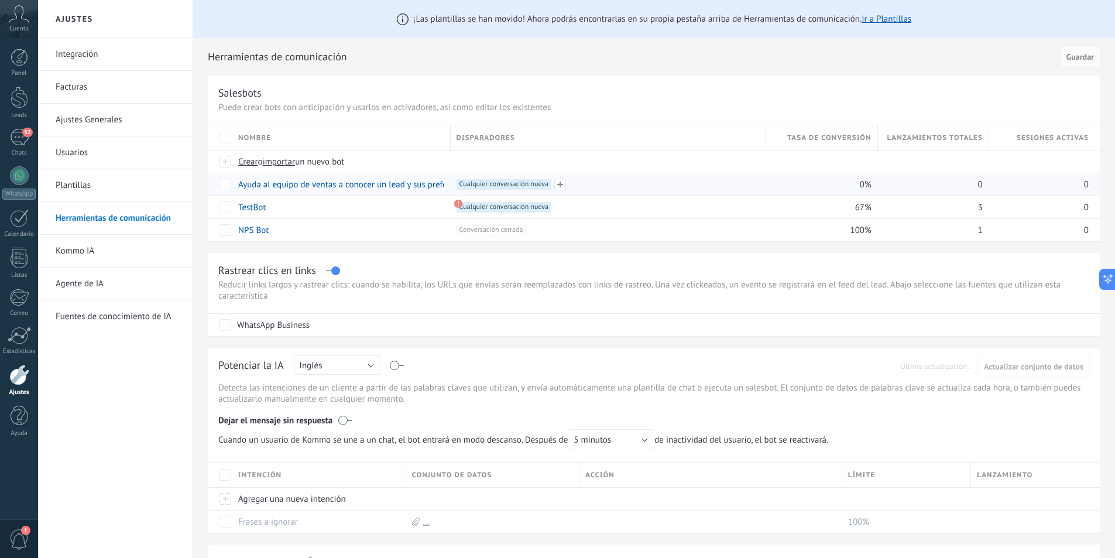
click at [626, 188] on div "+1 Cualquier conversación nueva +0" at bounding box center [609, 184] width 304 height 11
click at [566, 187] on span at bounding box center [561, 185] width 12 height 12
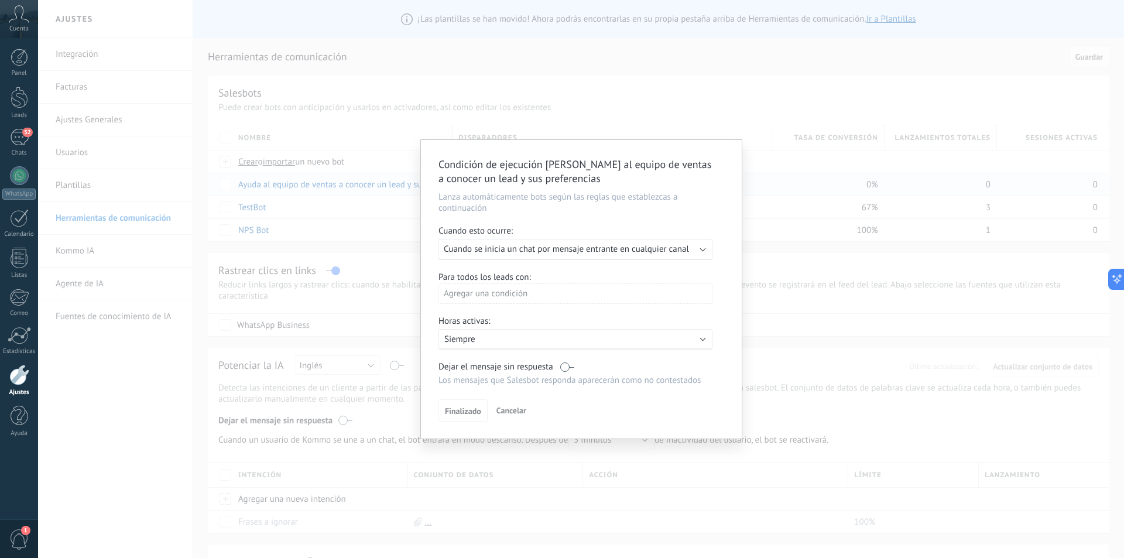
click at [522, 403] on button "Cancelar" at bounding box center [511, 411] width 39 height 18
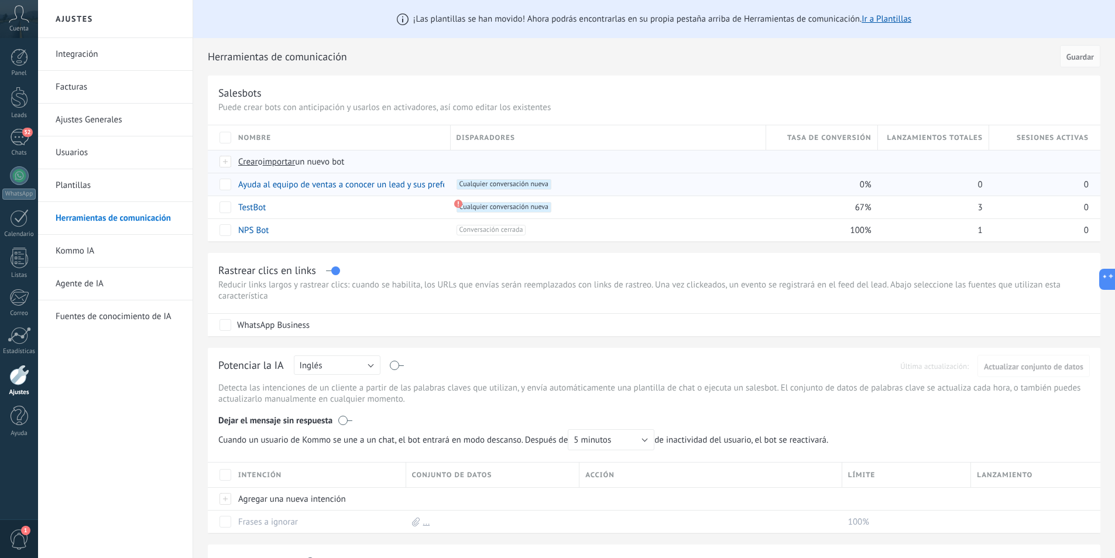
click at [389, 162] on span "Crear o importar un nuevo bot" at bounding box center [443, 161] width 410 height 11
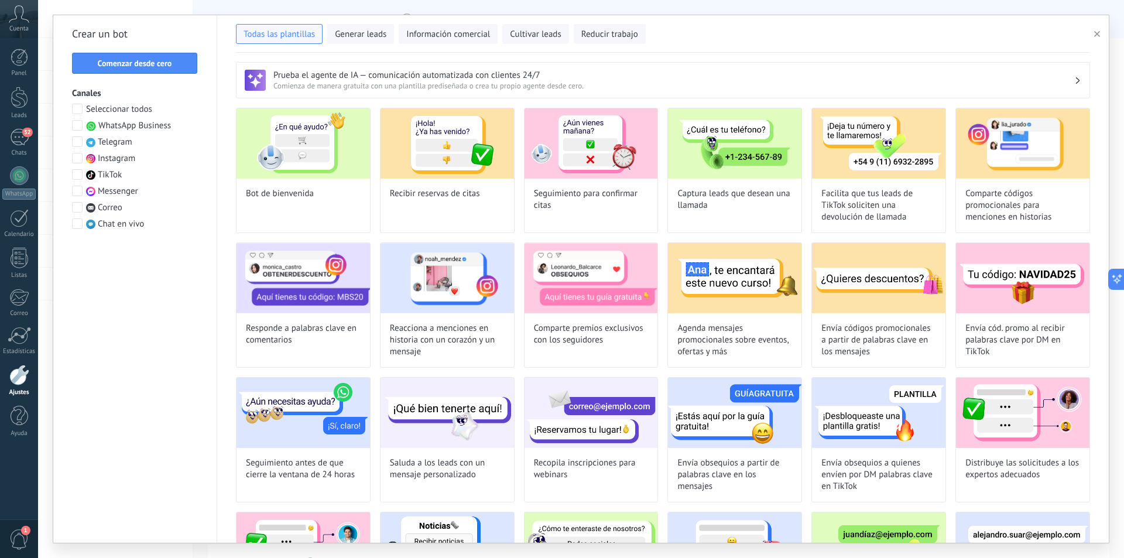
click at [1099, 32] on icon "button" at bounding box center [1097, 34] width 6 height 6
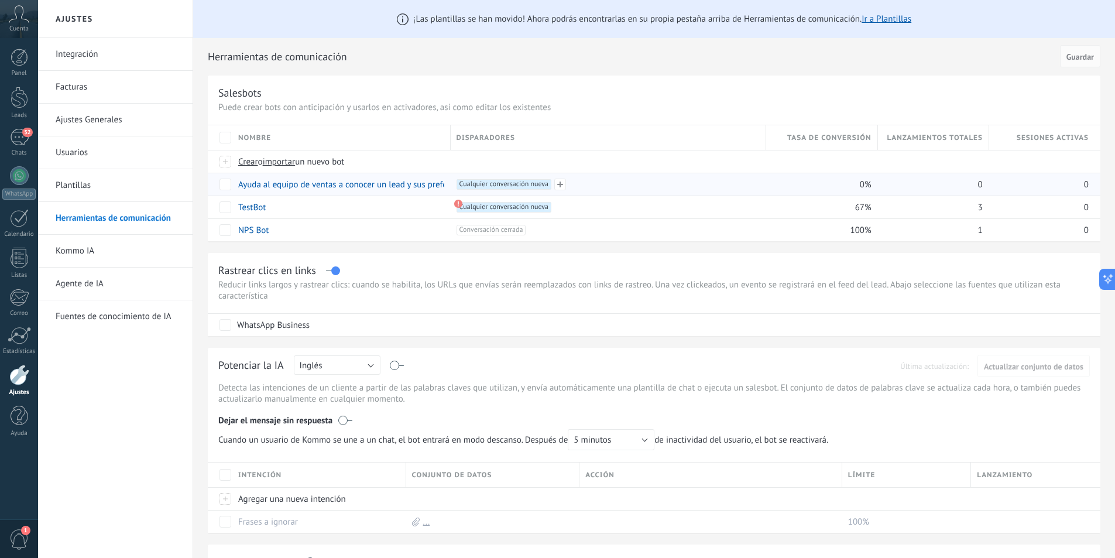
click at [704, 184] on div "+1 Cualquier conversación nueva +0" at bounding box center [609, 184] width 304 height 11
click at [276, 185] on link "Ayuda al equipo de ventas a conocer un lead y sus preferencias" at bounding box center [355, 184] width 235 height 11
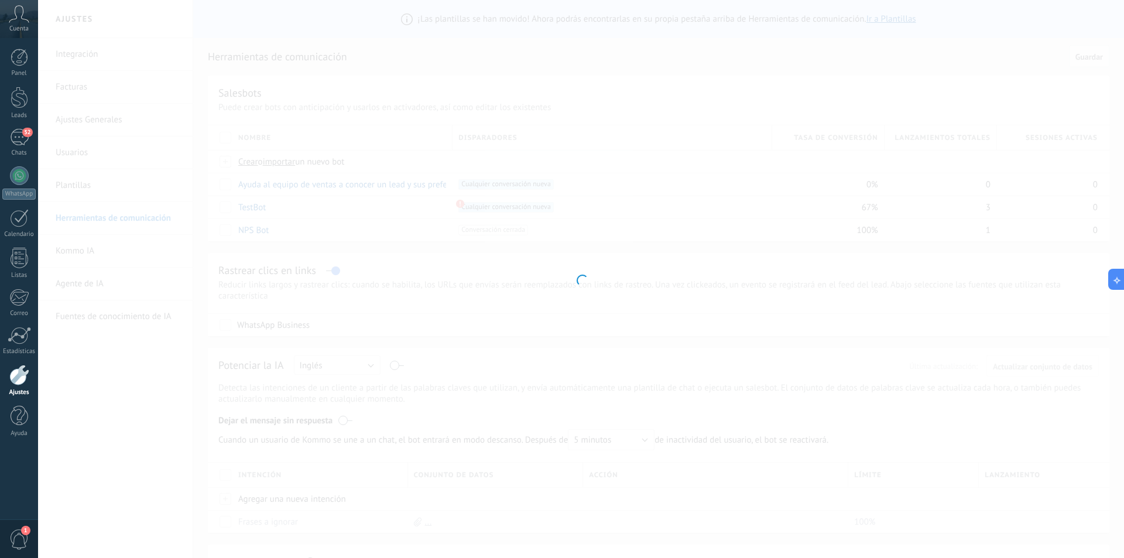
type input "**********"
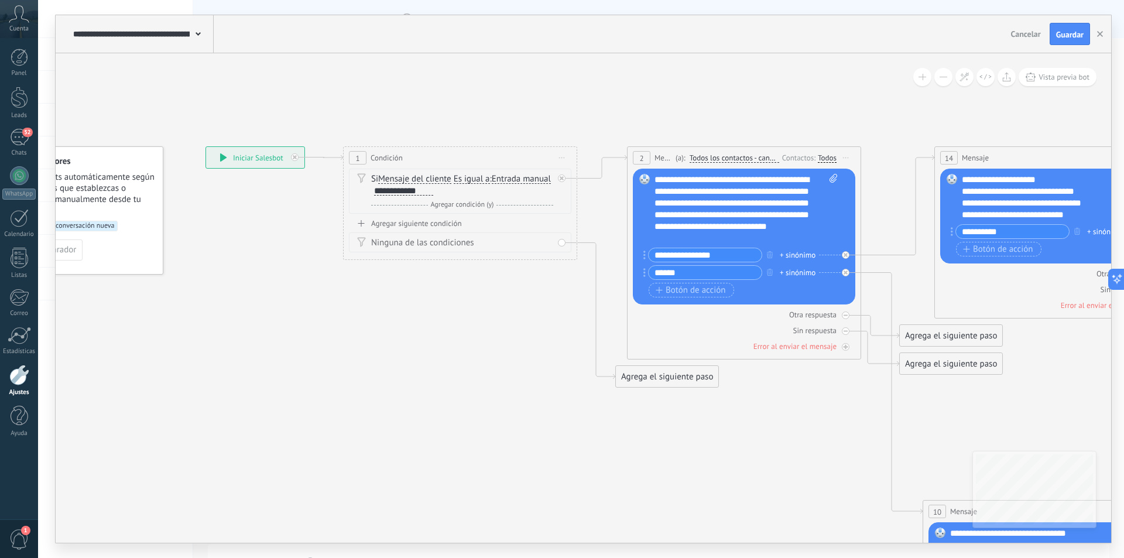
drag, startPoint x: 911, startPoint y: 439, endPoint x: 812, endPoint y: 444, distance: 99.1
click at [1100, 37] on icon "button" at bounding box center [1100, 34] width 6 height 6
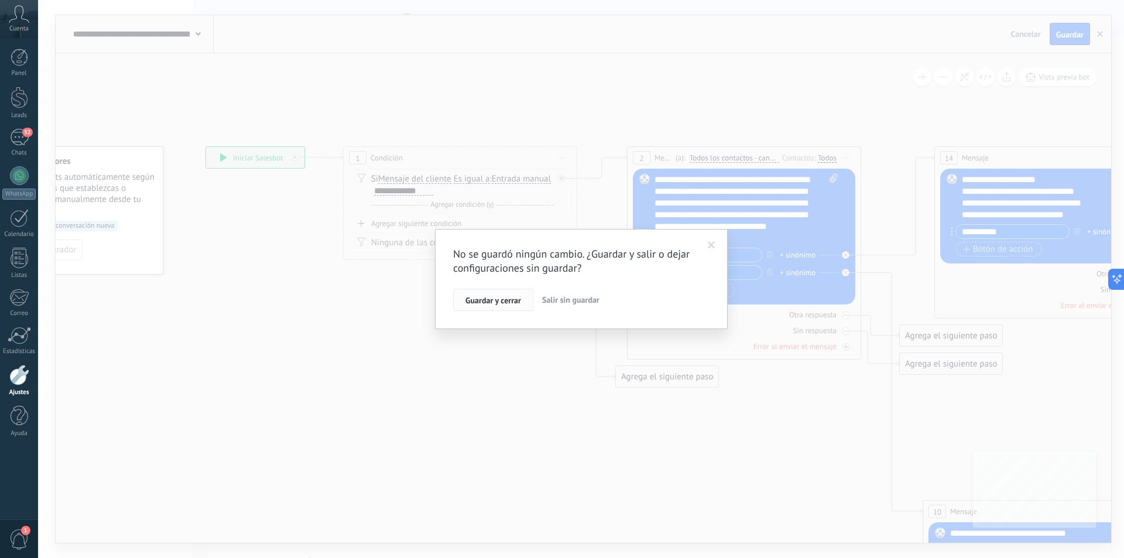
click at [497, 298] on span "Guardar y cerrar" at bounding box center [494, 300] width 56 height 8
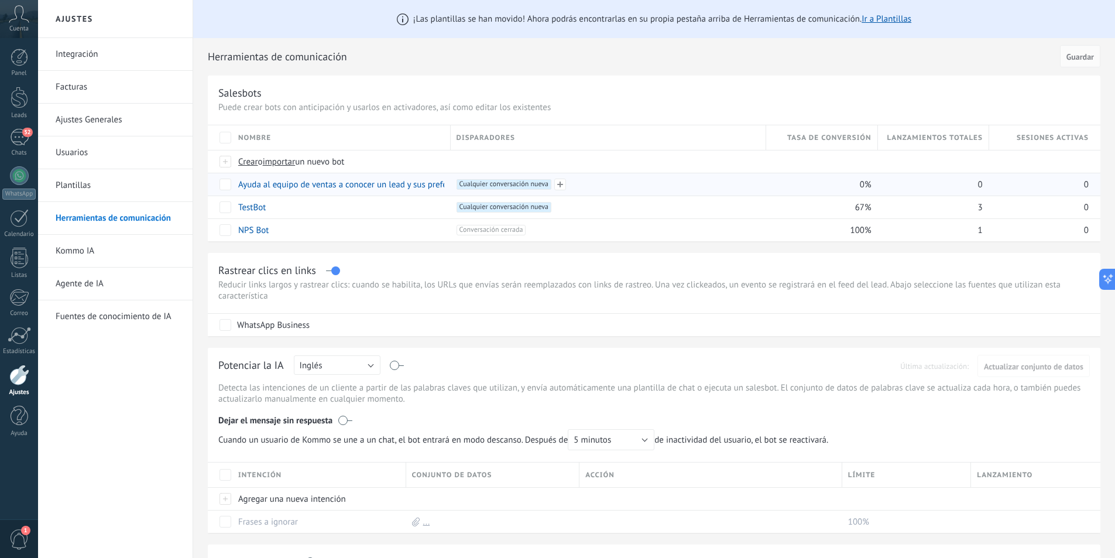
click at [535, 187] on span "Cualquier conversación nueva +0" at bounding box center [504, 184] width 95 height 11
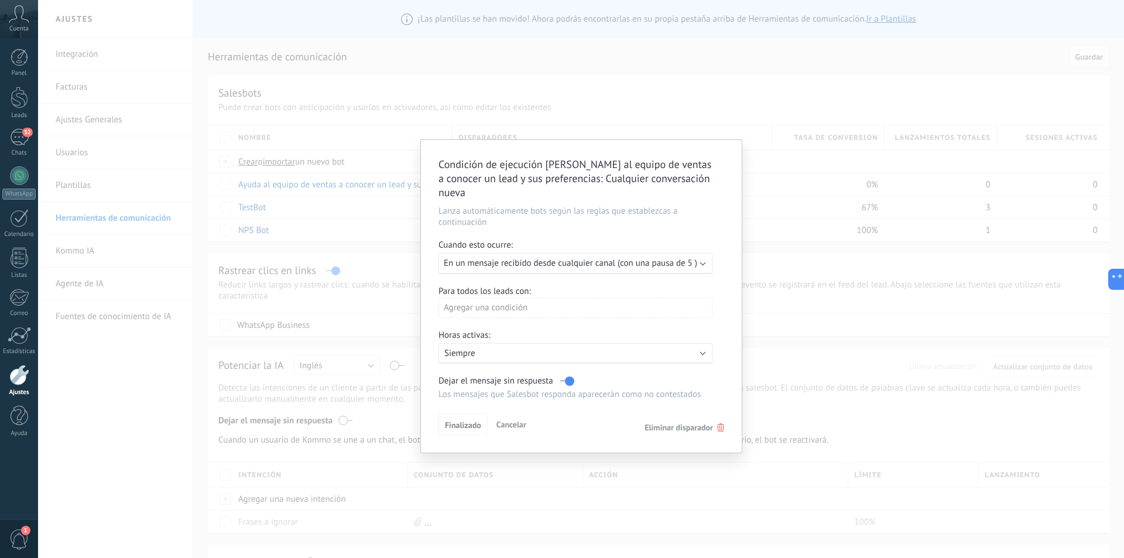
click at [531, 258] on span "En un mensaje recibido desde cualquier canal (con una pausa de 5 )" at bounding box center [571, 263] width 254 height 11
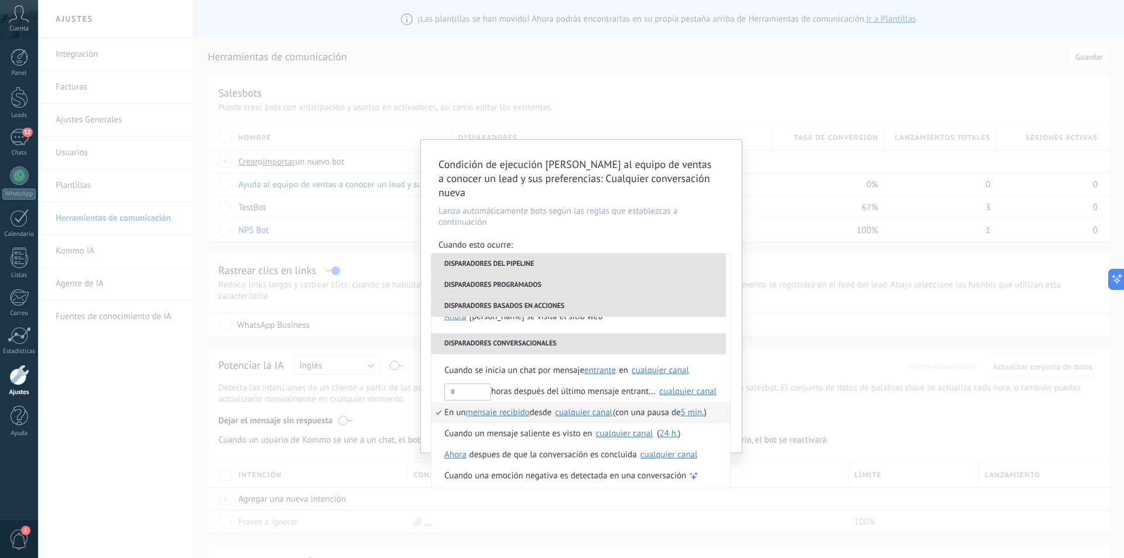
scroll to position [297, 0]
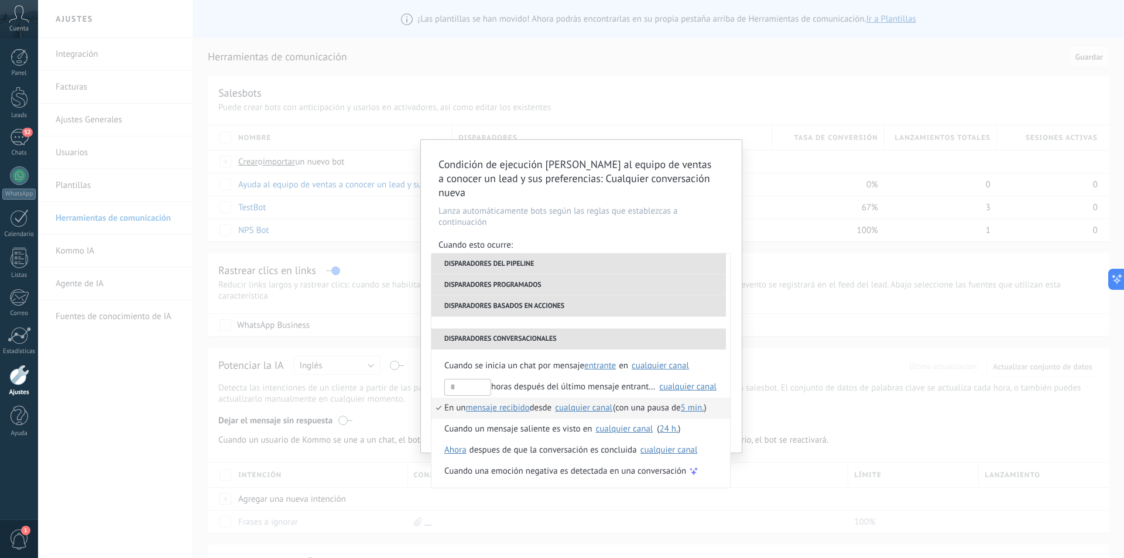
click at [556, 167] on h2 "Condición de ejecución Ayuda al equipo de ventas a conocer un lead y sus prefer…" at bounding box center [576, 179] width 274 height 42
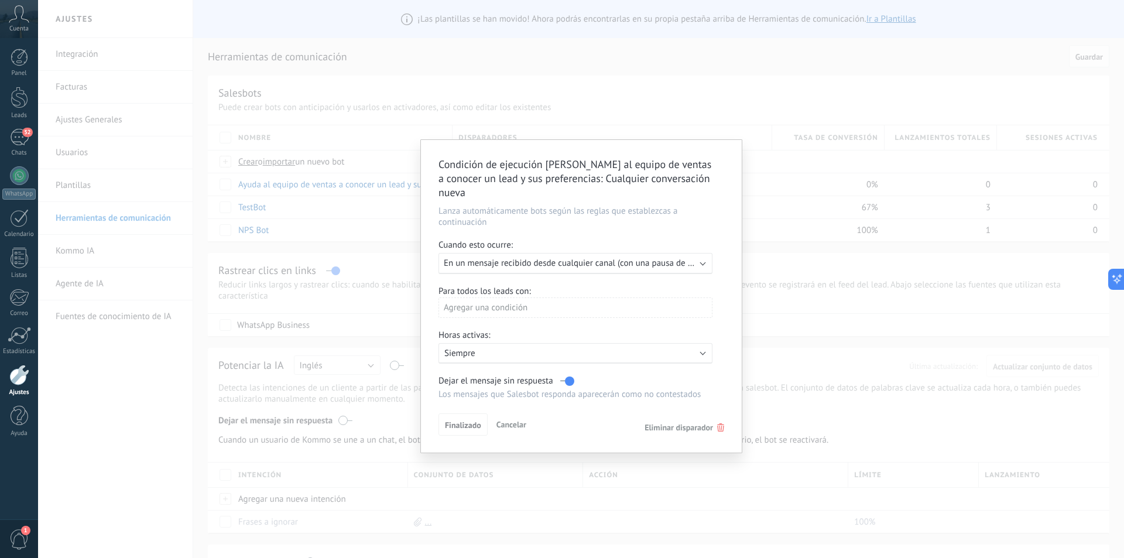
click at [569, 348] on p "Siempre" at bounding box center [546, 353] width 205 height 11
click at [569, 343] on li "Siempre" at bounding box center [592, 353] width 321 height 20
click at [711, 422] on span "Eliminar disparador" at bounding box center [679, 427] width 69 height 11
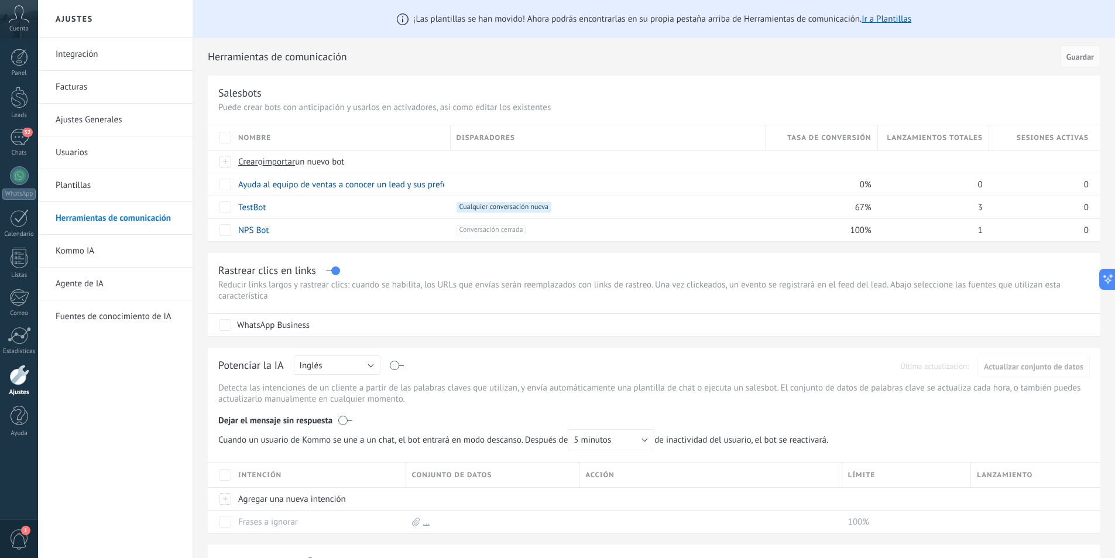
click at [68, 183] on link "Plantillas" at bounding box center [118, 185] width 125 height 33
